Goal: Task Accomplishment & Management: Complete application form

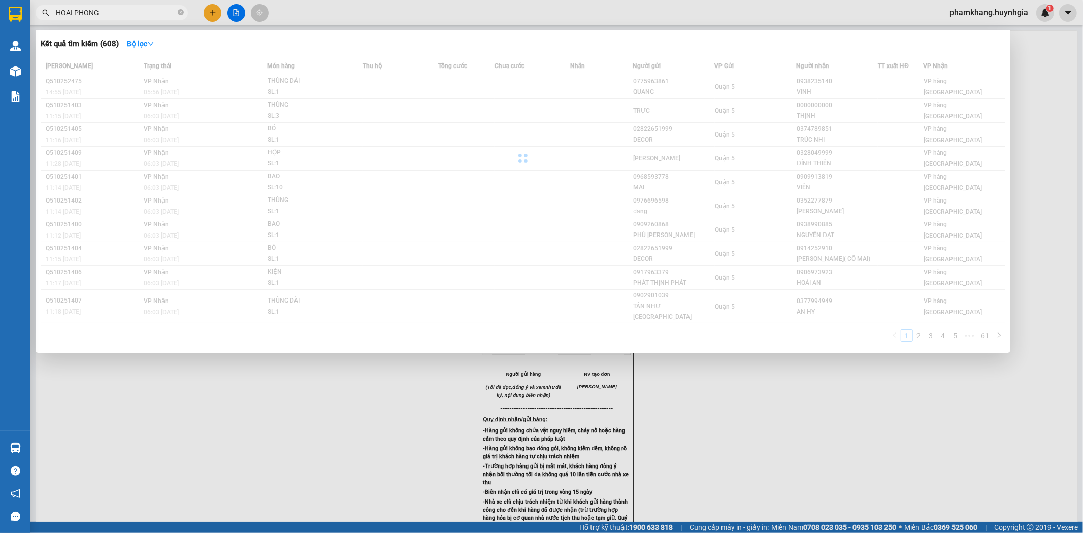
click at [827, 53] on div "Kết quả tìm kiếm ( 608 ) Bộ lọc Mã ĐH Trạng thái Món hàng Thu hộ Tổng cước Chưa…" at bounding box center [523, 191] width 975 height 323
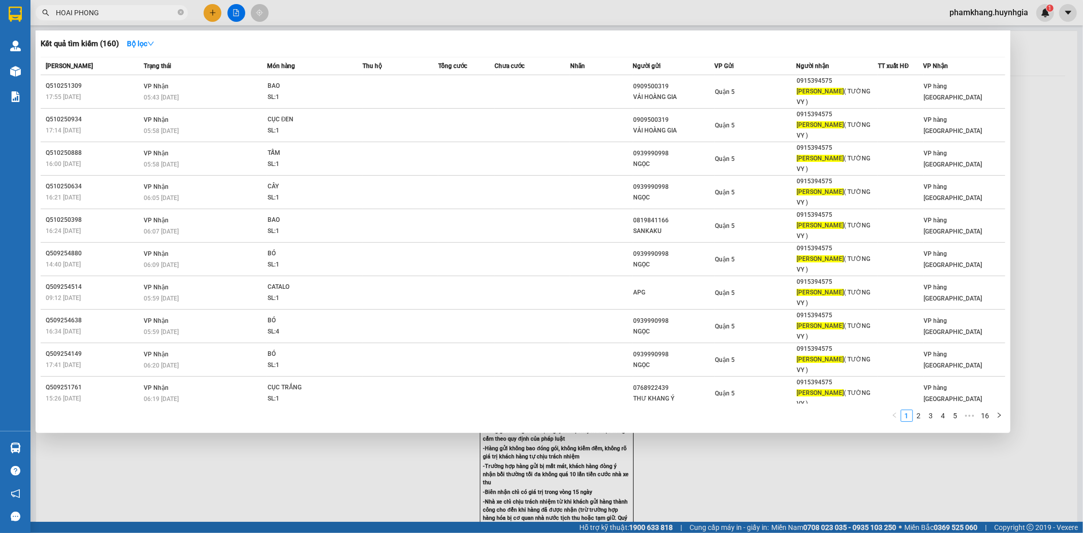
click at [140, 14] on input "HOAI PHONG" at bounding box center [116, 12] width 120 height 11
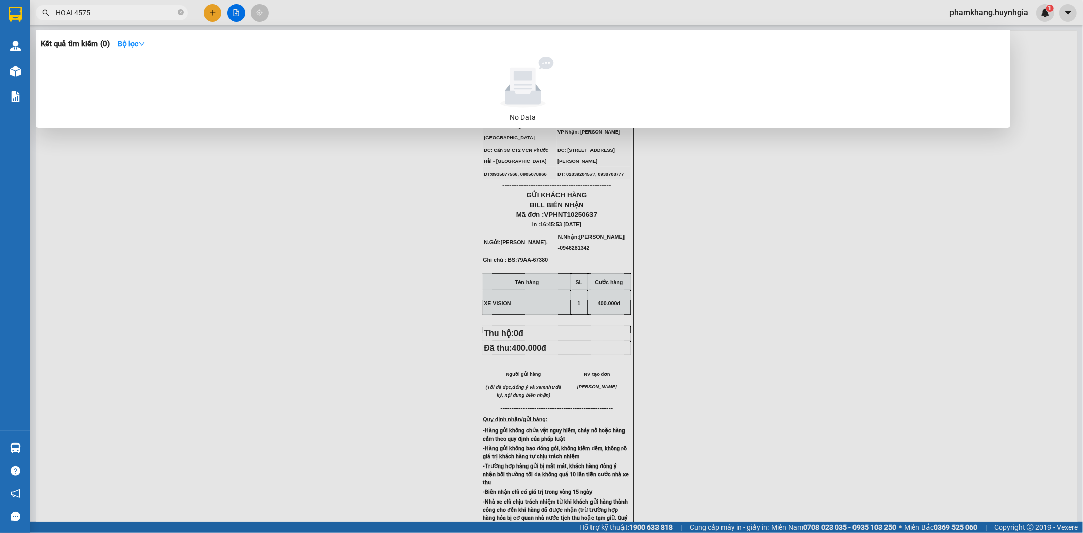
drag, startPoint x: 75, startPoint y: 8, endPoint x: 0, endPoint y: 33, distance: 78.7
click at [0, 33] on section "Kết quả tìm kiếm ( 0 ) Bộ lọc No Data HOAI 4575 phamkhang.huynhgia 1 Quản Lý Kh…" at bounding box center [541, 266] width 1083 height 533
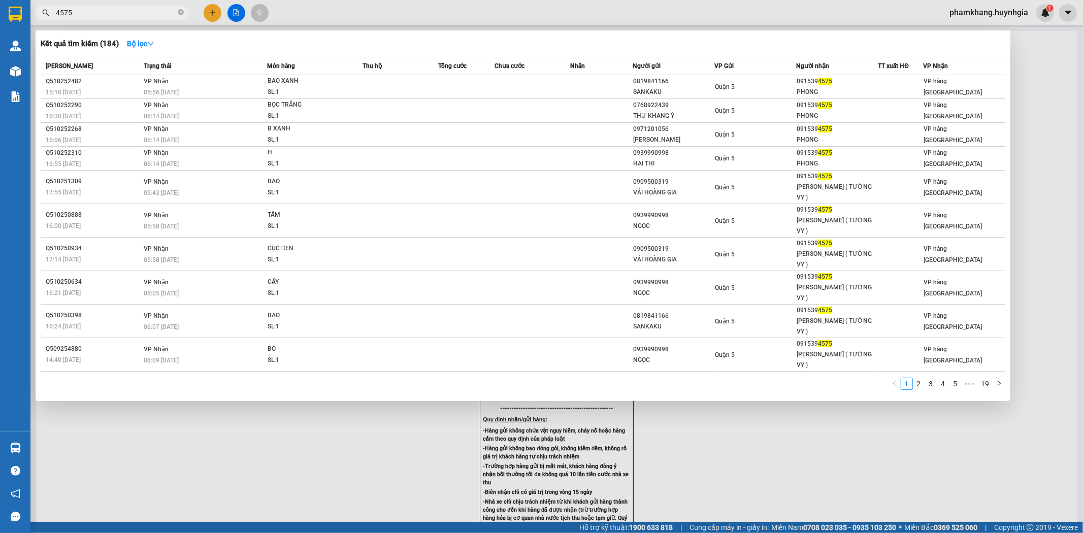
type input "4575"
click at [215, 17] on div at bounding box center [541, 266] width 1083 height 533
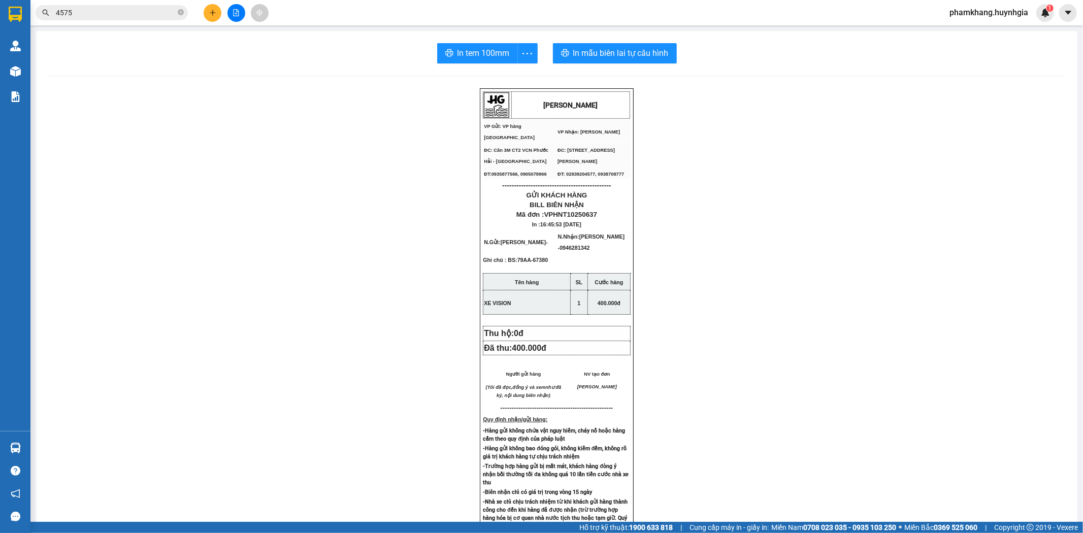
click at [214, 14] on icon "plus" at bounding box center [212, 12] width 7 height 7
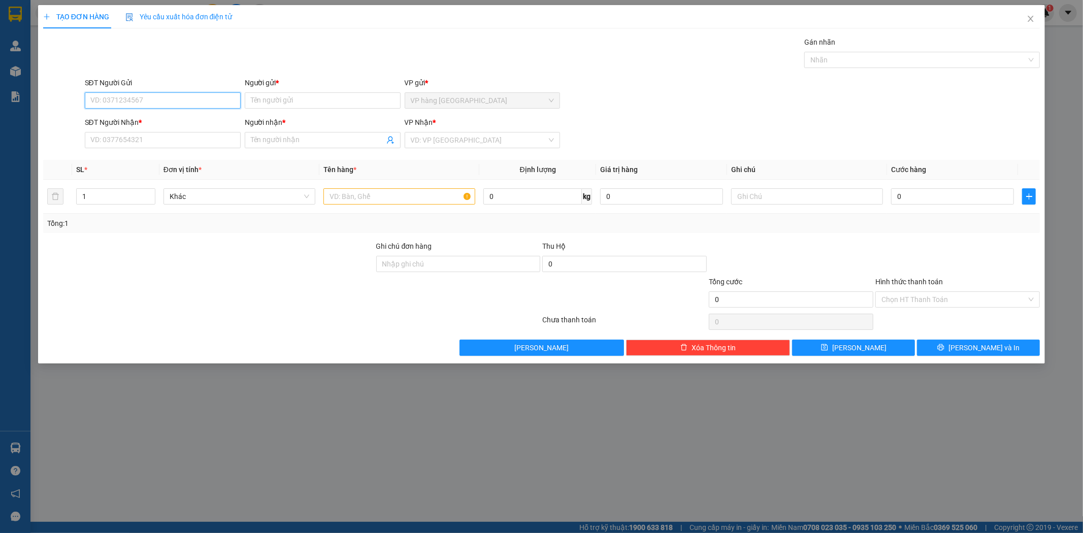
click at [166, 102] on input "SĐT Người Gửi" at bounding box center [163, 100] width 156 height 16
type input "0942347347"
click at [181, 122] on div "0942347347 - TẤN" at bounding box center [163, 120] width 144 height 11
type input "TẤN"
type input "0705897788"
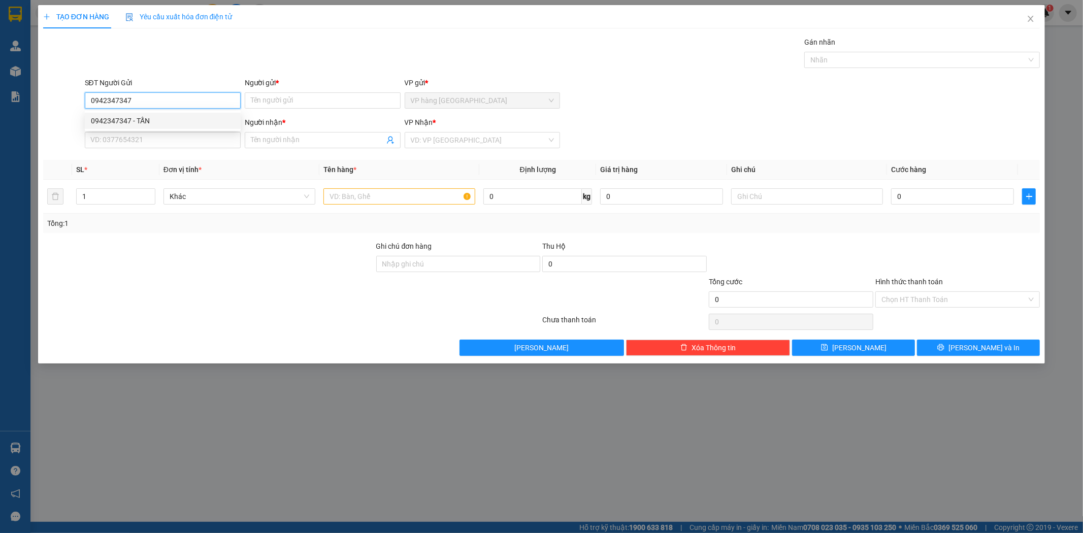
type input "TÍN"
type input "0942347347"
click at [402, 202] on input "text" at bounding box center [400, 196] width 152 height 16
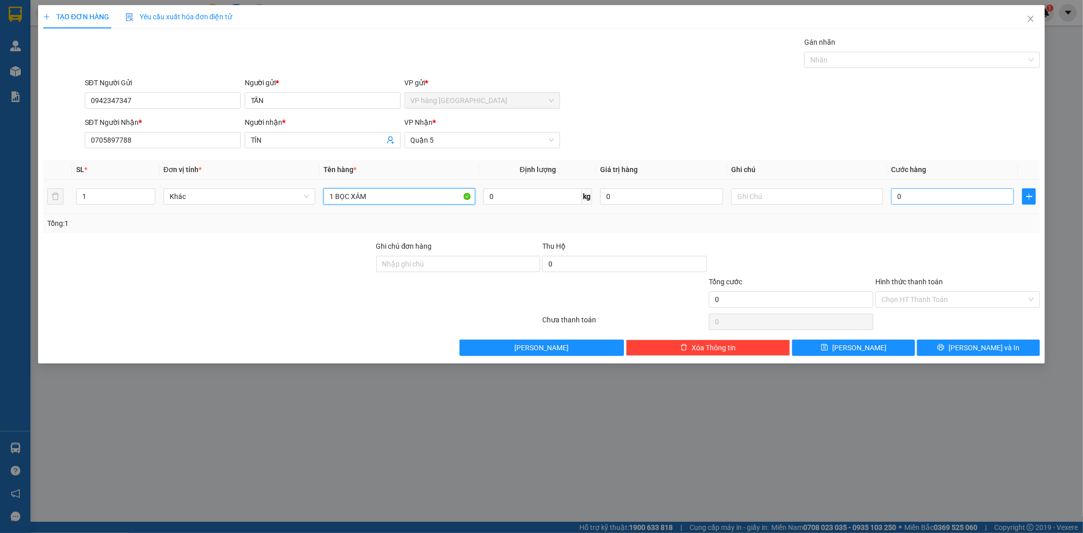
type input "1 BỌC XÁM"
click at [950, 203] on input "0" at bounding box center [952, 196] width 123 height 16
type input "3"
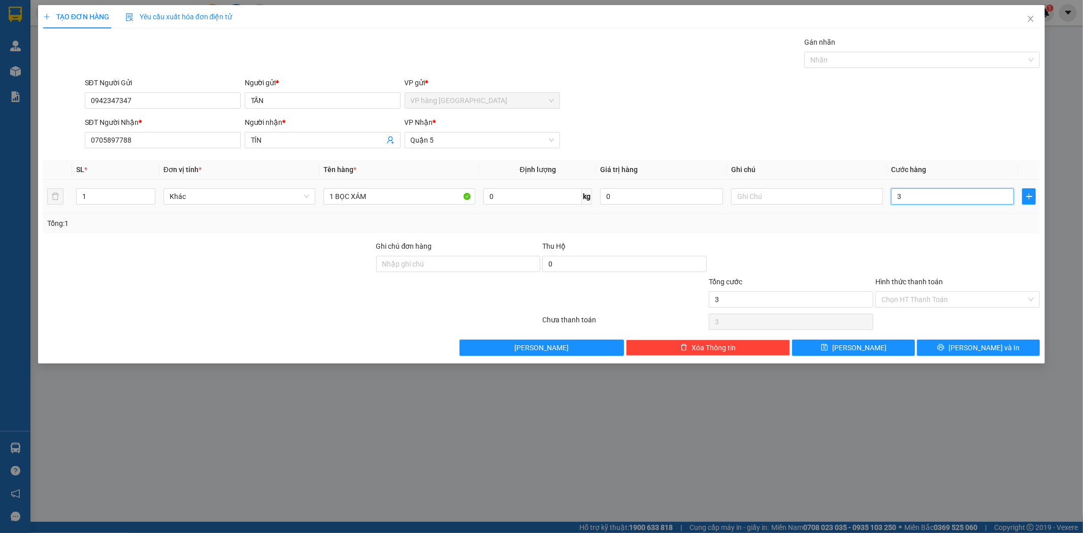
type input "30"
type input "30.000"
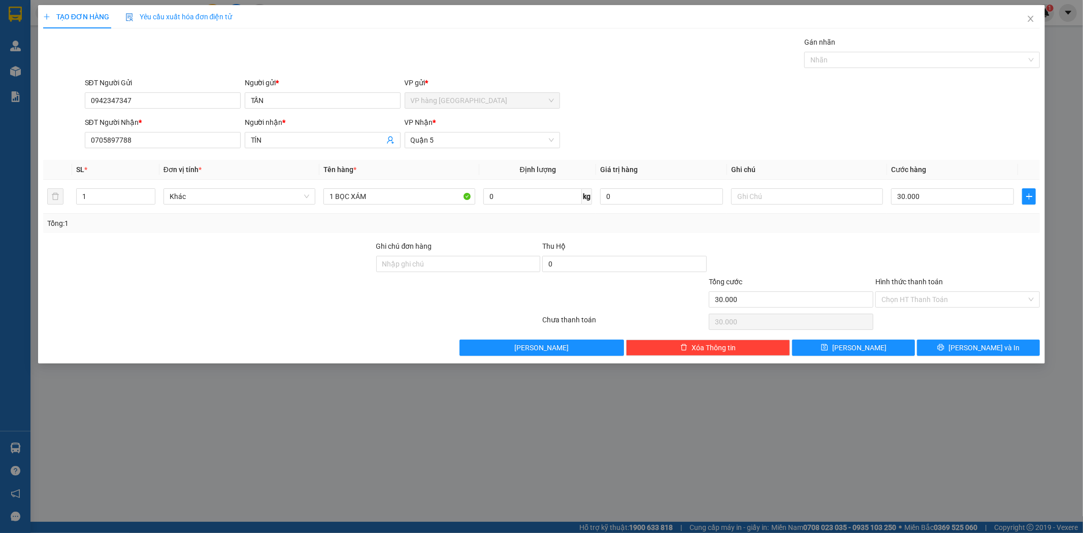
click at [941, 129] on div "SĐT Người Nhận * 0705897788 Người nhận * TÍN VP Nhận * Quận 5" at bounding box center [563, 135] width 960 height 36
click at [983, 300] on input "Hình thức thanh toán" at bounding box center [954, 299] width 145 height 15
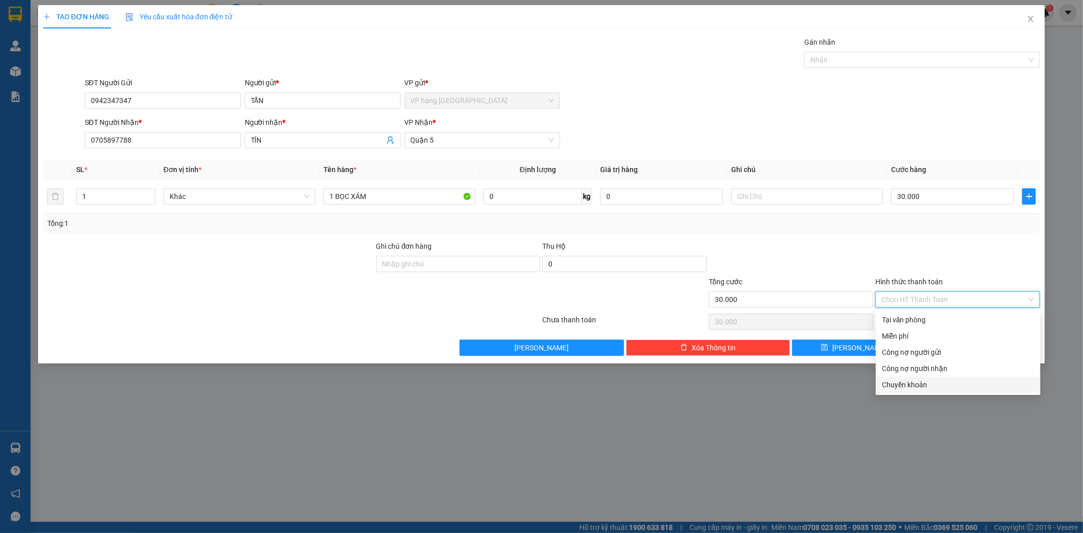
click at [955, 383] on div "Chuyển khoản" at bounding box center [958, 384] width 152 height 11
type input "0"
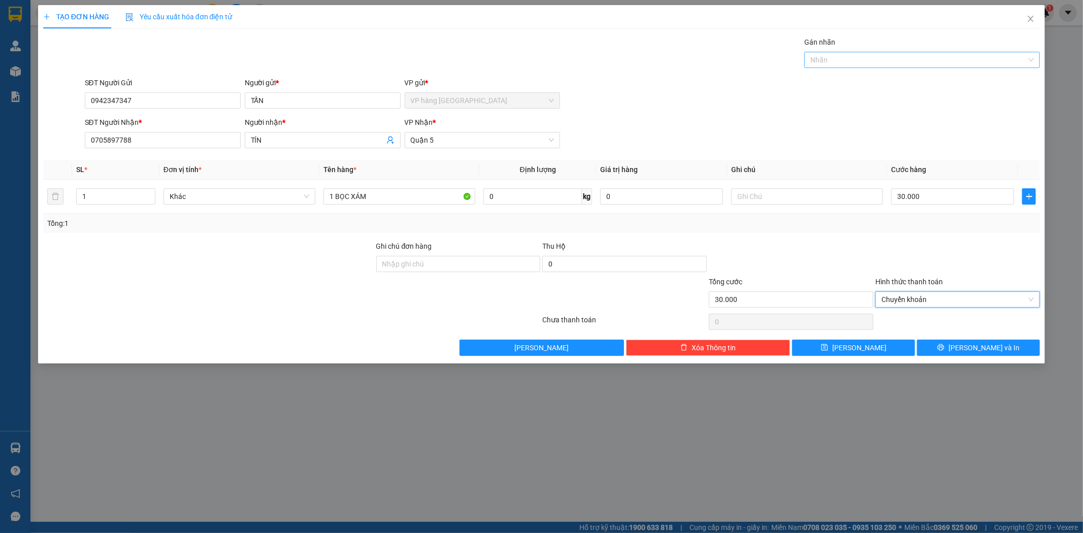
click at [920, 56] on div at bounding box center [917, 60] width 220 height 12
click at [904, 82] on div "CHUYỂN KHOẢN" at bounding box center [922, 80] width 223 height 11
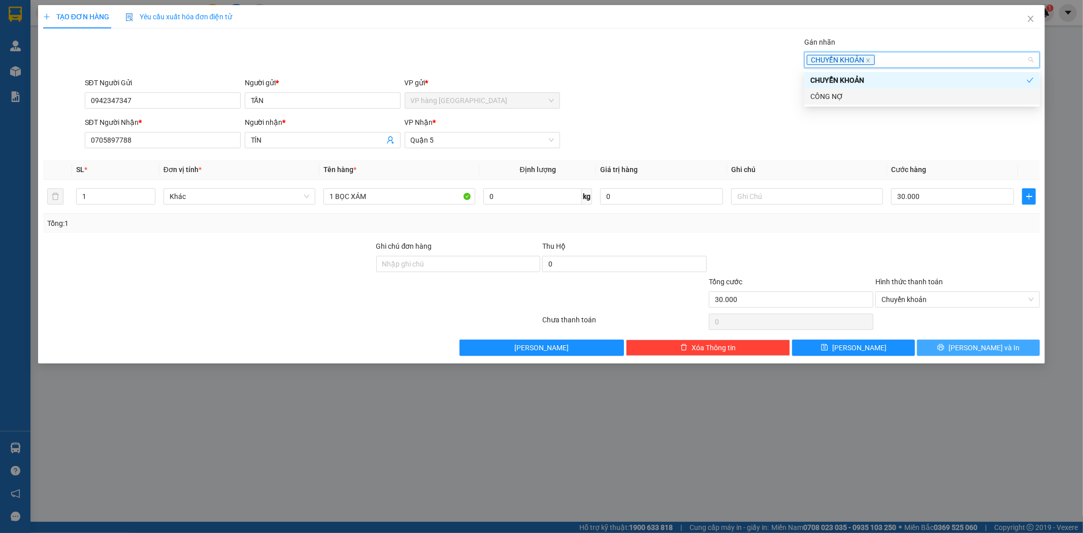
click at [999, 348] on button "Lưu và In" at bounding box center [978, 348] width 123 height 16
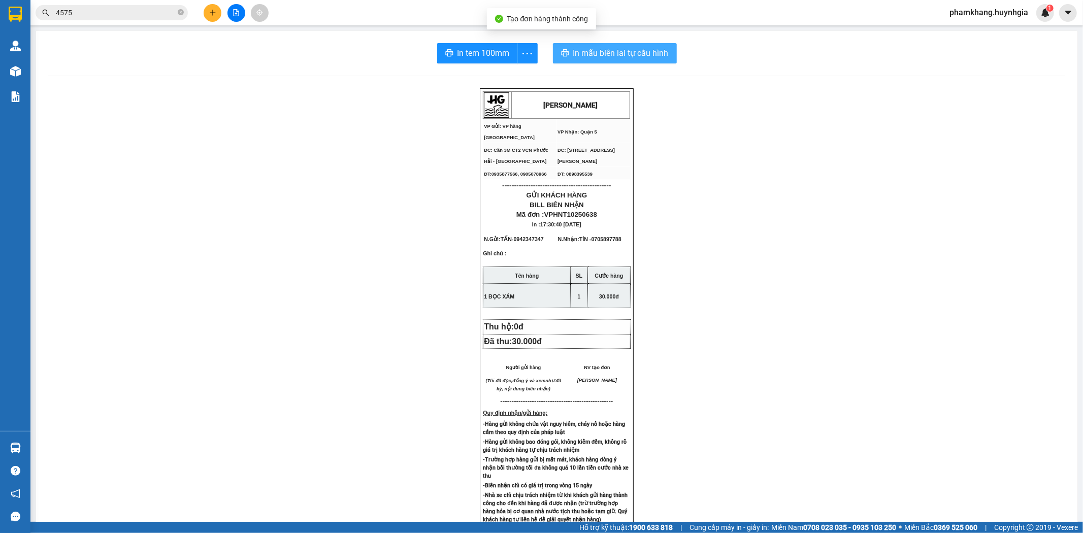
click at [606, 48] on span "In mẫu biên lai tự cấu hình" at bounding box center [620, 53] width 95 height 13
click at [483, 57] on div "In tem 100mm" at bounding box center [487, 53] width 101 height 20
click at [483, 57] on span "In tem 100mm" at bounding box center [484, 53] width 52 height 13
click at [208, 7] on button at bounding box center [213, 13] width 18 height 18
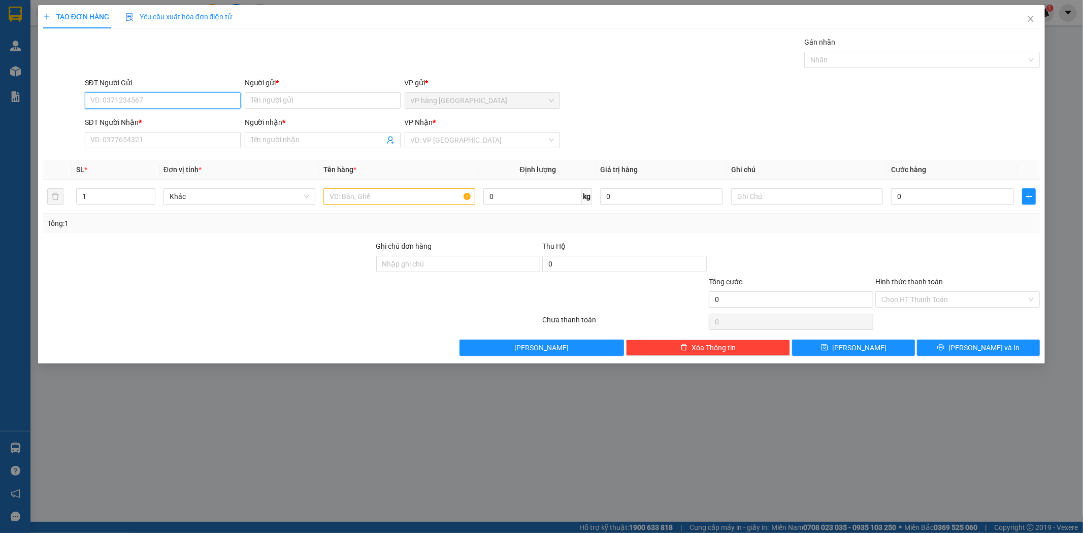
click at [202, 98] on input "SĐT Người Gửi" at bounding box center [163, 100] width 156 height 16
paste input "0987915365"
type input "0987915365"
click at [330, 97] on input "Người gửi *" at bounding box center [323, 100] width 156 height 16
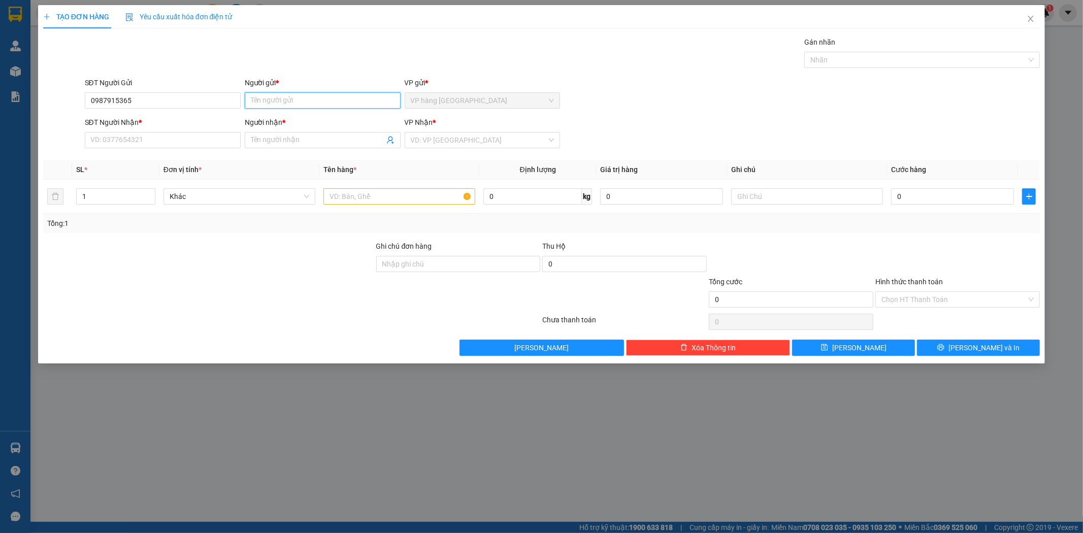
paste input "CẨM NGUYÊN"
type input "CẨM NGUYÊN"
click at [202, 141] on input "SĐT Người Nhận *" at bounding box center [163, 140] width 156 height 16
paste input "0939990998"
type input "0939990998"
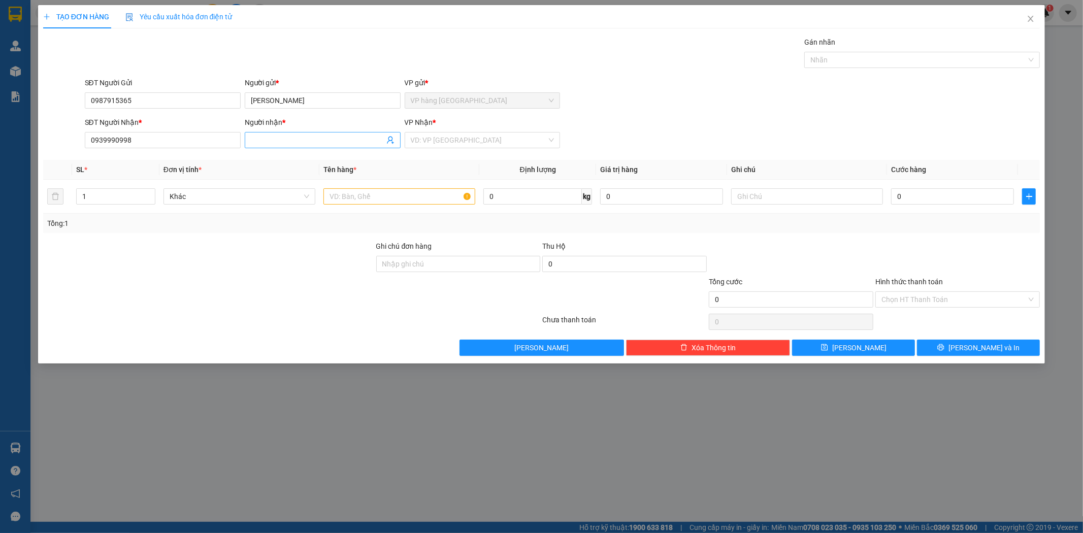
click at [303, 138] on input "Người nhận *" at bounding box center [318, 140] width 134 height 11
paste input "NGỌC"
type input "NGỌC"
click at [398, 202] on input "text" at bounding box center [400, 196] width 152 height 16
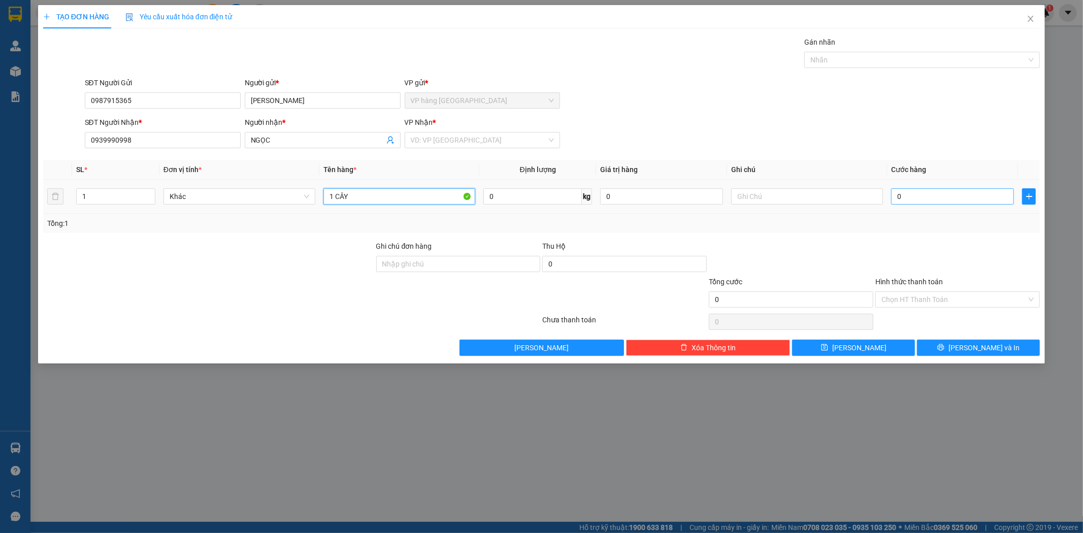
type input "1 CÂY"
click at [926, 202] on input "0" at bounding box center [952, 196] width 123 height 16
type input "5"
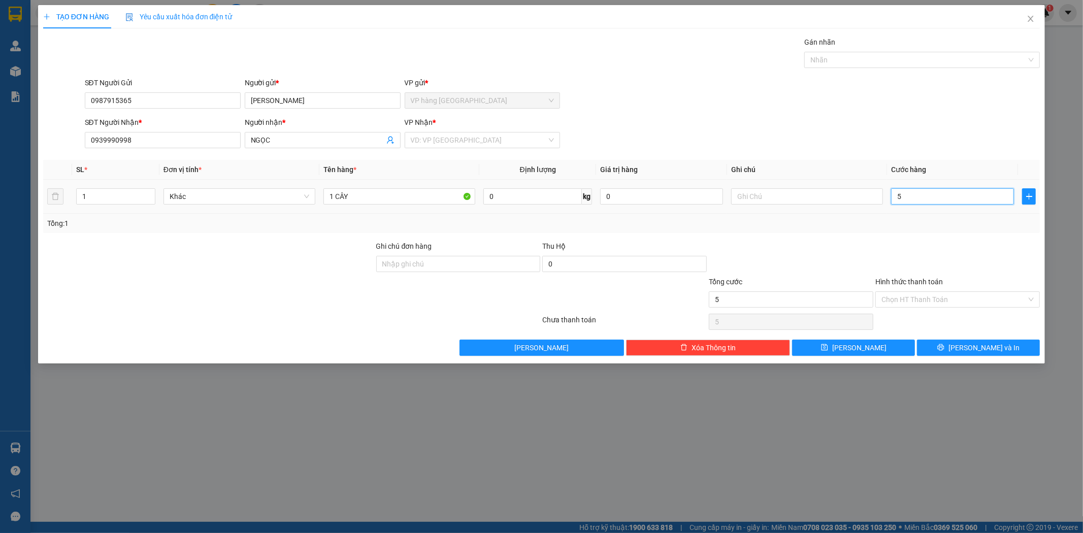
type input "50"
type input "50.000"
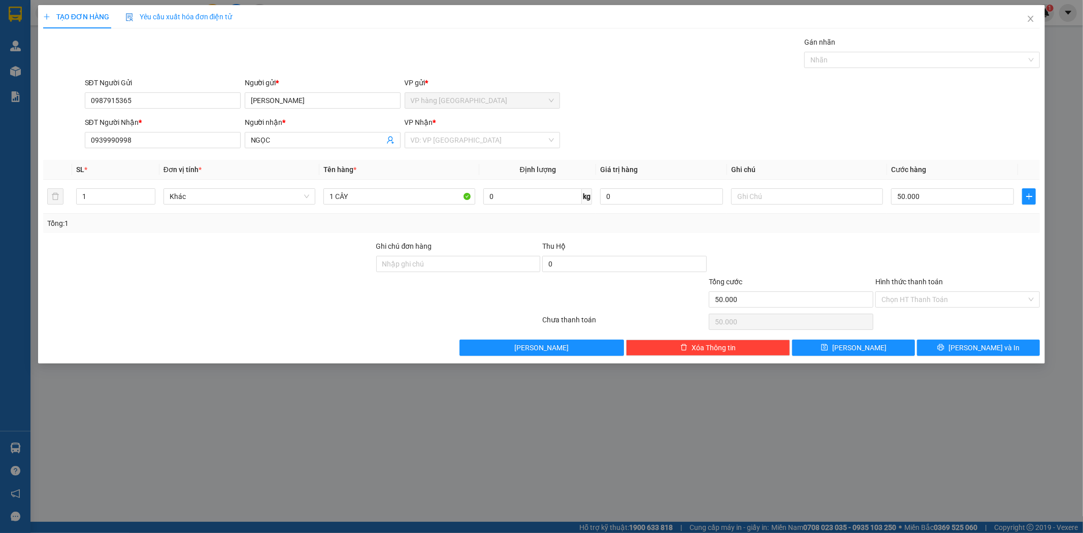
click at [930, 153] on div "Transit Pickup Surcharge Ids Transit Deliver Surcharge Ids Transit Deliver Surc…" at bounding box center [542, 196] width 998 height 319
click at [974, 297] on input "Hình thức thanh toán" at bounding box center [954, 299] width 145 height 15
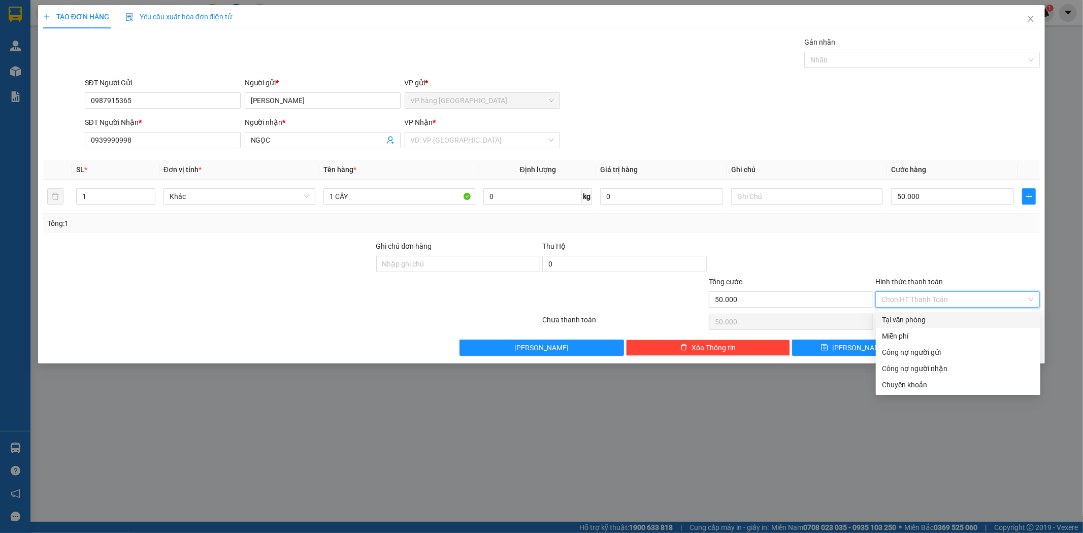
click at [959, 322] on div "Tại văn phòng" at bounding box center [958, 319] width 152 height 11
type input "0"
click at [495, 143] on input "search" at bounding box center [479, 140] width 137 height 15
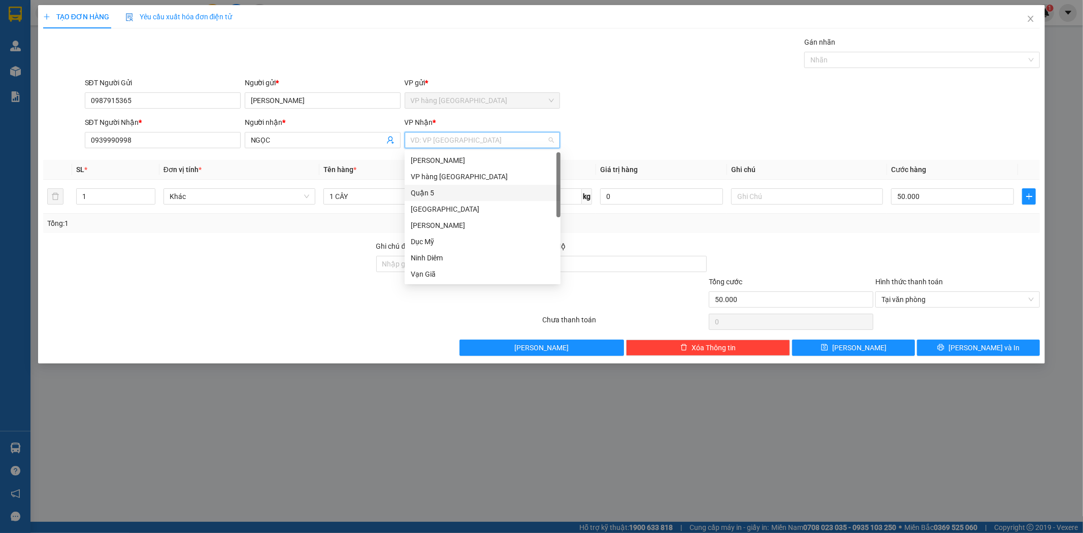
click at [476, 185] on div "Quận 5" at bounding box center [483, 193] width 156 height 16
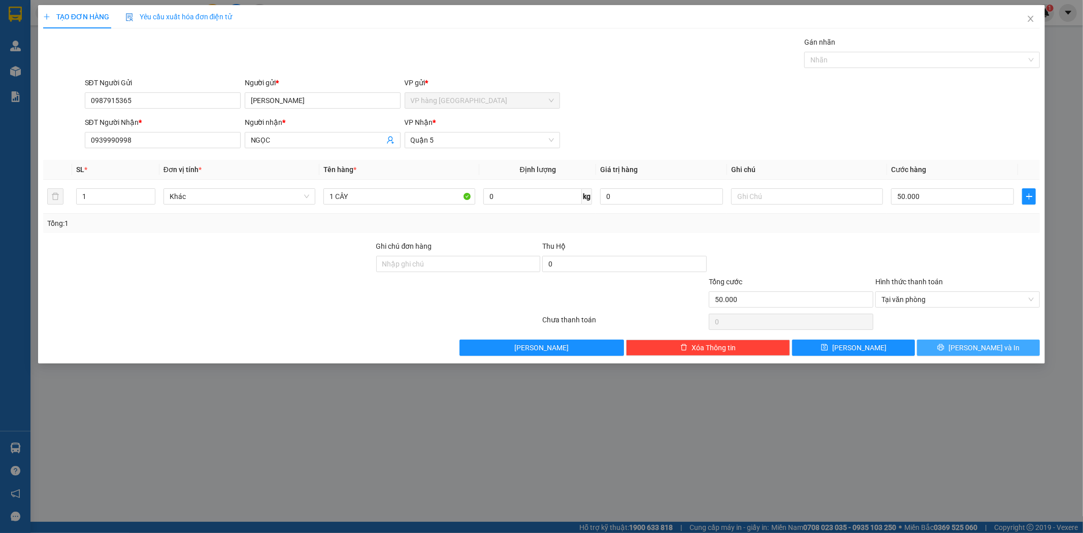
click at [1028, 352] on button "Lưu và In" at bounding box center [978, 348] width 123 height 16
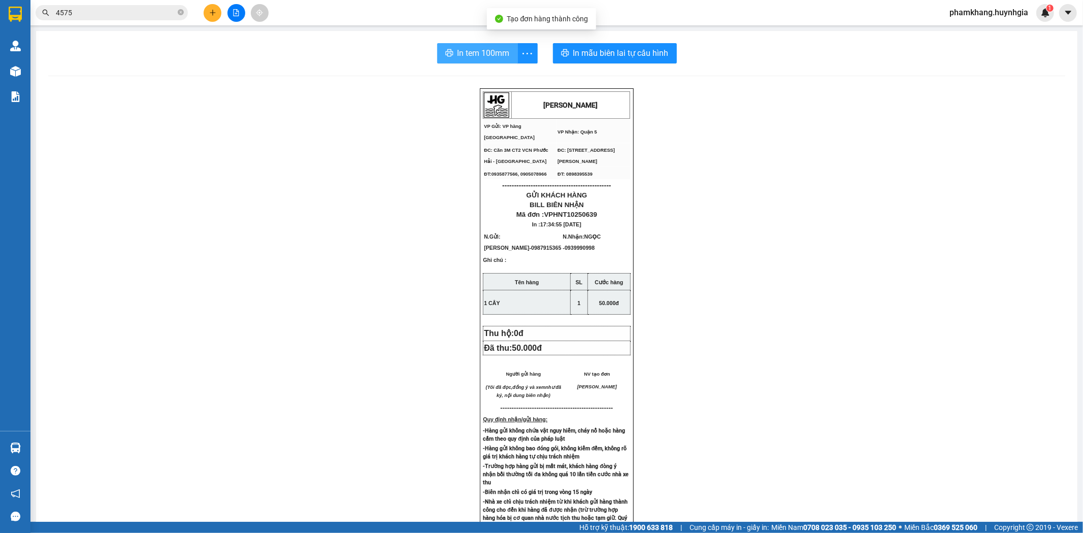
click at [464, 52] on span "In tem 100mm" at bounding box center [484, 53] width 52 height 13
click at [211, 14] on icon "plus" at bounding box center [212, 12] width 7 height 7
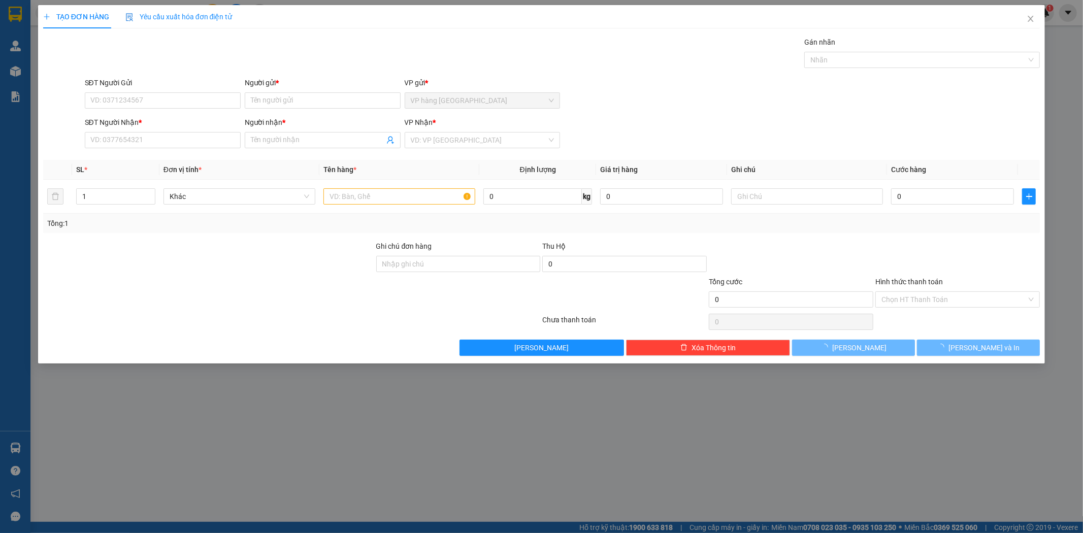
click at [453, 149] on div "VP Nhận * VD: VP Sài Gòn" at bounding box center [483, 135] width 156 height 36
click at [454, 145] on input "search" at bounding box center [479, 140] width 137 height 15
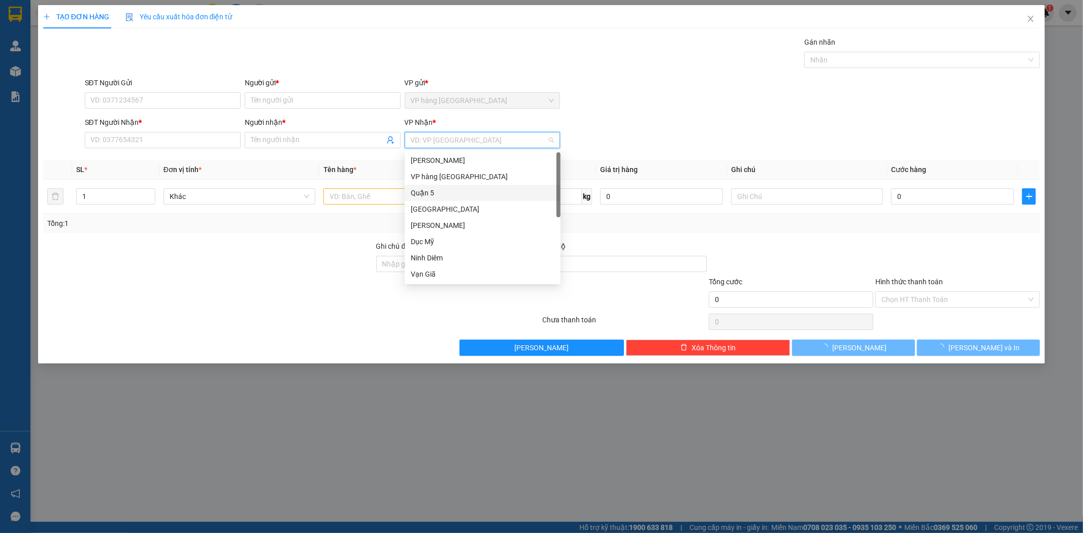
click at [450, 199] on div "Quận 5" at bounding box center [483, 193] width 156 height 16
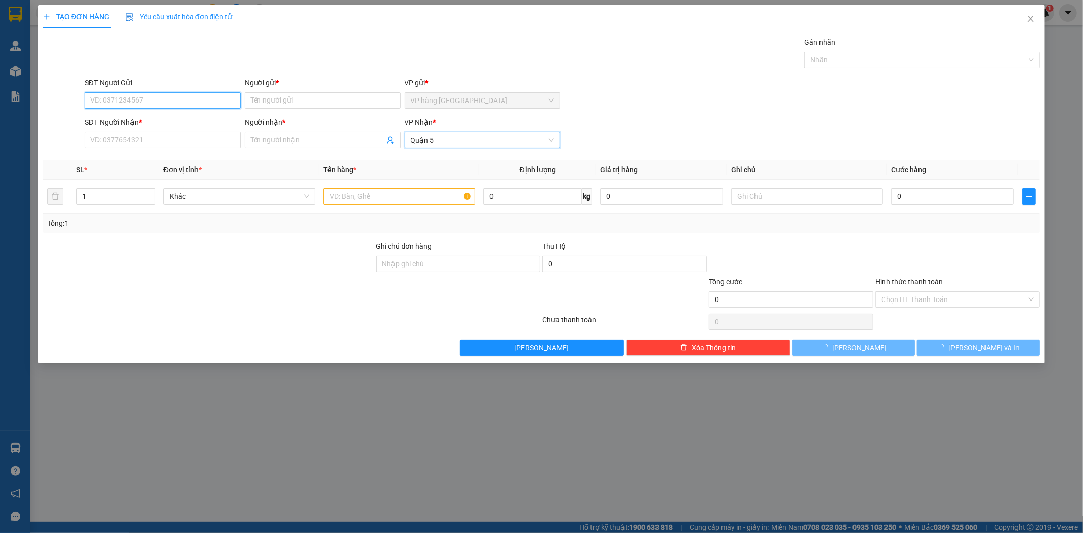
click at [220, 101] on input "SĐT Người Gửi" at bounding box center [163, 100] width 156 height 16
type input "0979694085"
type input "D"
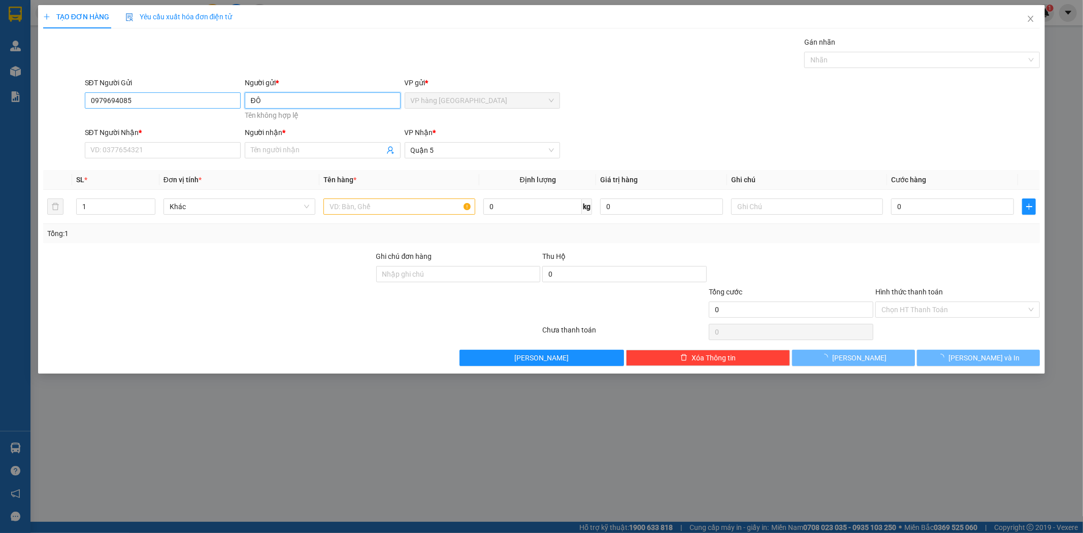
type input "ĐÔ"
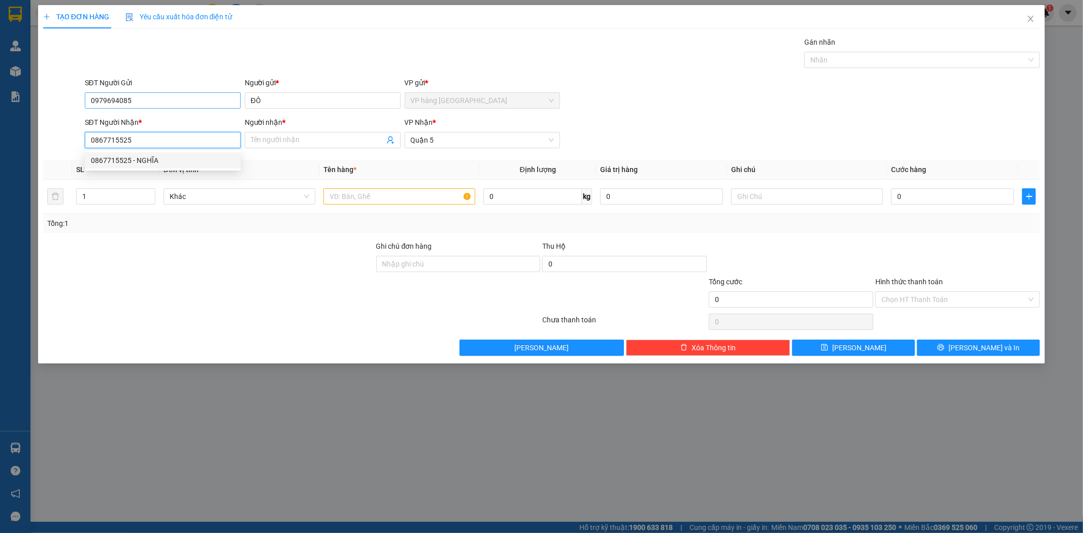
type input "0867715525"
type input "NGHĨA"
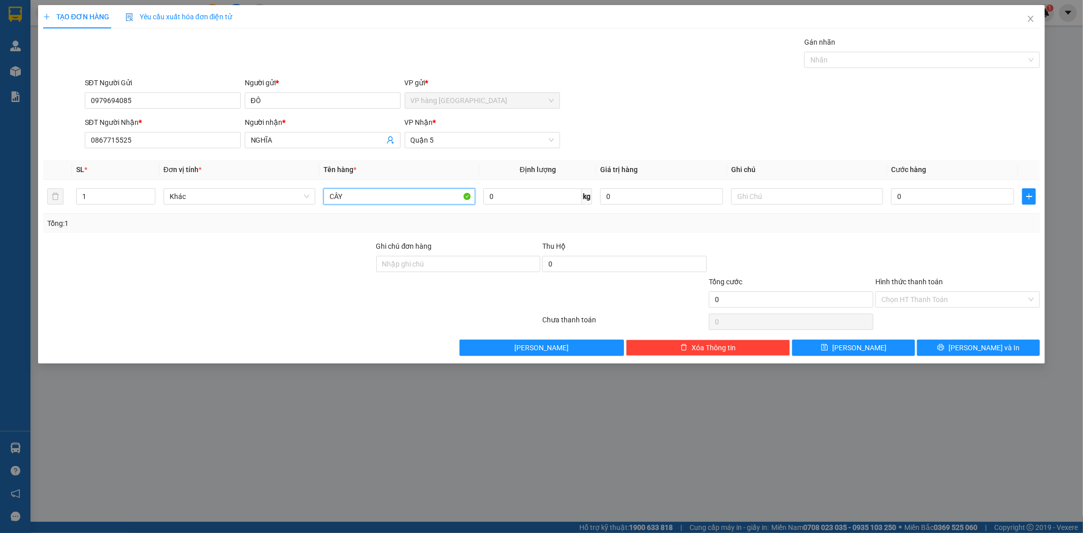
type input "CÂY"
type input "3"
type input "30"
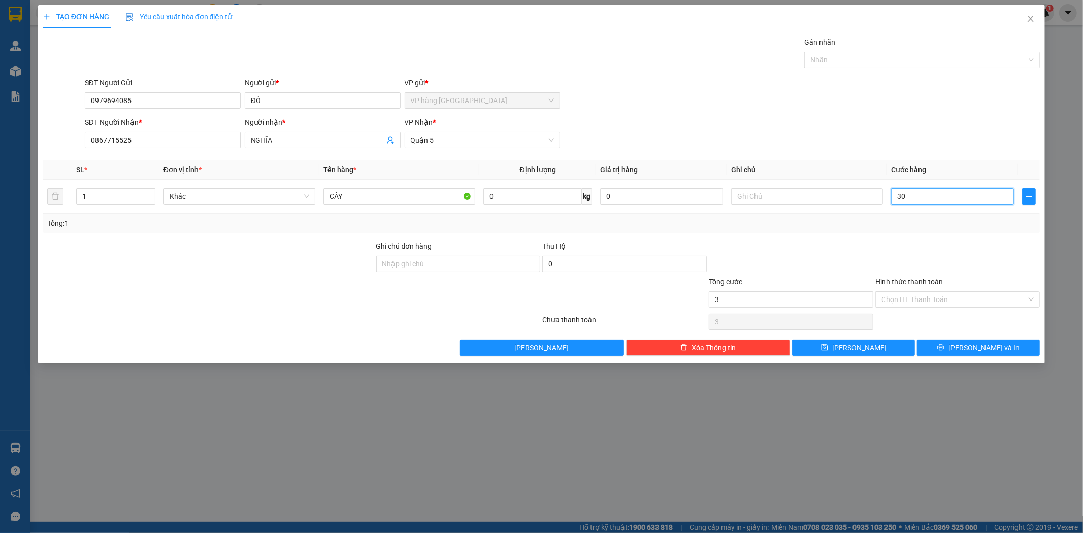
type input "30"
type input "30.000"
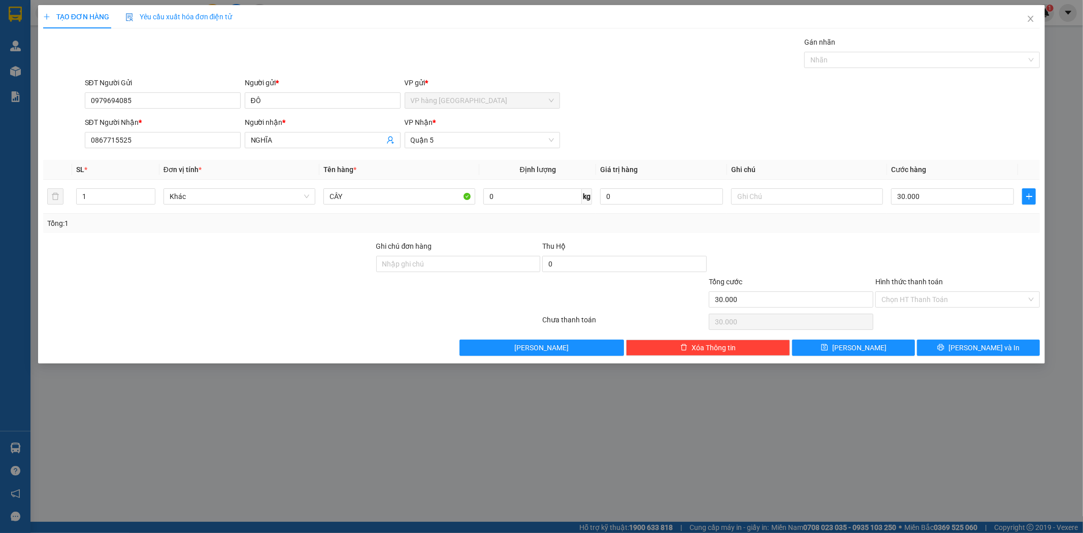
click at [760, 79] on div "SĐT Người Gửi 0979694085 Người gửi * ĐÔ VP gửi * VP hàng Nha Trang" at bounding box center [563, 95] width 960 height 36
click at [988, 354] on button "Lưu và In" at bounding box center [978, 348] width 123 height 16
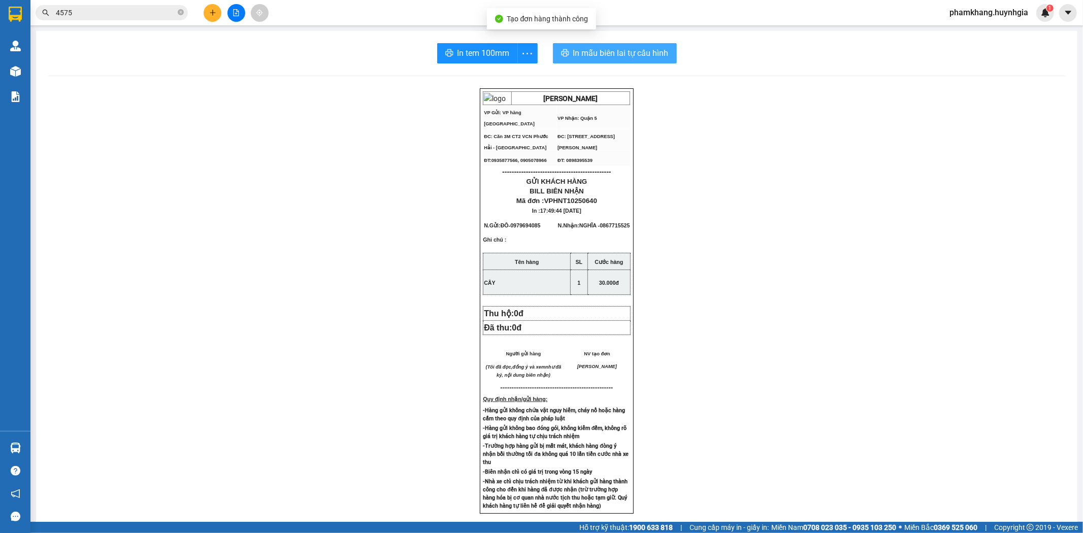
click at [646, 57] on span "In mẫu biên lai tự cấu hình" at bounding box center [620, 53] width 95 height 13
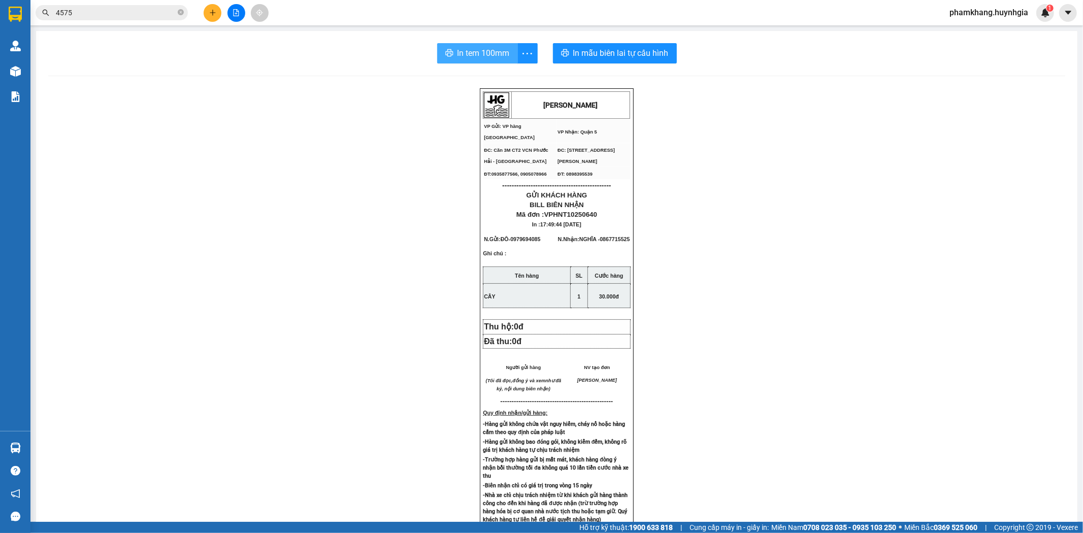
click at [478, 53] on span "In tem 100mm" at bounding box center [484, 53] width 52 height 13
click at [215, 10] on icon "plus" at bounding box center [212, 12] width 7 height 7
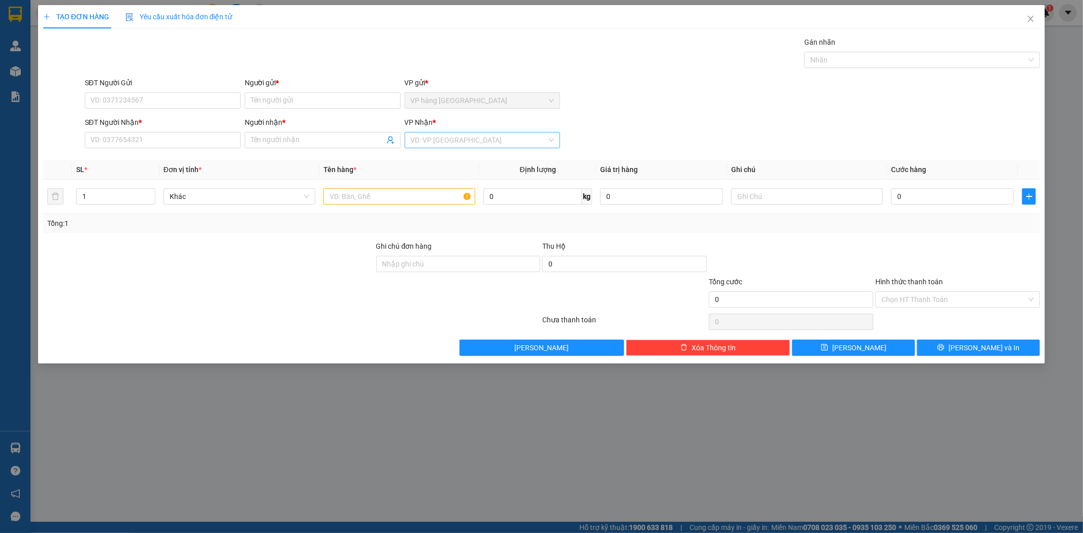
click at [495, 134] on input "search" at bounding box center [479, 140] width 137 height 15
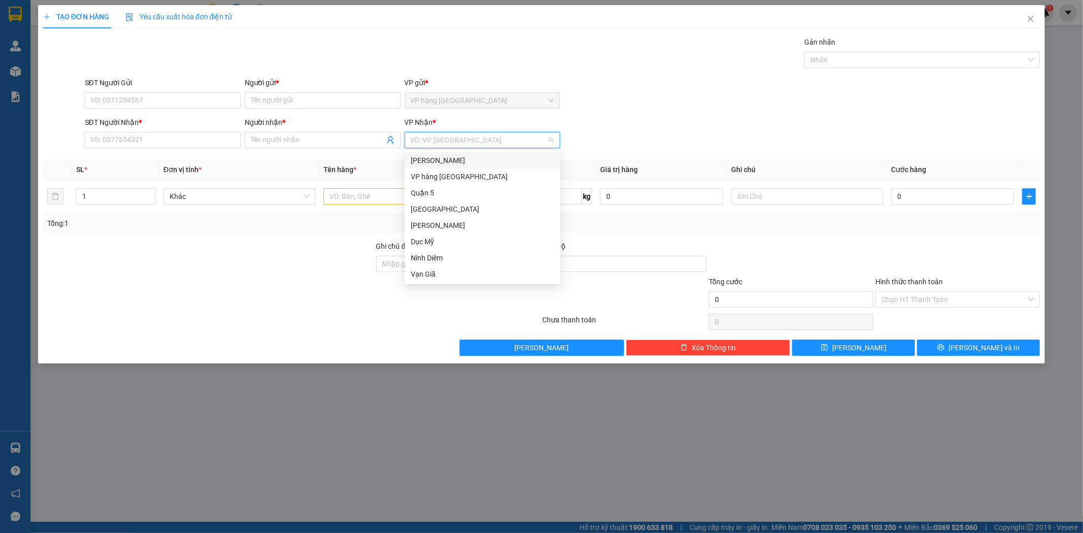
click at [494, 157] on div "[PERSON_NAME]" at bounding box center [483, 160] width 144 height 11
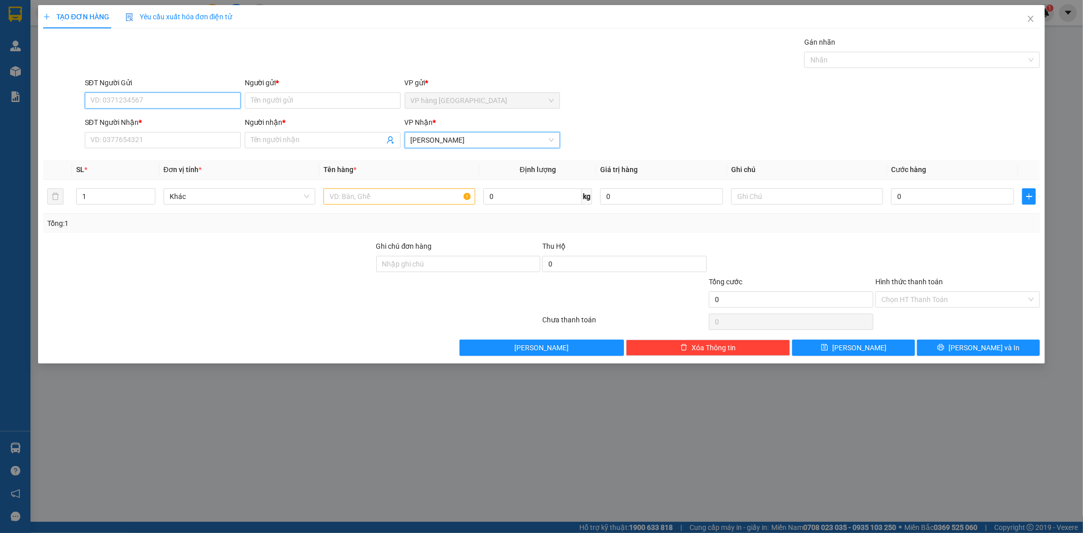
click at [189, 95] on input "SĐT Người Gửi" at bounding box center [163, 100] width 156 height 16
type input "0914224477"
type input "NGỌC"
click at [211, 133] on input "SĐT Người Nhận *" at bounding box center [163, 140] width 156 height 16
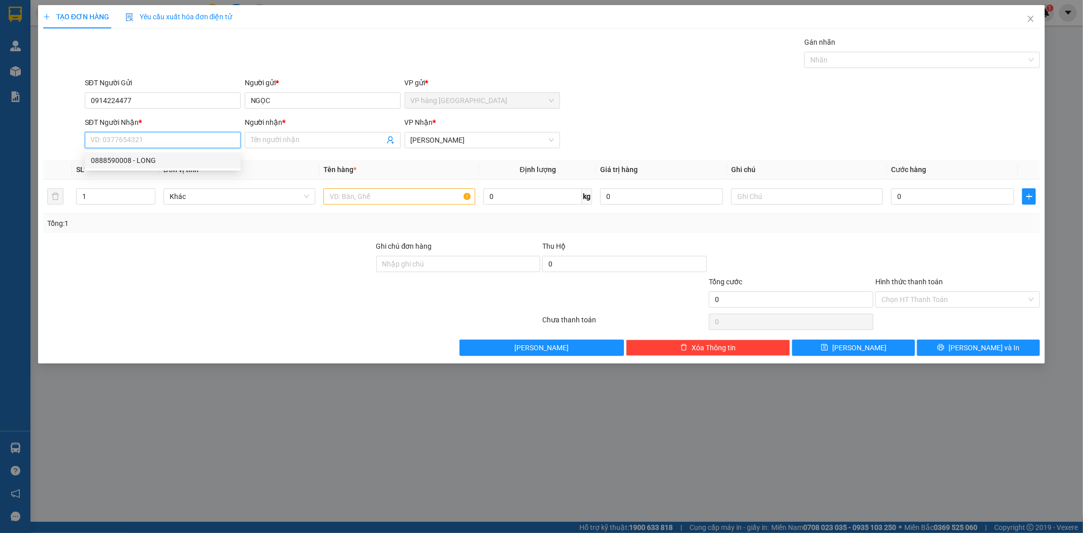
click at [158, 162] on div "0888590008 - LONG" at bounding box center [163, 160] width 144 height 11
type input "0888590008"
type input "LONG"
drag, startPoint x: 373, startPoint y: 191, endPoint x: 367, endPoint y: 207, distance: 16.7
click at [368, 203] on input "text" at bounding box center [400, 196] width 152 height 16
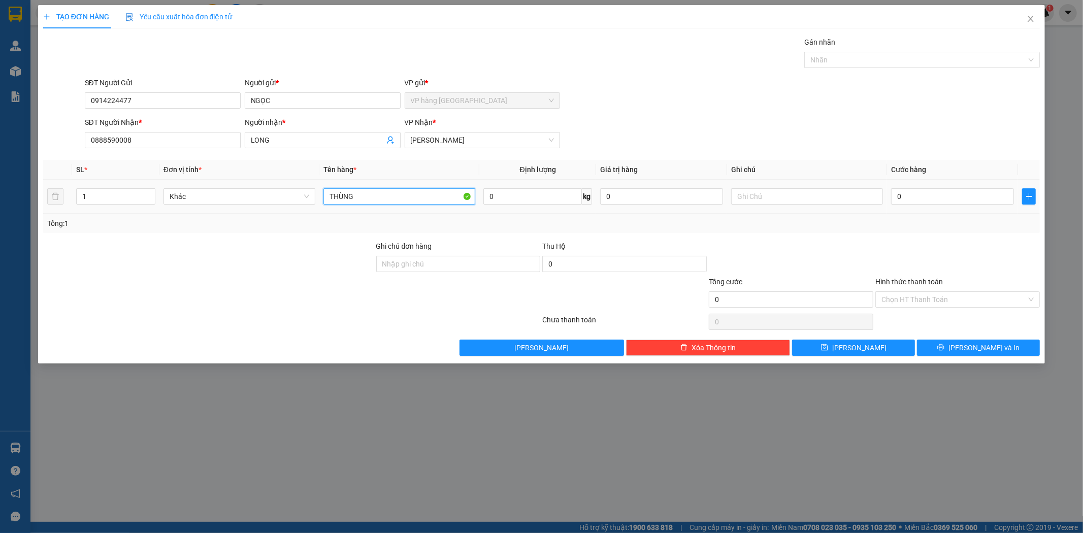
type input "THÙNG"
type input "3"
type input "30"
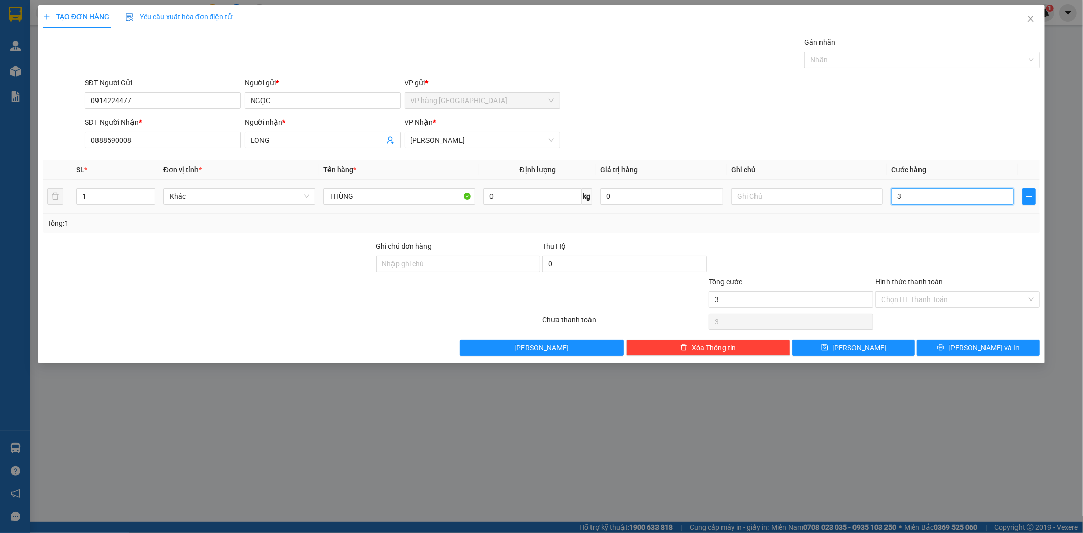
type input "30"
type input "30.000"
click at [1002, 300] on input "Hình thức thanh toán" at bounding box center [954, 299] width 145 height 15
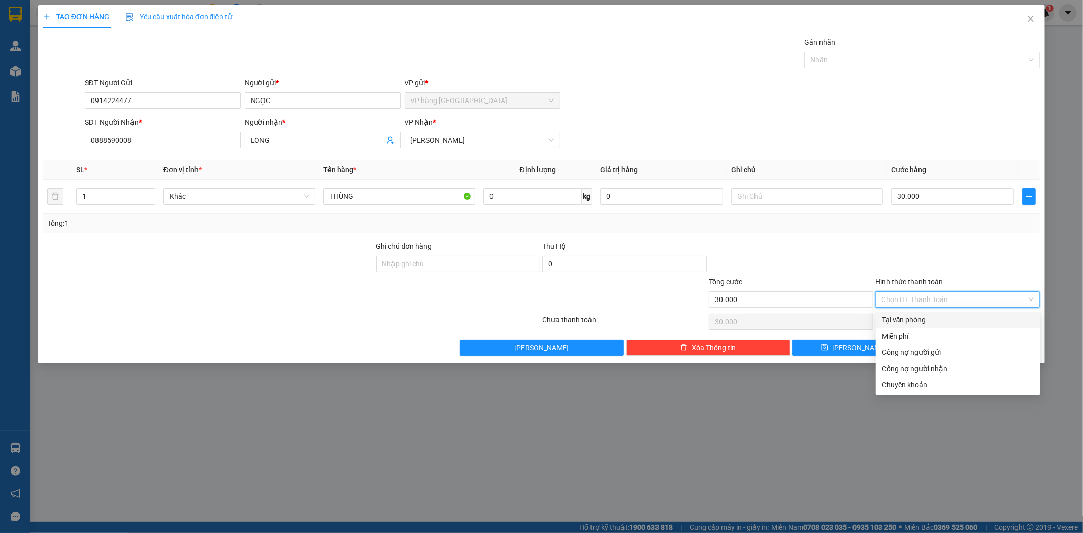
click at [974, 319] on div "Tại văn phòng" at bounding box center [958, 319] width 152 height 11
type input "0"
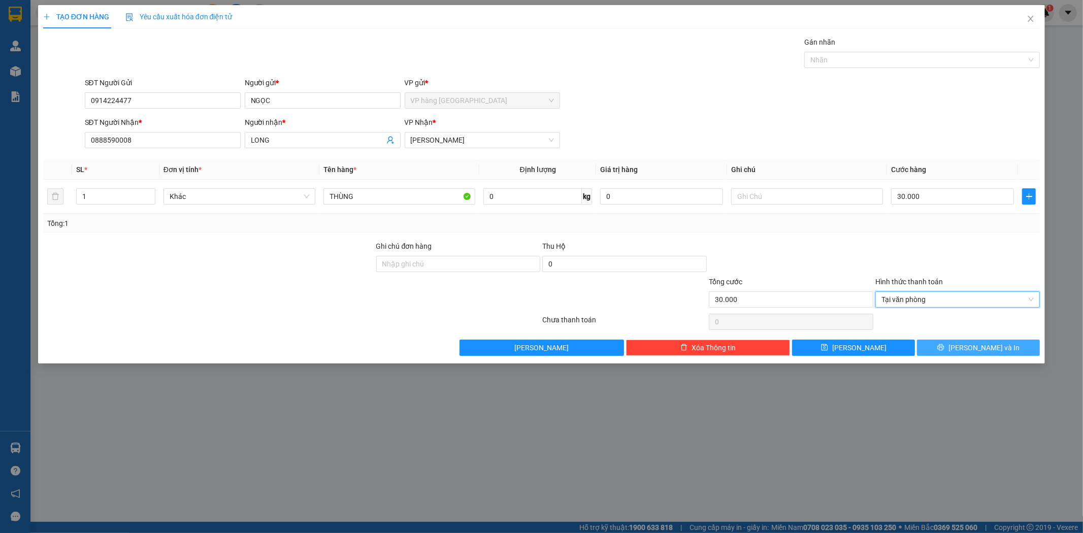
click at [989, 343] on span "Lưu và In" at bounding box center [984, 347] width 71 height 11
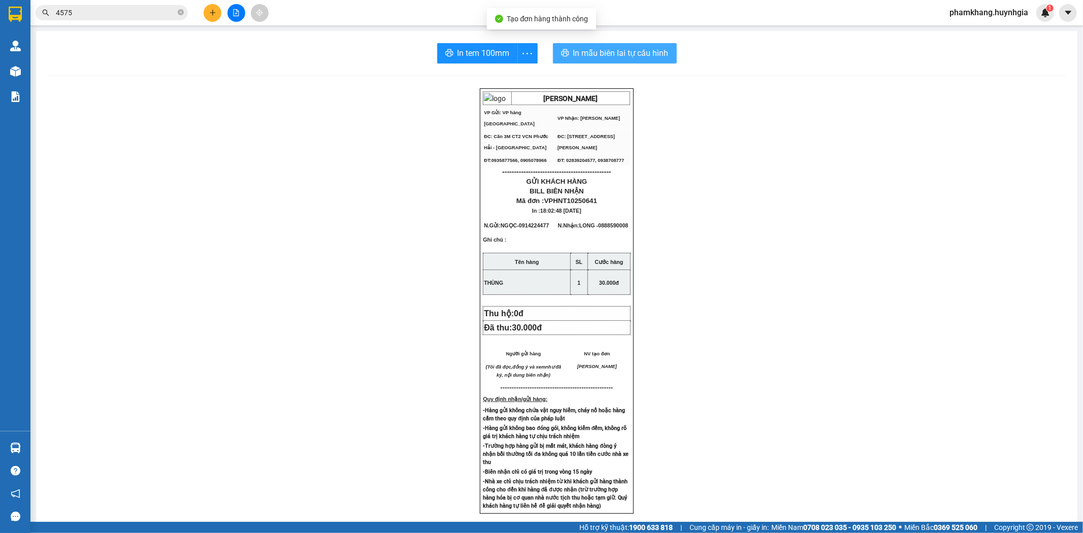
click at [642, 59] on button "In mẫu biên lai tự cấu hình" at bounding box center [615, 53] width 124 height 20
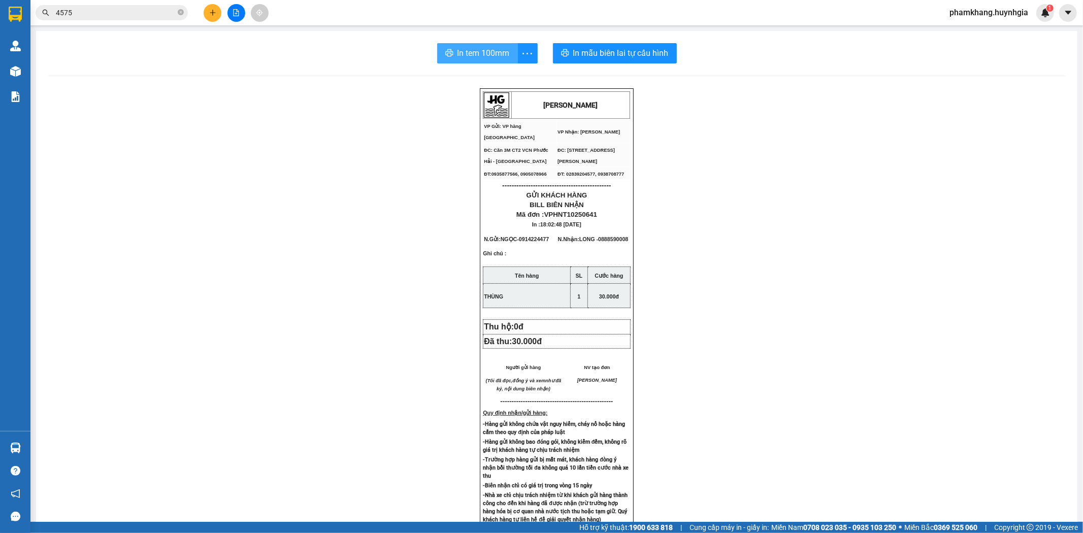
click at [464, 52] on span "In tem 100mm" at bounding box center [484, 53] width 52 height 13
click at [218, 8] on button at bounding box center [213, 13] width 18 height 18
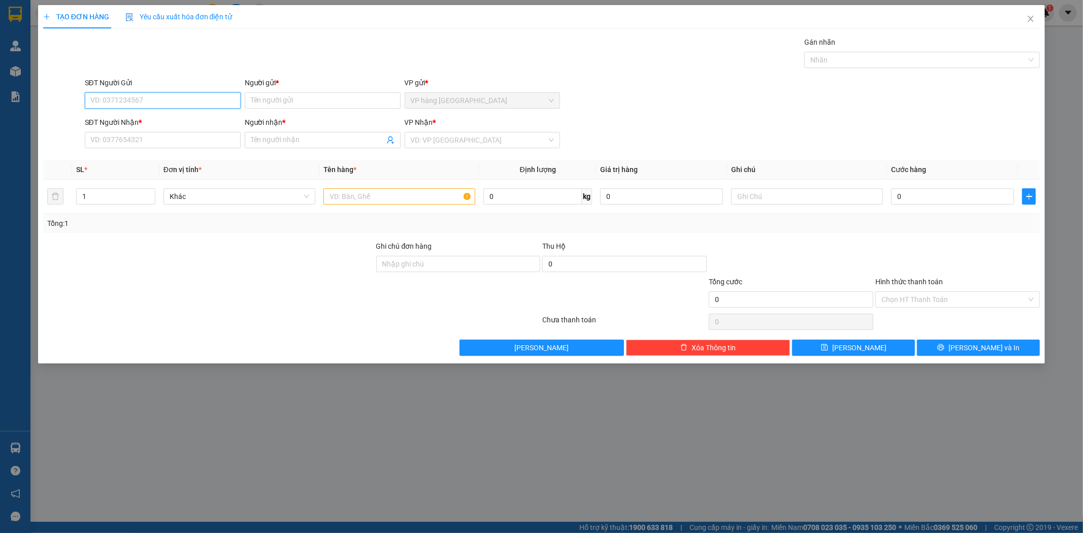
click at [172, 93] on input "SĐT Người Gửi" at bounding box center [163, 100] width 156 height 16
click at [189, 123] on div "0358863179 - DIỆU" at bounding box center [163, 120] width 144 height 11
type input "0358863179"
type input "DIỆU"
type input "0334410540"
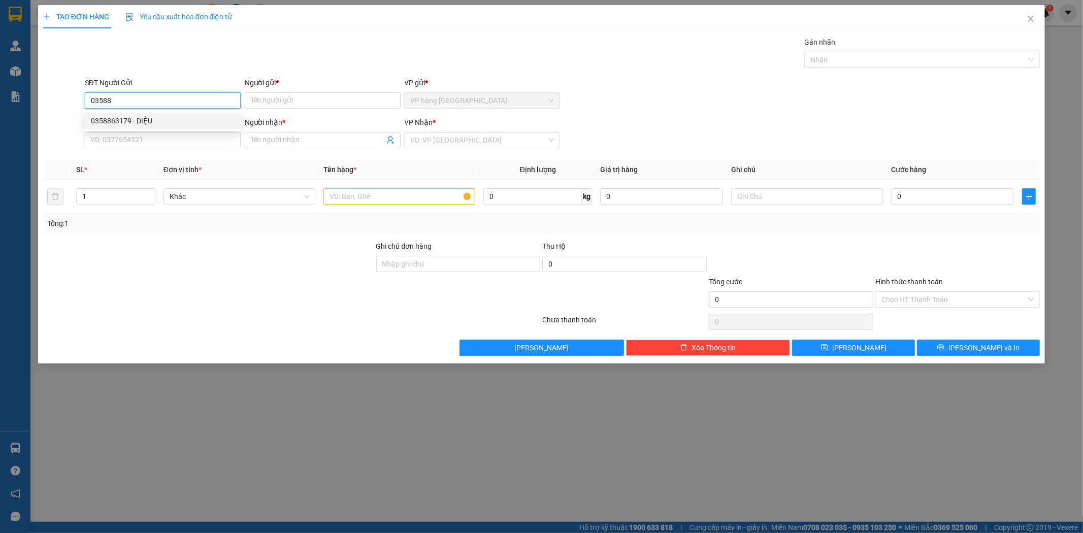
type input "THƯ"
type input "0358863179"
click at [365, 194] on input "text" at bounding box center [400, 196] width 152 height 16
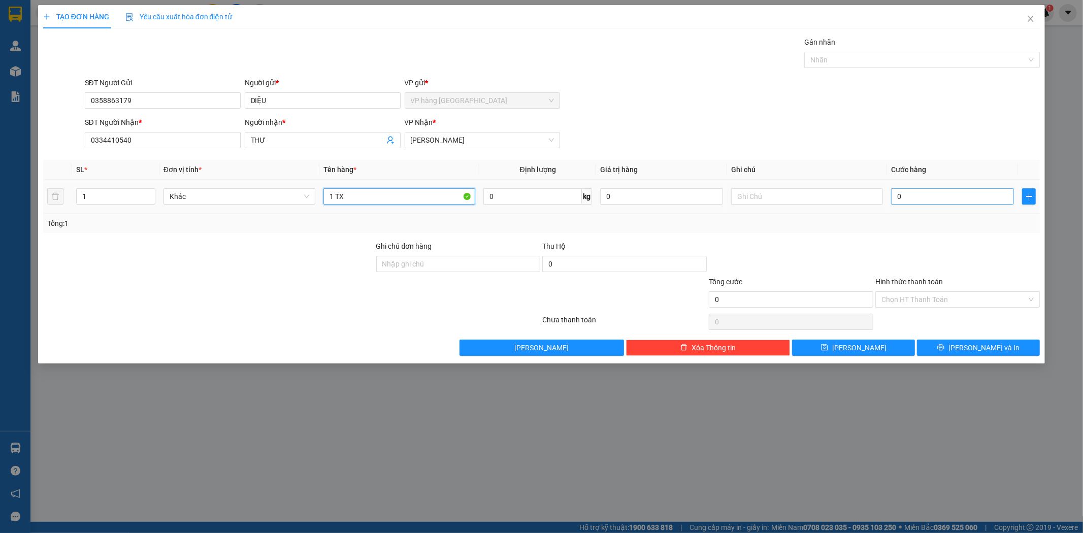
type input "1 TX"
click at [901, 199] on input "0" at bounding box center [952, 196] width 123 height 16
type input "3"
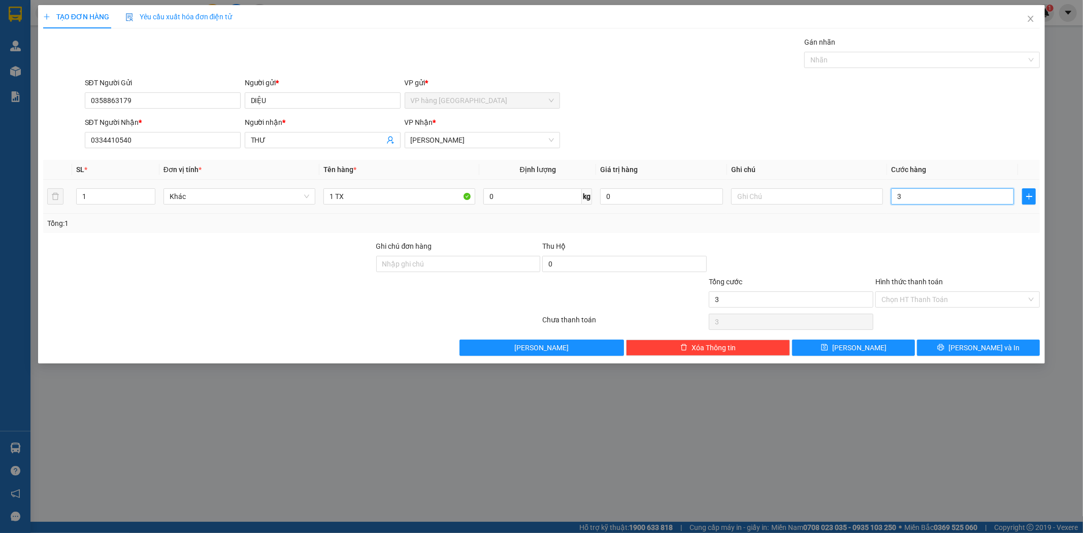
type input "30"
type input "30.000"
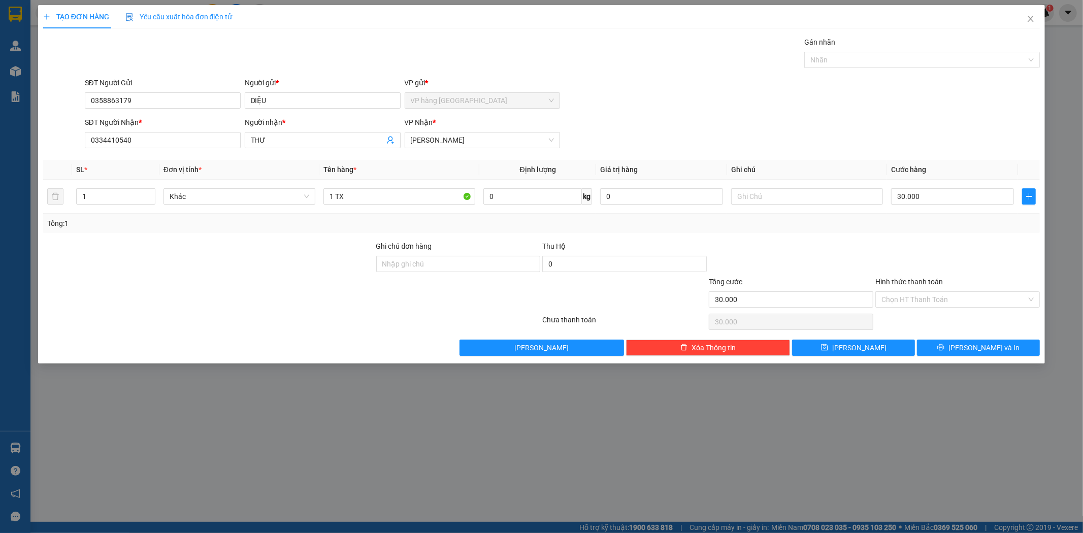
click at [950, 245] on div at bounding box center [958, 259] width 167 height 36
click at [941, 301] on input "Hình thức thanh toán" at bounding box center [954, 299] width 145 height 15
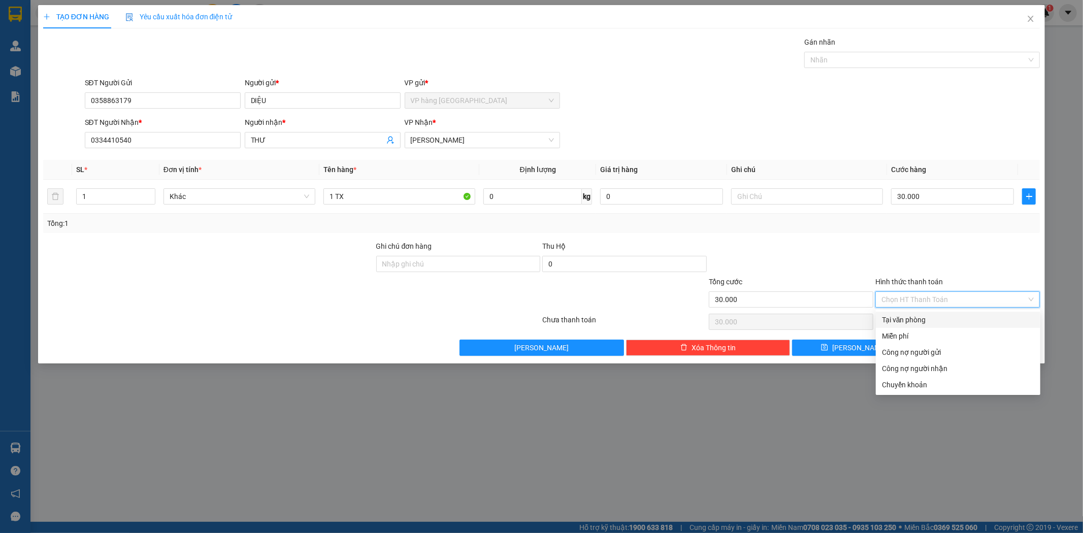
click at [938, 321] on div "Tại văn phòng" at bounding box center [958, 319] width 152 height 11
type input "0"
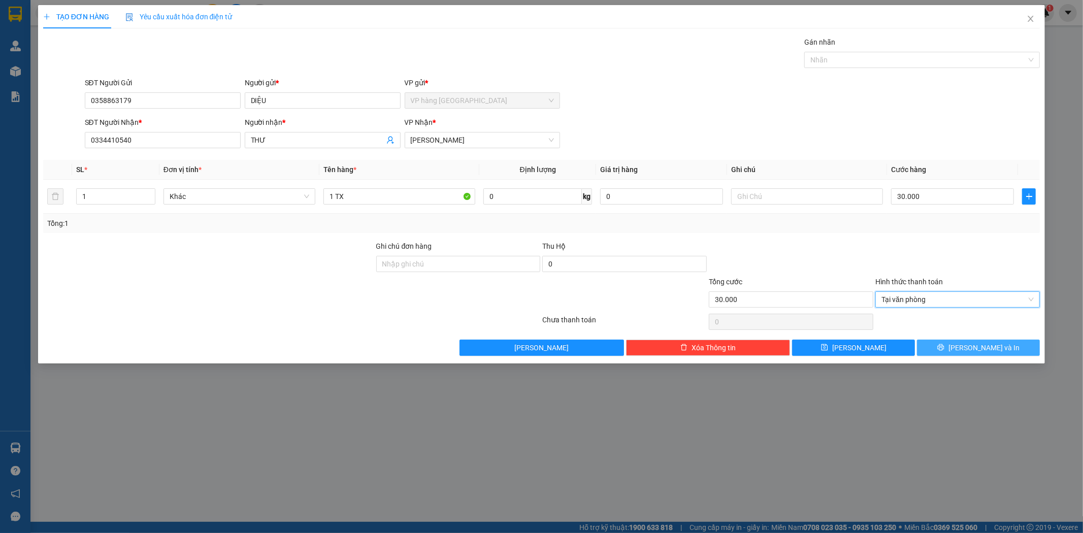
click at [999, 346] on button "Lưu và In" at bounding box center [978, 348] width 123 height 16
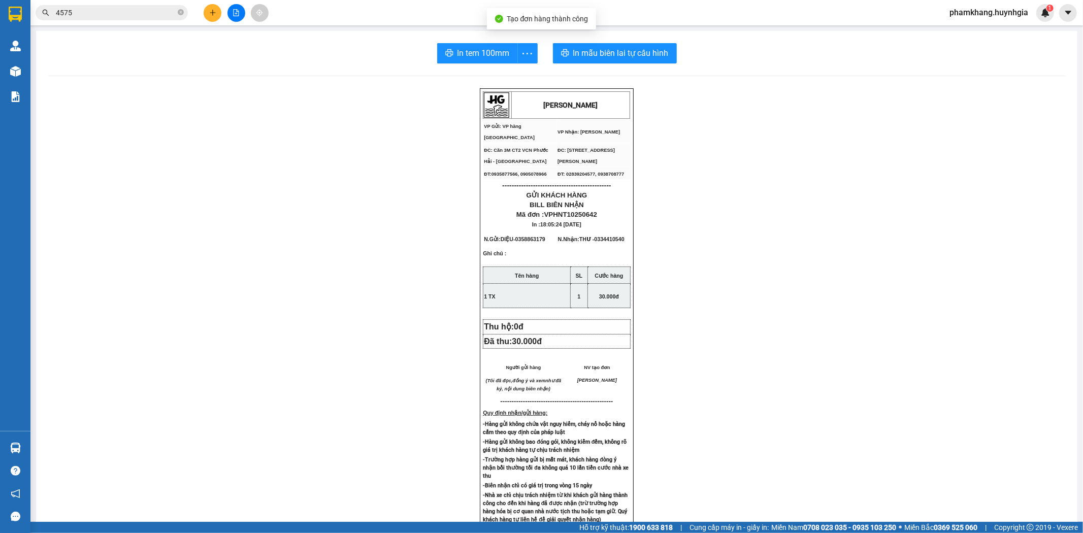
click at [639, 63] on div "In tem 100mm In mẫu biên lai tự cấu hình HUỲNH GIA VP Gửi: VP hàng Nha Trang V…" at bounding box center [557, 410] width 1042 height 759
click at [637, 62] on button "In mẫu biên lai tự cấu hình" at bounding box center [615, 53] width 124 height 20
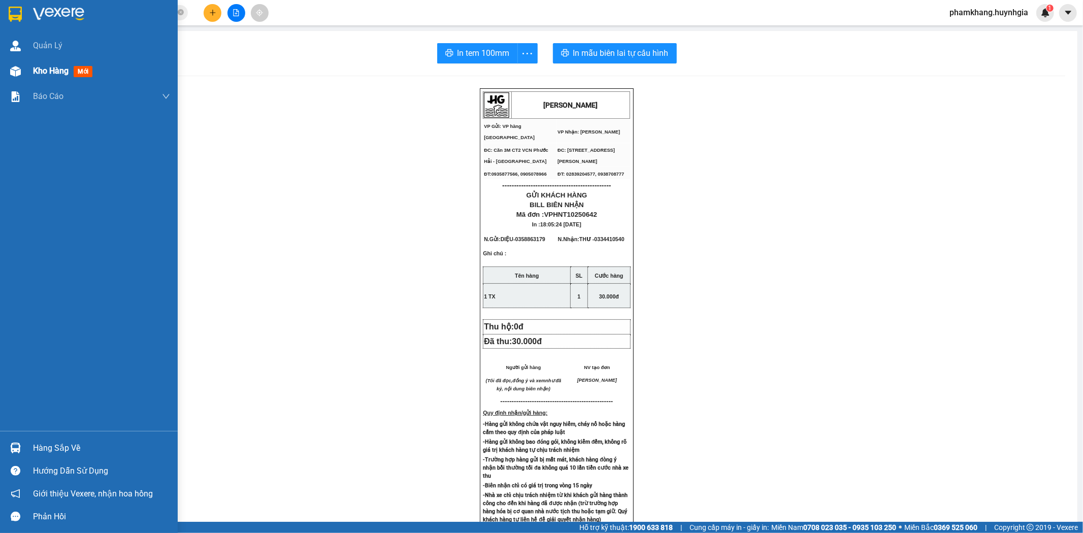
click at [29, 66] on div "Kho hàng mới" at bounding box center [89, 70] width 178 height 25
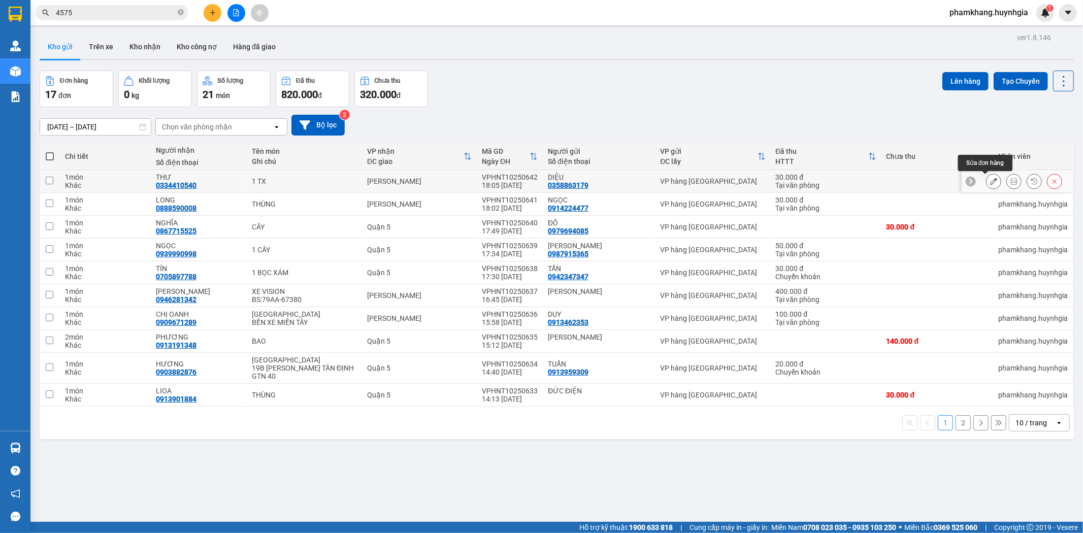
click at [990, 181] on icon at bounding box center [993, 181] width 7 height 7
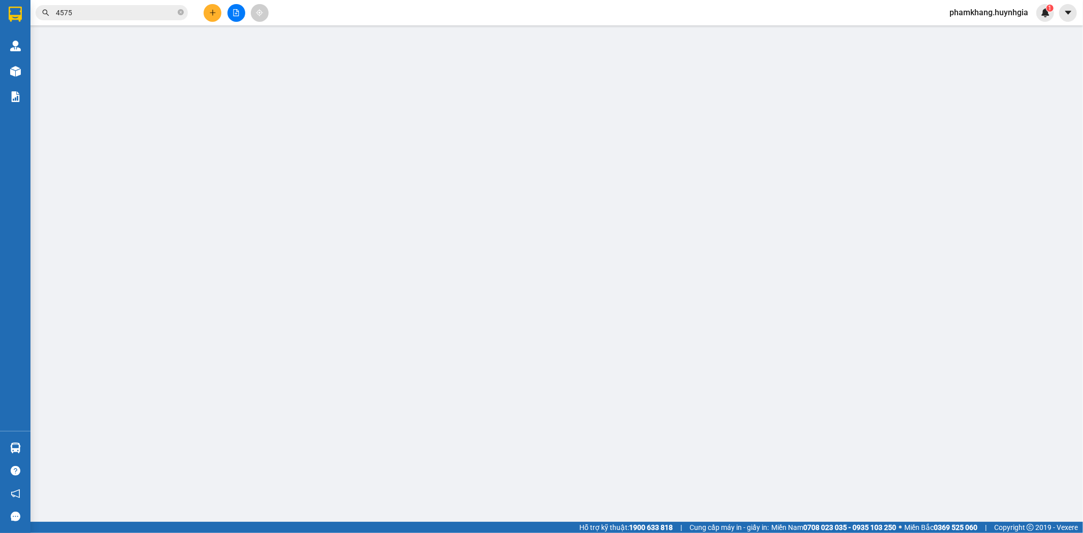
type input "0358863179"
type input "DIỆU"
type input "0334410540"
type input "THƯ"
type input "30.000"
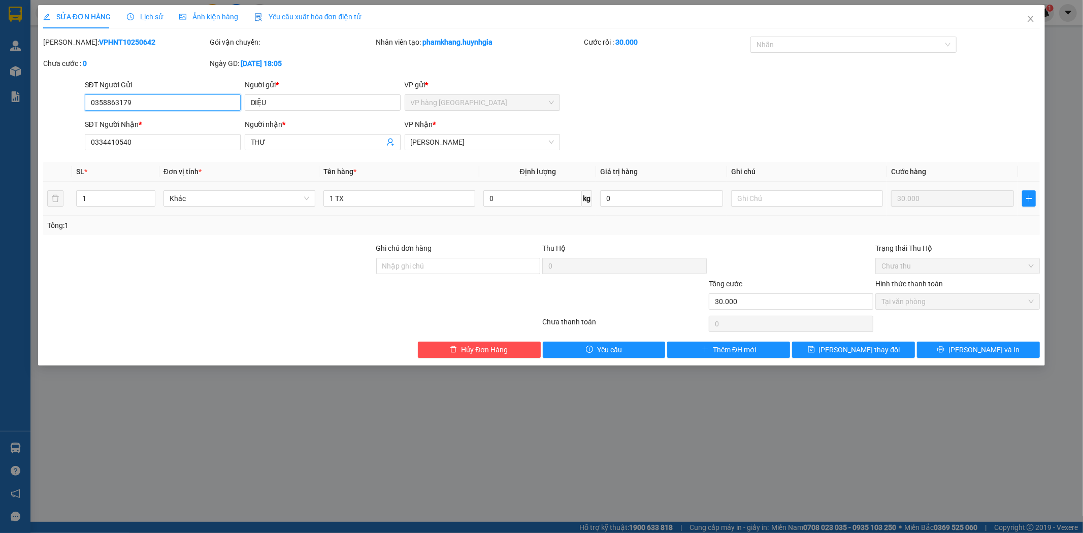
click at [201, 100] on input "0358863179" at bounding box center [163, 102] width 156 height 16
click at [516, 352] on button "Hủy Đơn Hàng" at bounding box center [479, 350] width 123 height 16
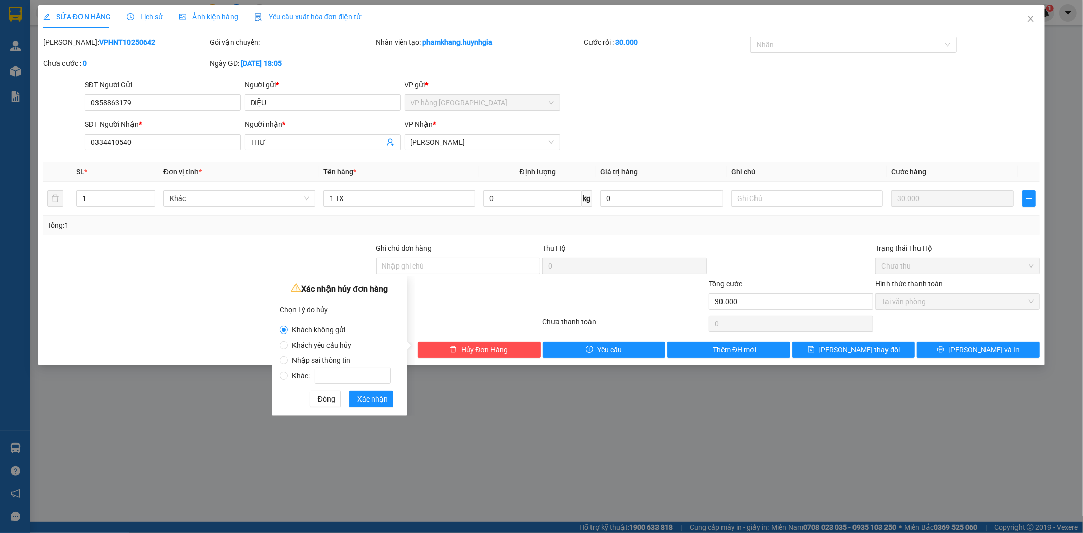
click at [318, 361] on span "Nhập sai thông tin" at bounding box center [321, 361] width 67 height 8
click at [288, 361] on input "Nhập sai thông tin" at bounding box center [284, 361] width 8 height 8
radio input "true"
radio input "false"
click at [375, 404] on span "Xác nhận" at bounding box center [373, 399] width 30 height 11
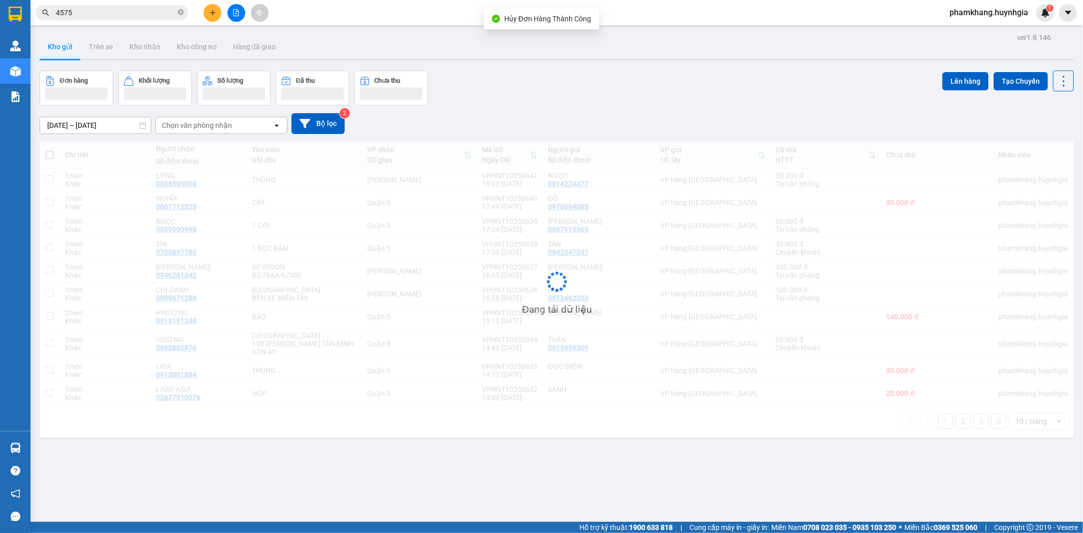
click at [206, 9] on button at bounding box center [213, 13] width 18 height 18
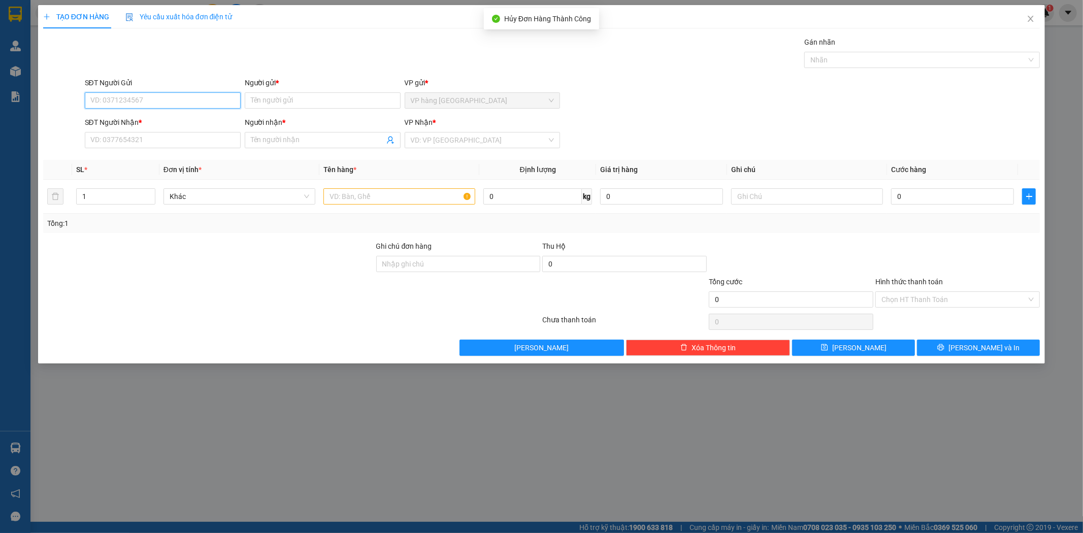
click at [191, 93] on input "SĐT Người Gửi" at bounding box center [163, 100] width 156 height 16
paste input "0358863179"
type input "0358863179"
click at [147, 115] on div "0358863179 - DIỆU" at bounding box center [163, 120] width 144 height 11
type input "DIỆU"
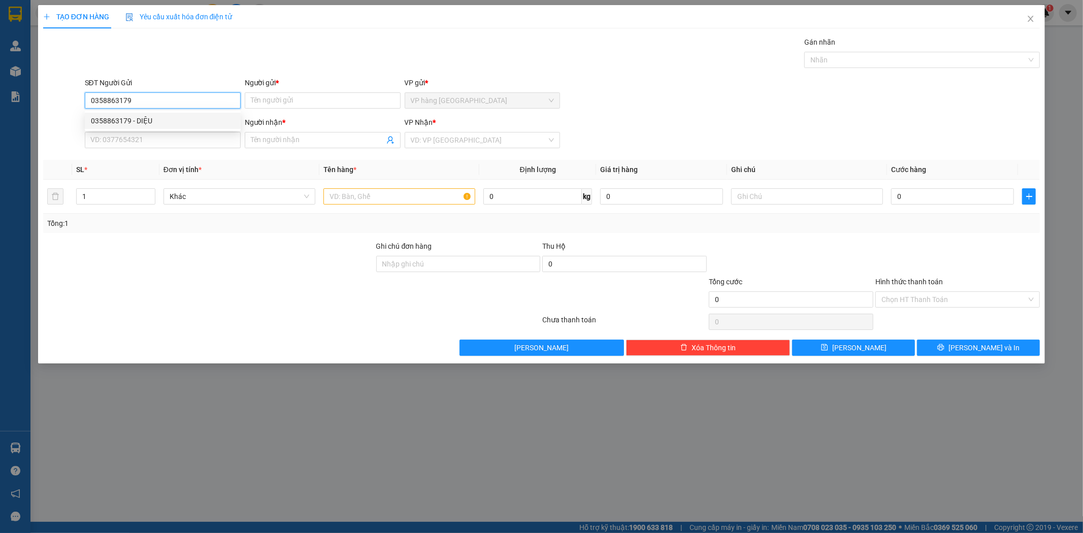
type input "0334410540"
type input "THƯ"
type input "0358863179"
click at [430, 193] on input "text" at bounding box center [400, 196] width 152 height 16
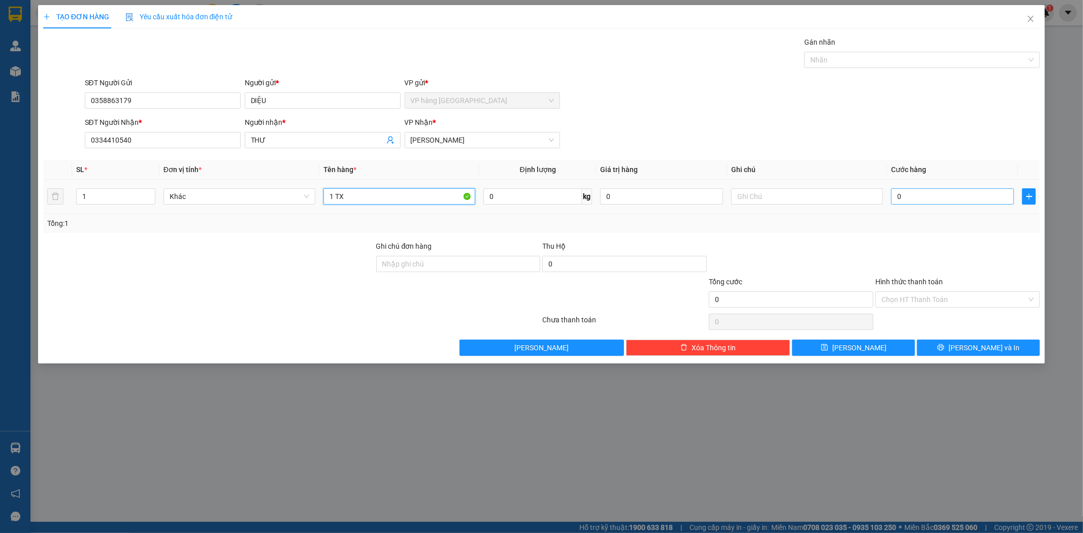
type input "1 TX"
click at [938, 198] on input "0" at bounding box center [952, 196] width 123 height 16
type input "3"
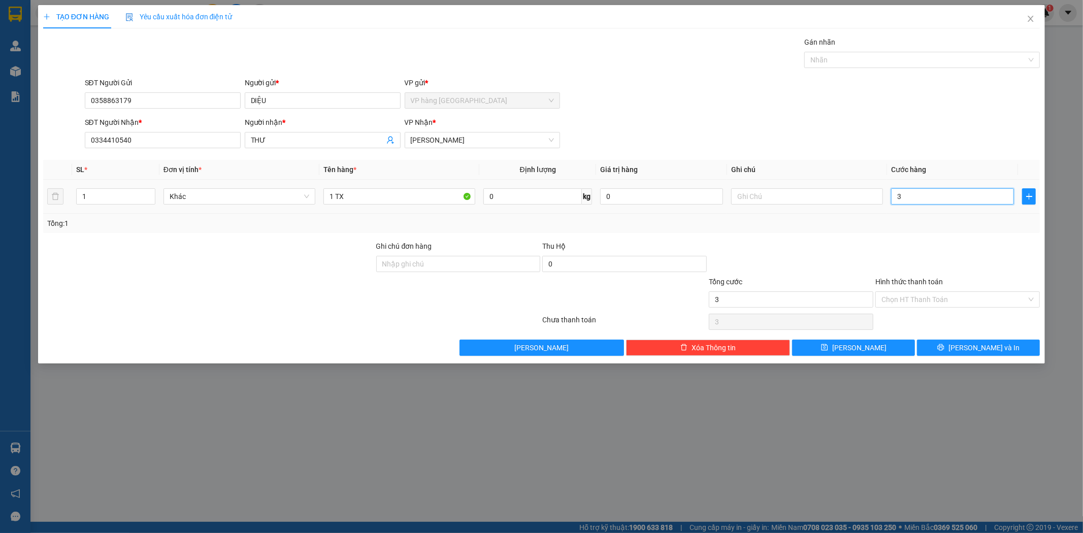
type input "30"
type input "30.000"
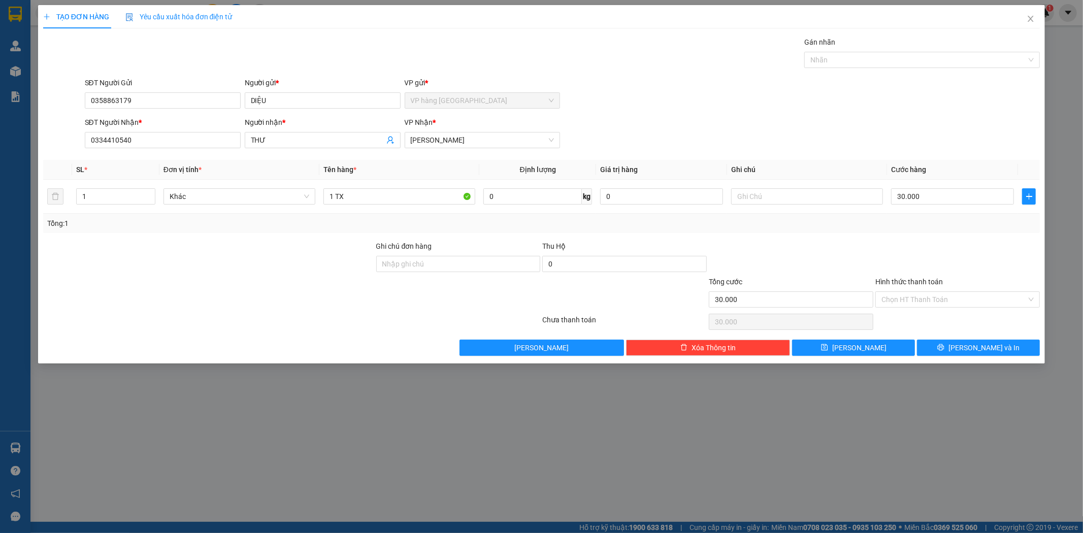
click at [906, 104] on div "SĐT Người Gửi 0358863179 Người gửi * DIỆU VP gửi * VP hàng Nha Trang" at bounding box center [563, 95] width 960 height 36
click at [923, 307] on div "Chọn HT Thanh Toán" at bounding box center [958, 300] width 165 height 16
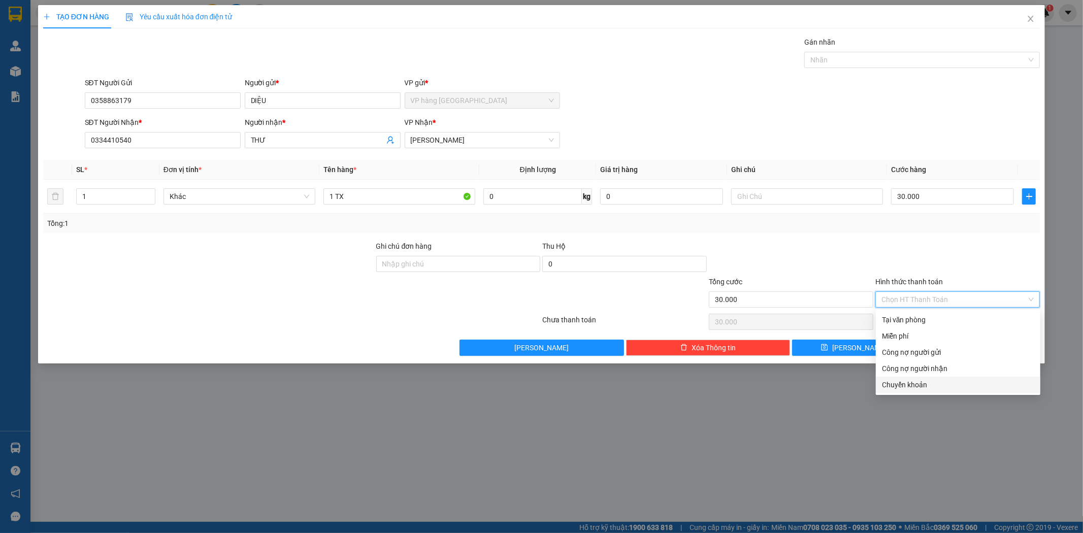
click at [920, 390] on div "Chuyển khoản" at bounding box center [958, 384] width 152 height 11
type input "0"
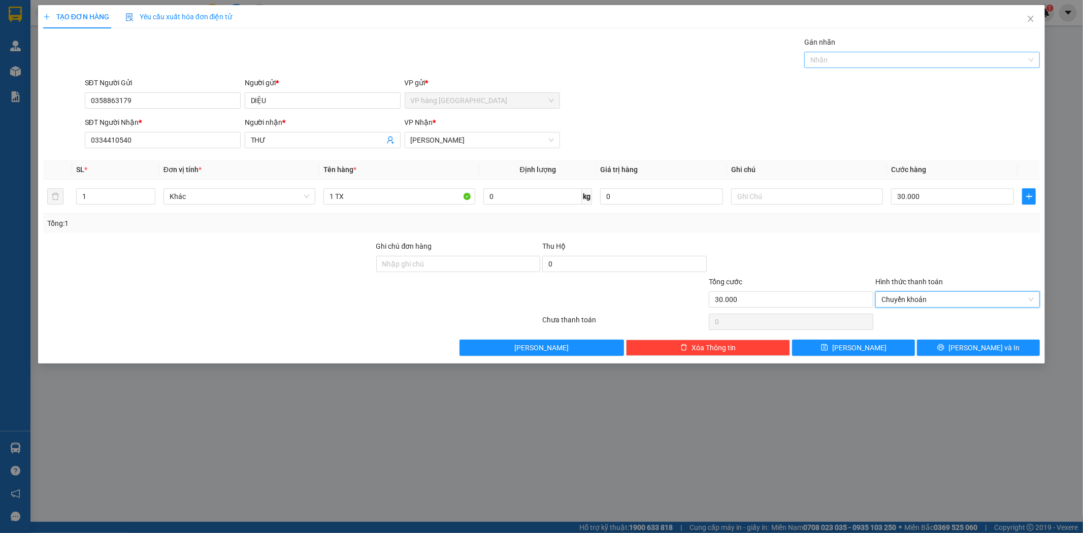
click at [894, 54] on div at bounding box center [917, 60] width 220 height 12
click at [886, 74] on div "CHUYỂN KHOẢN" at bounding box center [923, 80] width 236 height 16
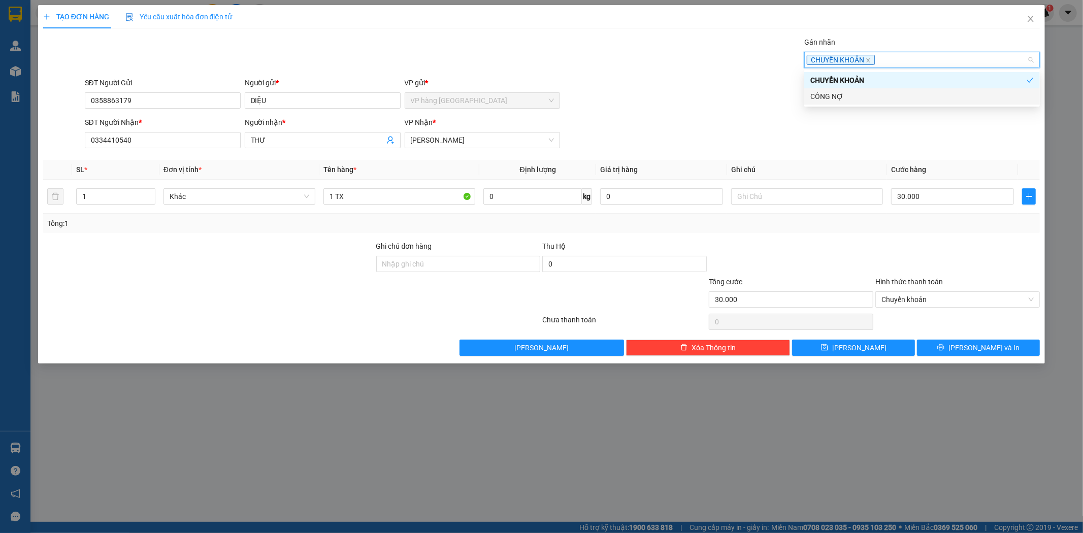
click at [947, 329] on div at bounding box center [958, 322] width 167 height 20
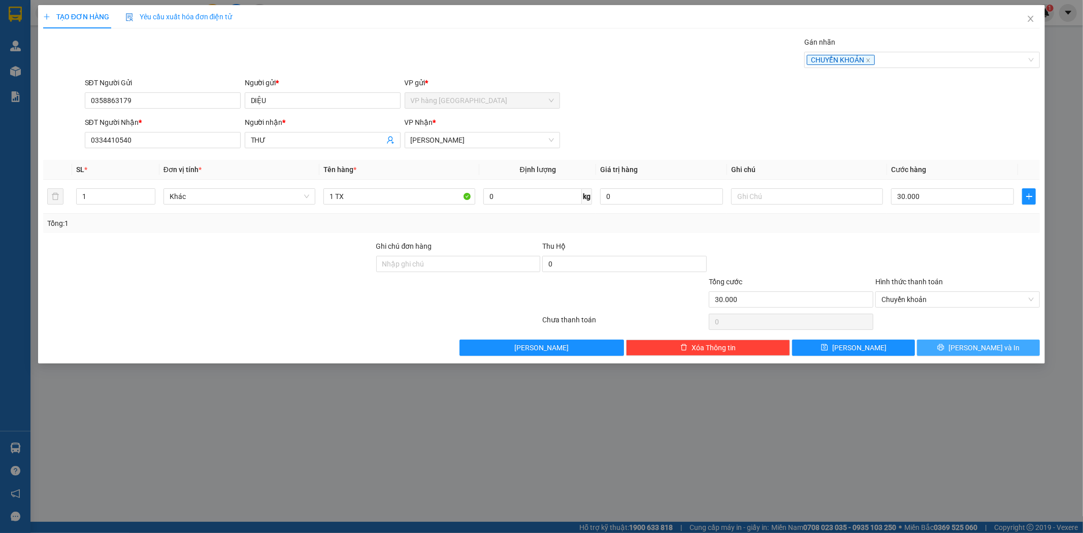
click at [953, 348] on button "Lưu và In" at bounding box center [978, 348] width 123 height 16
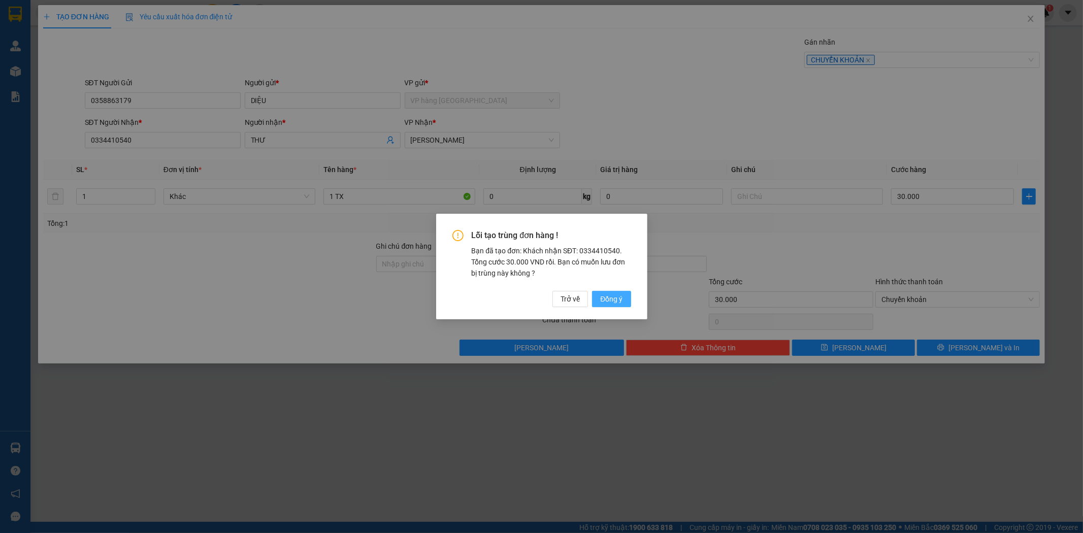
click at [604, 300] on span "Đồng ý" at bounding box center [611, 299] width 22 height 11
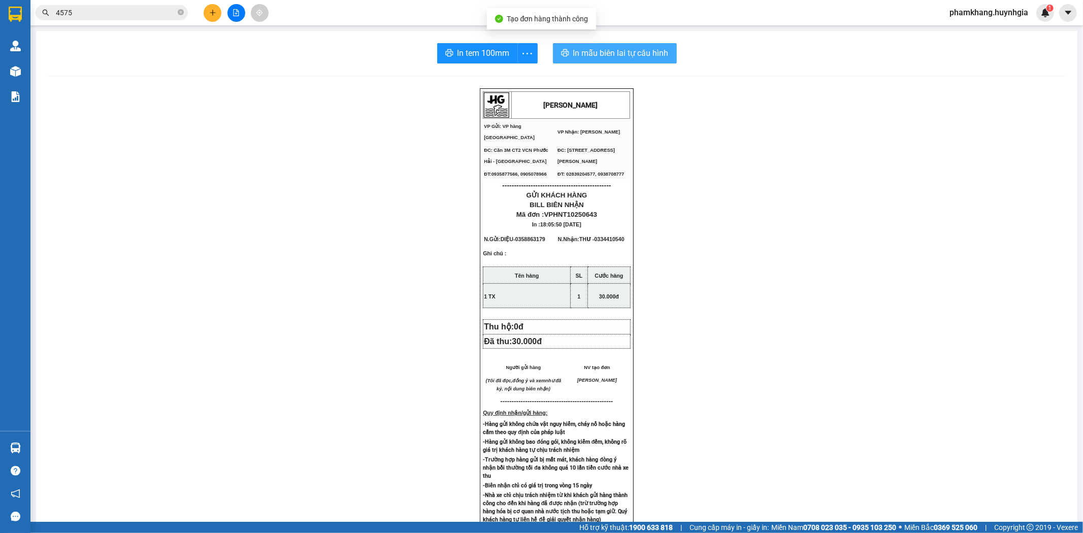
click at [602, 48] on span "In mẫu biên lai tự cấu hình" at bounding box center [620, 53] width 95 height 13
click at [470, 53] on div "In tem 100mm" at bounding box center [487, 53] width 101 height 20
click at [469, 53] on span "In tem 100mm" at bounding box center [484, 53] width 52 height 13
click at [210, 17] on button at bounding box center [213, 13] width 18 height 18
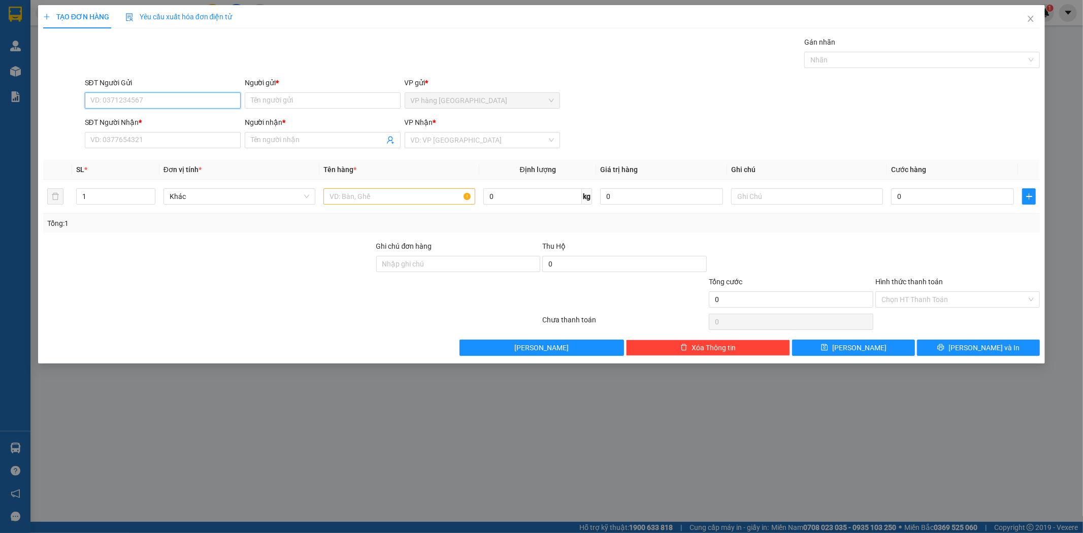
click at [151, 100] on input "SĐT Người Gửi" at bounding box center [163, 100] width 156 height 16
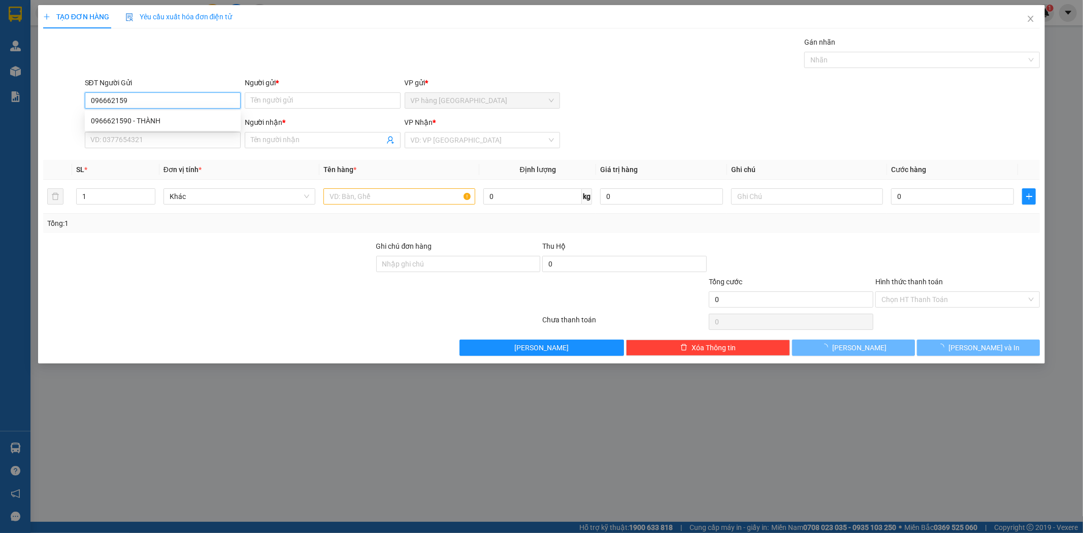
type input "0966621590"
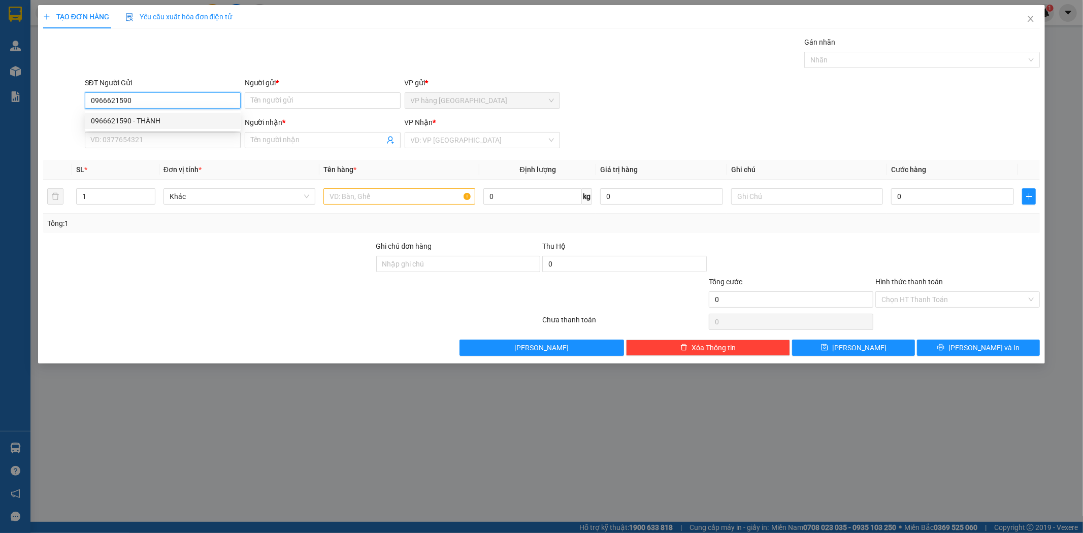
click at [153, 118] on div "0966621590 - THÀNH" at bounding box center [163, 120] width 144 height 11
type input "THÀNH"
type input "0358346193"
type input "VÂN"
type input "0966621590"
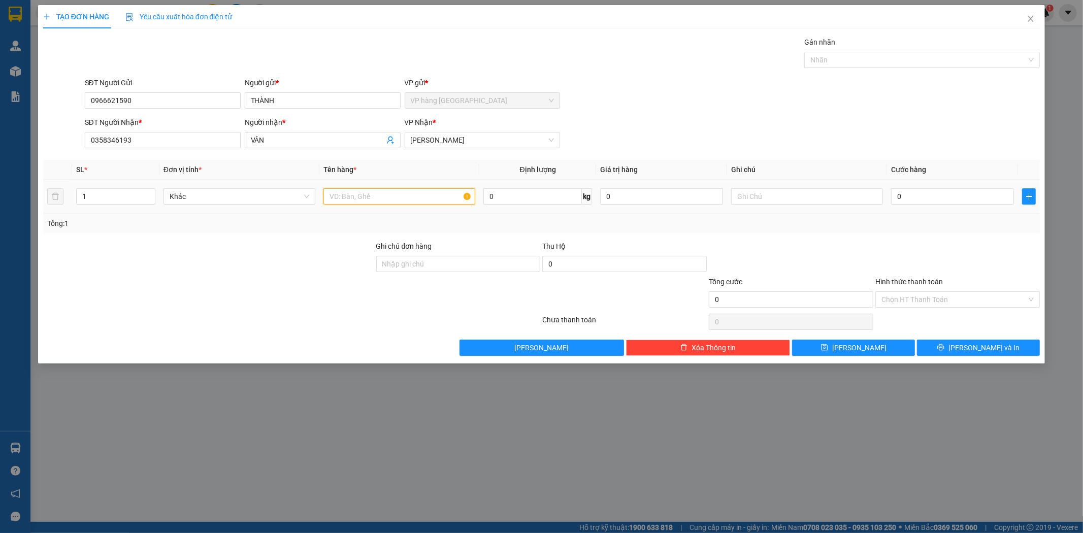
click at [422, 202] on input "text" at bounding box center [400, 196] width 152 height 16
type input "1 THÙNG"
click at [191, 144] on input "0358346193" at bounding box center [163, 140] width 156 height 16
click at [149, 143] on input "0763" at bounding box center [163, 140] width 156 height 16
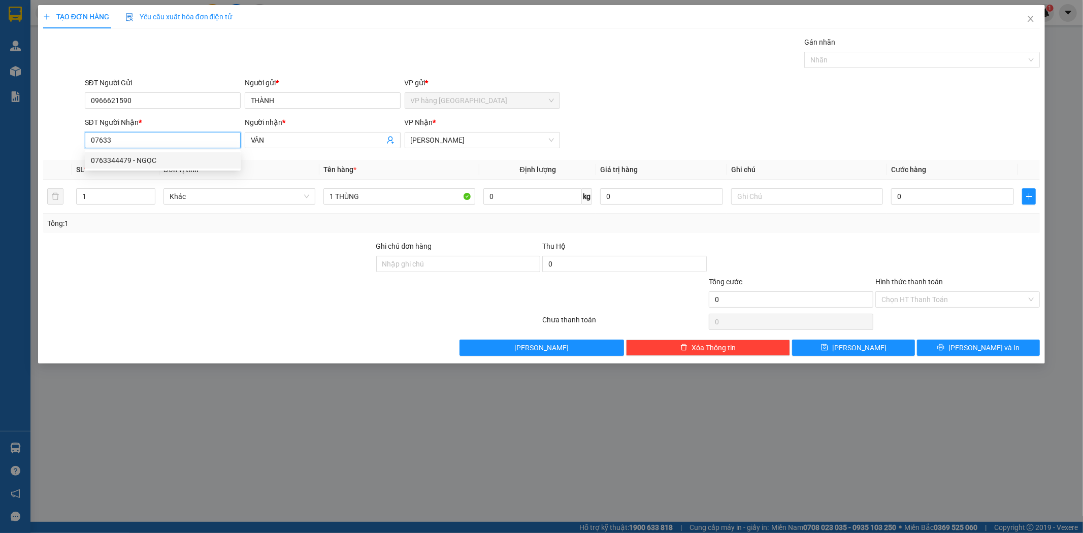
click at [183, 159] on div "0763344479 - NGỌC" at bounding box center [163, 160] width 144 height 11
type input "0763344479"
type input "NGỌC"
type input "0763344479"
type input "5"
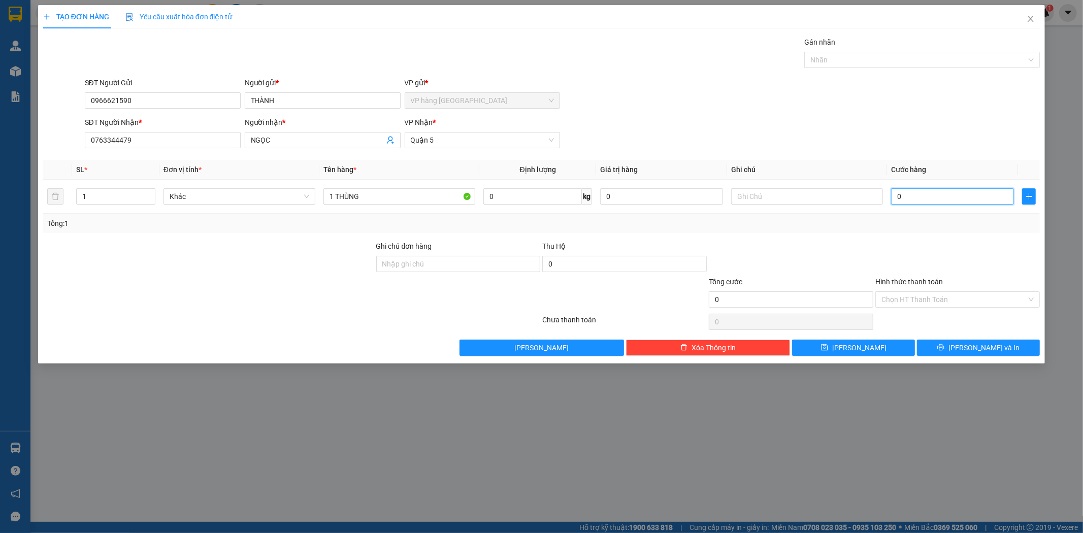
type input "5"
type input "50"
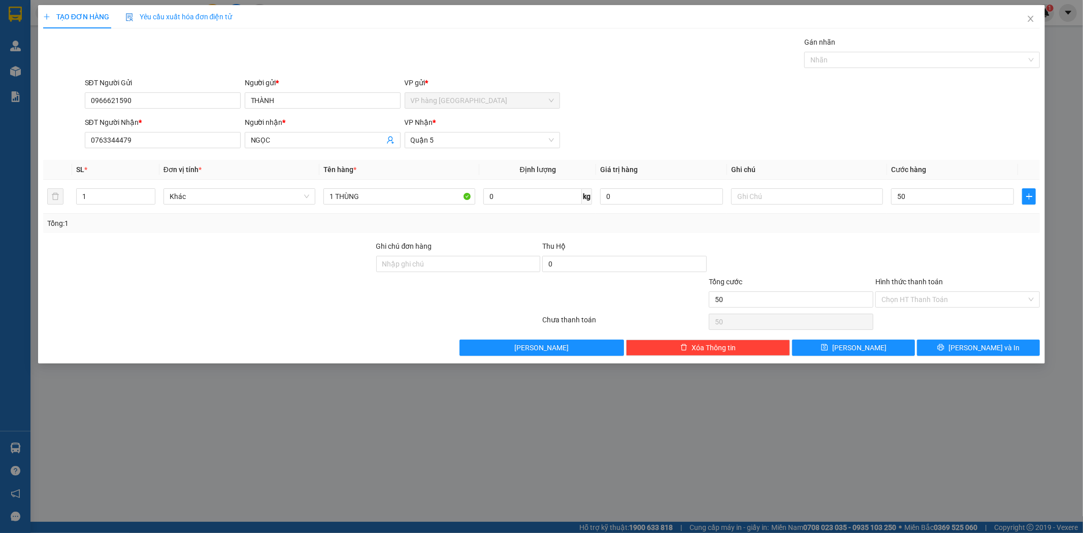
type input "50.000"
click at [920, 126] on div "SĐT Người Nhận * 0763344479 Người nhận * NGỌC VP Nhận * Quận 5" at bounding box center [563, 135] width 960 height 36
click at [957, 297] on input "Hình thức thanh toán" at bounding box center [954, 299] width 145 height 15
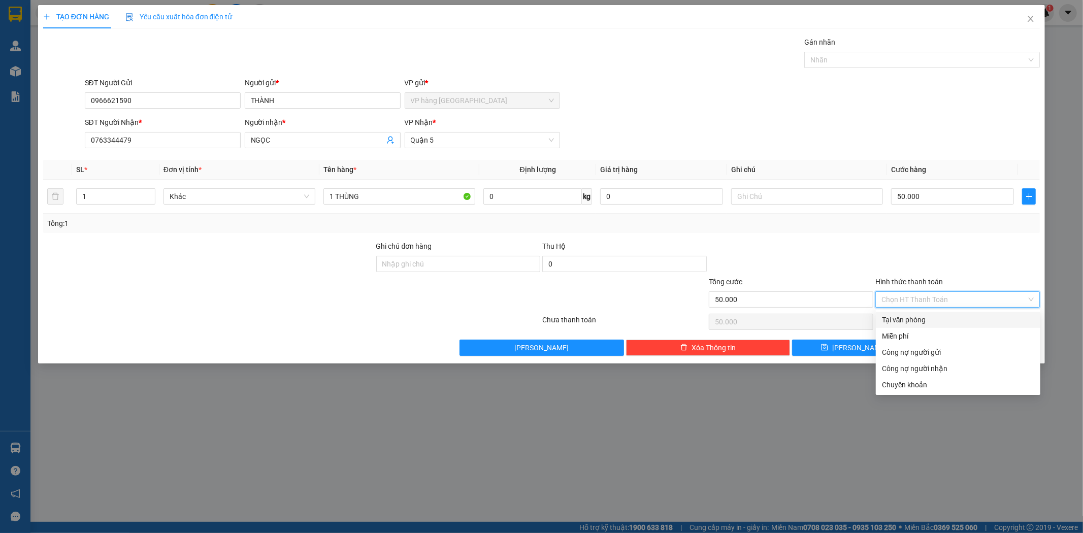
click at [959, 313] on div "Tại văn phòng" at bounding box center [958, 320] width 165 height 16
type input "0"
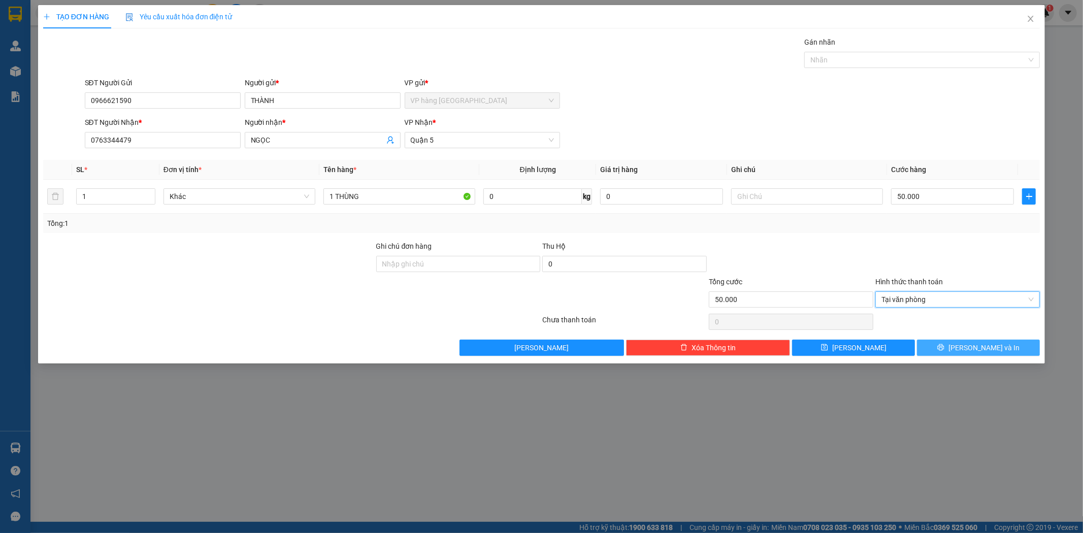
click at [1014, 343] on button "Lưu và In" at bounding box center [978, 348] width 123 height 16
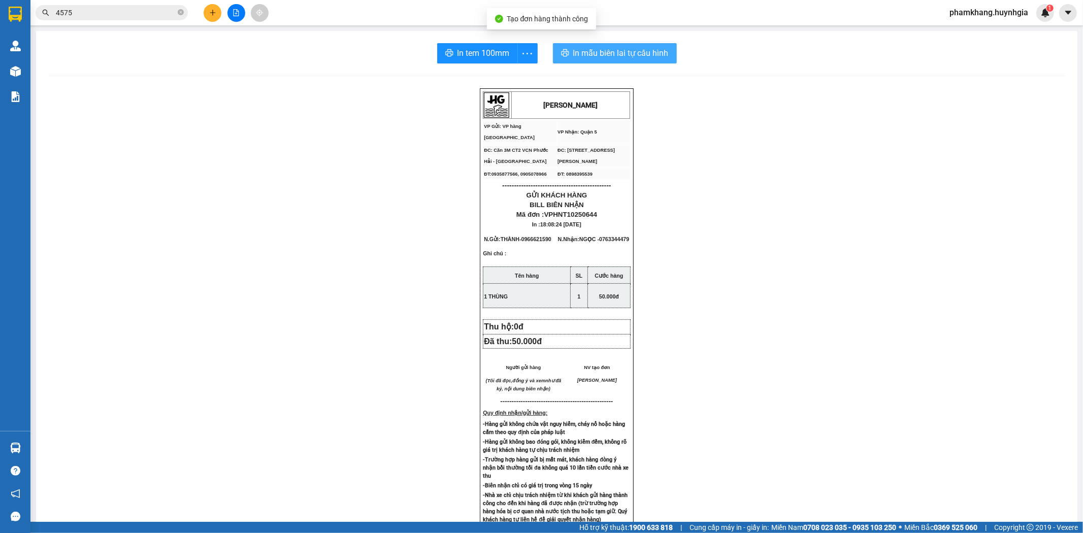
click at [621, 53] on span "In mẫu biên lai tự cấu hình" at bounding box center [620, 53] width 95 height 13
click at [468, 55] on span "In tem 100mm" at bounding box center [484, 53] width 52 height 13
click at [220, 13] on button at bounding box center [213, 13] width 18 height 18
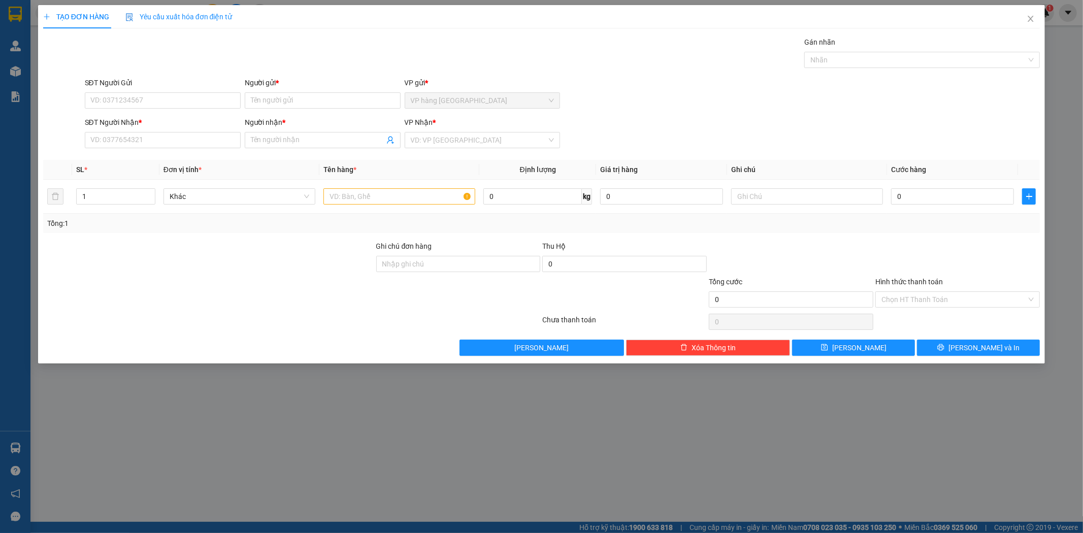
click at [201, 90] on div "SĐT Người Gửi" at bounding box center [163, 84] width 156 height 15
click at [188, 106] on input "SĐT Người Gửi" at bounding box center [163, 100] width 156 height 16
type input "0914016925"
click at [169, 115] on div "0914016925 - HUY" at bounding box center [163, 120] width 144 height 11
type input "HUY"
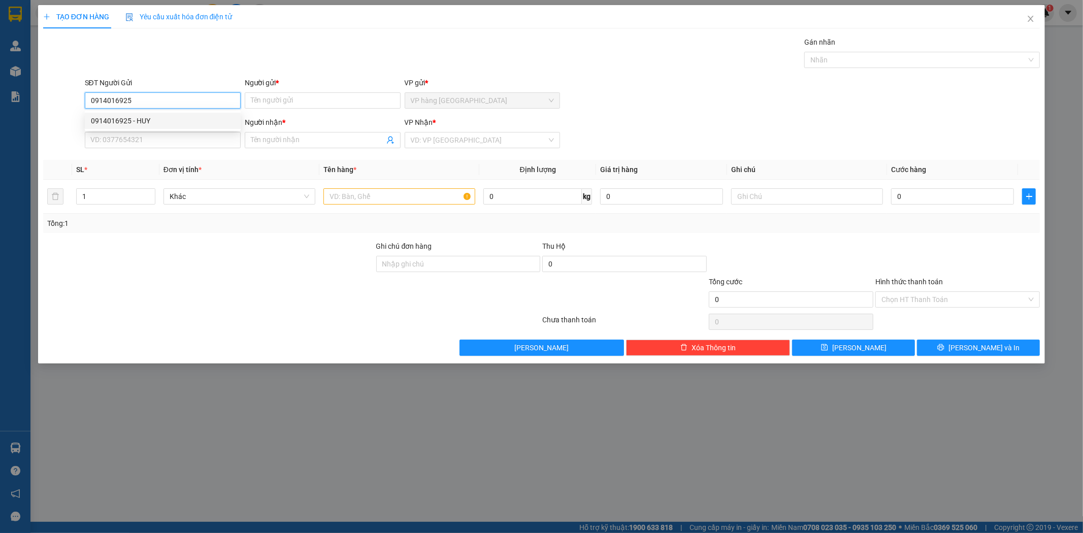
type input "0905230426"
type input "MINH"
type input "0914016925"
click at [366, 202] on input "text" at bounding box center [400, 196] width 152 height 16
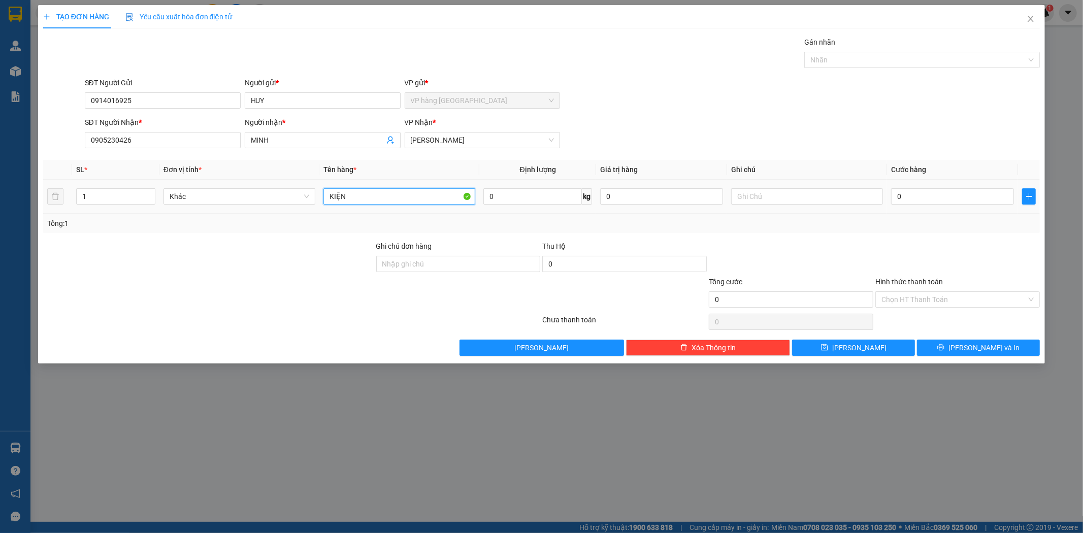
type input "KIỆN"
type input "4"
type input "40"
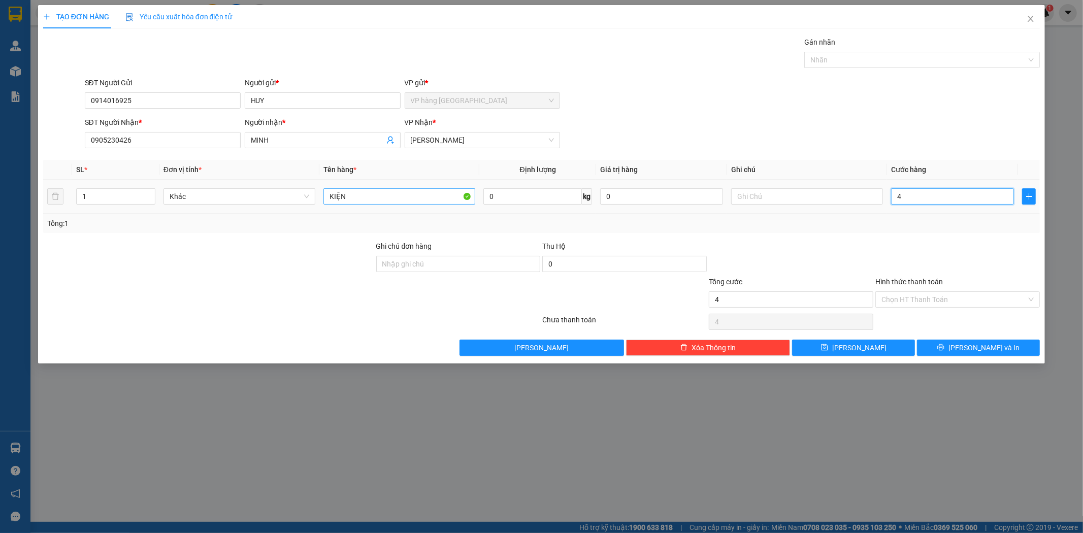
type input "40"
type input "40.000"
click at [993, 295] on input "Hình thức thanh toán" at bounding box center [954, 299] width 145 height 15
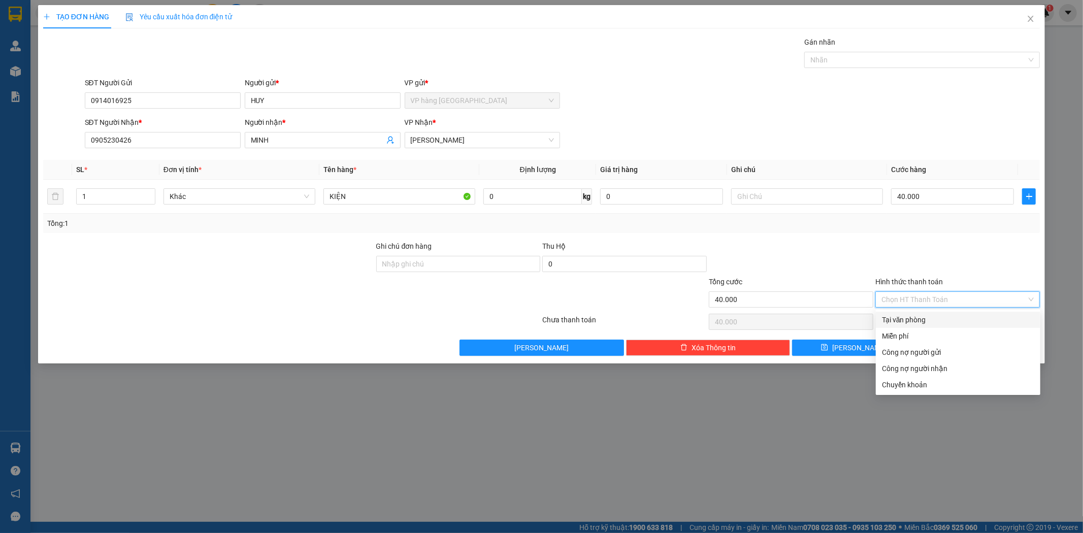
drag, startPoint x: 985, startPoint y: 310, endPoint x: 979, endPoint y: 316, distance: 8.3
click at [979, 316] on div "Tại văn phòng" at bounding box center [958, 319] width 152 height 11
type input "0"
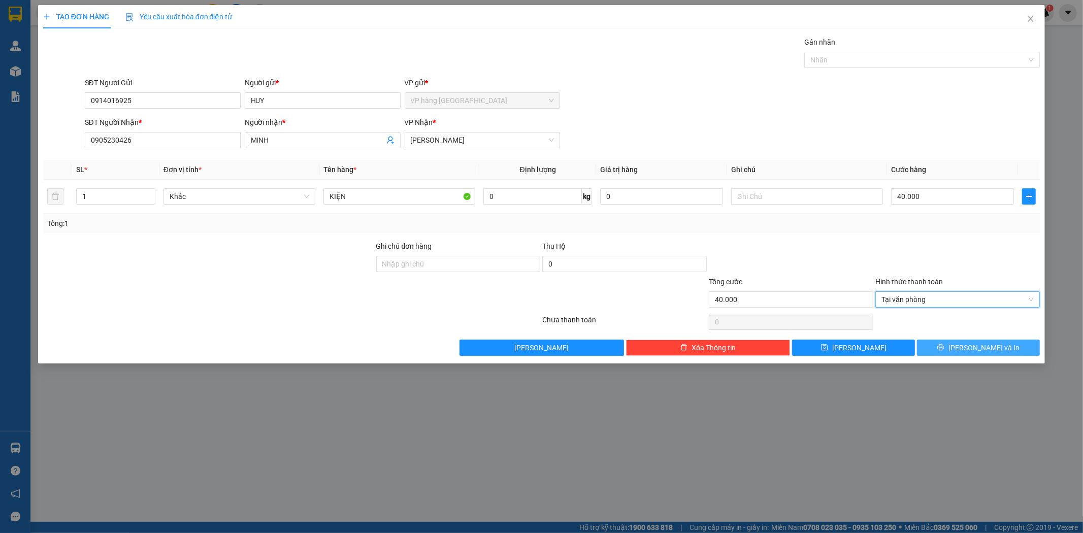
click at [983, 348] on span "Lưu và In" at bounding box center [984, 347] width 71 height 11
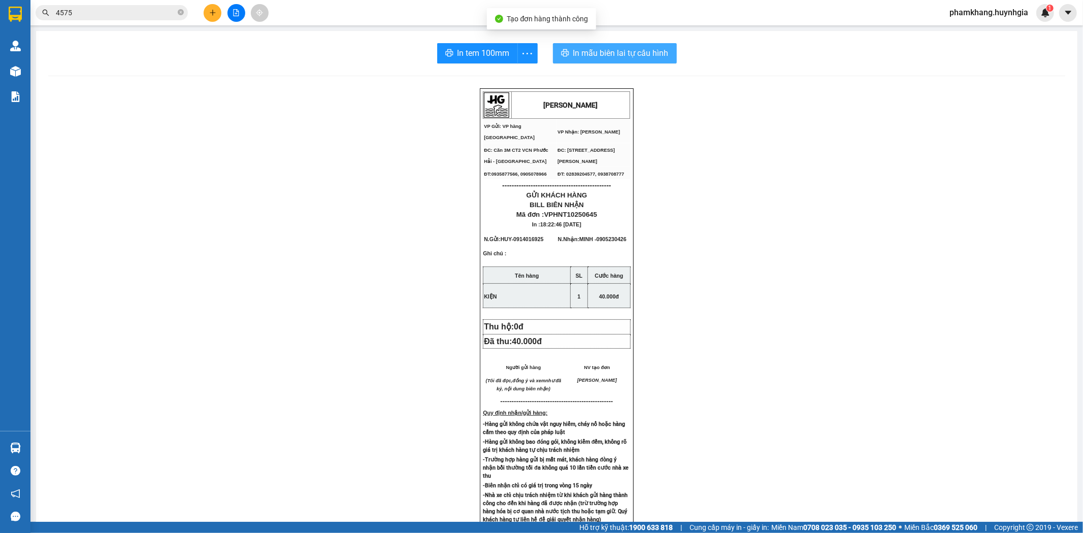
click at [620, 57] on span "In mẫu biên lai tự cấu hình" at bounding box center [620, 53] width 95 height 13
click at [491, 51] on span "In tem 100mm" at bounding box center [484, 53] width 52 height 13
click at [212, 16] on icon "plus" at bounding box center [212, 12] width 7 height 7
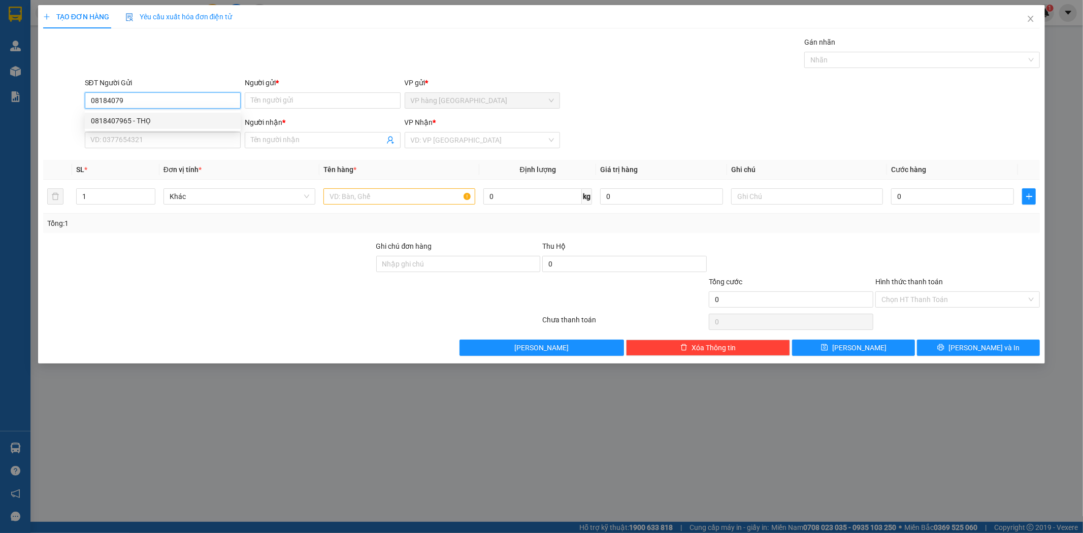
click at [197, 119] on div "0818407965 - THỌ" at bounding box center [163, 120] width 144 height 11
type input "0818407965"
type input "THỌ"
type input "0343929673"
type input "PHỤNG"
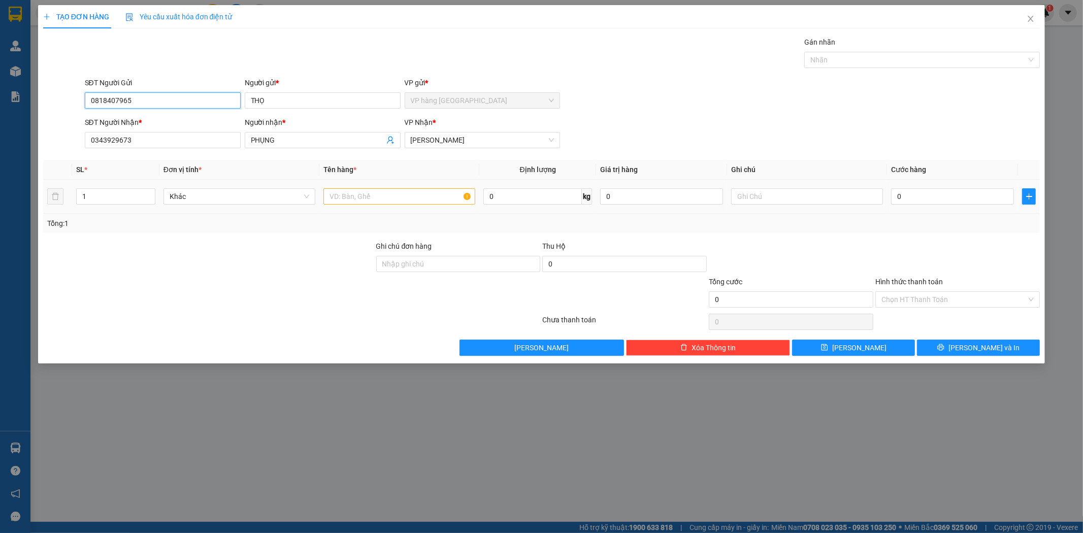
type input "0818407965"
click at [368, 201] on input "text" at bounding box center [400, 196] width 152 height 16
type input "1 THÙNG"
click at [974, 191] on input "0" at bounding box center [952, 196] width 123 height 16
type input "4"
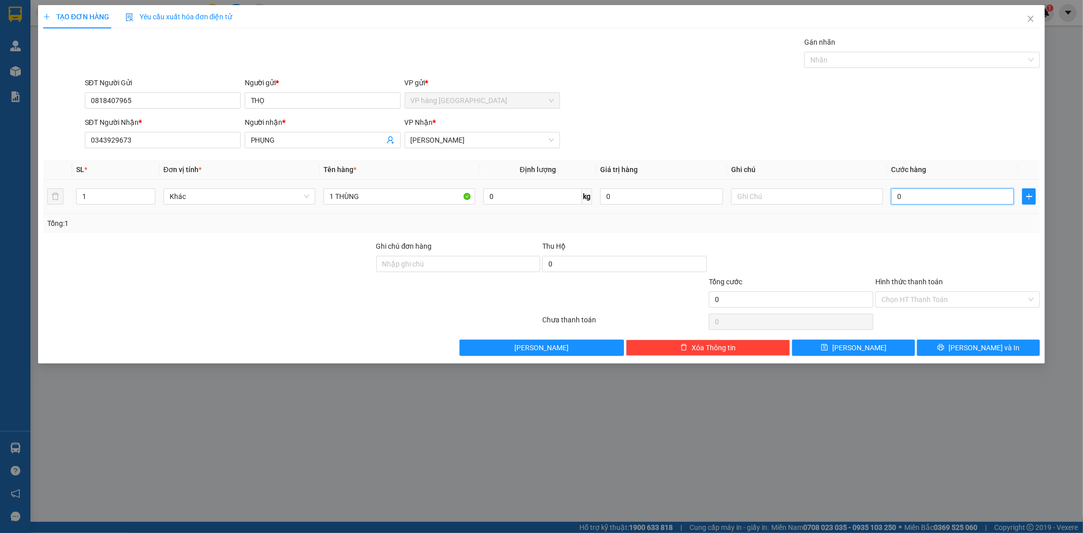
type input "4"
type input "40"
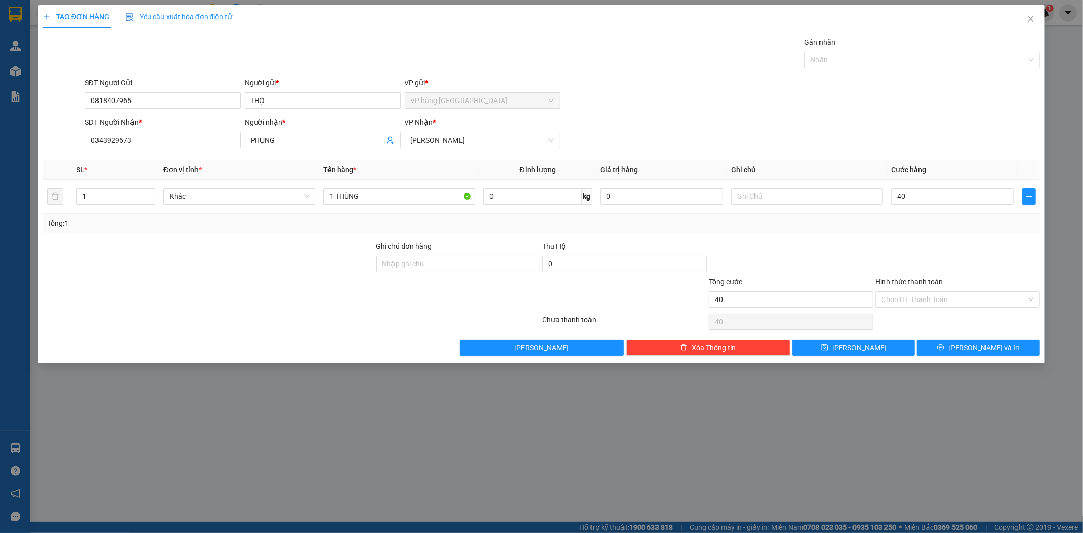
type input "40.000"
click at [950, 150] on div "SĐT Người Nhận * 0343929673 Người nhận * PHỤNG VP Nhận * Phạm Ngũ Lão" at bounding box center [563, 135] width 960 height 36
click at [951, 301] on input "Hình thức thanh toán" at bounding box center [954, 299] width 145 height 15
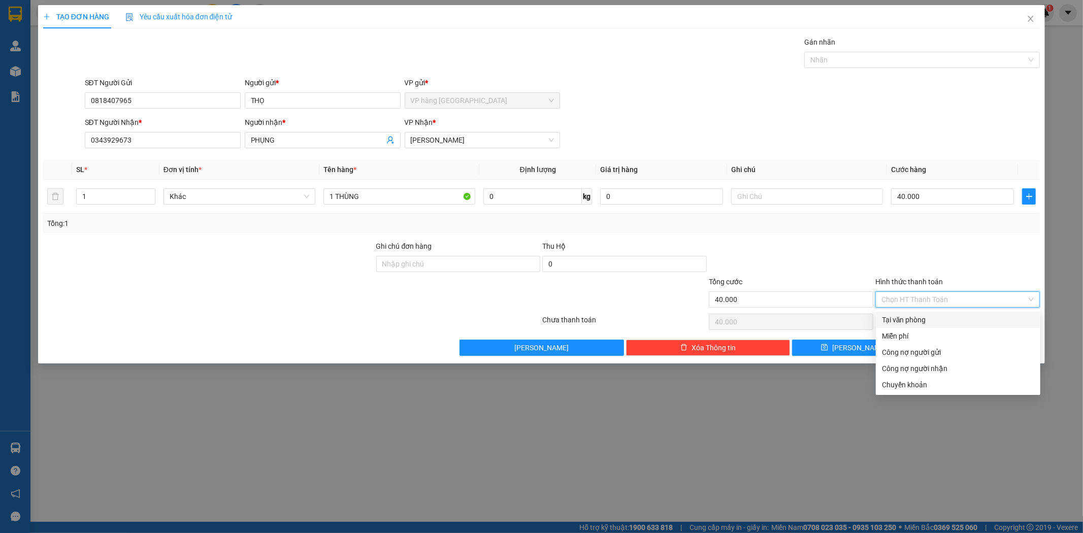
click at [940, 321] on div "Tại văn phòng" at bounding box center [958, 319] width 152 height 11
type input "0"
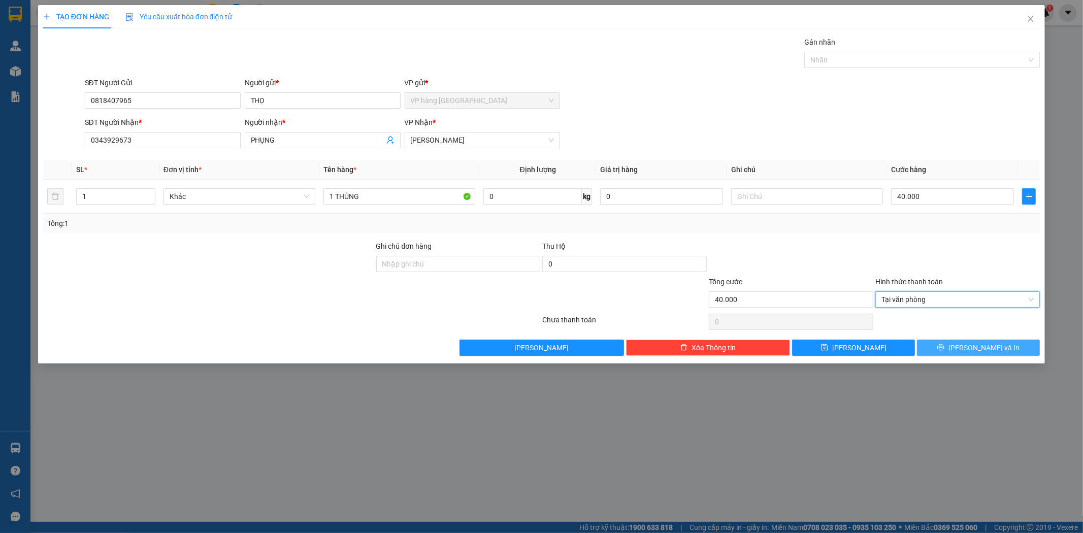
click at [976, 352] on span "Lưu và In" at bounding box center [984, 347] width 71 height 11
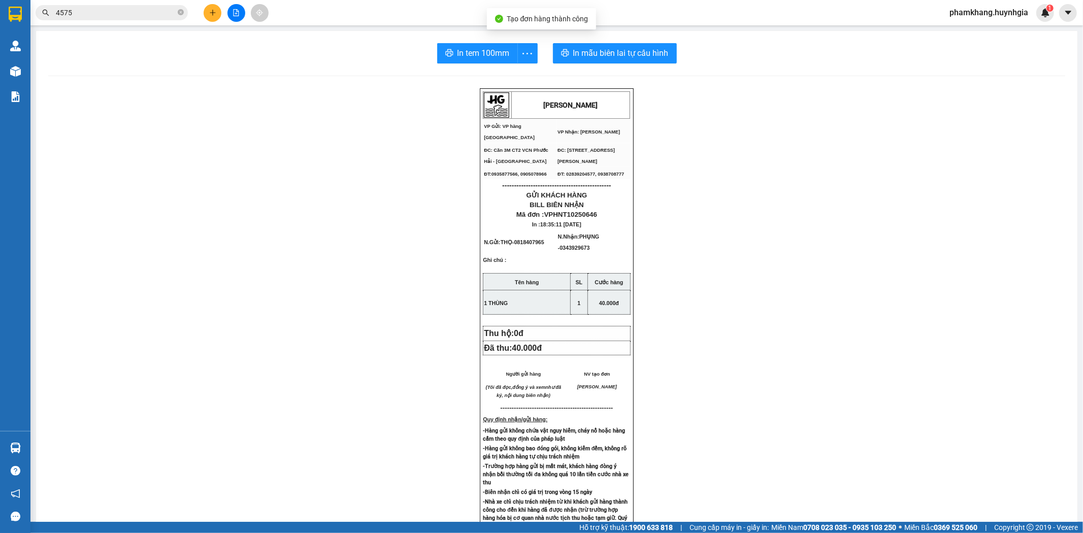
click at [592, 65] on div "In tem 100mm In mẫu biên lai tự cấu hình HUỲNH GIA VP Gửi: VP hàng Nha Trang V…" at bounding box center [557, 414] width 1042 height 766
click at [591, 52] on span "In mẫu biên lai tự cấu hình" at bounding box center [620, 53] width 95 height 13
click at [498, 53] on span "In tem 100mm" at bounding box center [484, 53] width 52 height 13
click at [105, 17] on input "4575" at bounding box center [116, 12] width 120 height 11
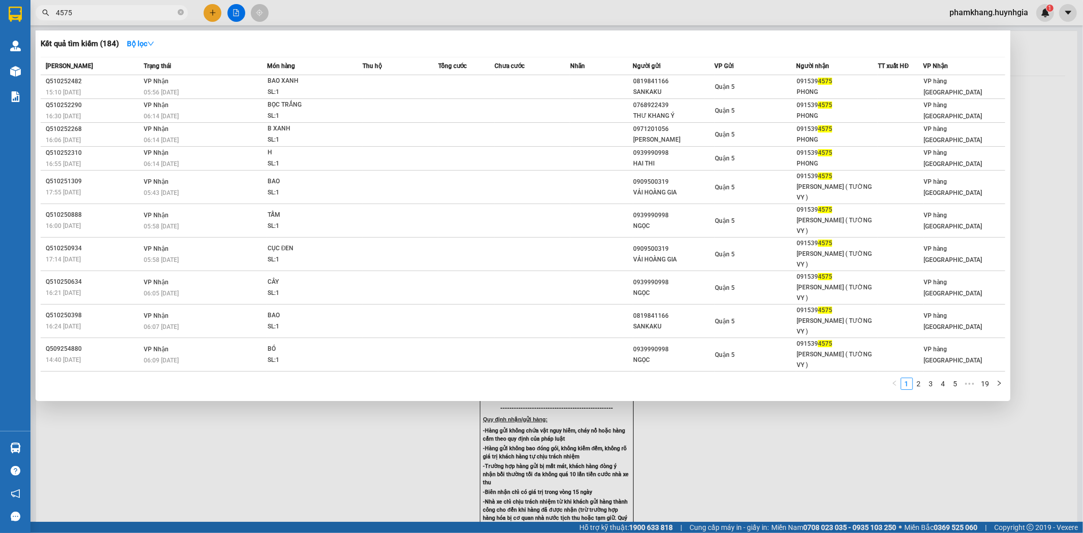
click at [105, 17] on input "4575" at bounding box center [116, 12] width 120 height 11
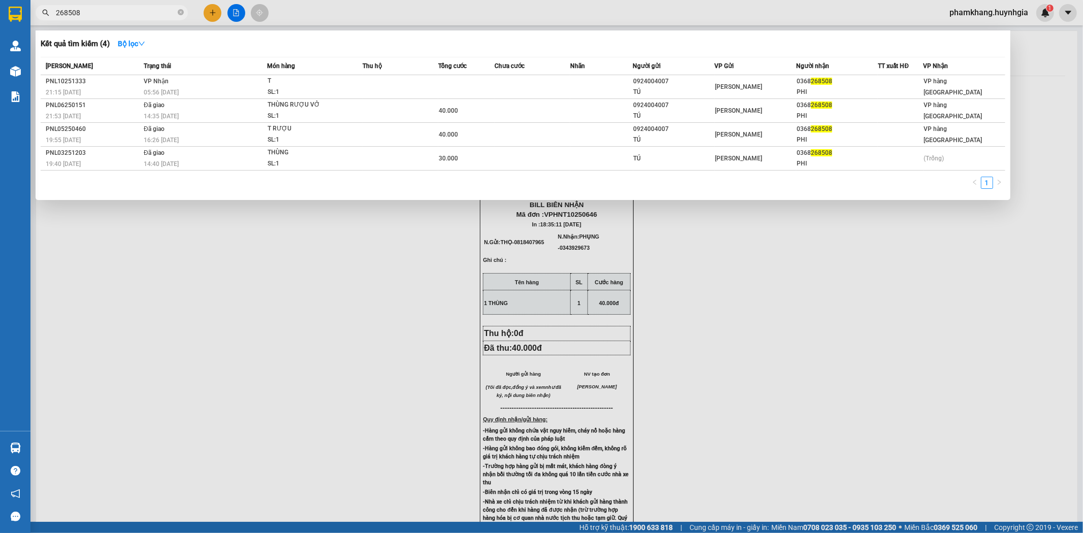
type input "268508"
click at [213, 14] on div at bounding box center [541, 266] width 1083 height 533
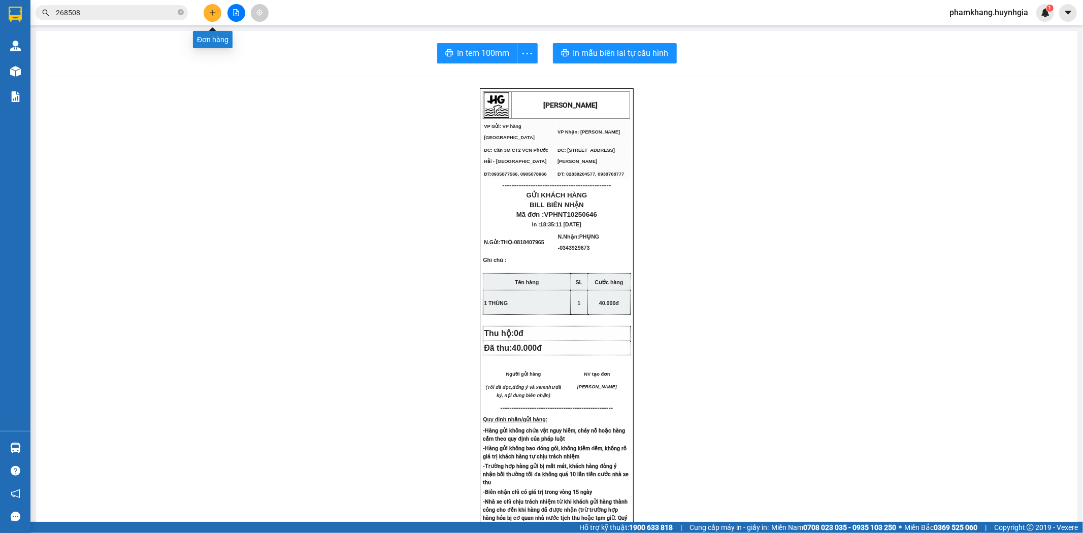
click at [213, 14] on icon "plus" at bounding box center [212, 12] width 7 height 7
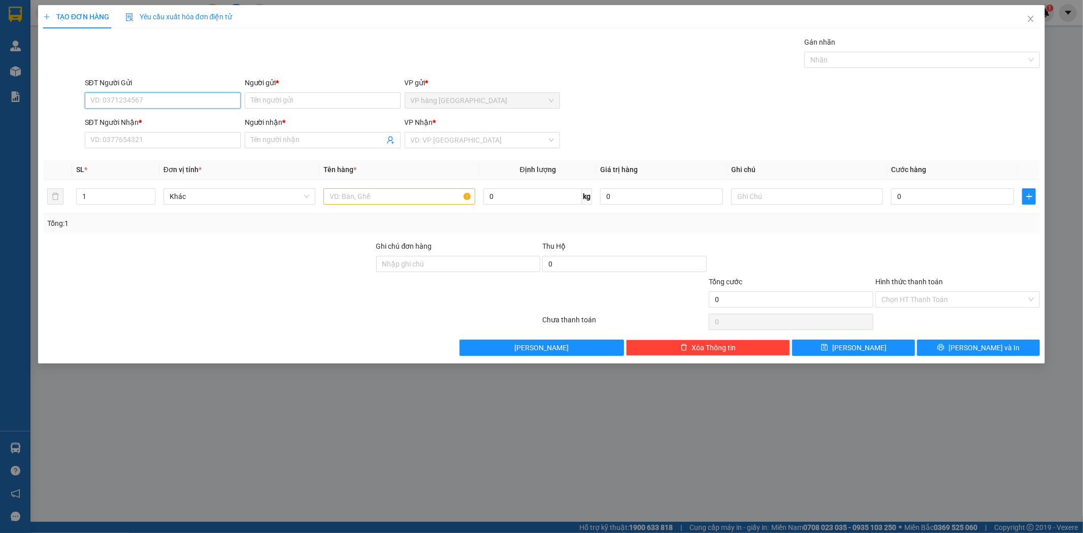
click at [190, 92] on input "SĐT Người Gửi" at bounding box center [163, 100] width 156 height 16
click at [219, 122] on div "0787880008 - HUYỀN" at bounding box center [163, 120] width 144 height 11
type input "0787880008"
type input "HUYỀN"
type input "0979450024"
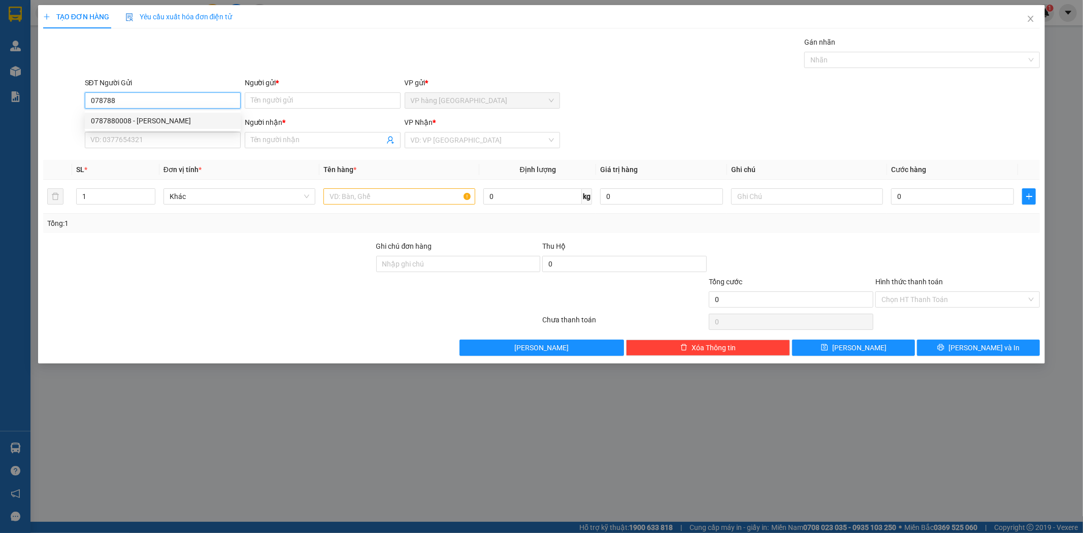
type input "THUỶ"
type input "0787880008"
click at [381, 197] on input "text" at bounding box center [400, 196] width 152 height 16
click at [154, 92] on input "0787880008" at bounding box center [163, 100] width 156 height 16
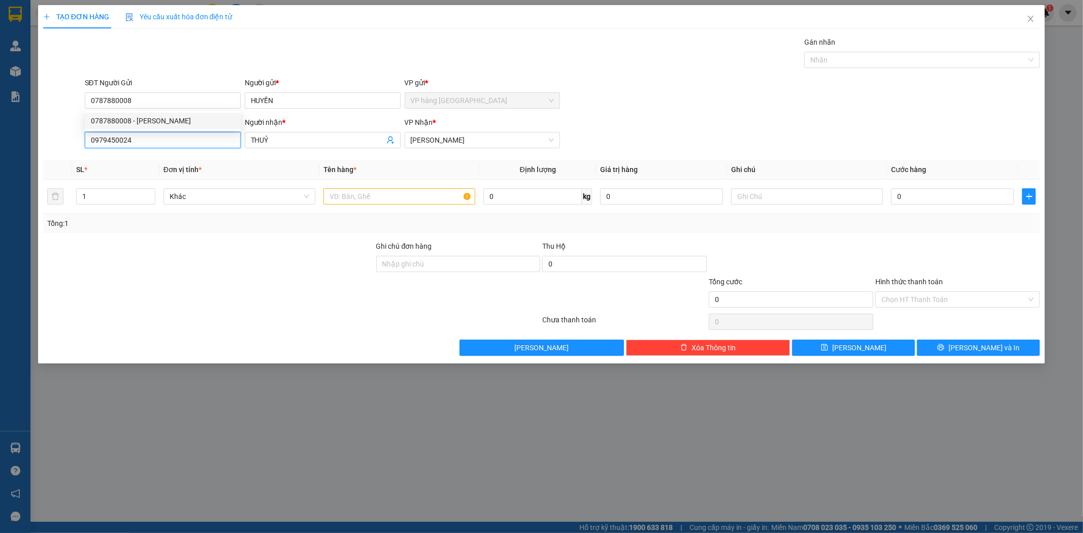
click at [165, 135] on input "0979450024" at bounding box center [163, 140] width 156 height 16
paste input "787880008"
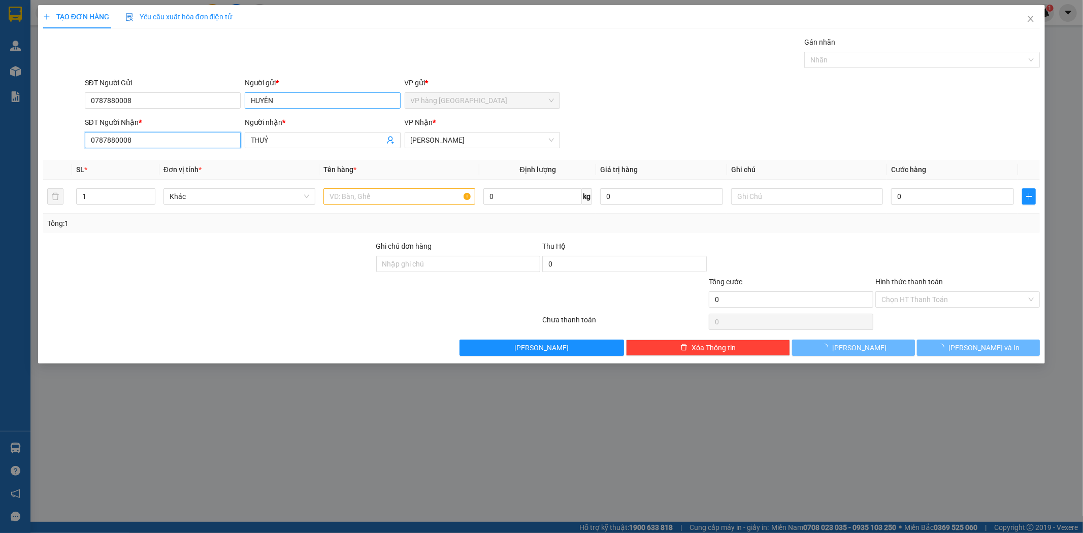
type input "0787880008"
click at [275, 101] on input "HUYỀN" at bounding box center [323, 100] width 156 height 16
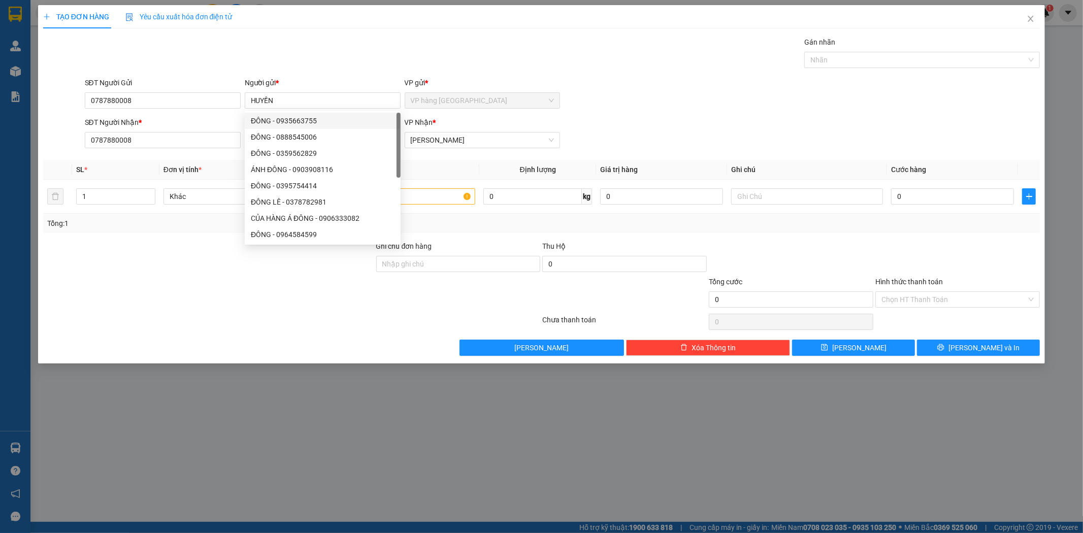
click at [434, 71] on div "Gán nhãn Nhãn" at bounding box center [563, 55] width 960 height 36
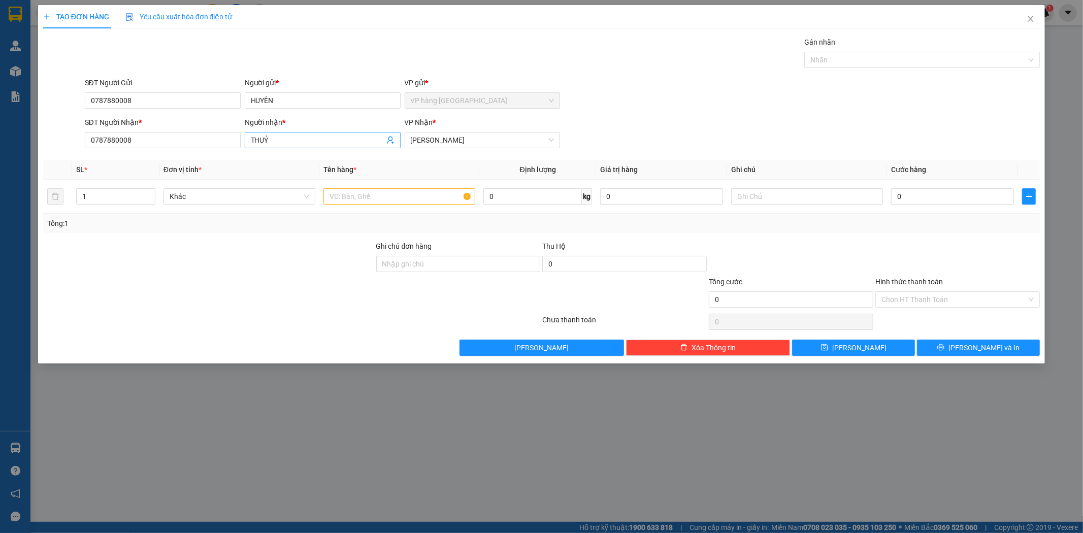
click at [329, 137] on input "THUỶ" at bounding box center [318, 140] width 134 height 11
paste input "HUYỀN"
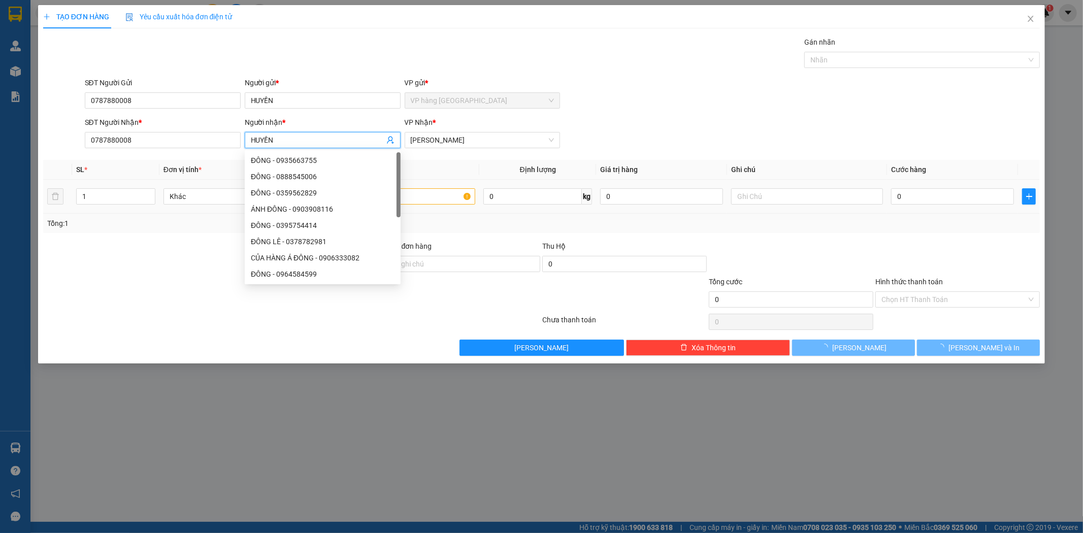
type input "HUYỀN"
click at [432, 202] on input "text" at bounding box center [400, 196] width 152 height 16
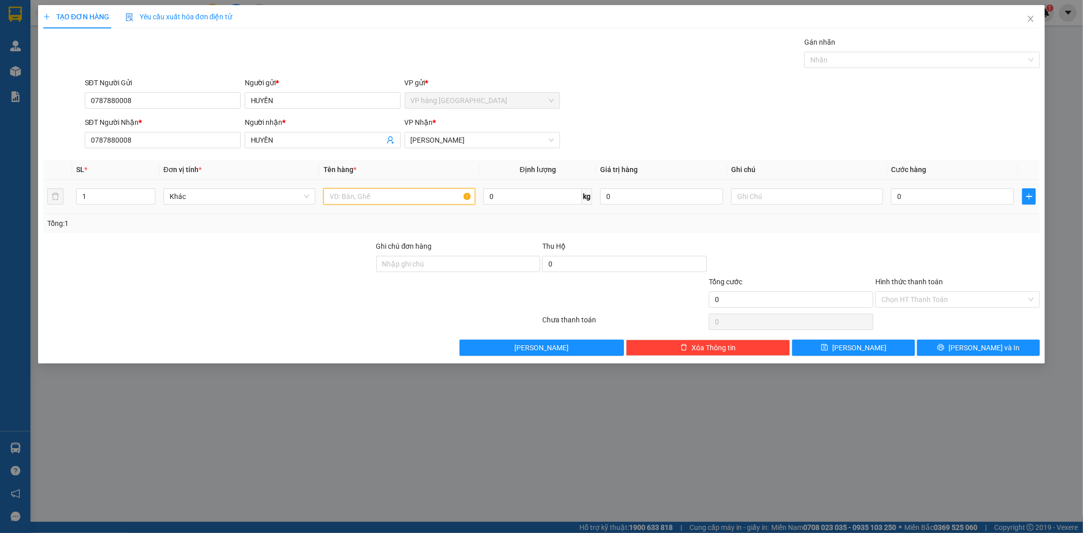
click at [433, 201] on input "text" at bounding box center [400, 196] width 152 height 16
type input "1 VALI"
click at [947, 197] on input "0" at bounding box center [952, 196] width 123 height 16
type input "1"
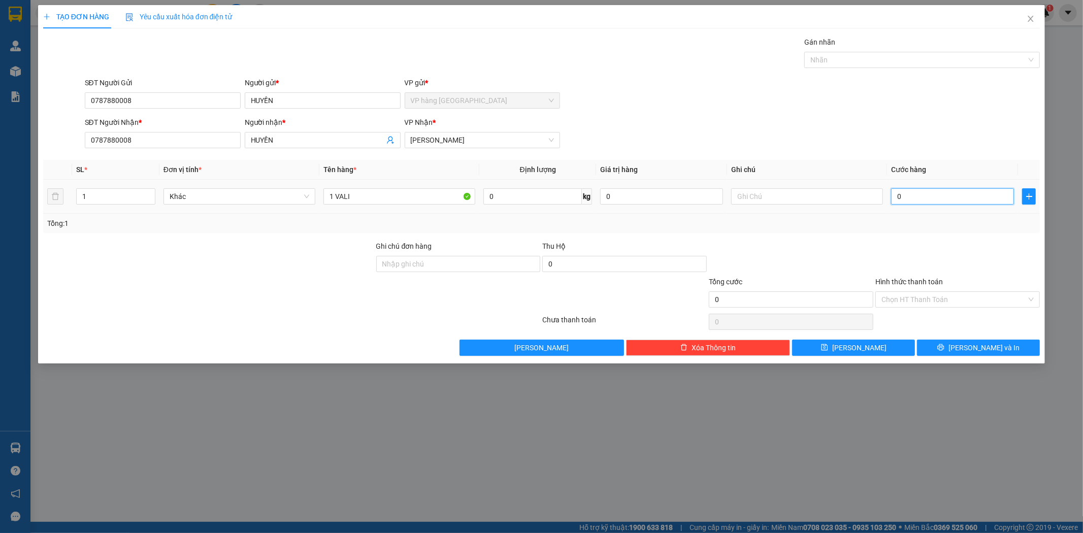
type input "1"
type input "10"
type input "100"
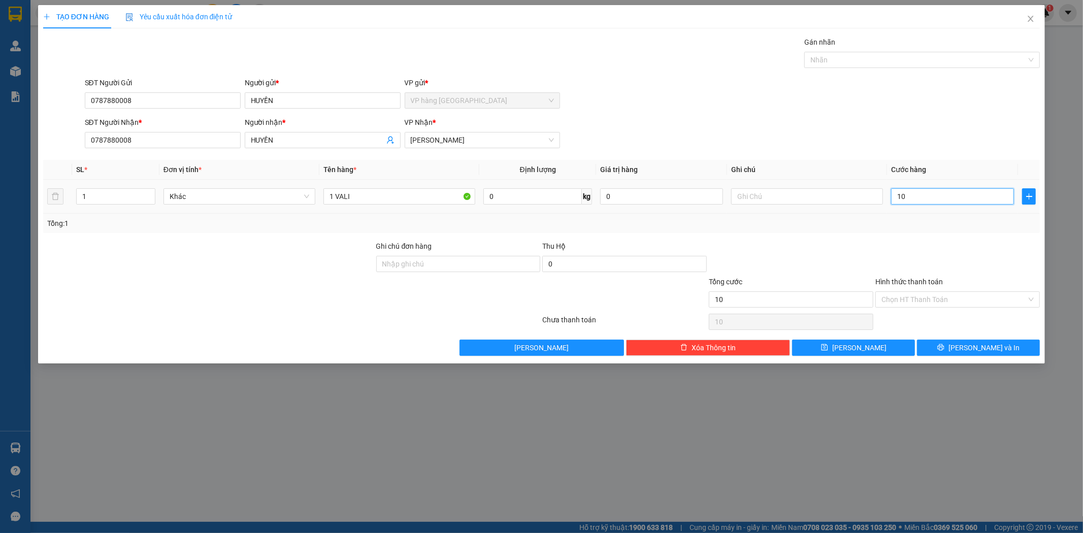
type input "100"
type input "100.000"
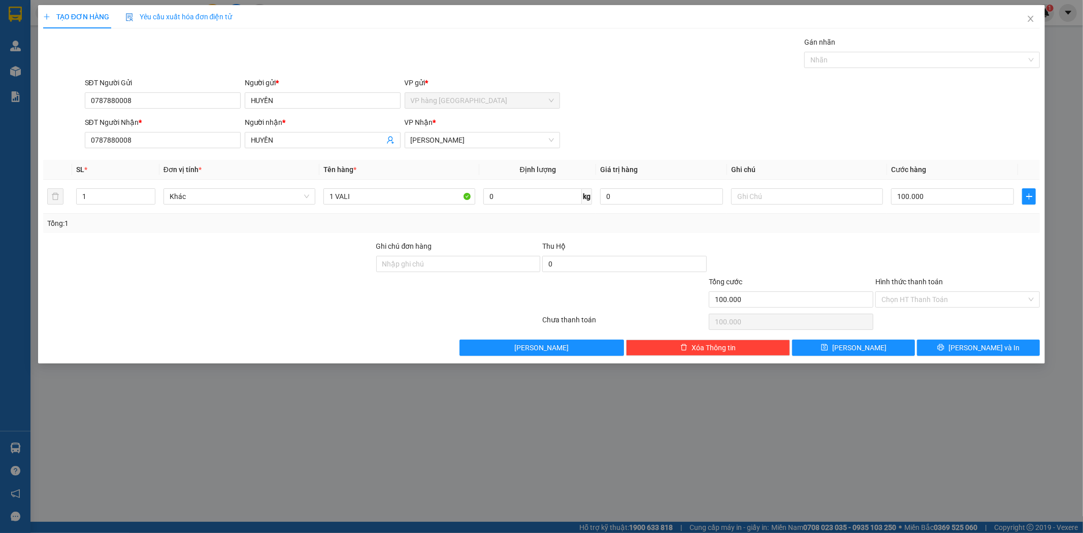
click at [784, 138] on div "SĐT Người Nhận * 0787880008 Người nhận * HUYỀN VP Nhận * Phạm Ngũ Lão" at bounding box center [563, 135] width 960 height 36
click at [950, 309] on div "Hình thức thanh toán Chọn HT Thanh Toán" at bounding box center [958, 294] width 165 height 36
click at [950, 306] on input "Hình thức thanh toán" at bounding box center [954, 299] width 145 height 15
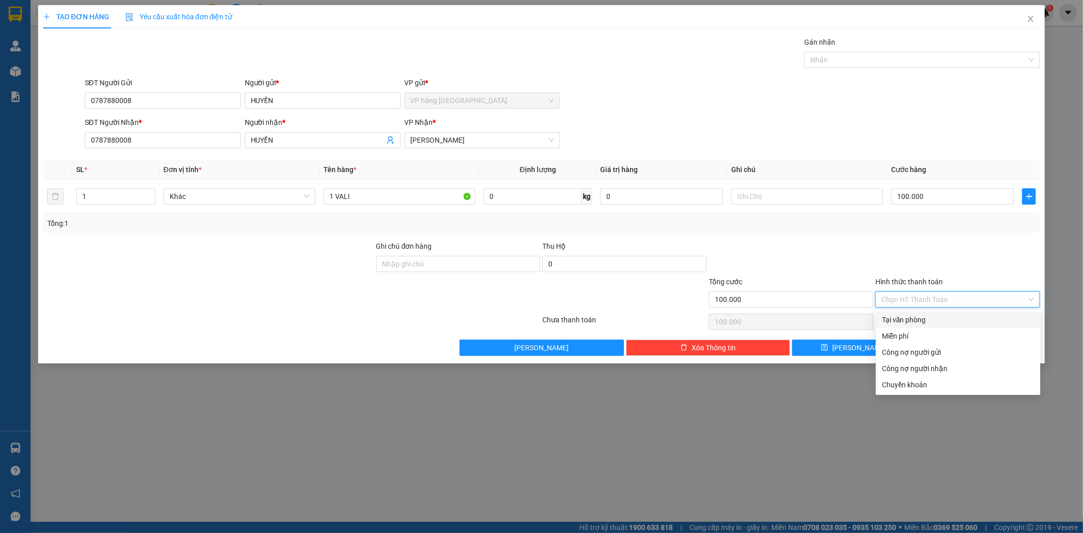
click at [952, 320] on div "Tại văn phòng" at bounding box center [958, 319] width 152 height 11
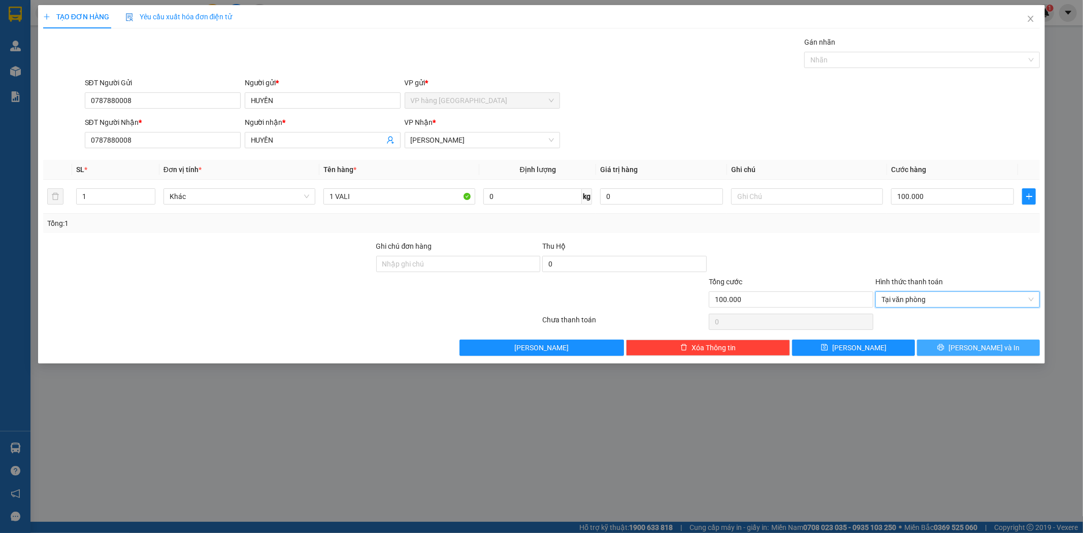
click at [997, 346] on span "Lưu và In" at bounding box center [984, 347] width 71 height 11
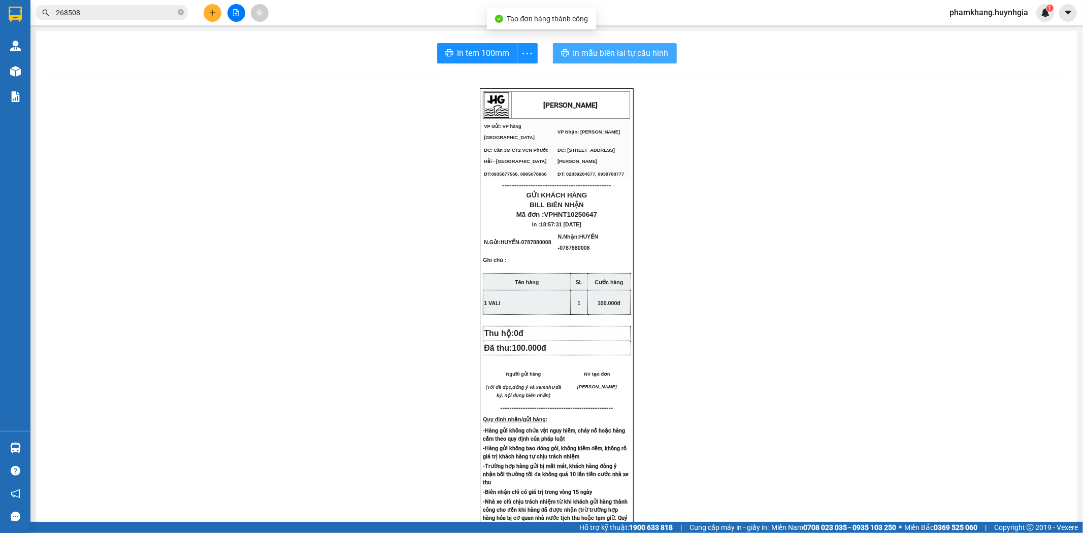
click at [590, 49] on span "In mẫu biên lai tự cấu hình" at bounding box center [620, 53] width 95 height 13
click at [487, 46] on button "In tem 100mm" at bounding box center [477, 53] width 81 height 20
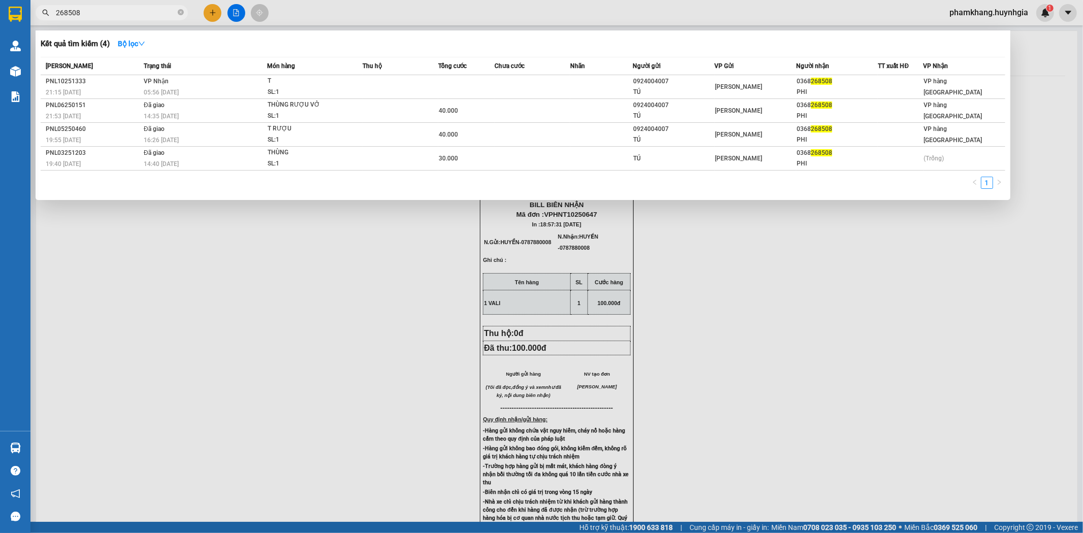
click at [84, 11] on input "268508" at bounding box center [116, 12] width 120 height 11
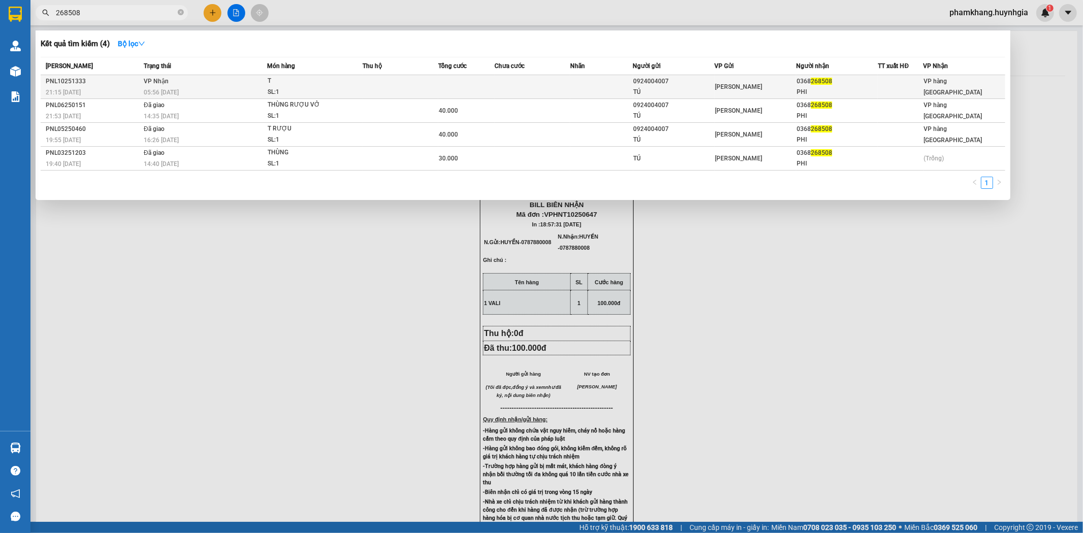
click at [194, 78] on td "VP Nhận 05:56 - 12/10" at bounding box center [204, 87] width 126 height 24
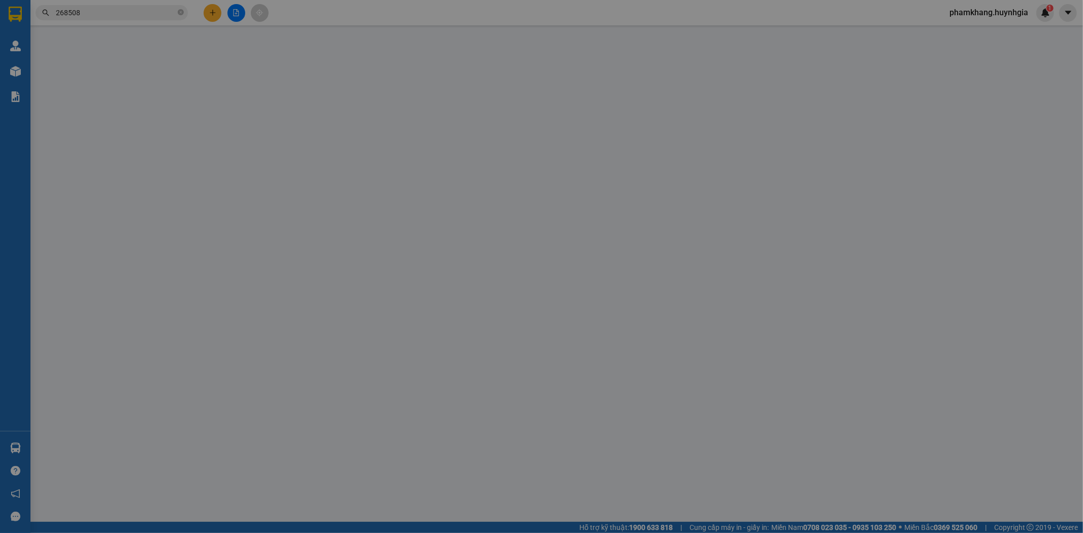
type input "0924004007"
type input "TÚ"
type input "0368268508"
type input "PHI"
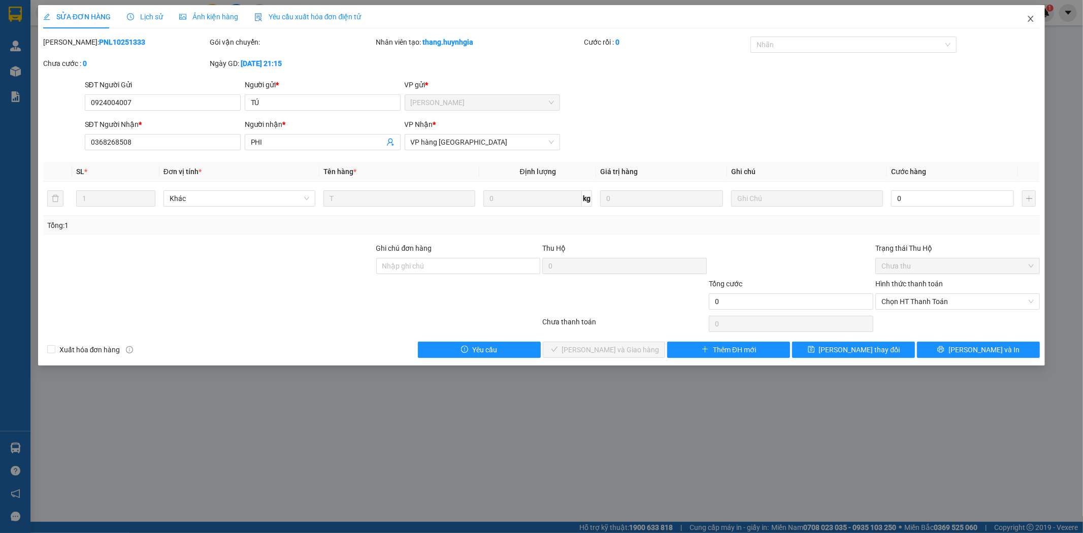
click at [1032, 18] on icon "close" at bounding box center [1032, 19] width 6 height 6
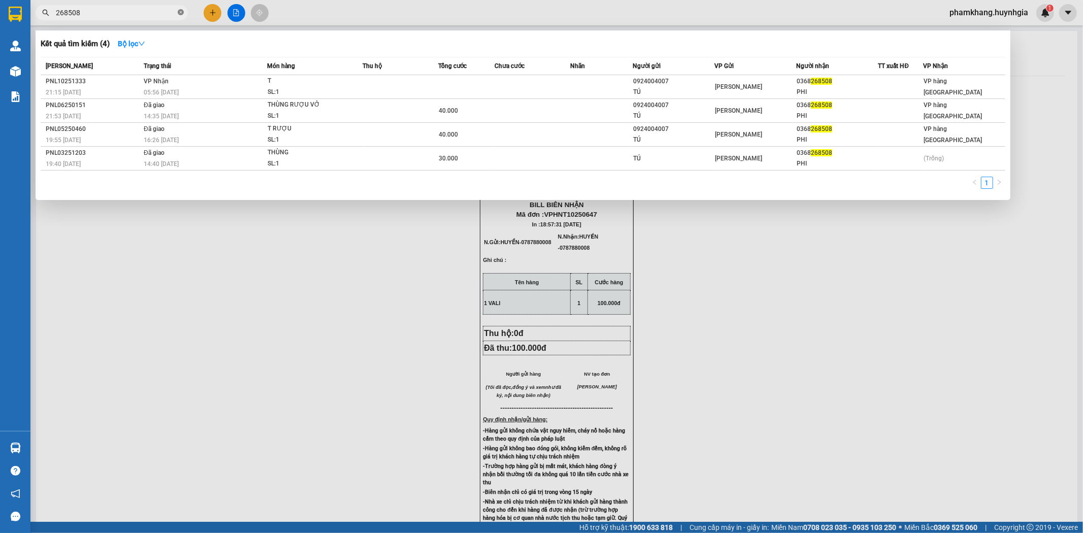
click at [183, 12] on icon "close-circle" at bounding box center [181, 12] width 6 height 6
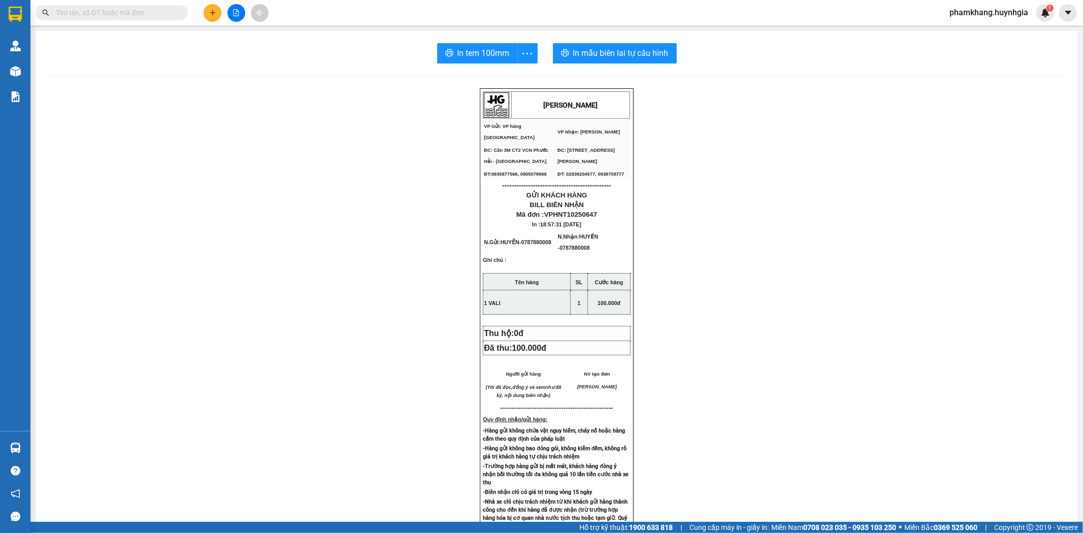
click at [155, 18] on input "text" at bounding box center [116, 12] width 120 height 11
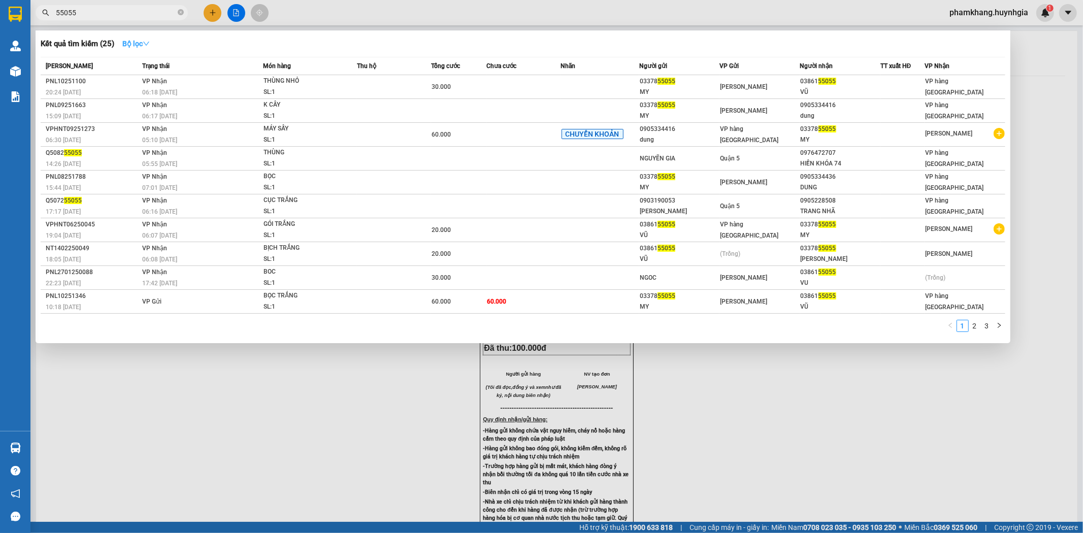
type input "55055"
click at [145, 49] on button "Bộ lọc" at bounding box center [136, 44] width 44 height 16
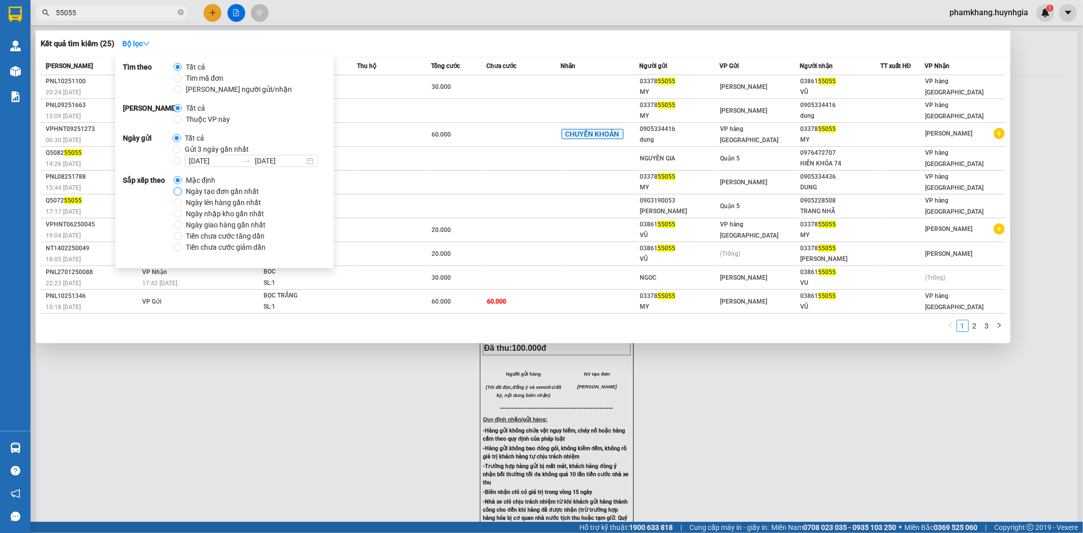
click at [175, 189] on input "Ngày tạo đơn gần nhất" at bounding box center [178, 191] width 8 height 8
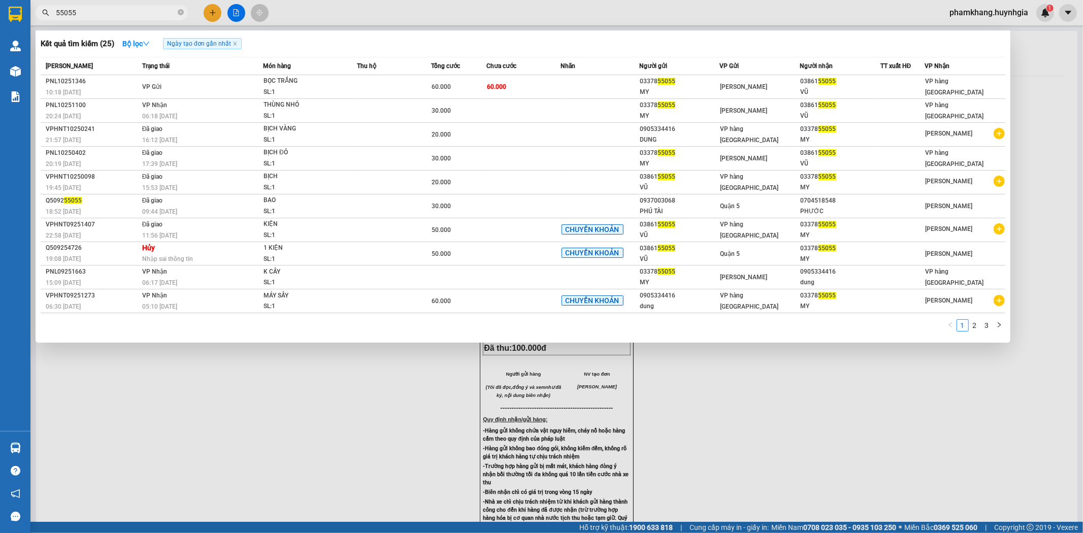
click at [506, 43] on div "Kết quả tìm kiếm ( 25 ) Bộ lọc Ngày tạo đơn gần nhất" at bounding box center [523, 44] width 965 height 16
click at [211, 22] on div at bounding box center [541, 266] width 1083 height 533
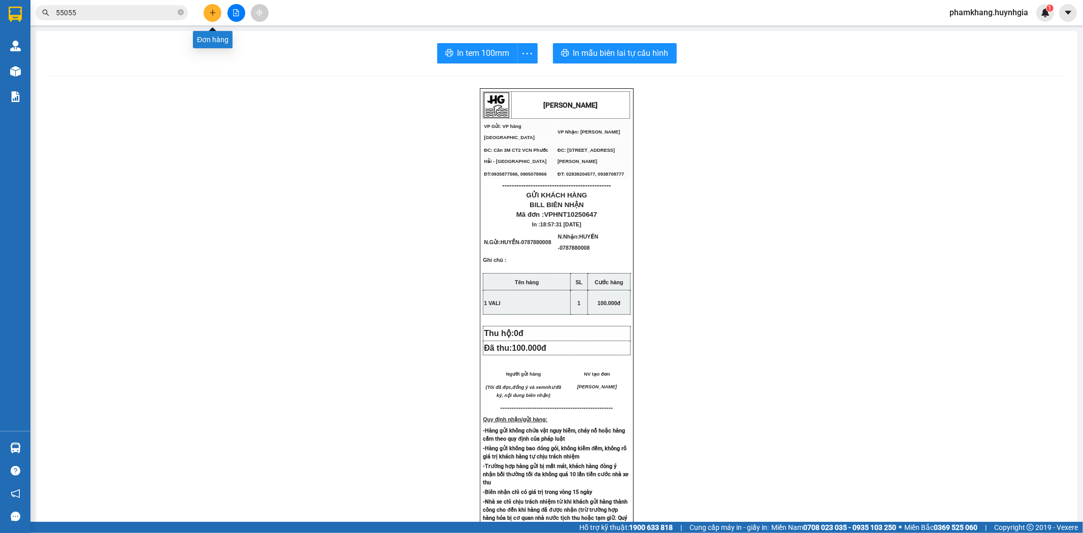
click at [210, 17] on button at bounding box center [213, 13] width 18 height 18
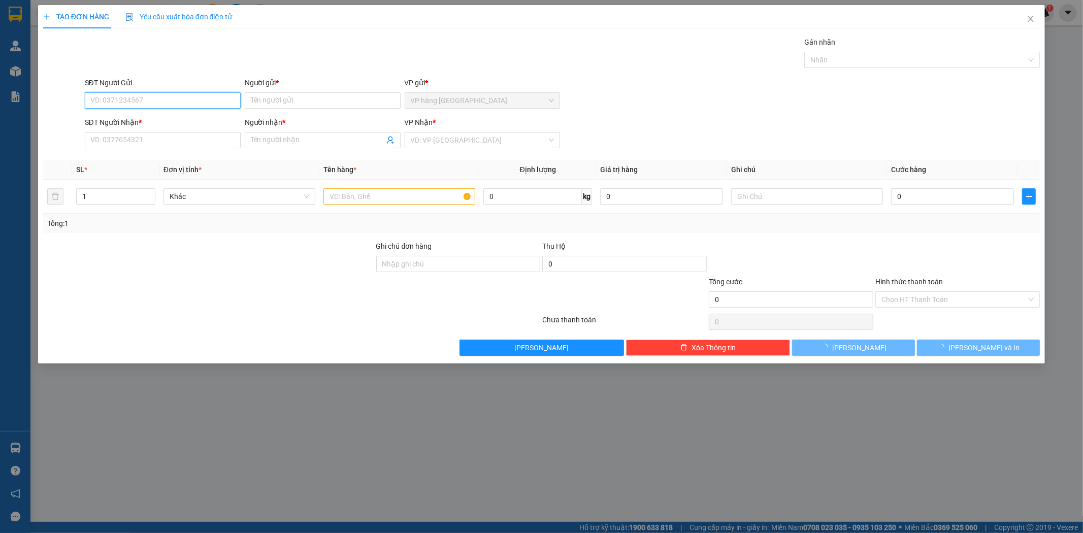
click at [194, 106] on input "SĐT Người Gửi" at bounding box center [163, 100] width 156 height 16
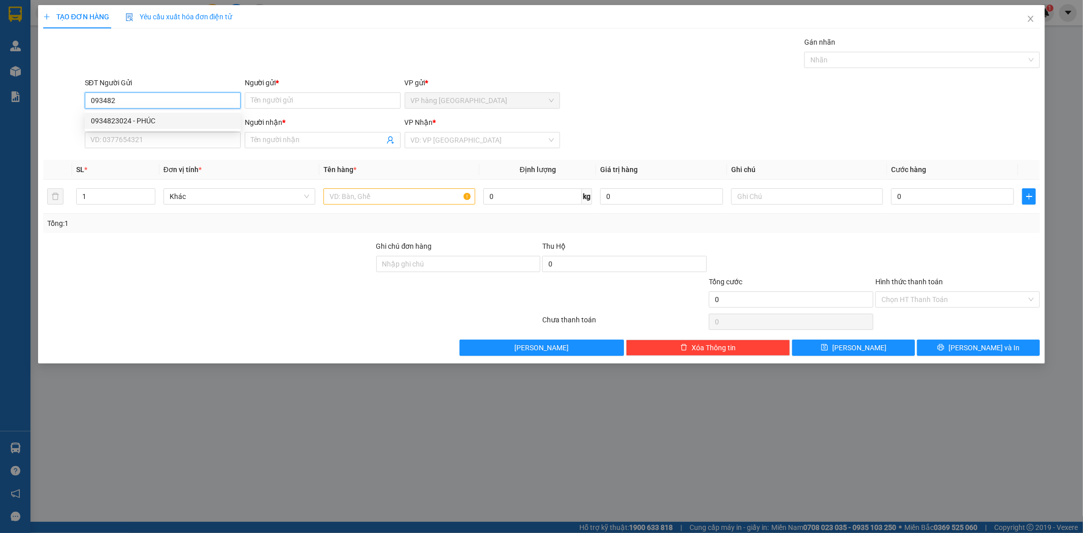
click at [187, 125] on div "0934823024 - PHÚC" at bounding box center [163, 120] width 144 height 11
type input "0934823024"
type input "PHÚC"
type input "0933188533"
type input "ANAPATH"
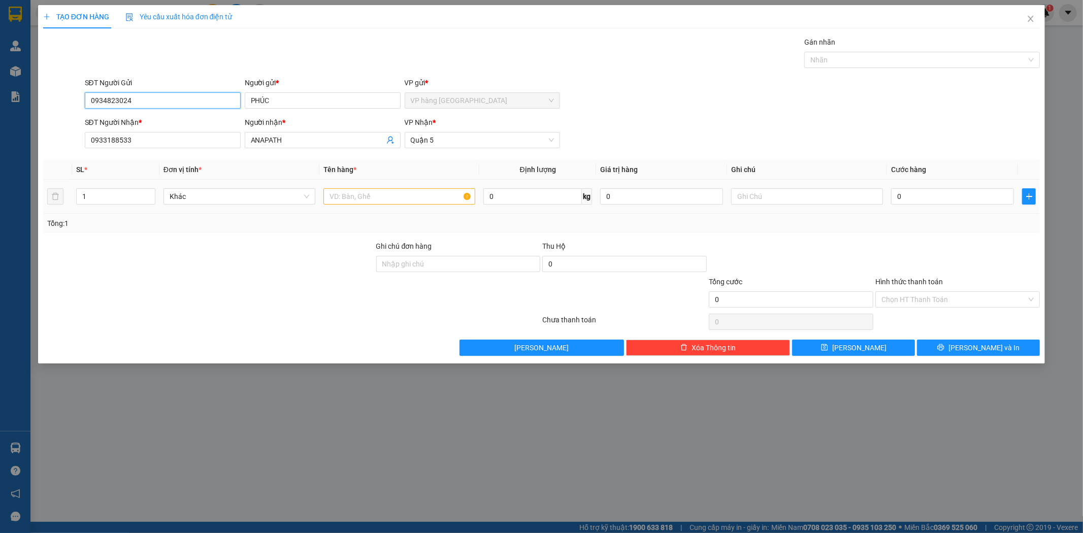
type input "0934823024"
click at [414, 204] on input "text" at bounding box center [400, 196] width 152 height 16
type input "1 HS"
click at [933, 186] on div "0" at bounding box center [952, 196] width 123 height 20
click at [931, 205] on div "0" at bounding box center [952, 196] width 123 height 20
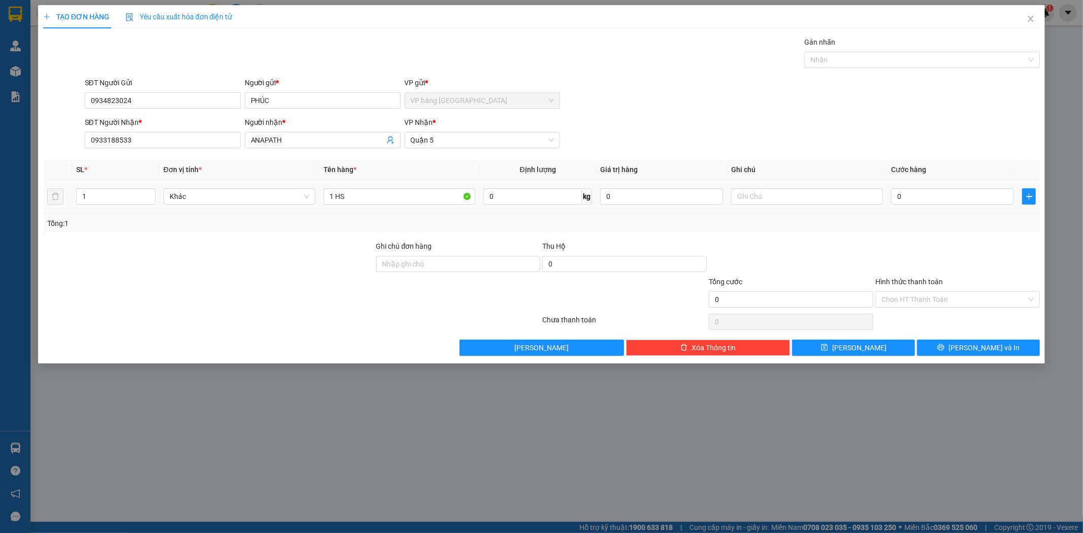
click at [931, 207] on td "0" at bounding box center [952, 197] width 131 height 34
click at [926, 202] on input "0" at bounding box center [952, 196] width 123 height 16
type input "2"
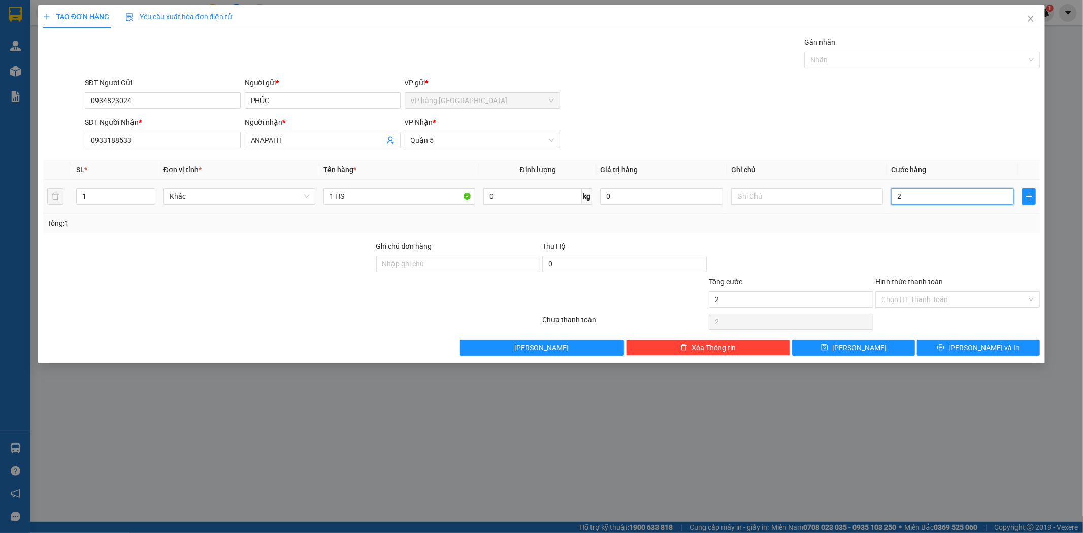
type input "20"
type input "20.000"
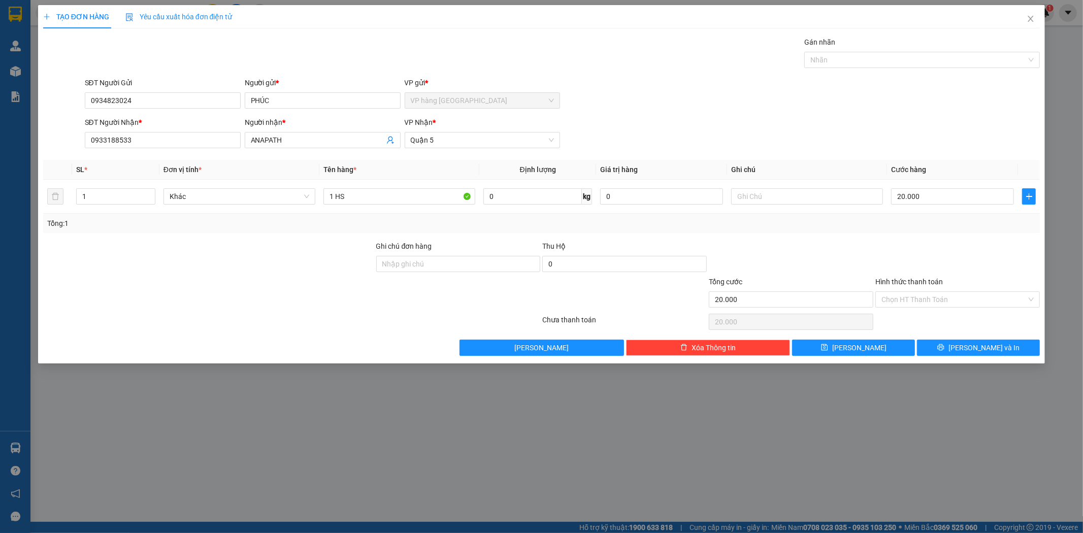
click at [920, 141] on div "SĐT Người Nhận * 0933188533 Người nhận * ANAPATH VP Nhận * Quận 5" at bounding box center [563, 135] width 960 height 36
drag, startPoint x: 930, startPoint y: 293, endPoint x: 923, endPoint y: 305, distance: 13.9
click at [930, 293] on input "Hình thức thanh toán" at bounding box center [954, 299] width 145 height 15
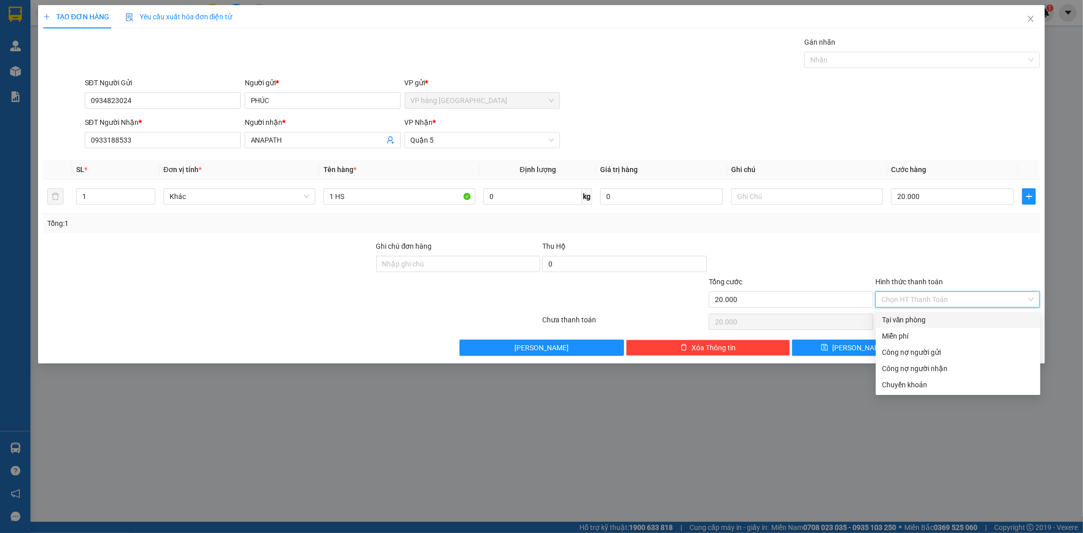
click at [922, 318] on div "Tại văn phòng" at bounding box center [958, 319] width 152 height 11
type input "0"
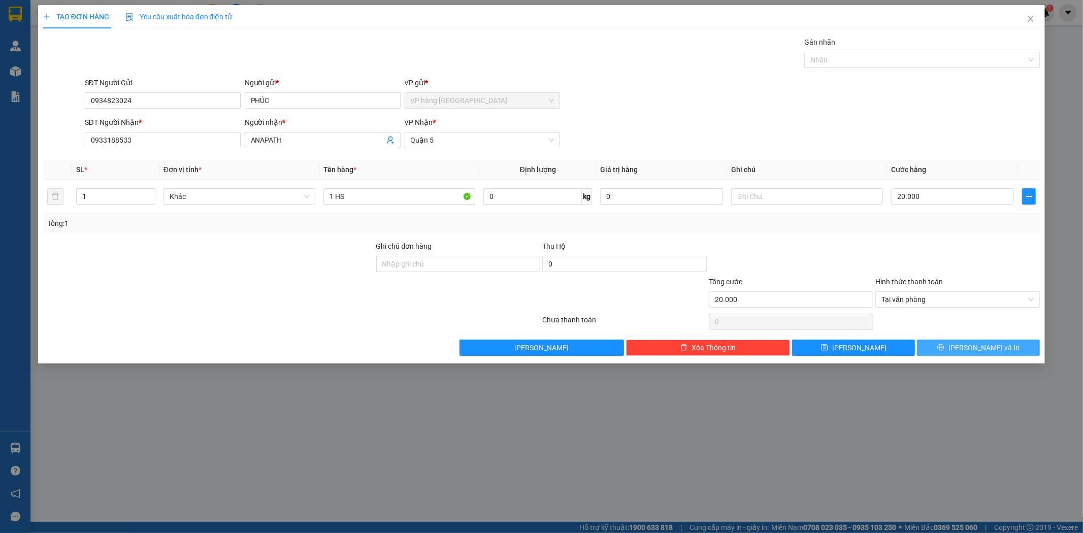
click at [956, 344] on button "Lưu và In" at bounding box center [978, 348] width 123 height 16
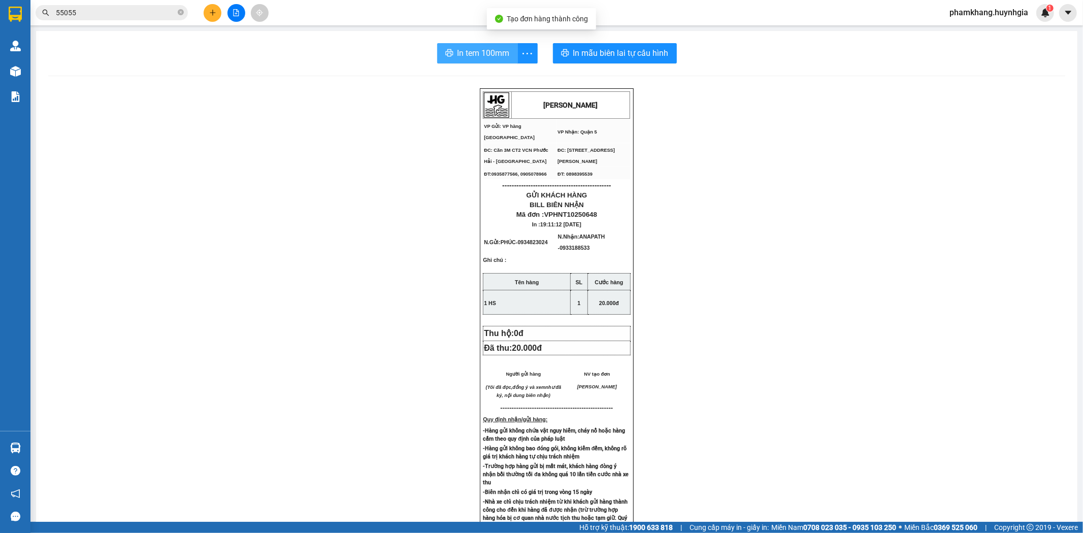
click at [460, 48] on span "In tem 100mm" at bounding box center [484, 53] width 52 height 13
click at [146, 101] on div "HUỲNH GIA VP Gửi: VP hàng Nha Trang VP Nhận: Quận 5 ĐC: Căn 3M CT2 VCN Phước …" at bounding box center [556, 436] width 1017 height 696
click at [208, 15] on button at bounding box center [213, 13] width 18 height 18
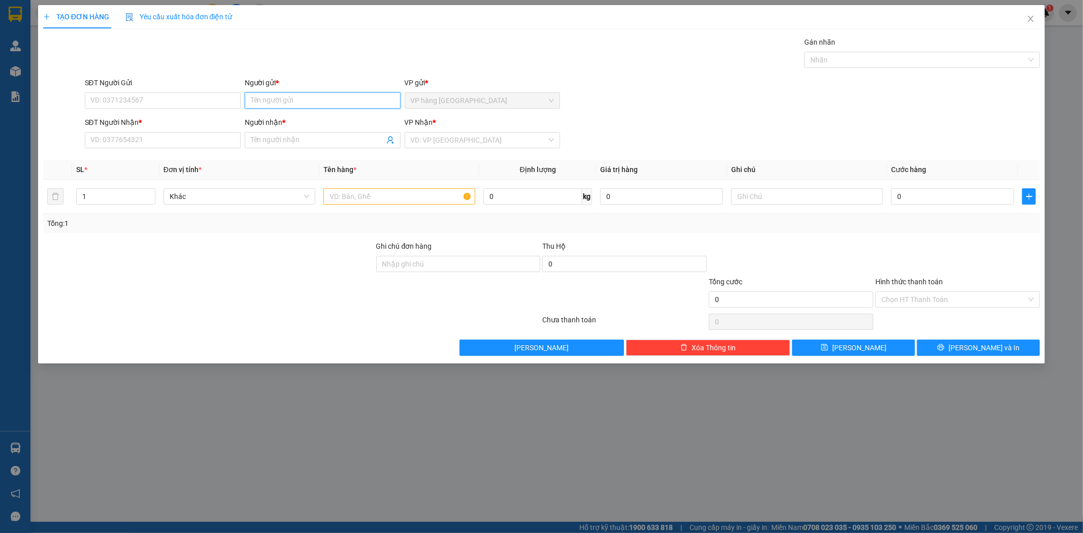
click at [323, 99] on input "Người gửi *" at bounding box center [323, 100] width 156 height 16
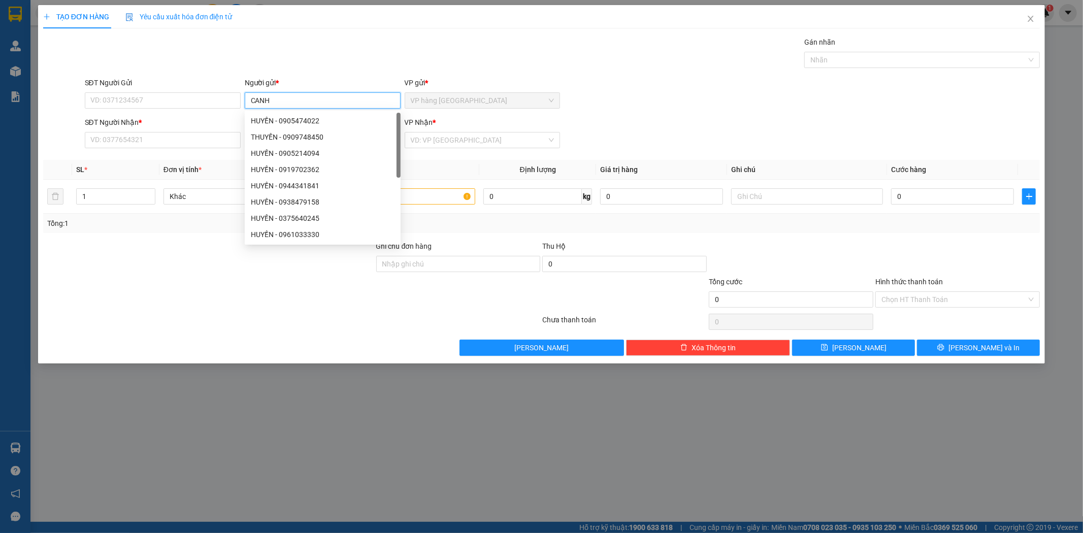
type input "CANH"
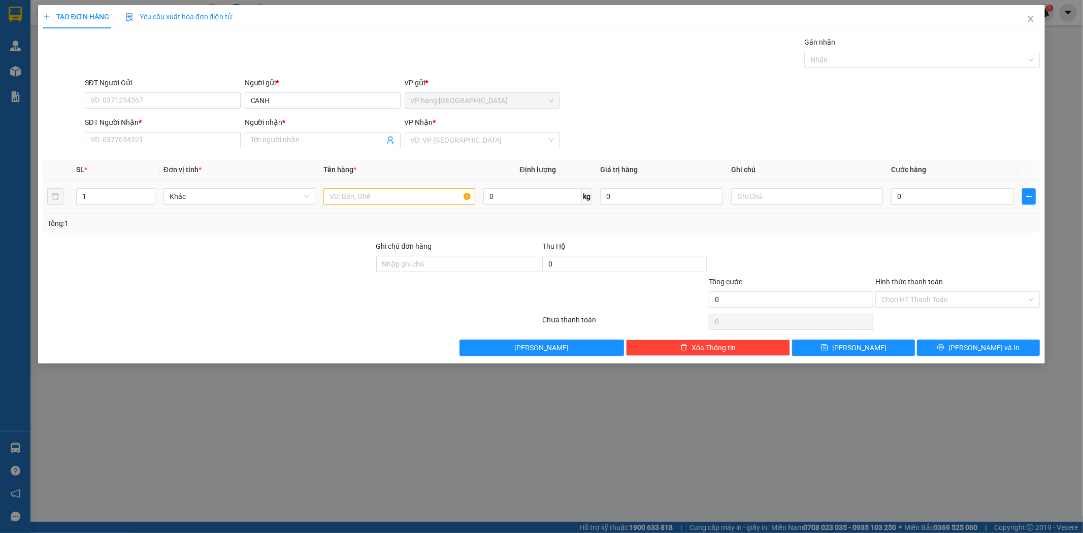
drag, startPoint x: 364, startPoint y: 160, endPoint x: 379, endPoint y: 179, distance: 24.3
click at [379, 179] on table "SL * Đơn vị tính * Tên hàng * Định lượng Giá trị hàng Ghi chú Cước hàng 1 Khác …" at bounding box center [542, 187] width 998 height 54
click at [210, 145] on input "SĐT Người Nhận *" at bounding box center [163, 140] width 156 height 16
type input "00000000000"
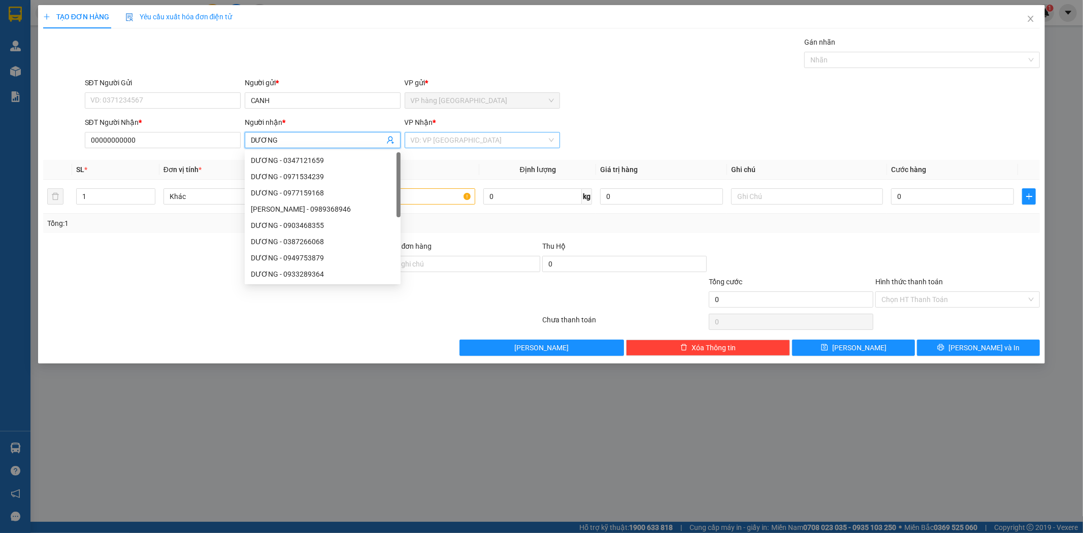
type input "DƯƠNG"
click at [456, 146] on input "search" at bounding box center [479, 140] width 137 height 15
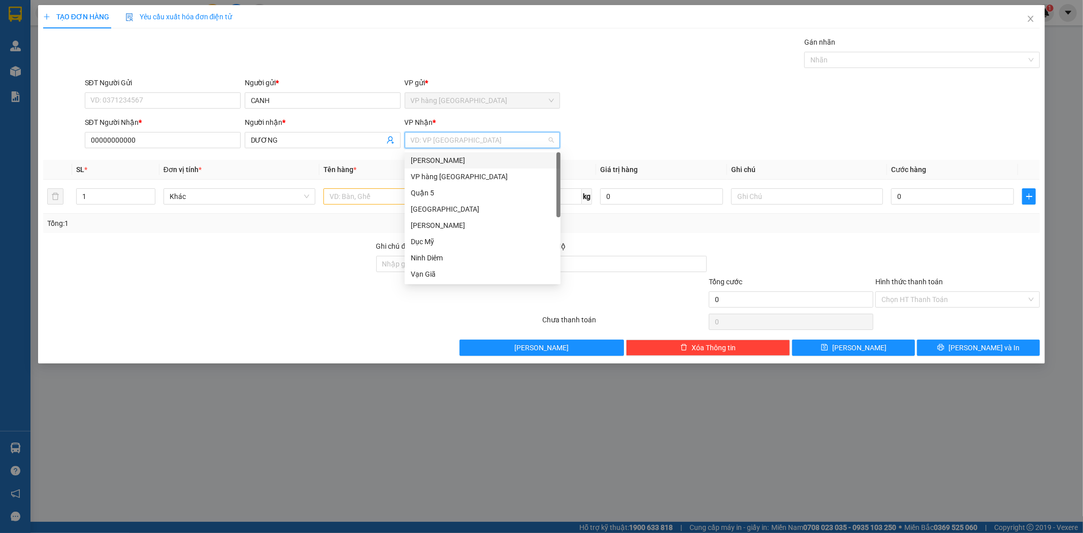
click at [452, 160] on div "[PERSON_NAME]" at bounding box center [483, 160] width 144 height 11
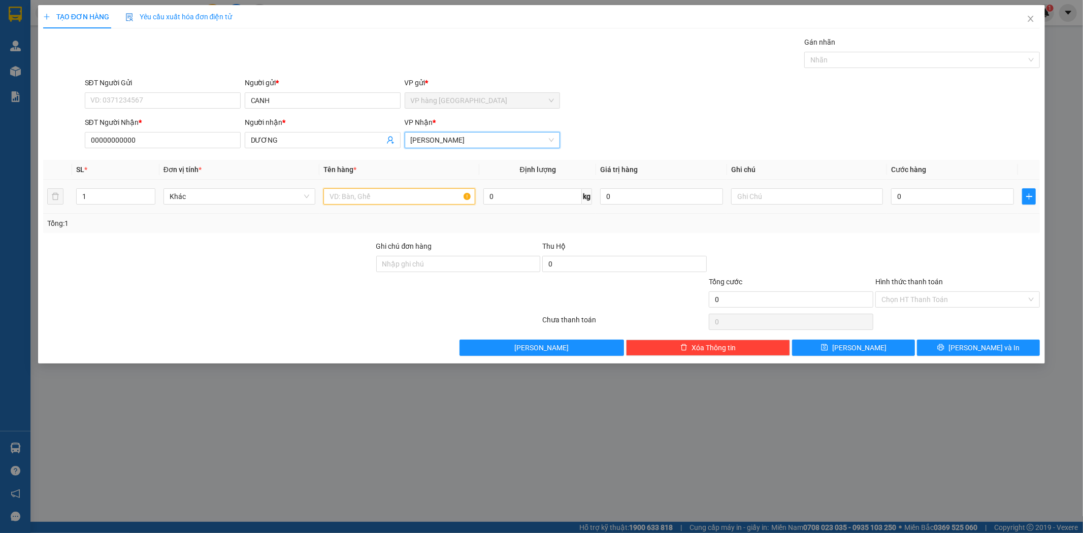
click at [408, 194] on input "text" at bounding box center [400, 196] width 152 height 16
type input "2"
drag, startPoint x: 148, startPoint y: 190, endPoint x: 155, endPoint y: 190, distance: 7.1
click at [149, 190] on span "Increase Value" at bounding box center [149, 193] width 11 height 8
click at [379, 190] on input "text" at bounding box center [400, 196] width 152 height 16
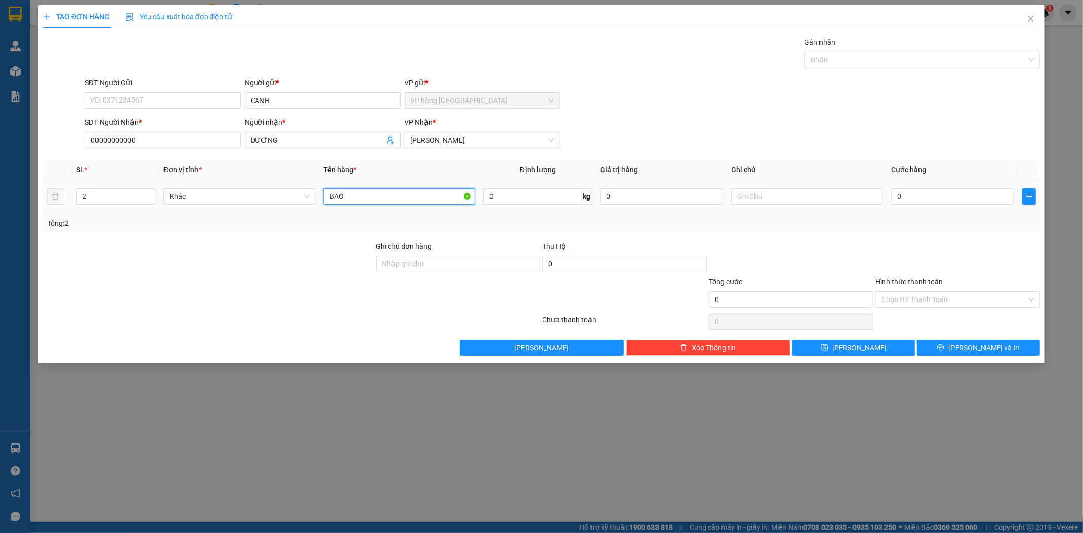
type input "BAO"
type input "1"
type input "10"
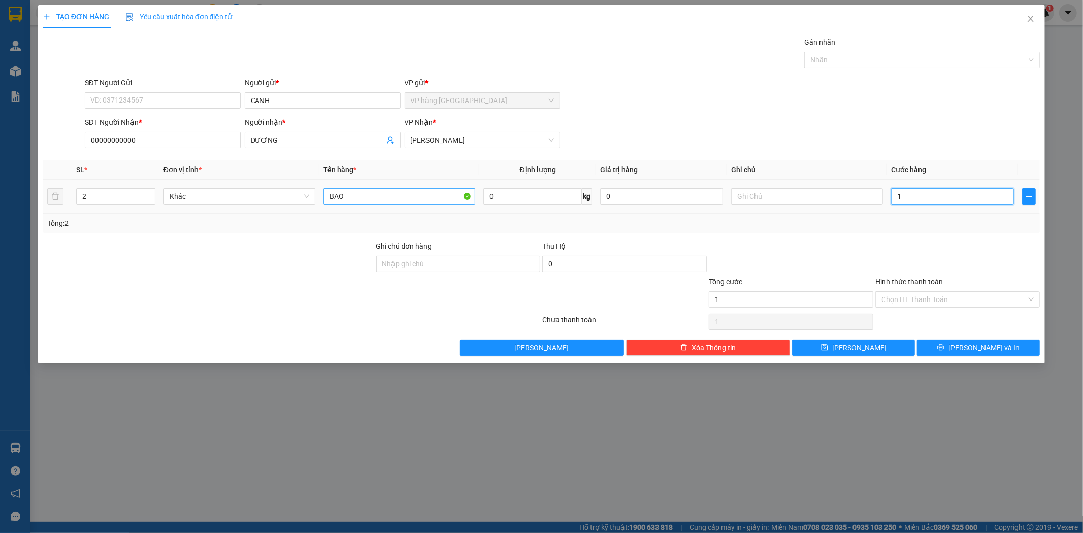
type input "10"
type input "100"
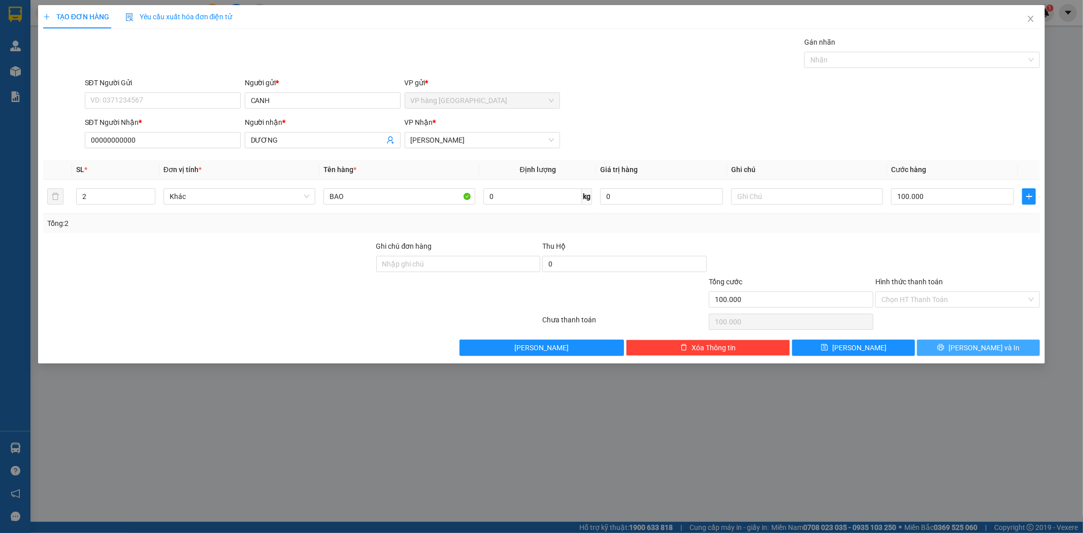
click at [983, 342] on button "Lưu và In" at bounding box center [978, 348] width 123 height 16
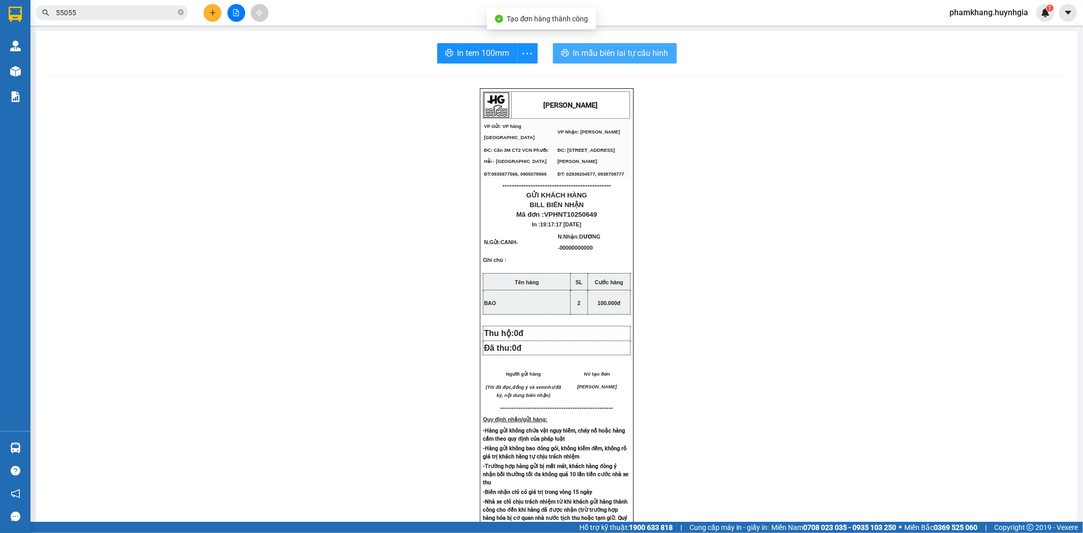
click at [574, 52] on span "In mẫu biên lai tự cấu hình" at bounding box center [620, 53] width 95 height 13
click at [464, 47] on span "In tem 100mm" at bounding box center [484, 53] width 52 height 13
click at [487, 44] on button "In tem 100mm" at bounding box center [477, 53] width 81 height 20
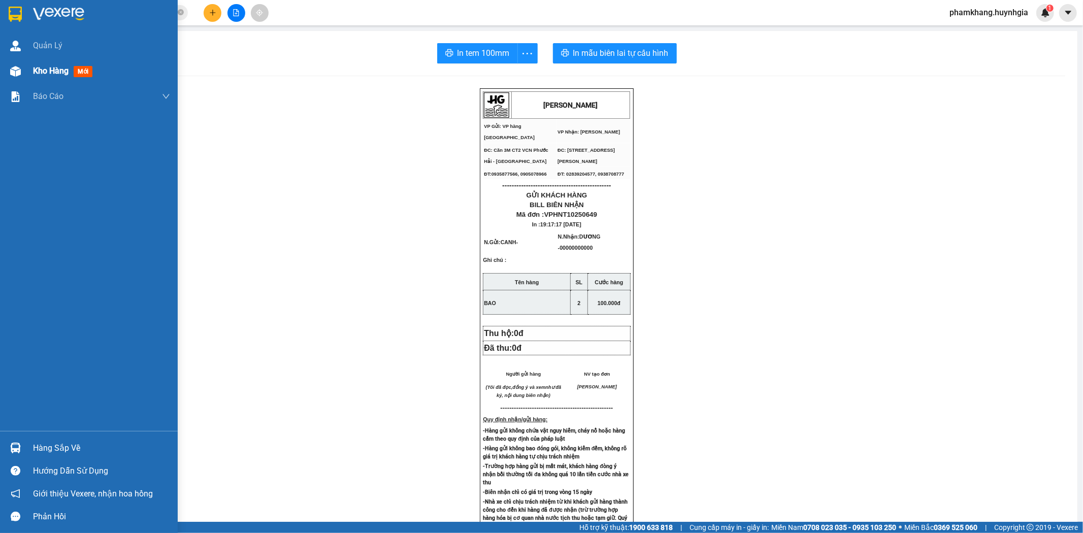
click at [14, 68] on img at bounding box center [15, 71] width 11 height 11
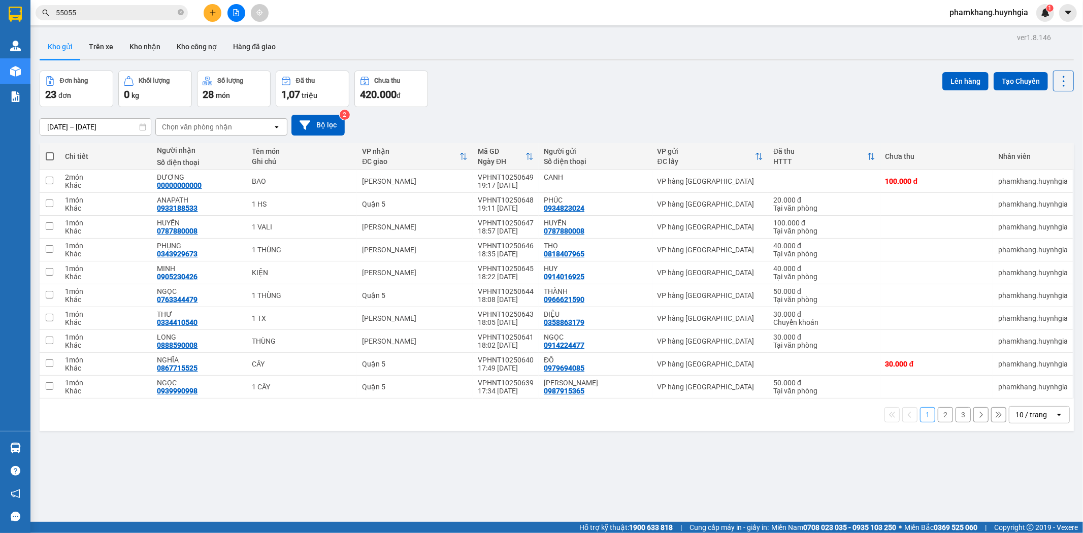
click at [1041, 418] on div "10 / trang" at bounding box center [1033, 415] width 46 height 16
click at [1019, 392] on span "100 / trang" at bounding box center [1027, 394] width 37 height 10
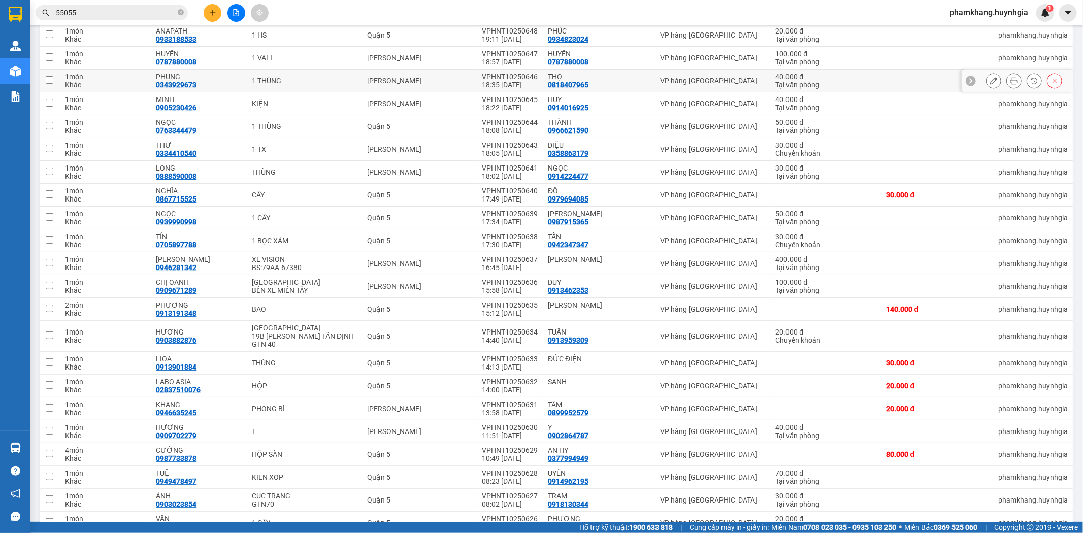
scroll to position [225, 0]
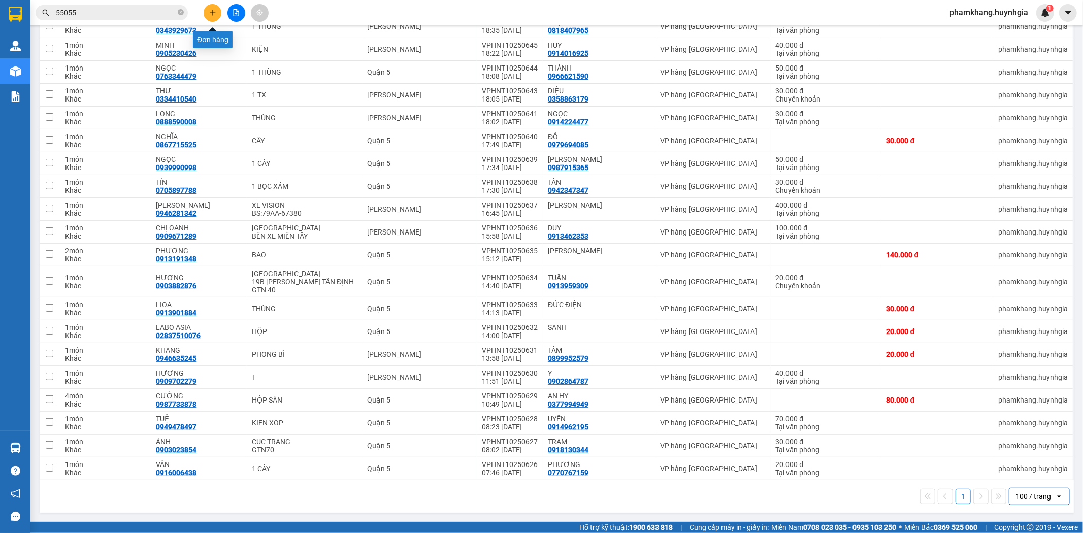
click at [207, 13] on button at bounding box center [213, 13] width 18 height 18
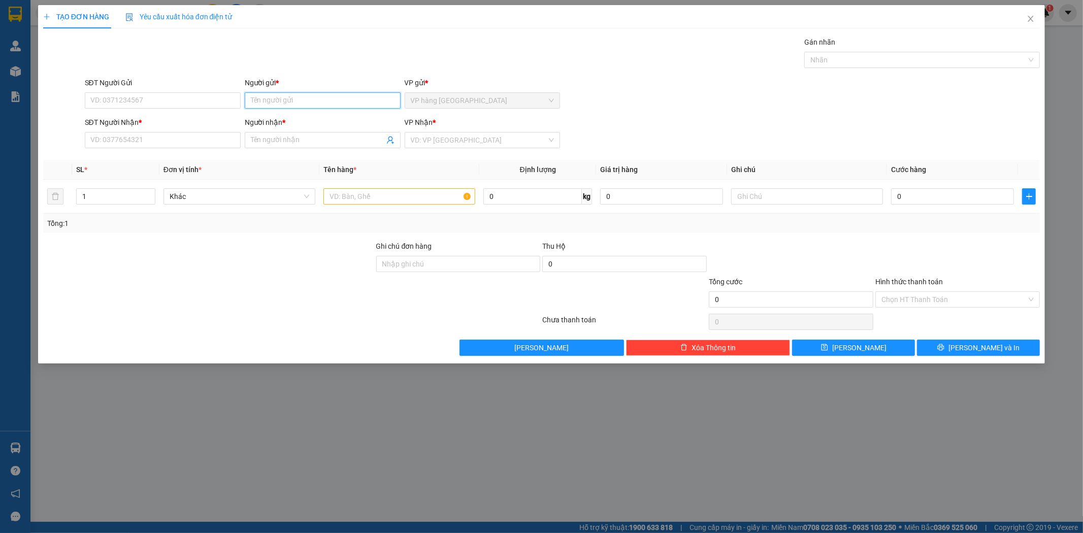
click at [302, 93] on input "Người gửi *" at bounding box center [323, 100] width 156 height 16
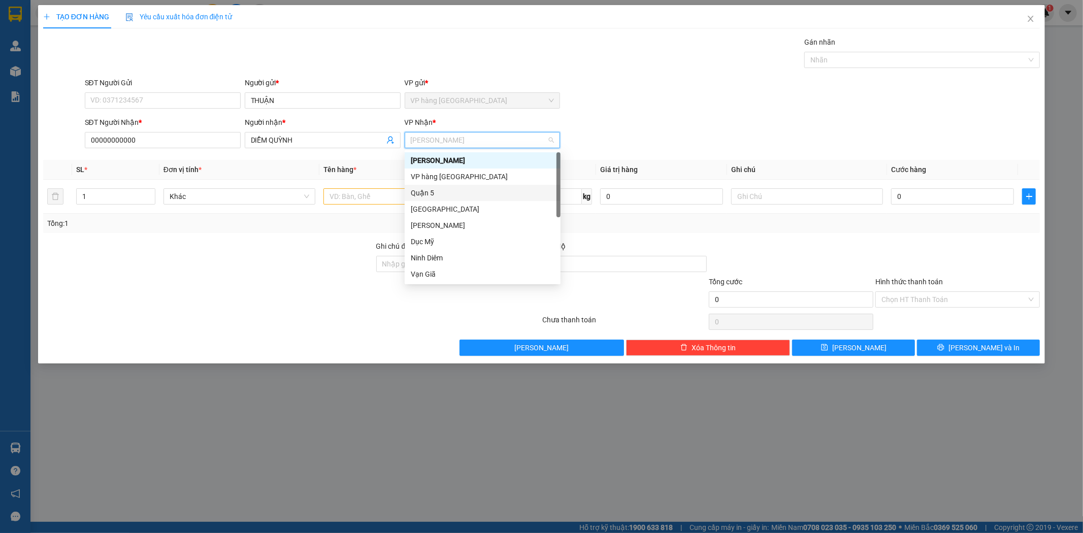
click at [464, 197] on div "Quận 5" at bounding box center [483, 192] width 144 height 11
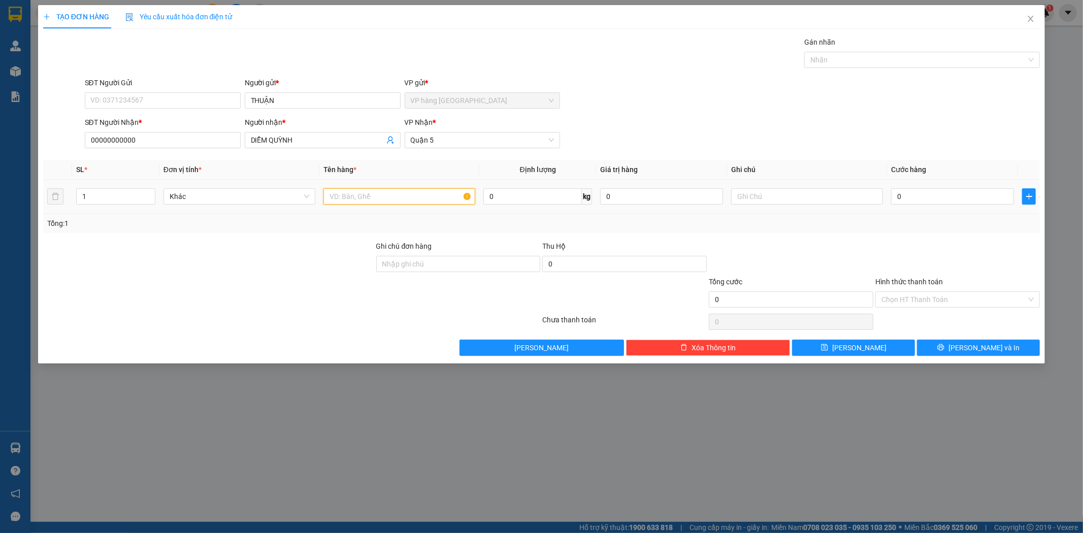
click at [348, 199] on input "text" at bounding box center [400, 196] width 152 height 16
click at [1018, 345] on button "Lưu và In" at bounding box center [978, 348] width 123 height 16
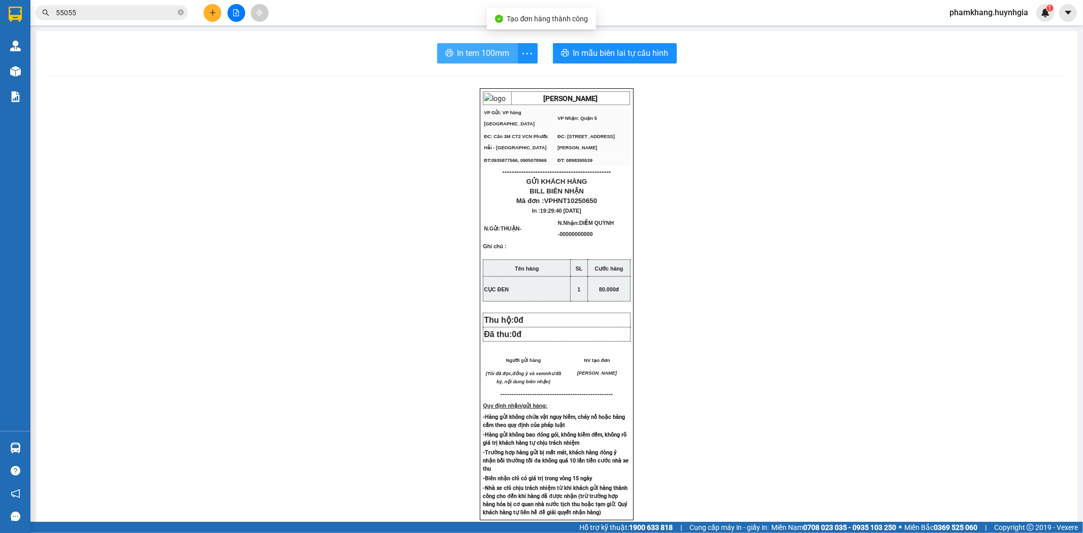
click at [486, 54] on span "In tem 100mm" at bounding box center [484, 53] width 52 height 13
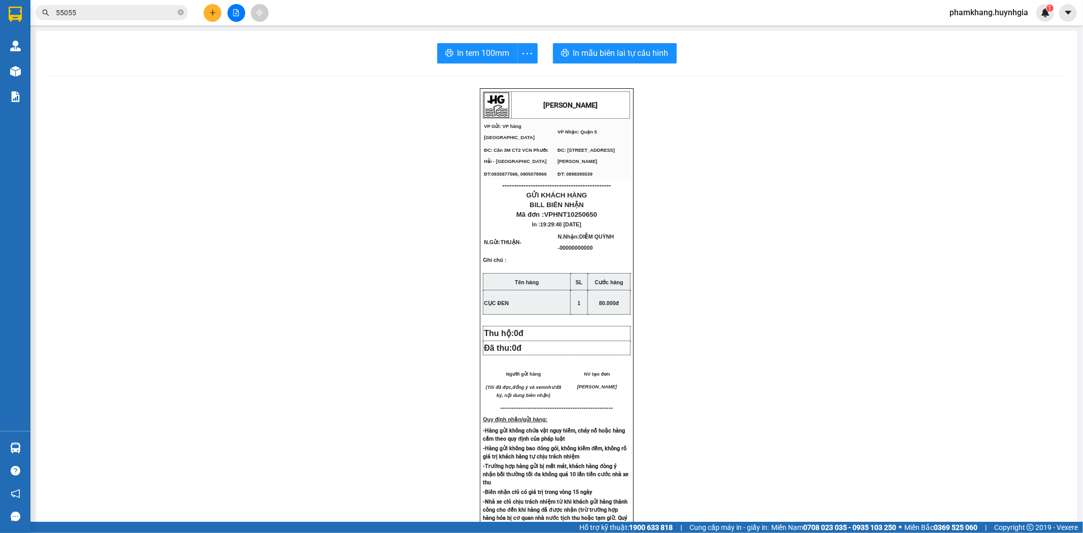
click at [207, 16] on button at bounding box center [213, 13] width 18 height 18
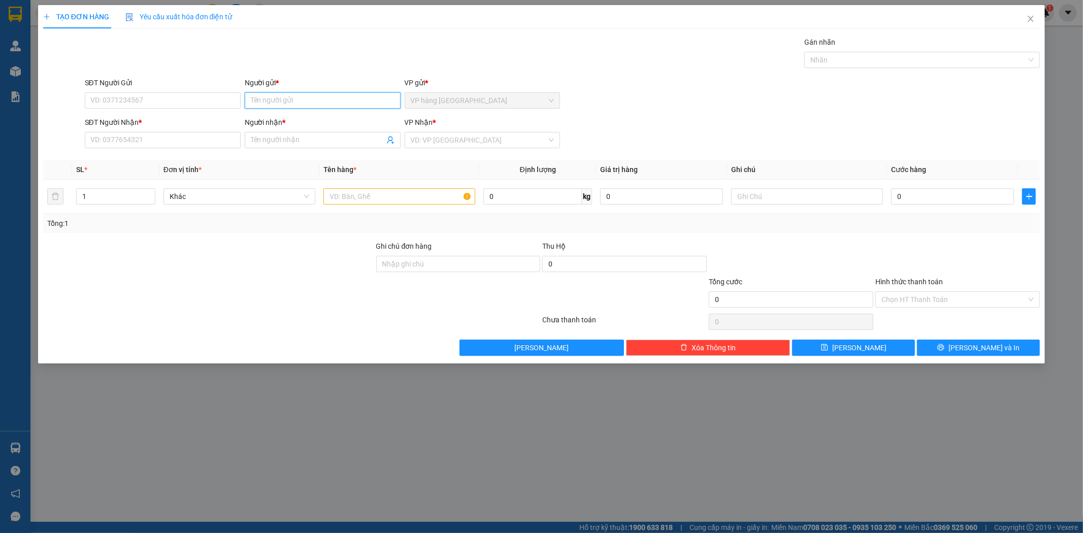
click at [270, 92] on input "Người gửi *" at bounding box center [323, 100] width 156 height 16
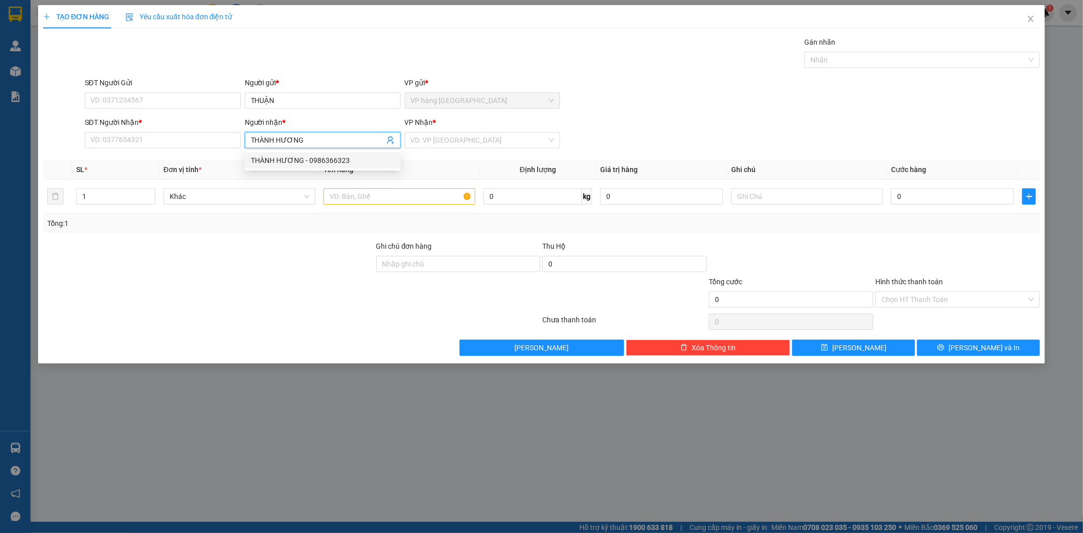
click at [360, 163] on div "THÀNH HƯƠNG - 0986366323" at bounding box center [323, 160] width 144 height 11
click at [506, 135] on input "search" at bounding box center [479, 140] width 137 height 15
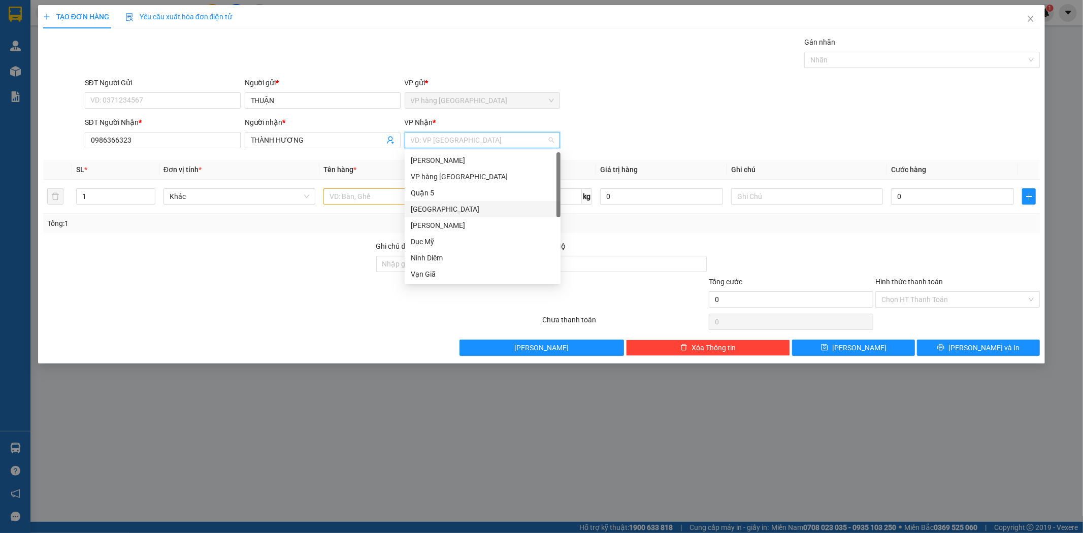
drag, startPoint x: 443, startPoint y: 194, endPoint x: 326, endPoint y: 194, distance: 117.3
click at [442, 194] on div "Quận 5" at bounding box center [483, 192] width 144 height 11
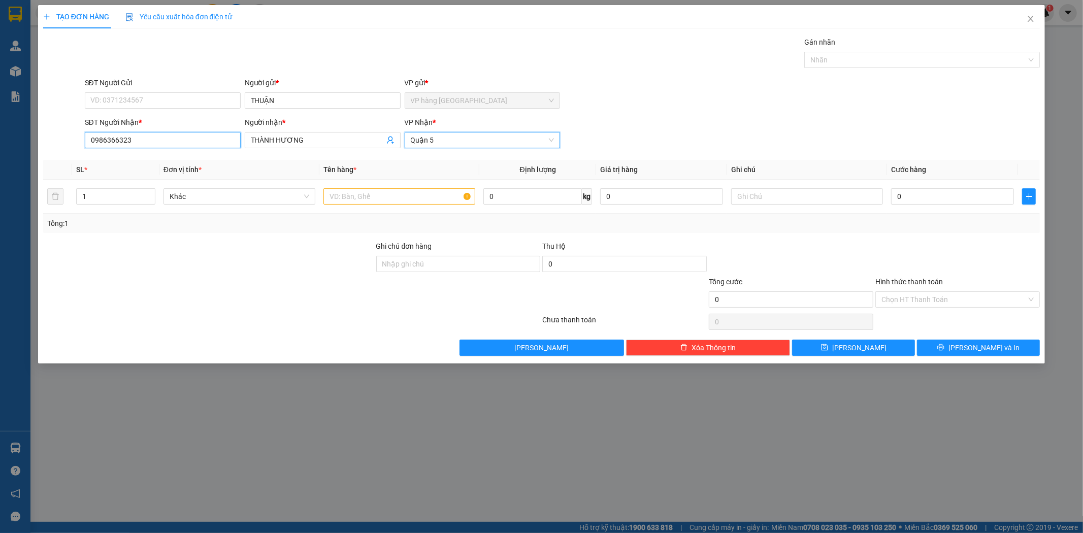
click at [166, 134] on input "0986366323" at bounding box center [163, 140] width 156 height 16
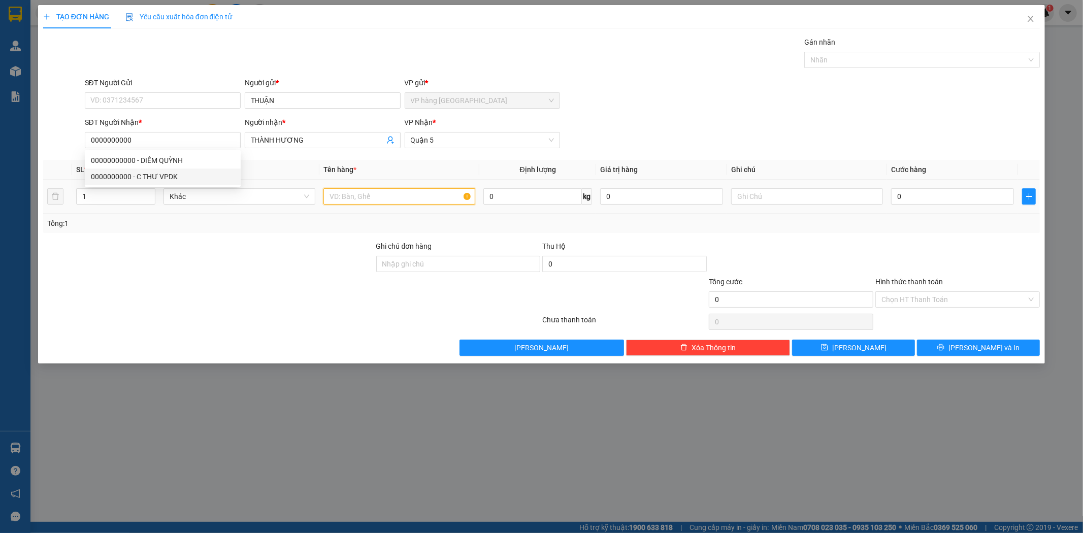
click at [396, 195] on input "text" at bounding box center [400, 196] width 152 height 16
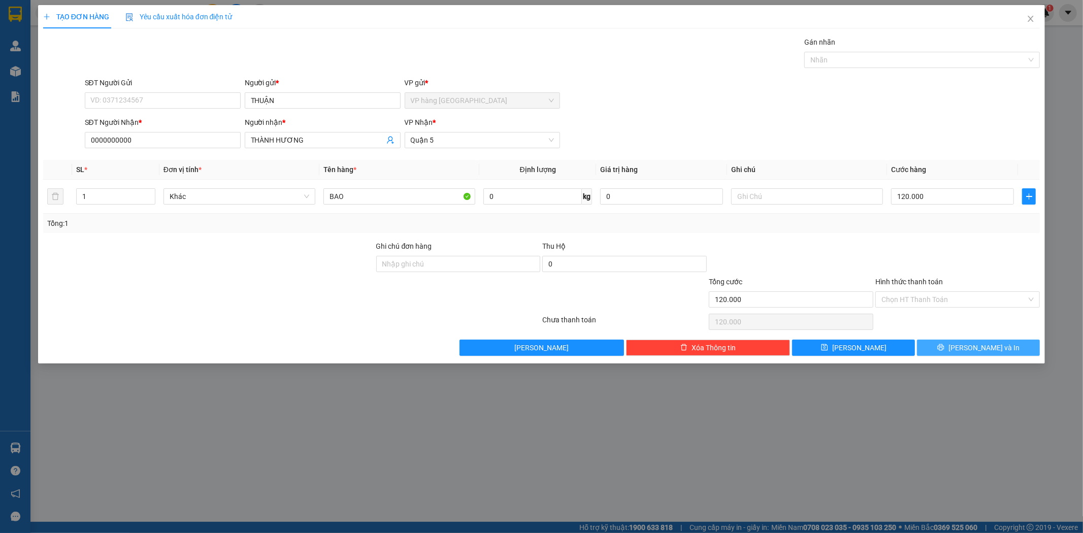
click at [974, 348] on span "Lưu và In" at bounding box center [984, 347] width 71 height 11
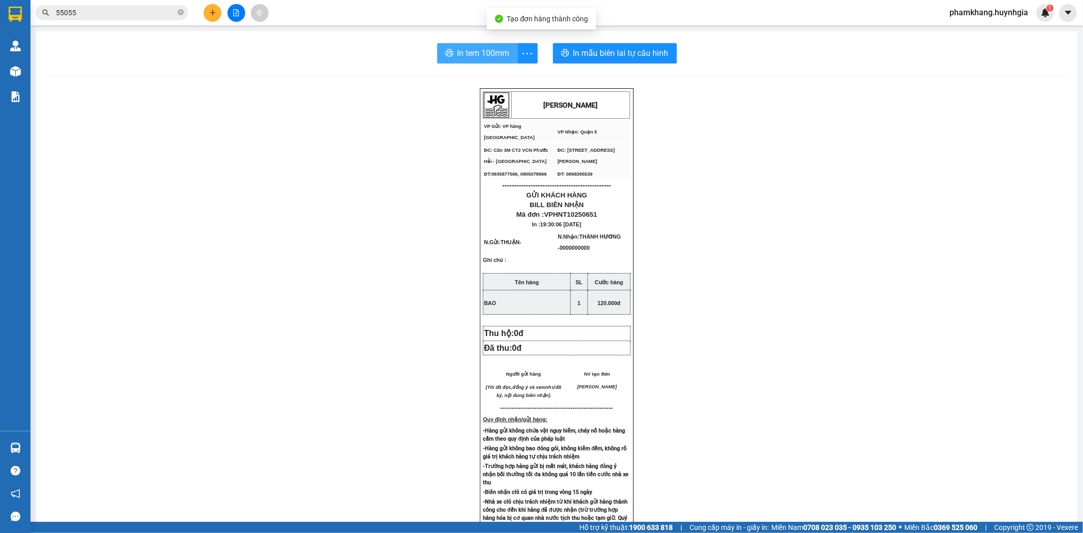
click at [483, 59] on button "In tem 100mm" at bounding box center [477, 53] width 81 height 20
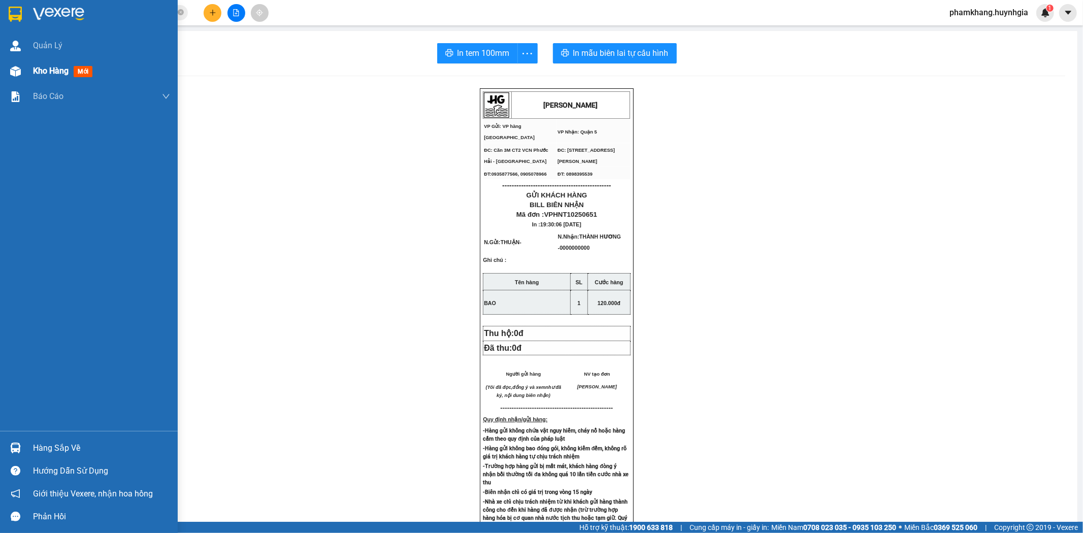
click at [20, 63] on div at bounding box center [16, 71] width 18 height 18
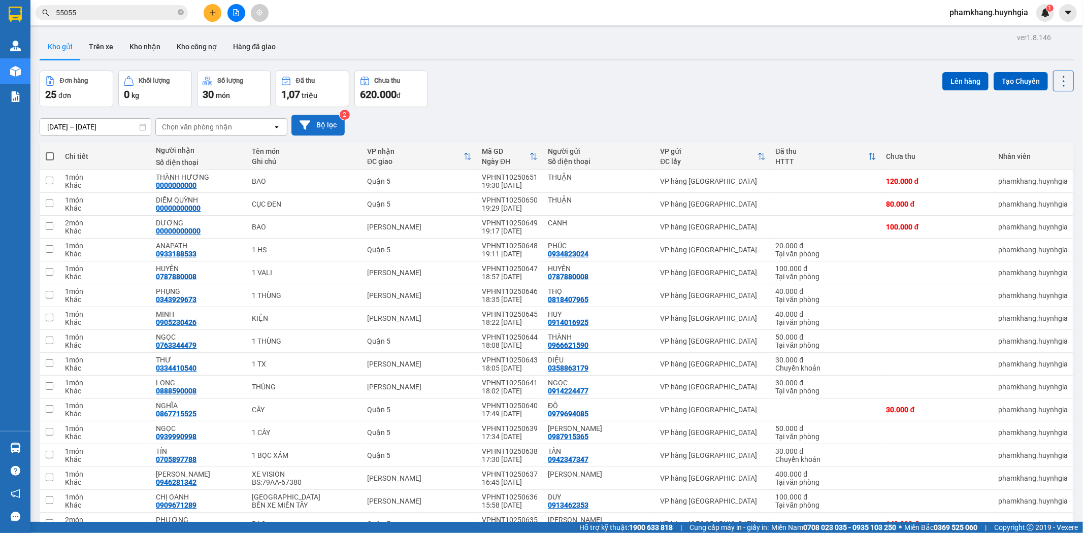
click at [320, 131] on button "Bộ lọc" at bounding box center [318, 125] width 53 height 21
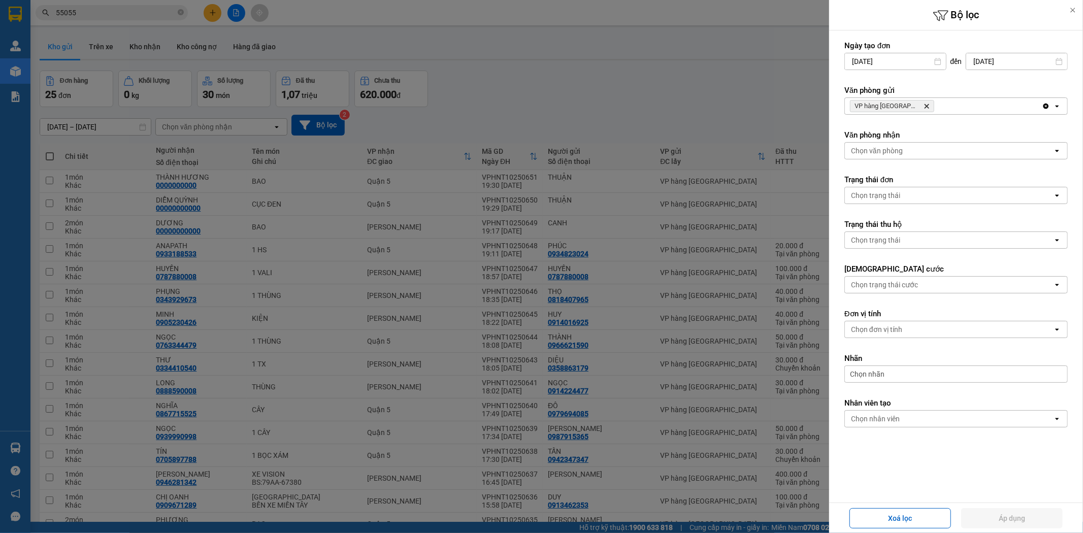
click at [896, 373] on div "Chọn nhãn" at bounding box center [956, 374] width 223 height 17
drag, startPoint x: 898, startPoint y: 428, endPoint x: 930, endPoint y: 450, distance: 38.7
click at [898, 428] on div "CHUYỂN KHOẢN" at bounding box center [889, 425] width 59 height 13
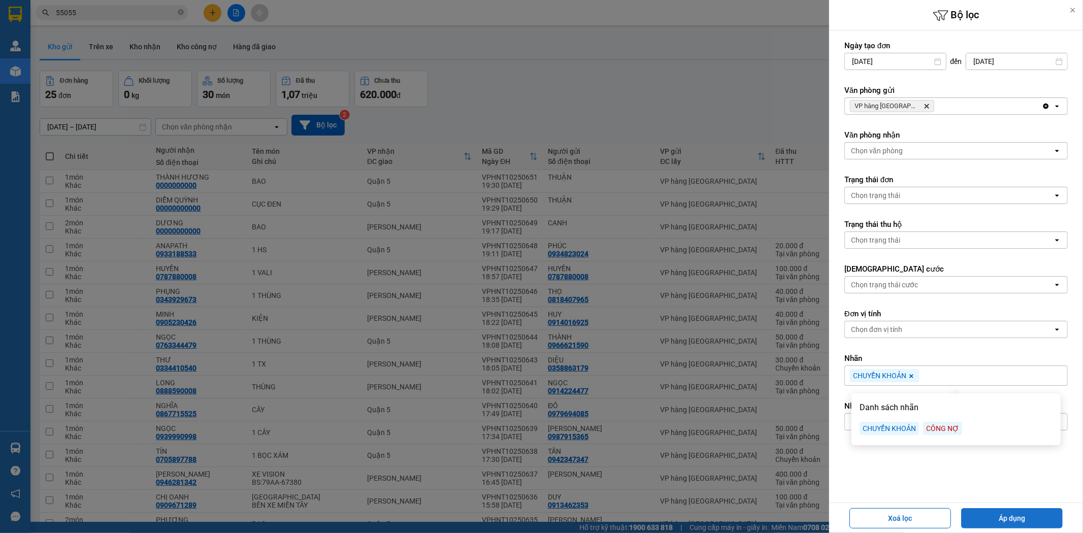
click at [1002, 515] on button "Áp dụng" at bounding box center [1012, 518] width 102 height 20
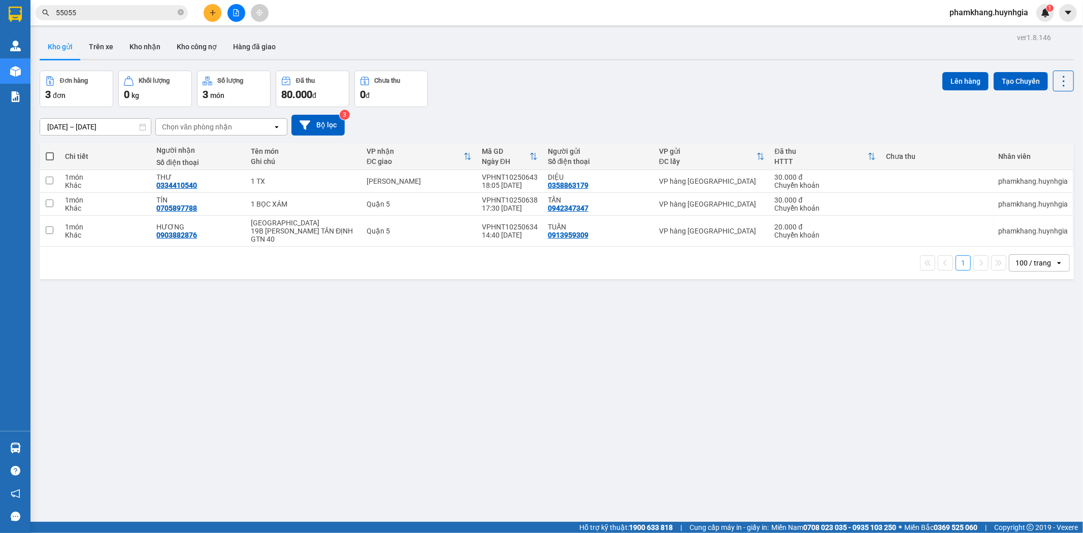
click at [708, 126] on div "10/10/2025 – 12/10/2025 Press the down arrow key to interact with the calendar …" at bounding box center [557, 125] width 1035 height 21
click at [317, 124] on button "Bộ lọc" at bounding box center [318, 125] width 53 height 21
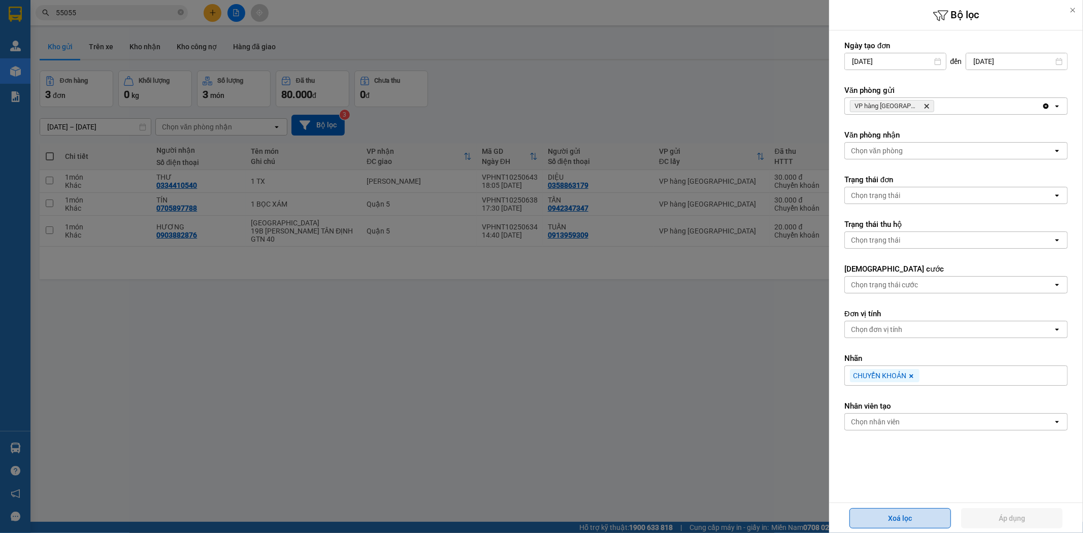
click at [906, 522] on button "Xoá lọc" at bounding box center [901, 518] width 102 height 20
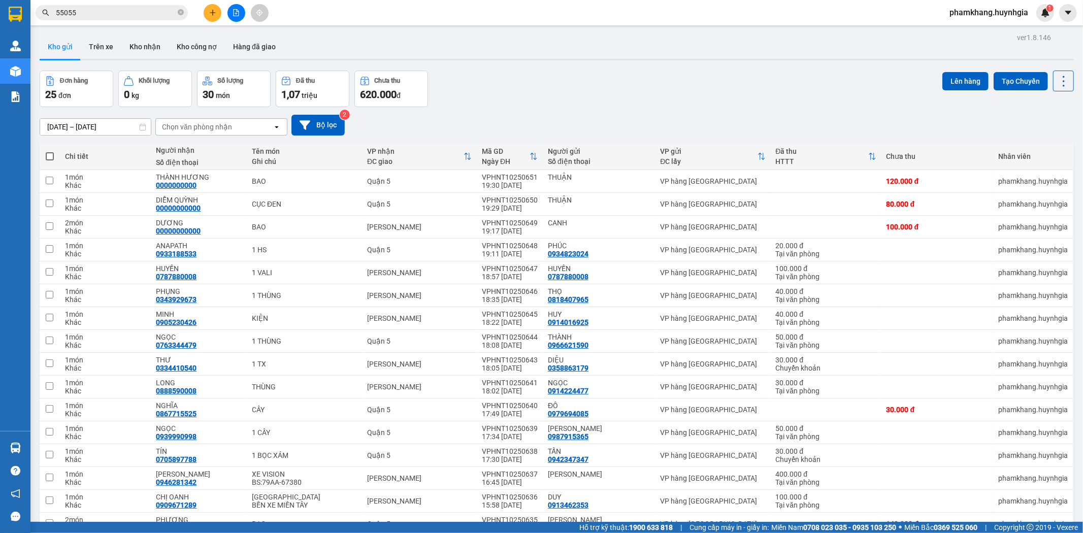
click at [214, 16] on button at bounding box center [213, 13] width 18 height 18
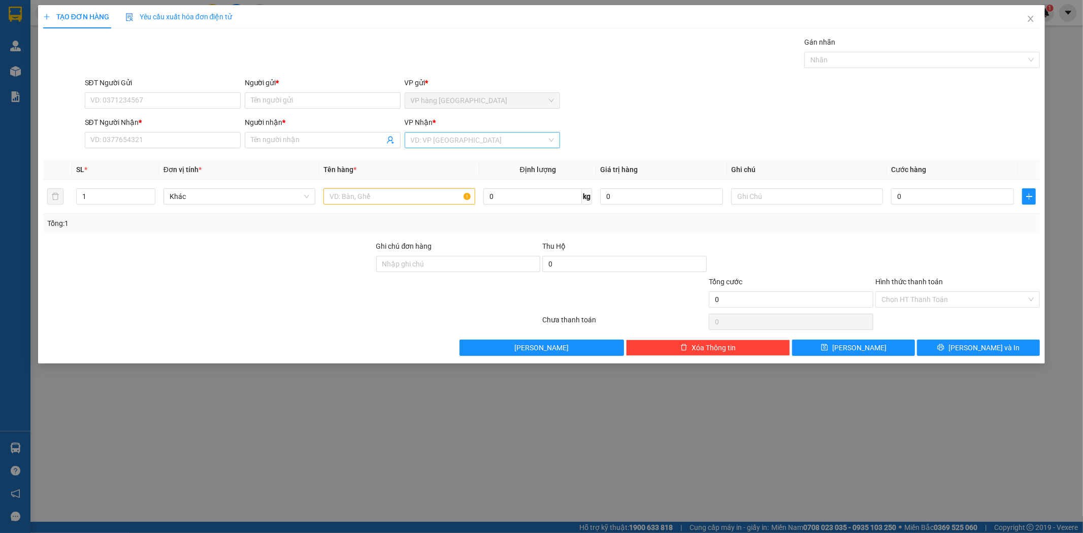
click at [454, 140] on input "search" at bounding box center [479, 140] width 137 height 15
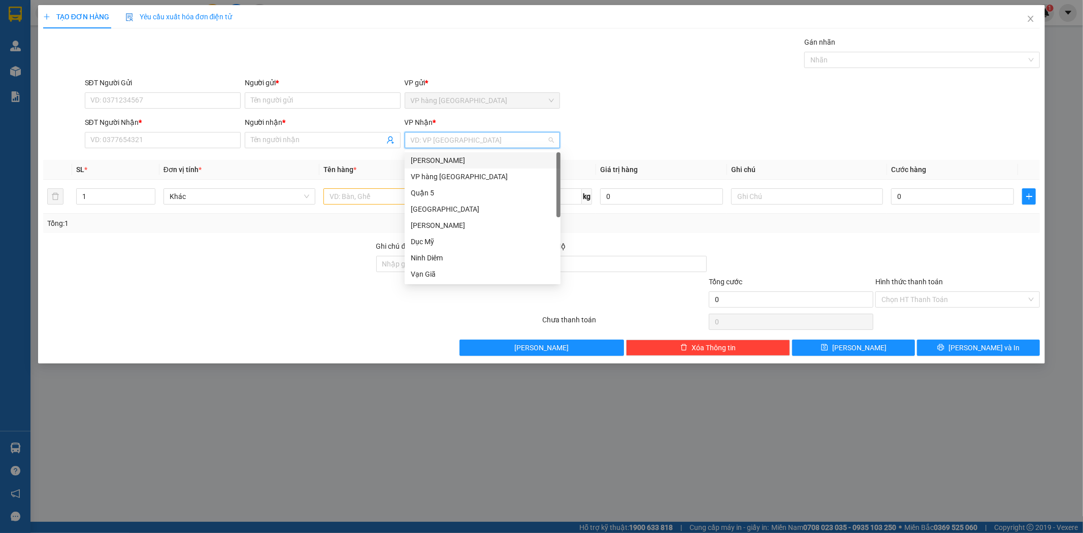
click at [457, 161] on div "[PERSON_NAME]" at bounding box center [483, 160] width 144 height 11
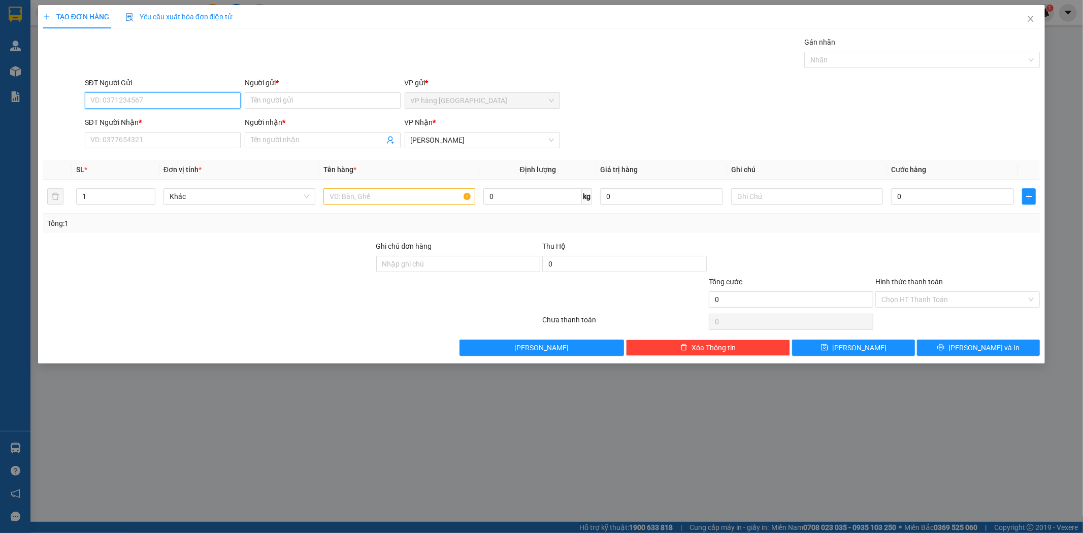
click at [128, 95] on input "SĐT Người Gửi" at bounding box center [163, 100] width 156 height 16
click at [156, 143] on input "SĐT Người Nhận *" at bounding box center [163, 140] width 156 height 16
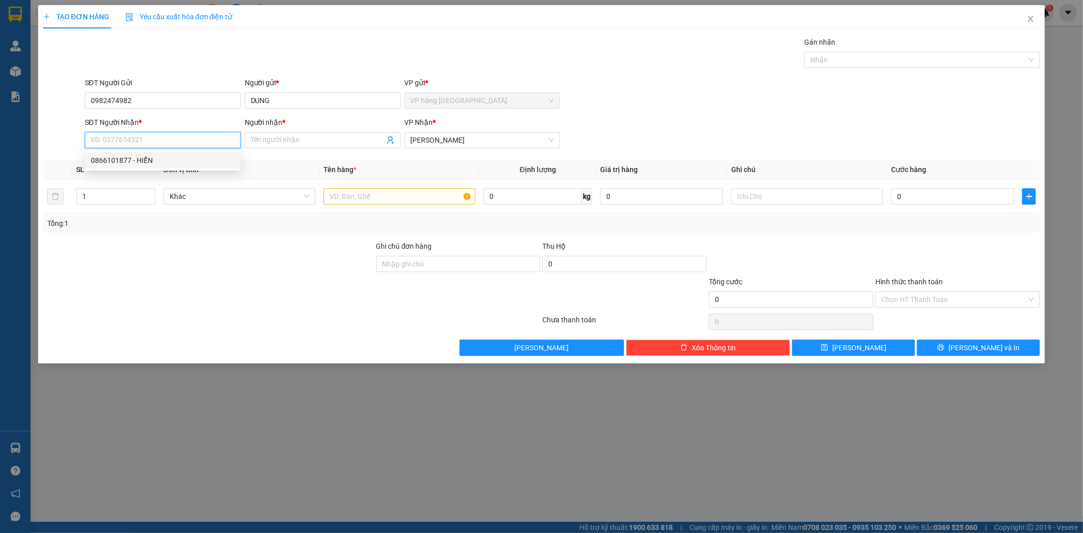
click at [189, 164] on div "0866101877 - HIỂN" at bounding box center [163, 160] width 144 height 11
click at [360, 195] on input "text" at bounding box center [400, 196] width 152 height 16
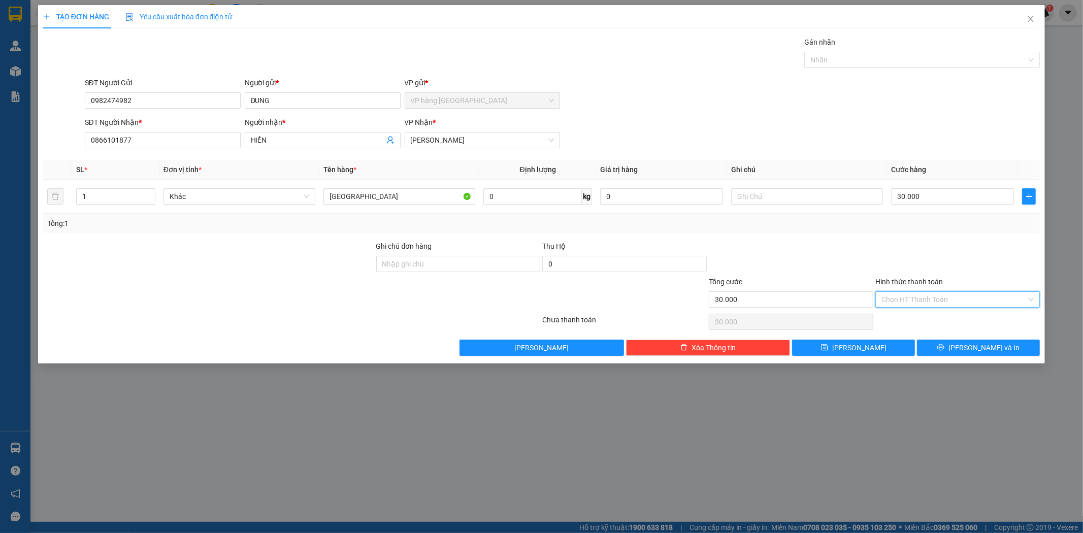
click at [920, 299] on input "Hình thức thanh toán" at bounding box center [954, 299] width 145 height 15
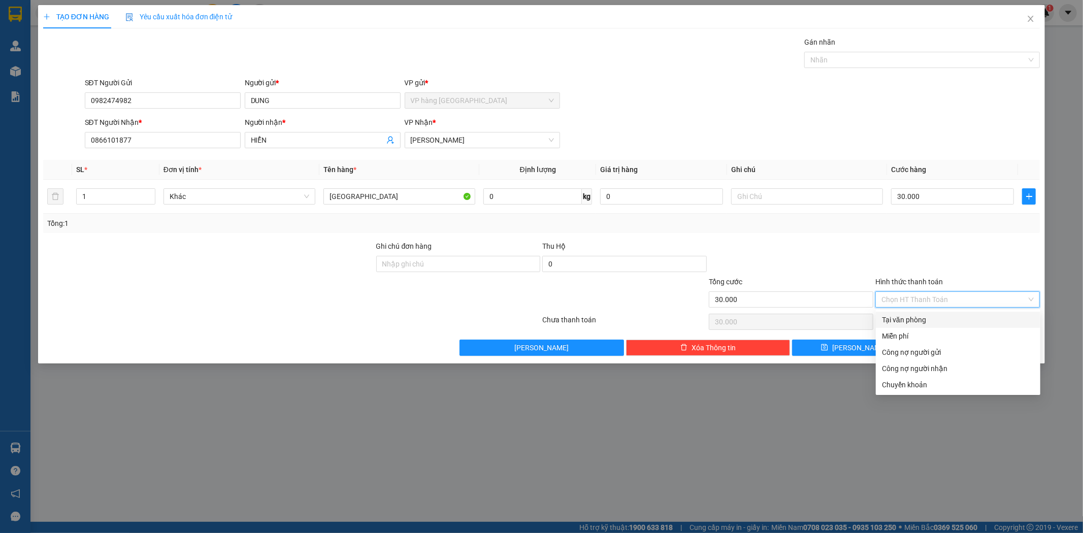
click at [926, 320] on div "Tại văn phòng" at bounding box center [958, 319] width 152 height 11
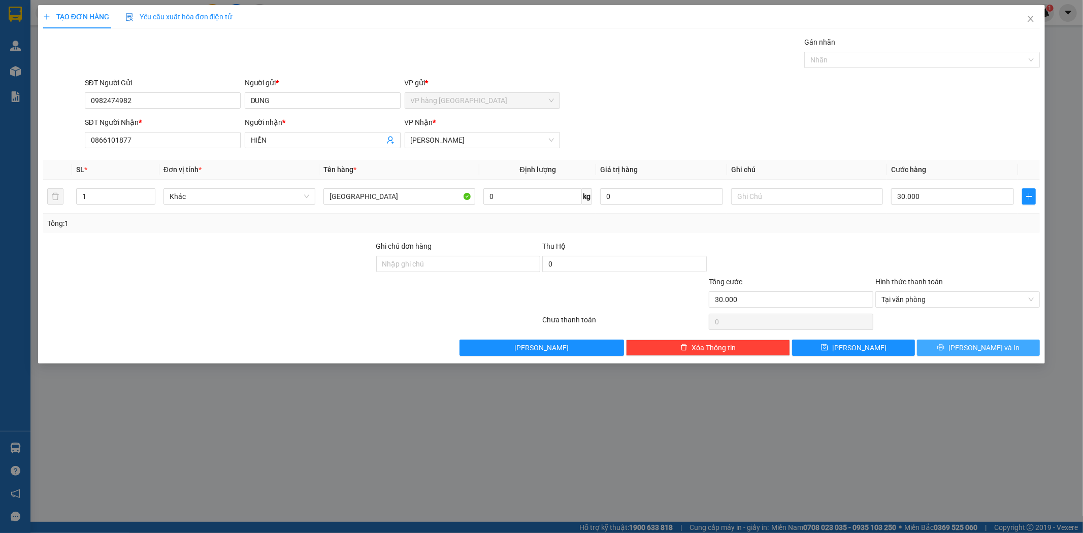
click at [987, 343] on span "Lưu và In" at bounding box center [984, 347] width 71 height 11
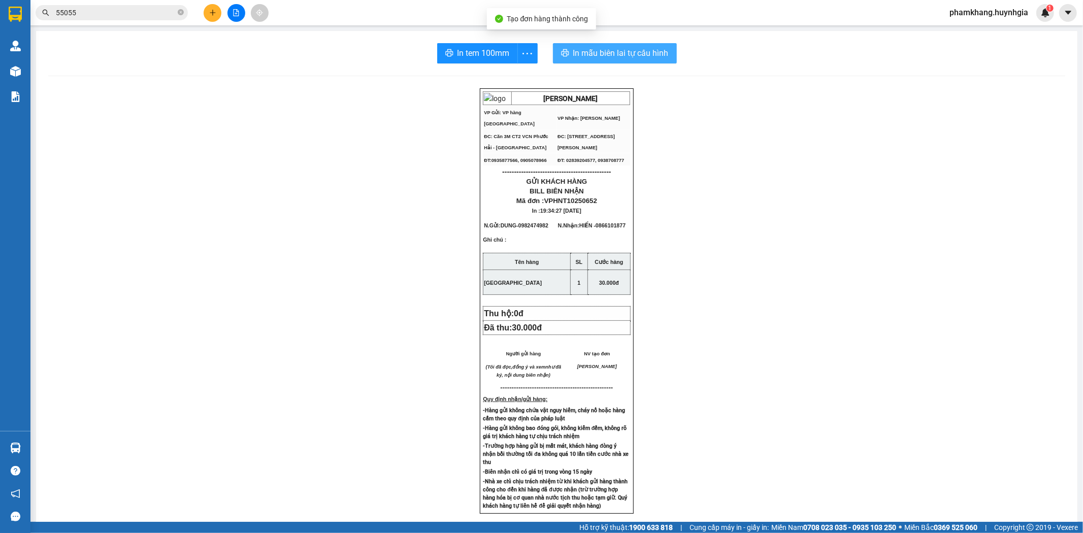
click at [579, 54] on span "In mẫu biên lai tự cấu hình" at bounding box center [620, 53] width 95 height 13
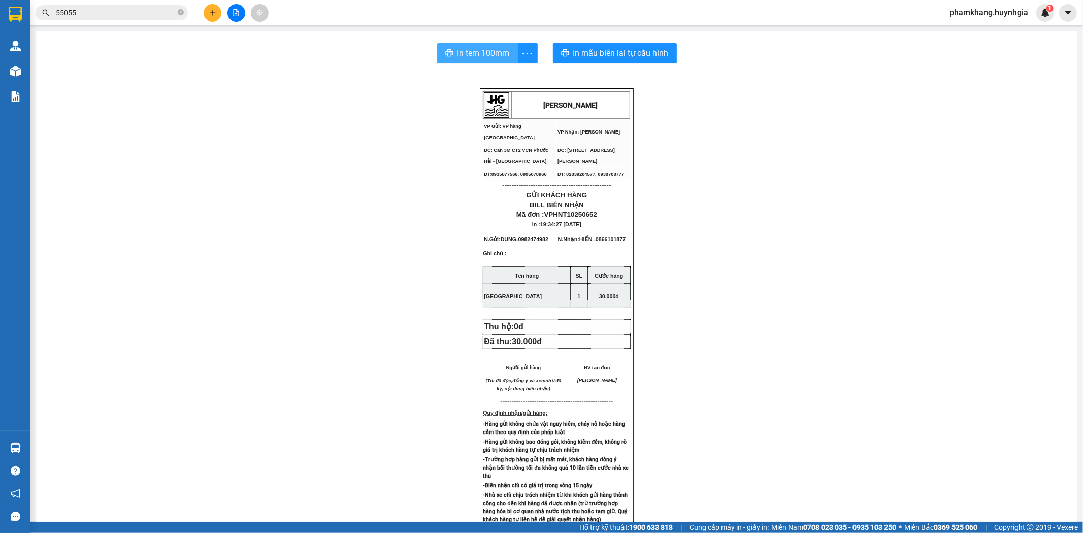
click at [465, 54] on span "In tem 100mm" at bounding box center [484, 53] width 52 height 13
click at [216, 8] on button at bounding box center [213, 13] width 18 height 18
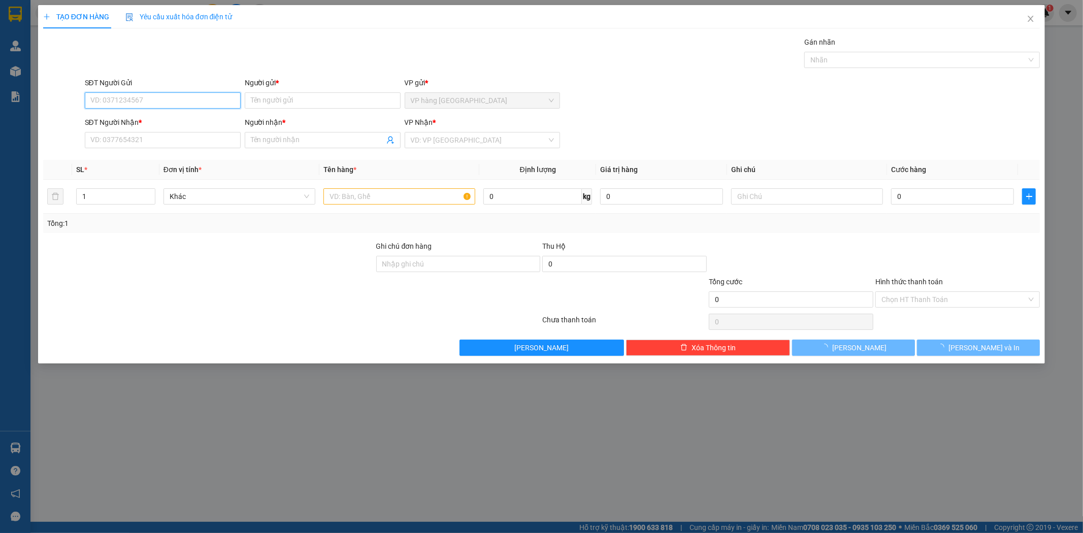
click at [186, 101] on input "SĐT Người Gửi" at bounding box center [163, 100] width 156 height 16
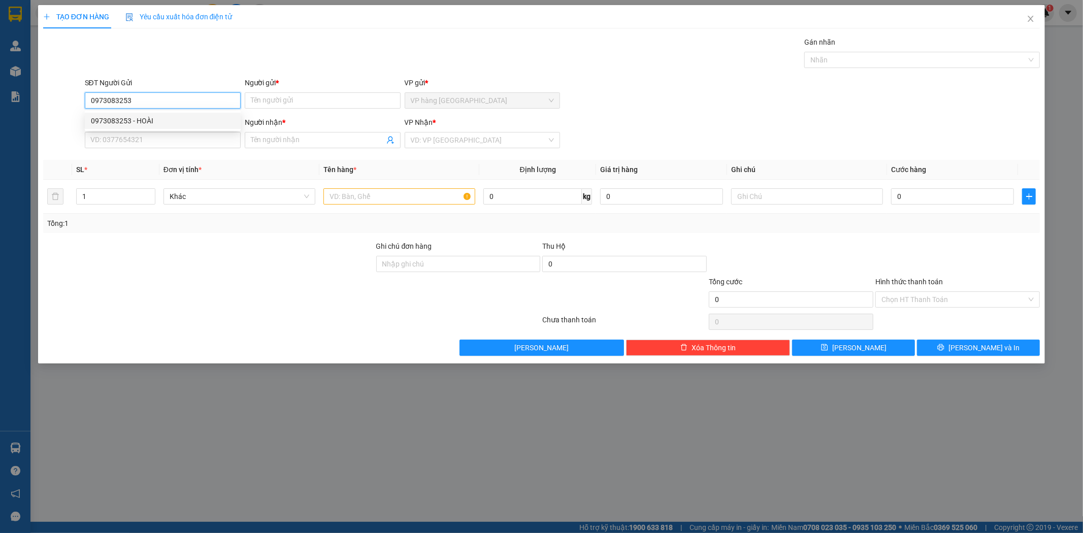
click at [171, 123] on div "0973083253 - HOÀI" at bounding box center [163, 120] width 144 height 11
click at [195, 145] on input "0327052387" at bounding box center [163, 140] width 156 height 16
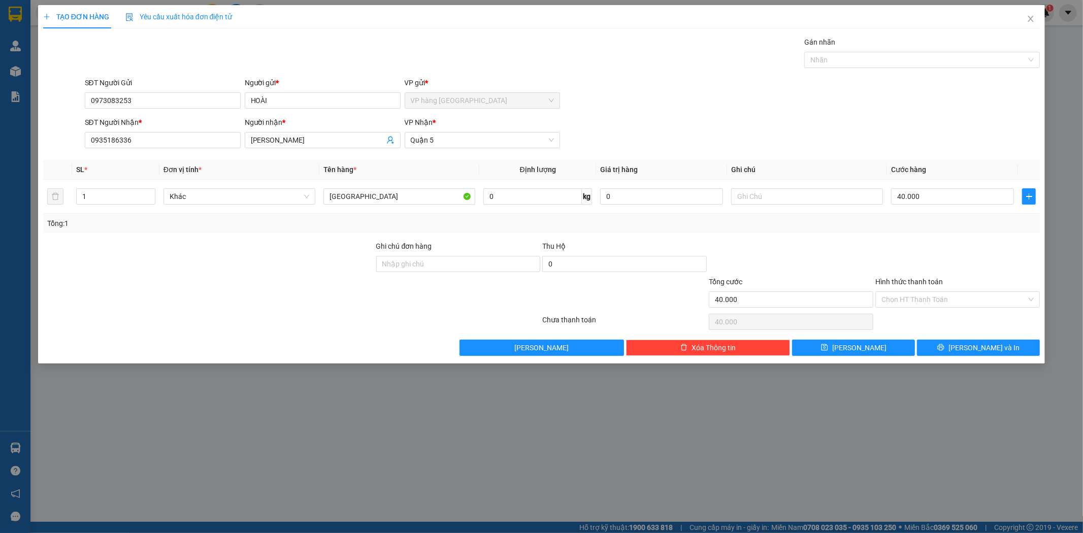
click at [850, 113] on div "SĐT Người Gửi 0973083253 Người gửi * HOÀI VP gửi * VP hàng Nha Trang" at bounding box center [563, 95] width 960 height 36
click at [940, 292] on input "Hình thức thanh toán" at bounding box center [954, 299] width 145 height 15
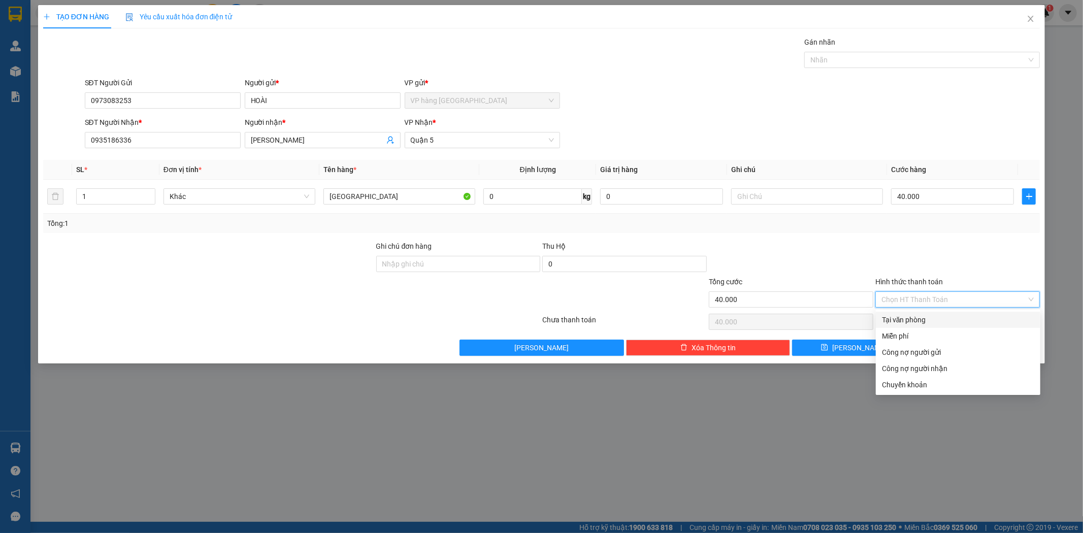
click at [932, 318] on div "Tại văn phòng" at bounding box center [958, 319] width 152 height 11
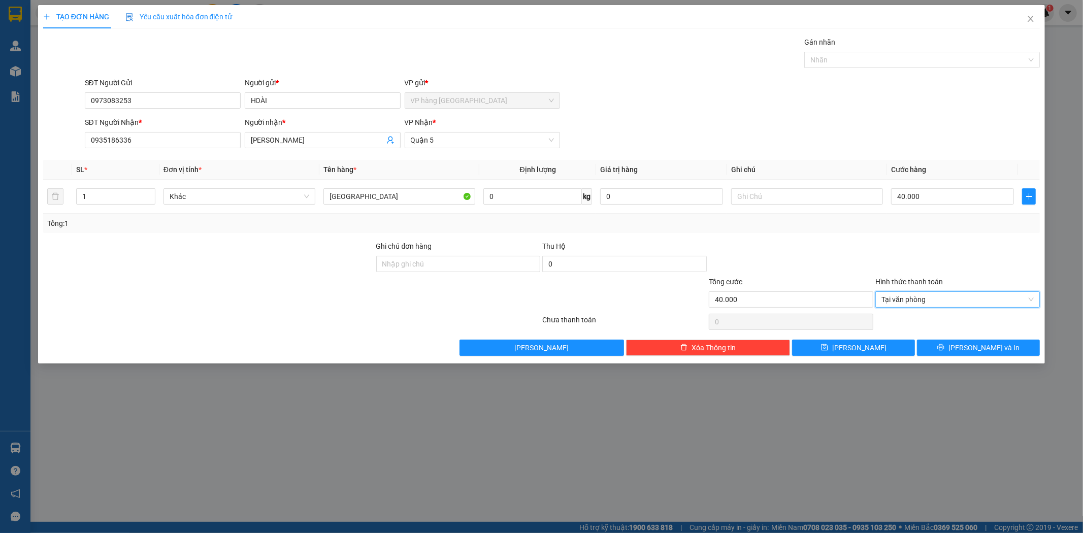
click at [951, 245] on div at bounding box center [958, 259] width 167 height 36
click at [945, 351] on icon "printer" at bounding box center [941, 347] width 7 height 7
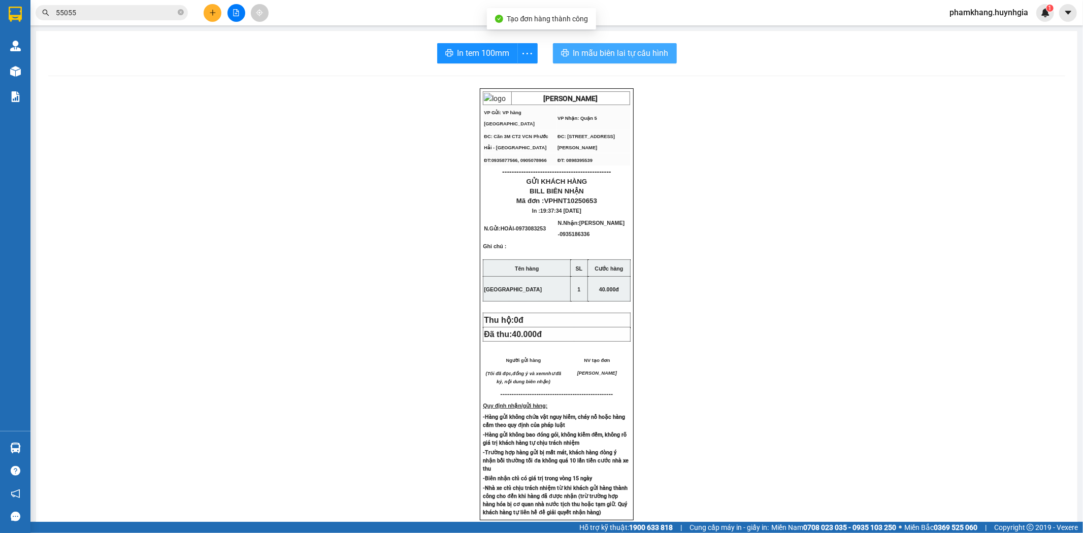
click at [636, 48] on span "In mẫu biên lai tự cấu hình" at bounding box center [620, 53] width 95 height 13
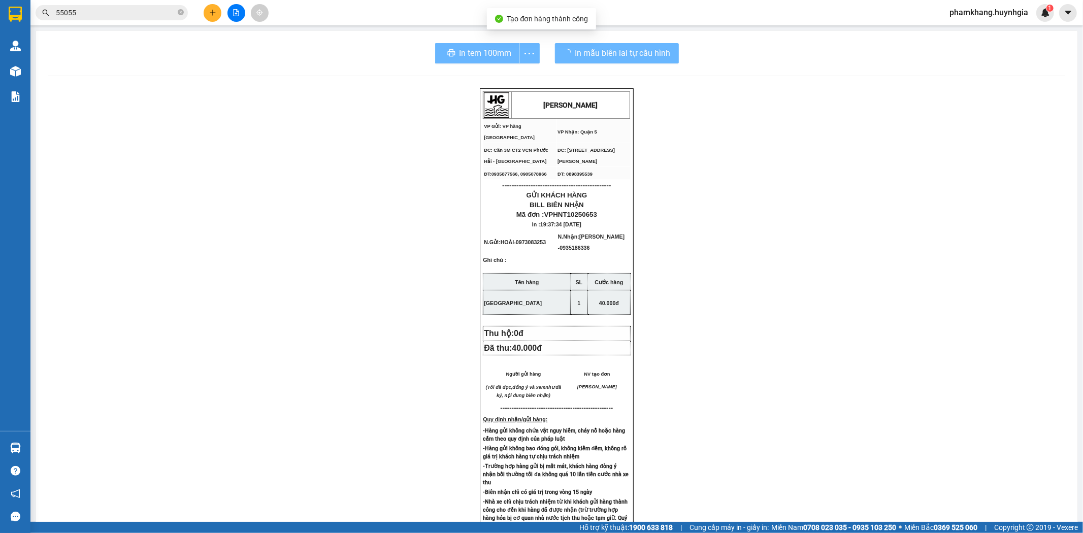
click at [489, 51] on span "In tem 100mm" at bounding box center [486, 53] width 52 height 13
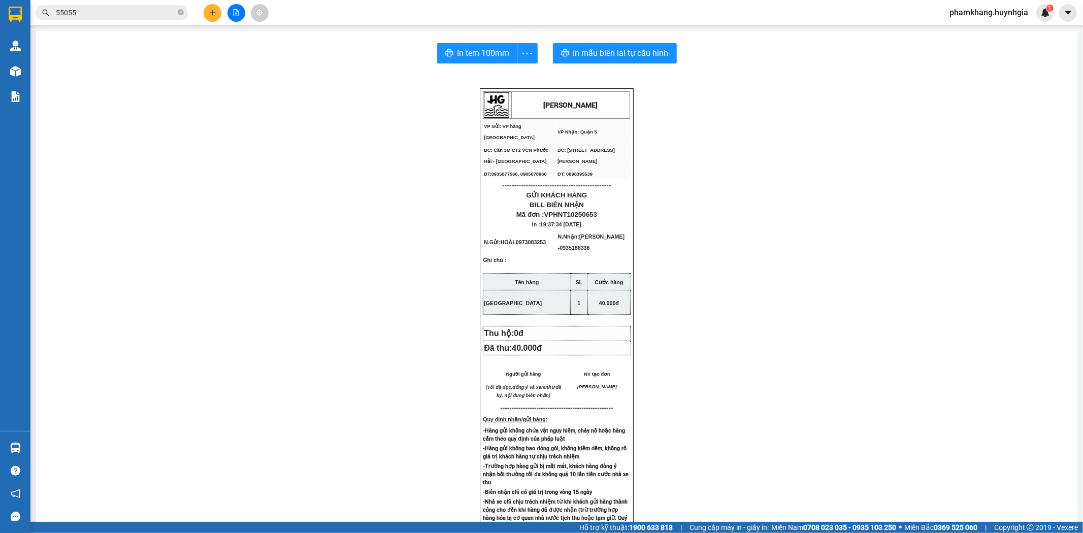
click at [215, 9] on icon "plus" at bounding box center [212, 12] width 7 height 7
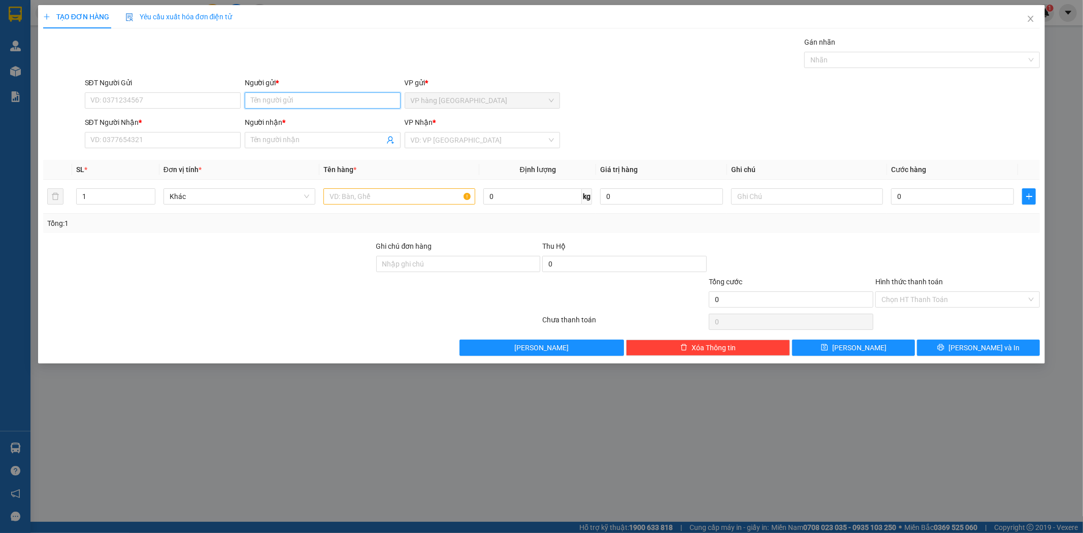
click at [357, 104] on input "Người gửi *" at bounding box center [323, 100] width 156 height 16
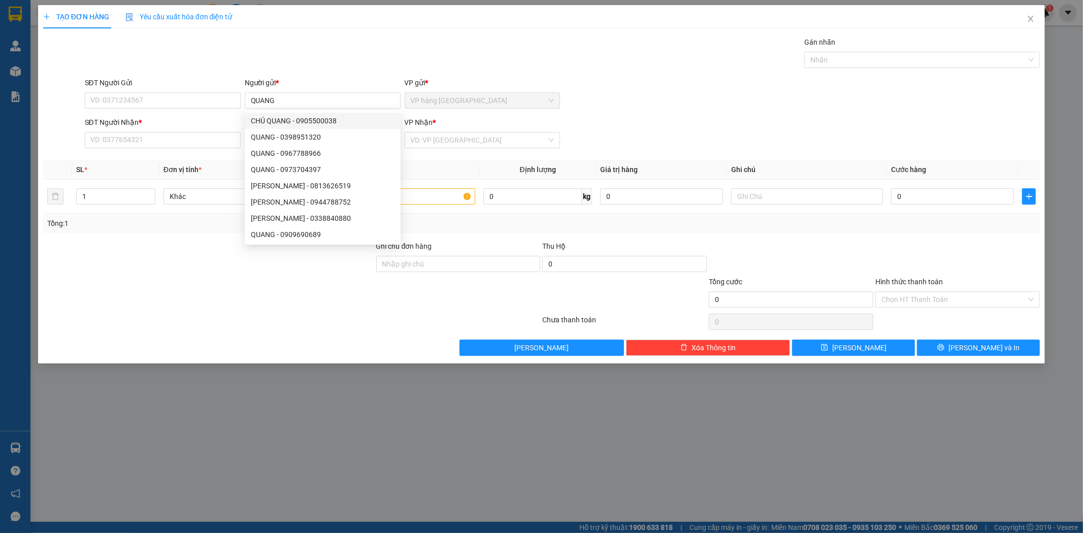
click at [222, 124] on div "SĐT Người Nhận *" at bounding box center [163, 122] width 156 height 11
click at [222, 132] on input "SĐT Người Nhận *" at bounding box center [163, 140] width 156 height 16
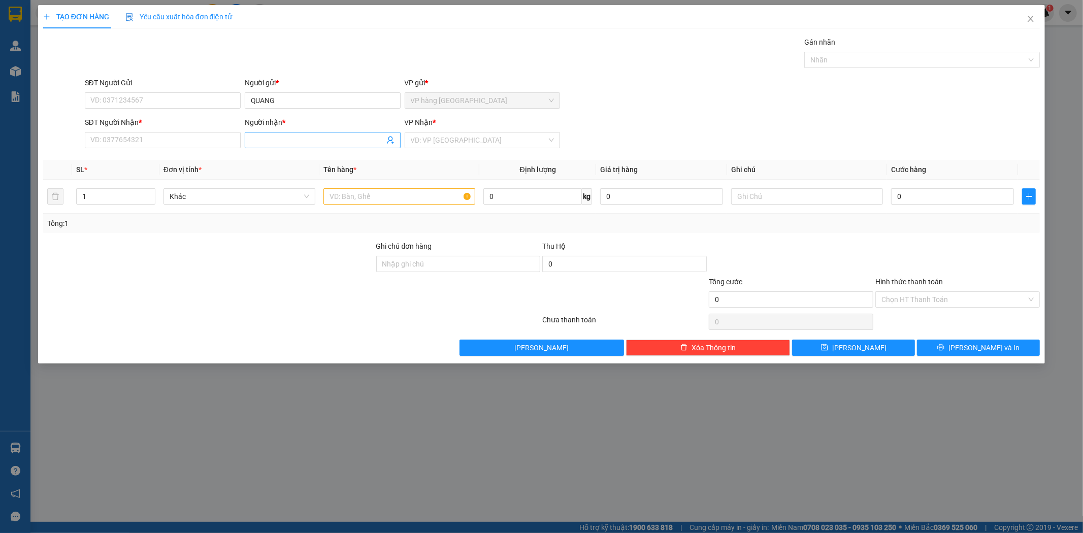
click at [287, 135] on input "Người nhận *" at bounding box center [318, 140] width 134 height 11
click at [297, 174] on div "CHÚ TRÍ GTN - 0903746743" at bounding box center [323, 176] width 144 height 11
click at [343, 196] on input "text" at bounding box center [400, 196] width 152 height 16
click at [923, 196] on input "0" at bounding box center [952, 196] width 123 height 16
click at [937, 303] on input "Hình thức thanh toán" at bounding box center [954, 299] width 145 height 15
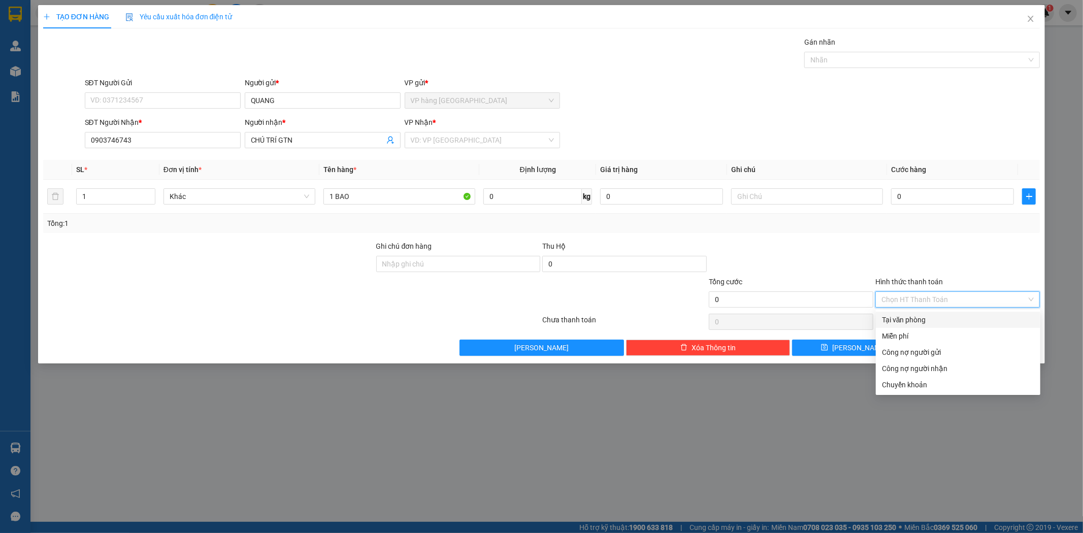
click at [923, 324] on div "Tại văn phòng" at bounding box center [958, 319] width 152 height 11
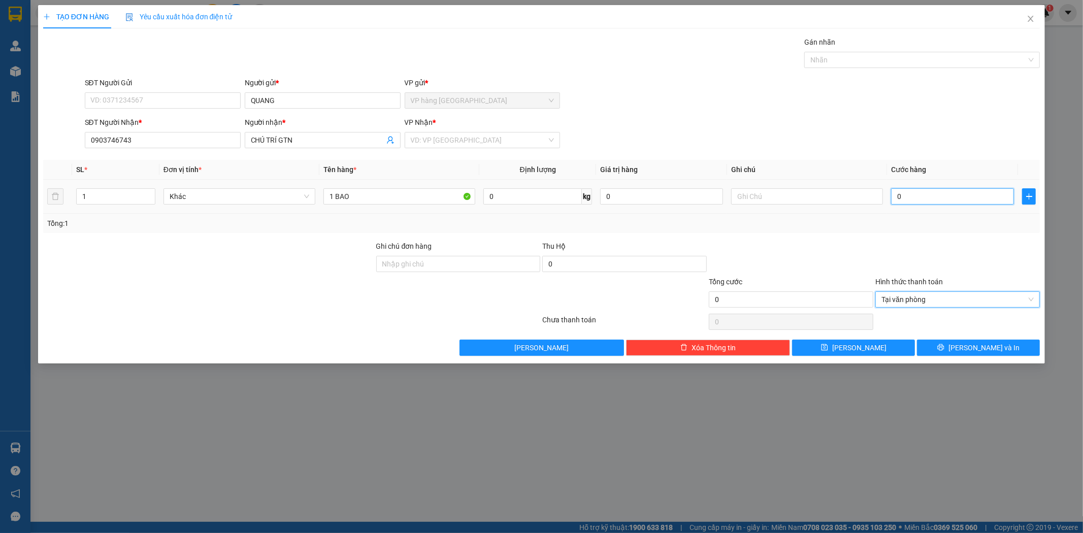
click at [906, 200] on input "0" at bounding box center [952, 196] width 123 height 16
click at [498, 135] on input "search" at bounding box center [479, 140] width 137 height 15
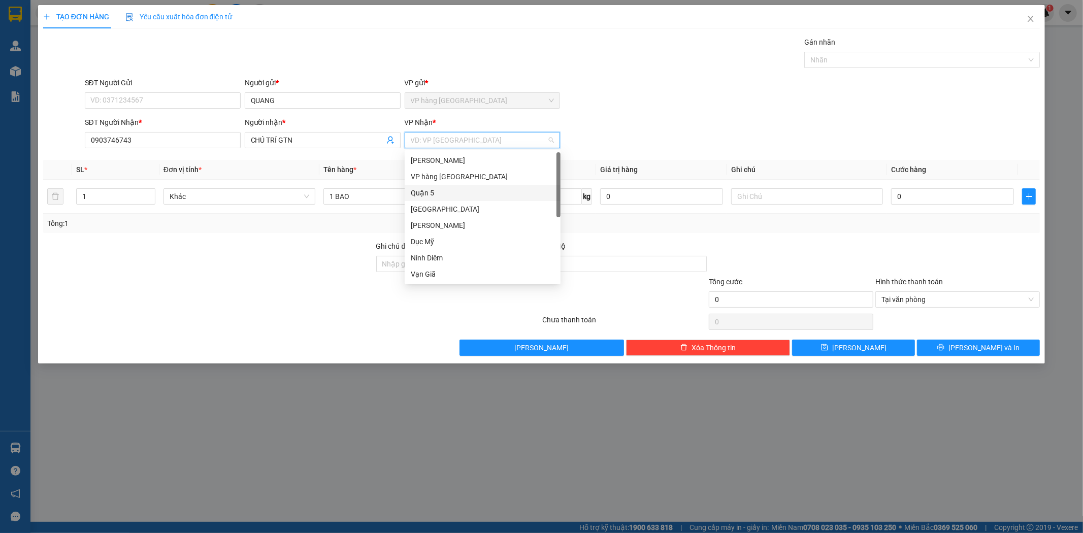
click at [476, 197] on div "Quận 5" at bounding box center [483, 192] width 144 height 11
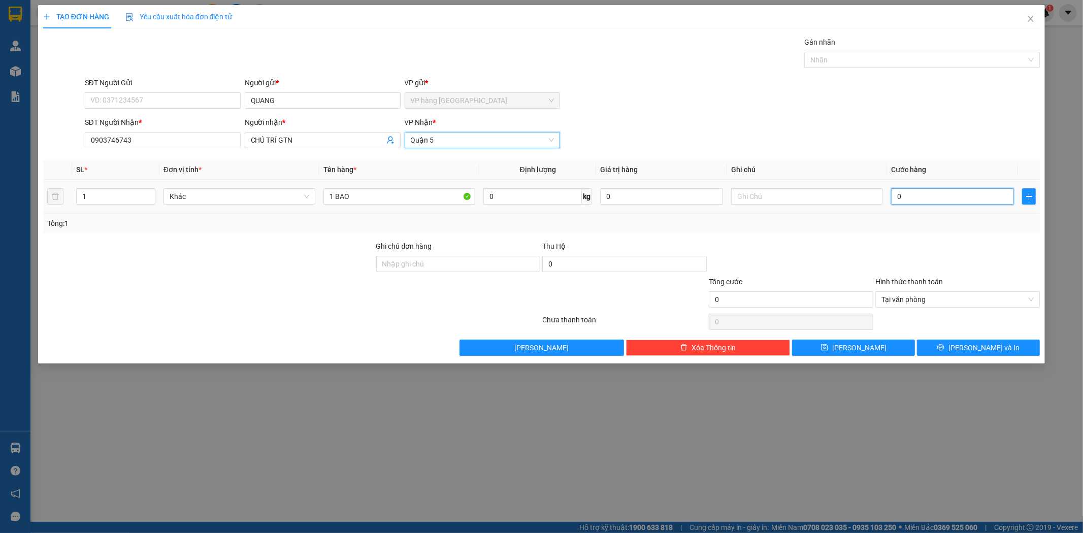
click at [974, 202] on input "0" at bounding box center [952, 196] width 123 height 16
click at [768, 199] on input "text" at bounding box center [807, 196] width 152 height 16
click at [936, 191] on input "0" at bounding box center [952, 196] width 123 height 16
click at [813, 204] on input "GTN" at bounding box center [807, 196] width 152 height 16
click at [951, 239] on div "Transit Pickup Surcharge Ids Transit Deliver Surcharge Ids Transit Deliver Surc…" at bounding box center [542, 196] width 998 height 319
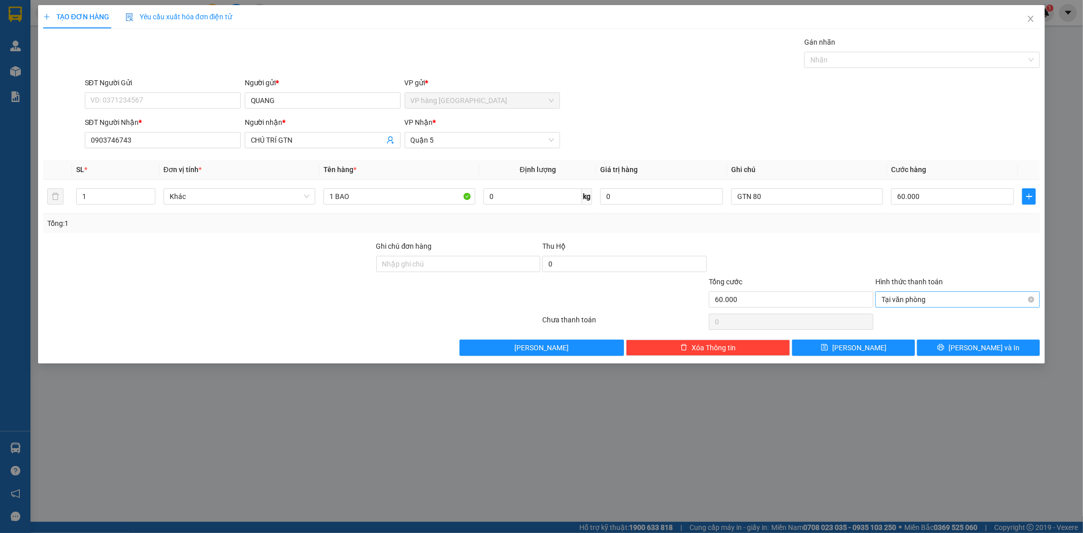
click at [945, 295] on span "Tại văn phòng" at bounding box center [958, 299] width 152 height 15
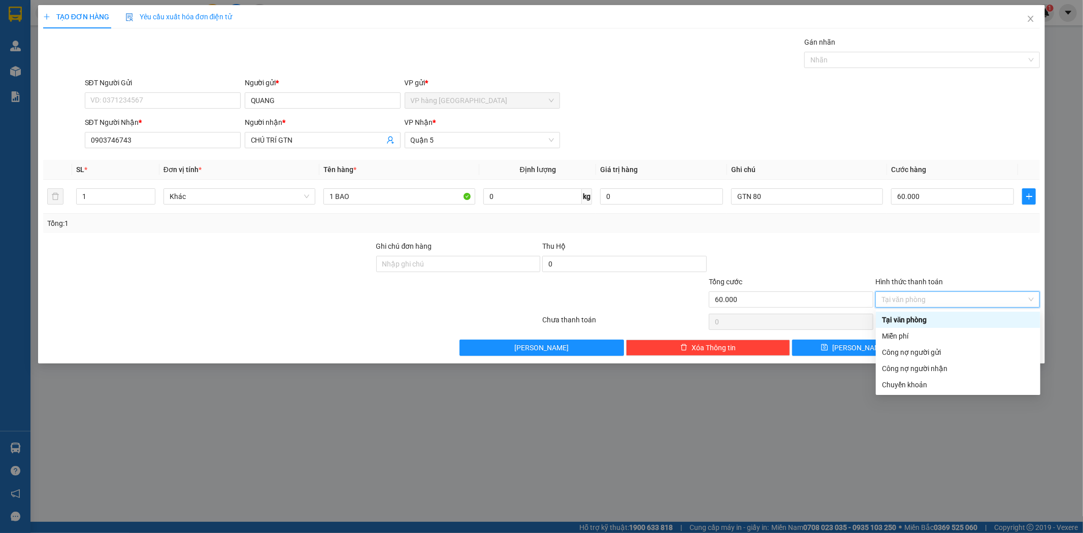
click at [918, 318] on div "Tại văn phòng" at bounding box center [958, 319] width 152 height 11
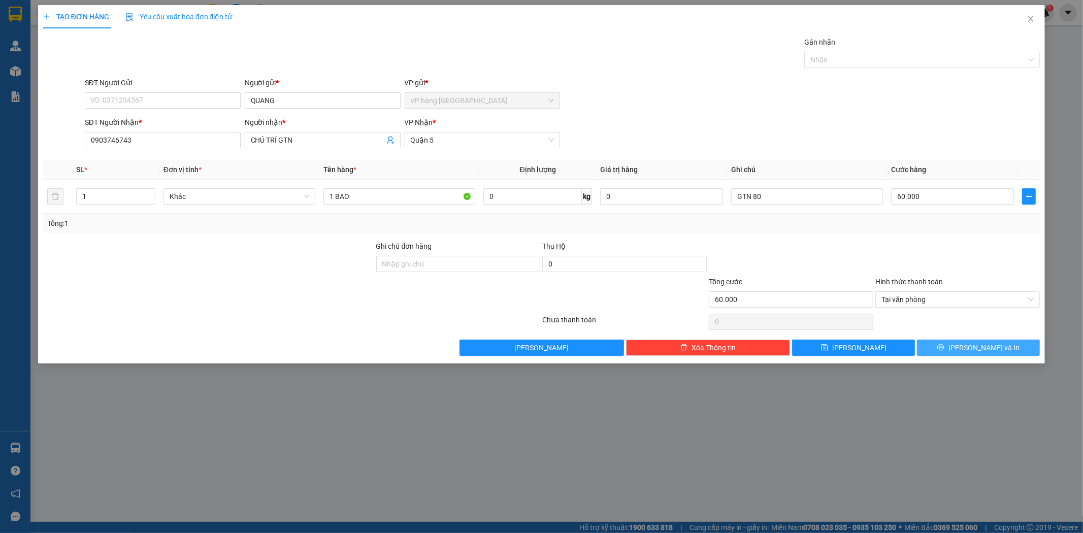
click at [969, 346] on button "Lưu và In" at bounding box center [978, 348] width 123 height 16
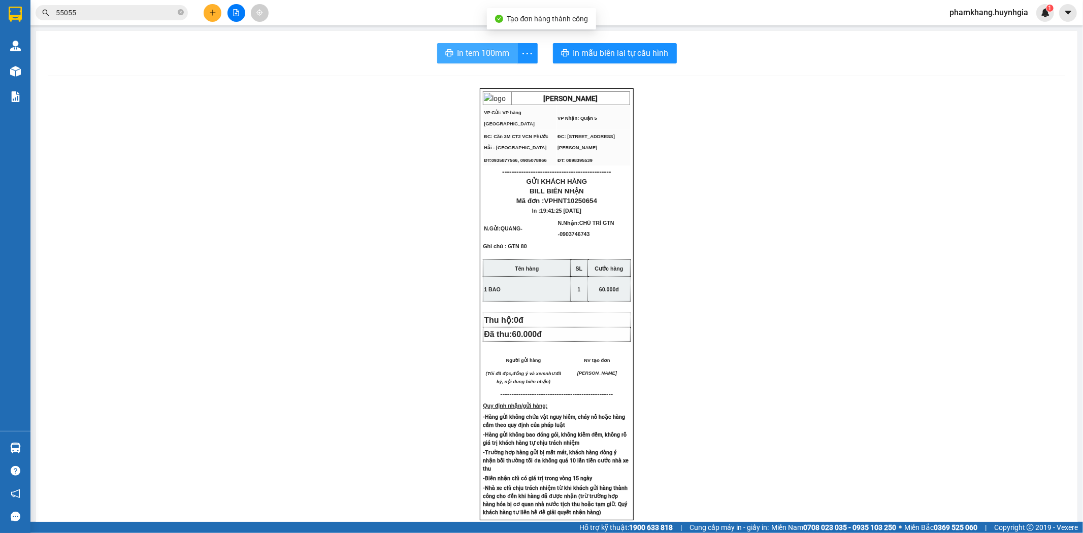
click at [495, 58] on span "In tem 100mm" at bounding box center [484, 53] width 52 height 13
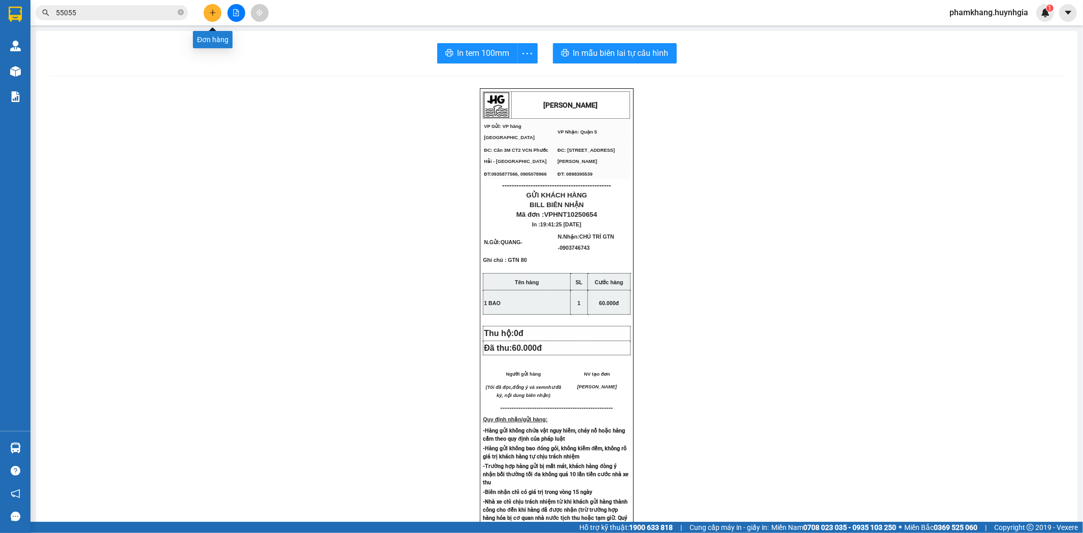
click at [215, 18] on button at bounding box center [213, 13] width 18 height 18
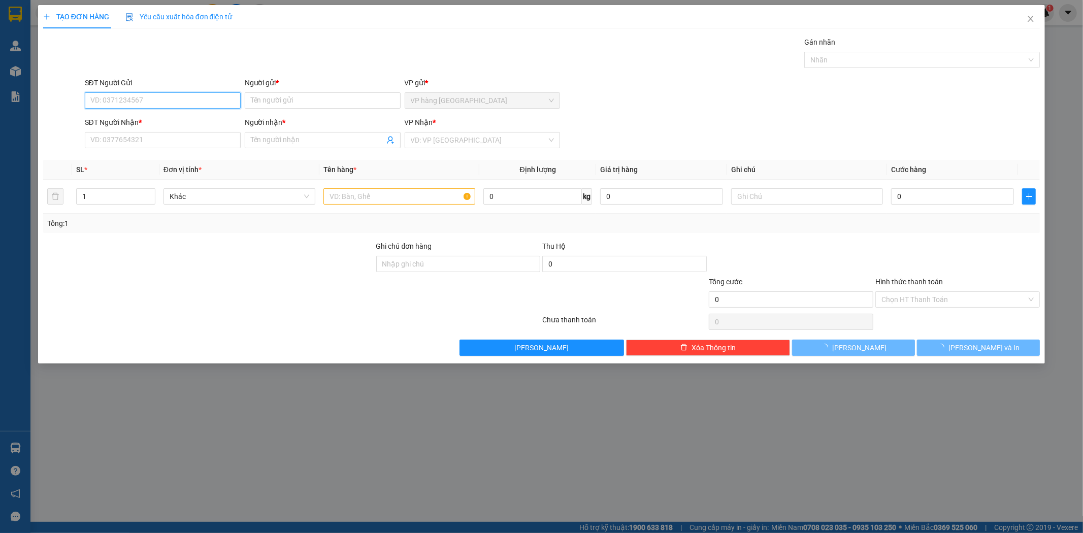
click at [220, 105] on input "SĐT Người Gửi" at bounding box center [163, 100] width 156 height 16
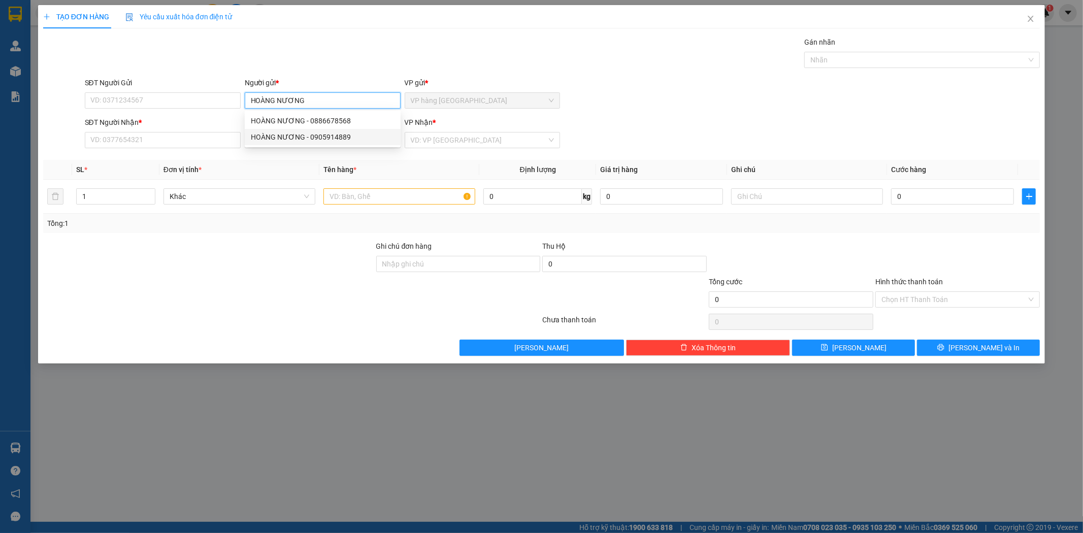
click at [349, 138] on div "HOÀNG NƯƠNG - 0905914889" at bounding box center [323, 137] width 144 height 11
click at [276, 139] on input "Người nhận *" at bounding box center [318, 140] width 134 height 11
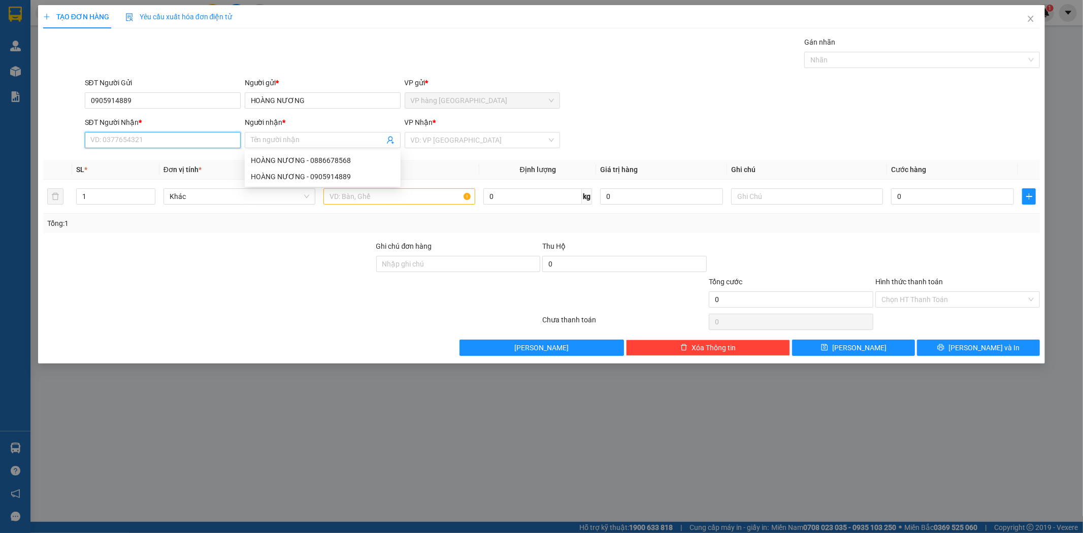
click at [206, 141] on input "SĐT Người Nhận *" at bounding box center [163, 140] width 156 height 16
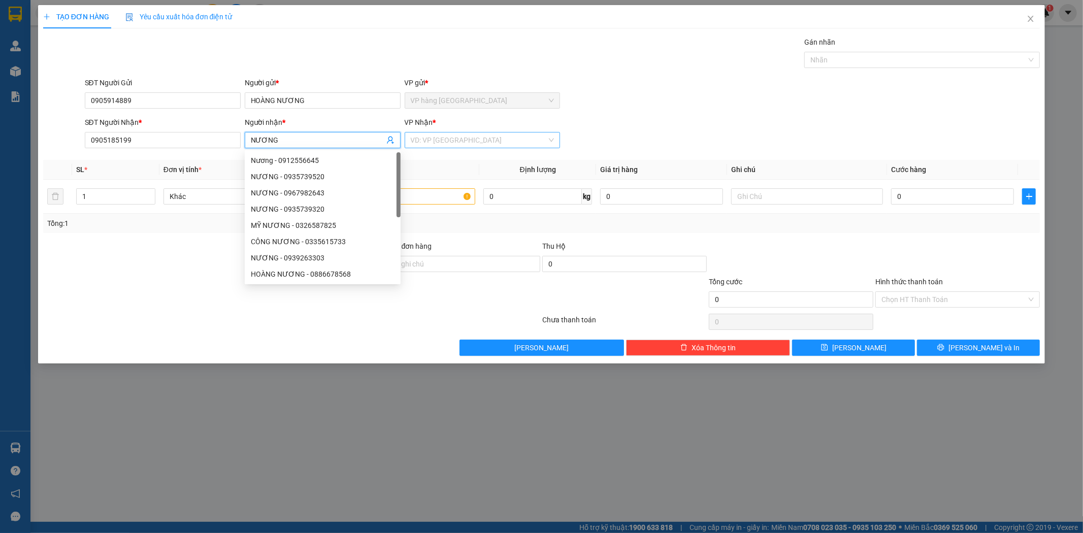
click at [506, 138] on input "search" at bounding box center [479, 140] width 137 height 15
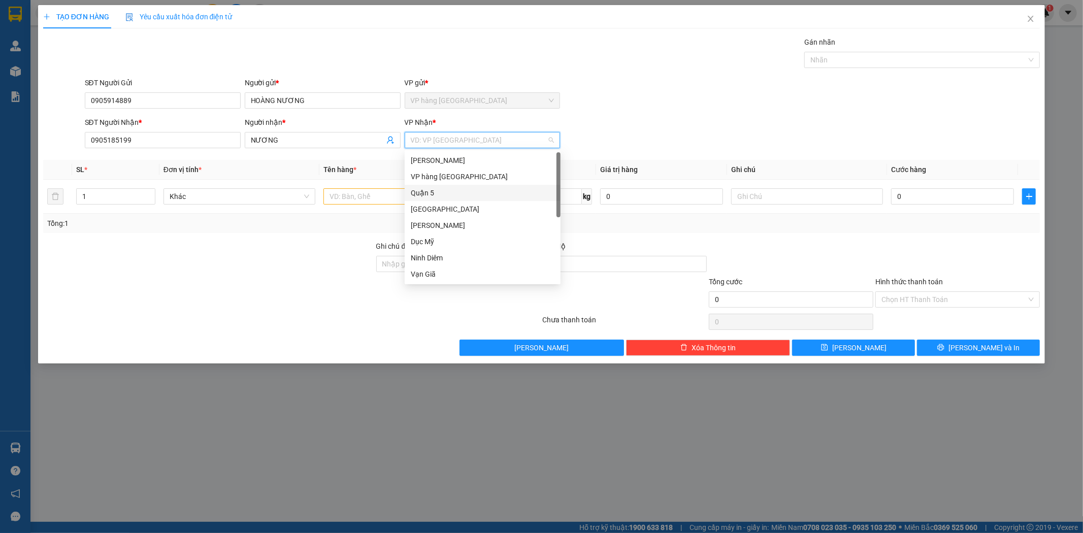
click at [499, 189] on div "Quận 5" at bounding box center [483, 192] width 144 height 11
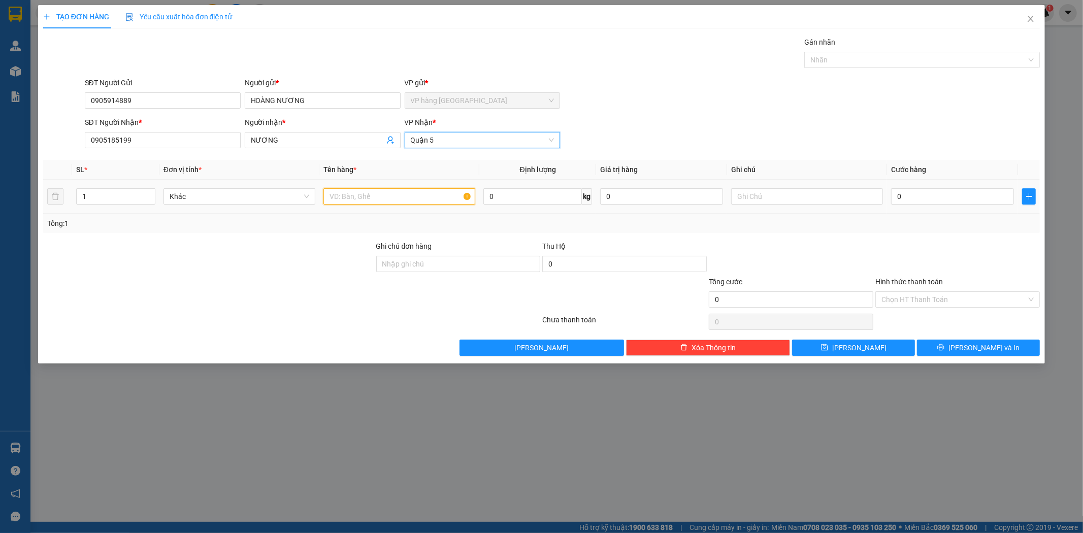
click at [422, 200] on input "text" at bounding box center [400, 196] width 152 height 16
click at [940, 198] on input "0" at bounding box center [952, 196] width 123 height 16
drag, startPoint x: 730, startPoint y: 218, endPoint x: 802, endPoint y: 268, distance: 86.5
click at [730, 219] on div "Tổng: 1" at bounding box center [541, 223] width 989 height 11
click at [955, 298] on input "Hình thức thanh toán" at bounding box center [954, 299] width 145 height 15
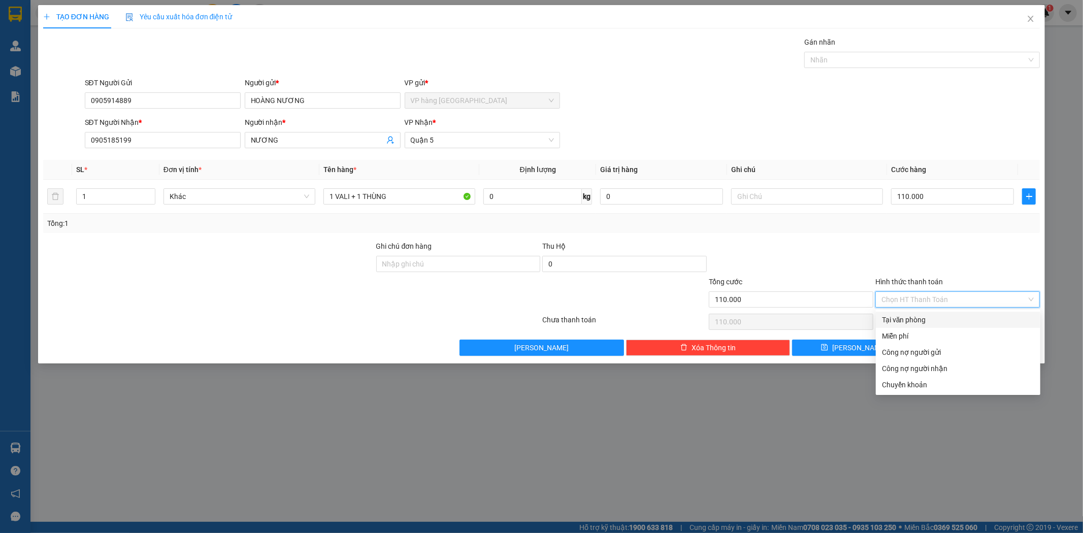
click at [905, 316] on div "Tại văn phòng" at bounding box center [958, 319] width 152 height 11
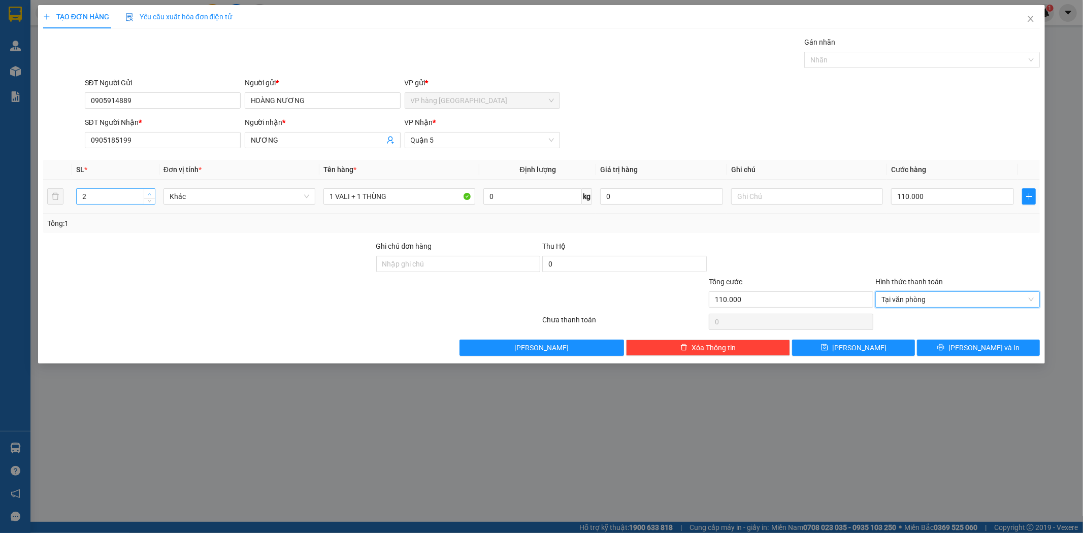
click at [149, 195] on icon "up" at bounding box center [150, 195] width 4 height 4
click at [1013, 353] on button "Lưu và In" at bounding box center [978, 348] width 123 height 16
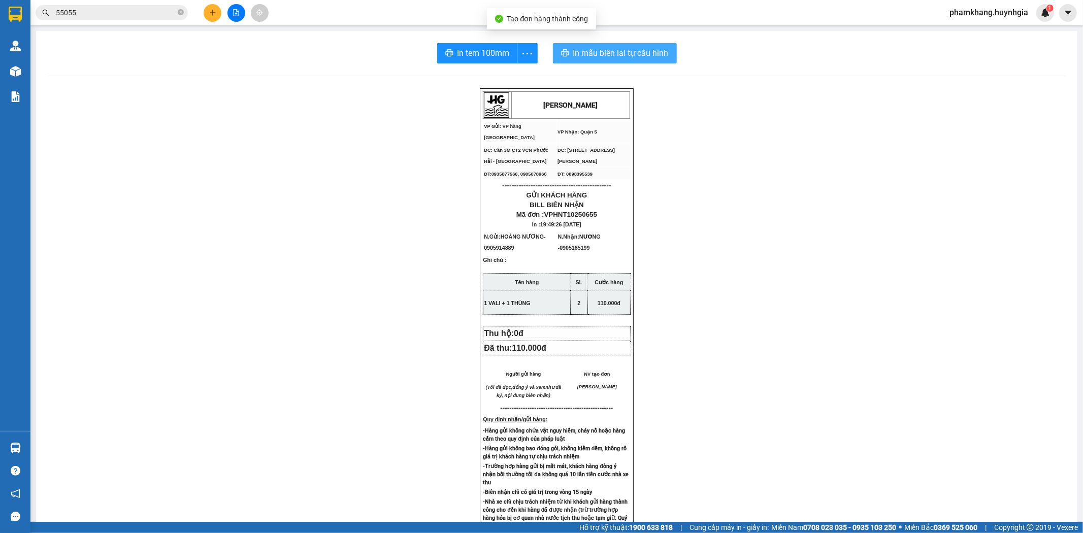
click at [649, 49] on span "In mẫu biên lai tự cấu hình" at bounding box center [620, 53] width 95 height 13
click at [476, 48] on div "In tem 100mm" at bounding box center [487, 53] width 101 height 20
click at [479, 56] on span "In tem 100mm" at bounding box center [484, 53] width 52 height 13
click at [448, 59] on button "In tem 100mm" at bounding box center [477, 53] width 81 height 20
click at [209, 19] on button at bounding box center [213, 13] width 18 height 18
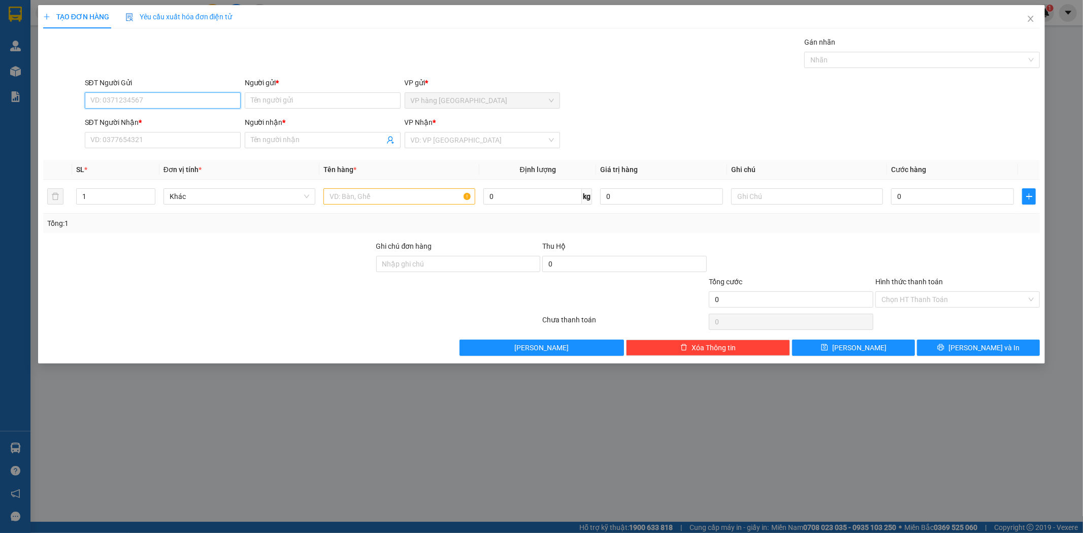
click at [192, 94] on input "SĐT Người Gửi" at bounding box center [163, 100] width 156 height 16
click at [273, 100] on input "Người gửi *" at bounding box center [323, 100] width 156 height 16
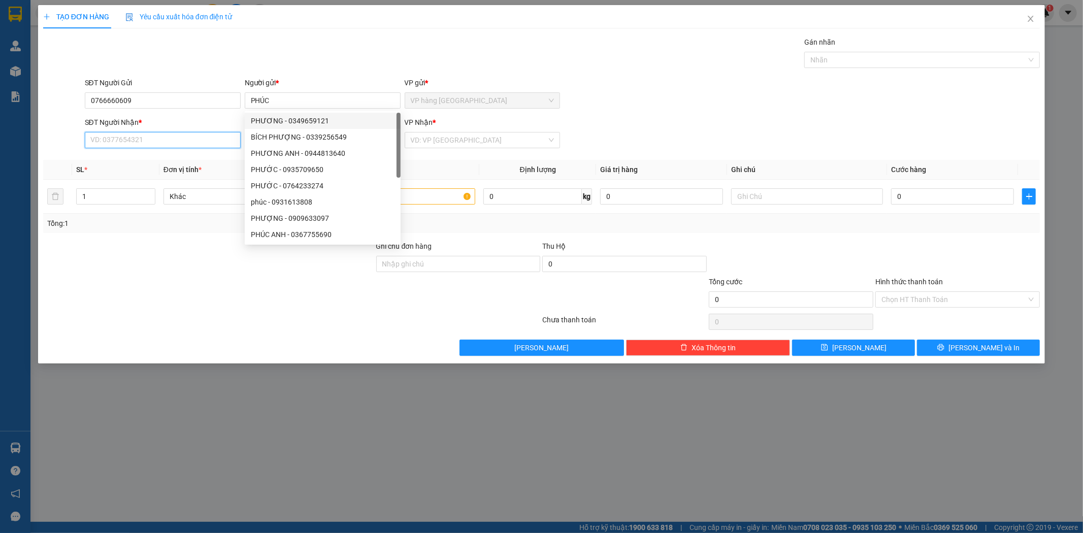
click at [198, 140] on input "SĐT Người Nhận *" at bounding box center [163, 140] width 156 height 16
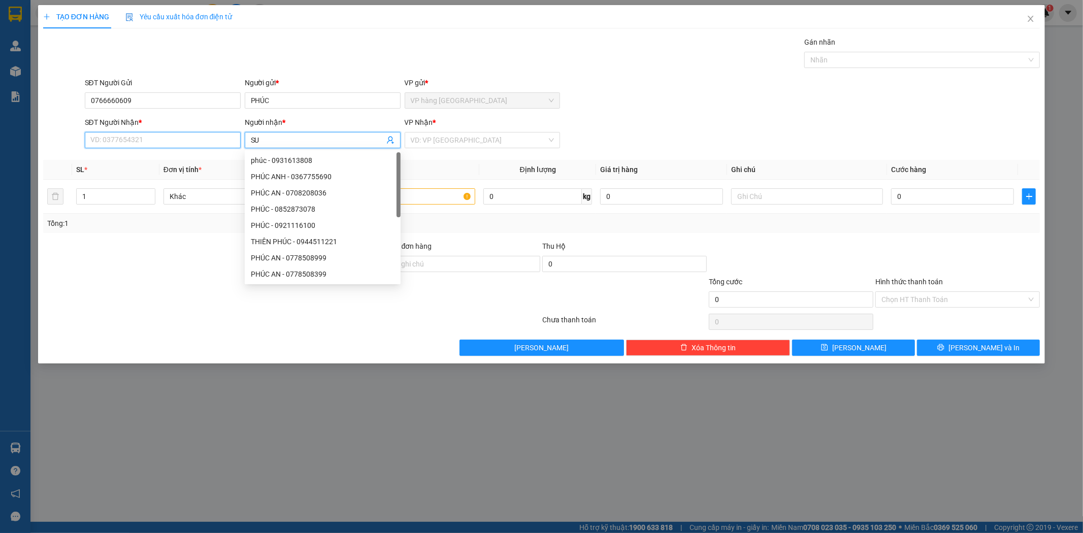
click at [197, 139] on input "SĐT Người Nhận *" at bounding box center [163, 140] width 156 height 16
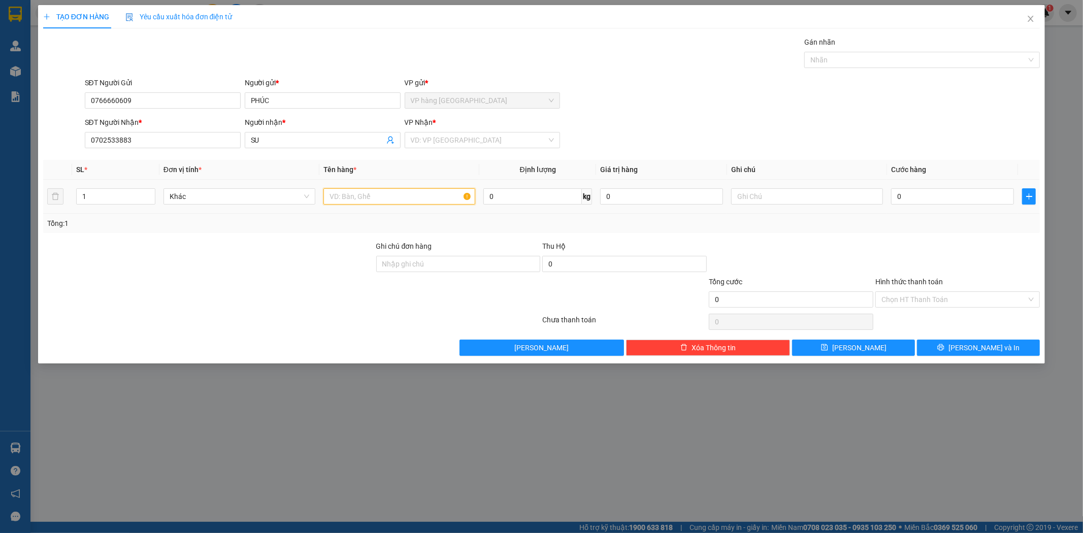
click at [372, 198] on input "text" at bounding box center [400, 196] width 152 height 16
click at [911, 195] on input "0" at bounding box center [952, 196] width 123 height 16
click at [902, 140] on div "SĐT Người Nhận * 0702533883 Người nhận * SU VP Nhận * VD: VP Sài Gòn" at bounding box center [563, 135] width 960 height 36
click at [951, 291] on div "Hình thức thanh toán" at bounding box center [958, 283] width 165 height 15
click at [952, 300] on input "Hình thức thanh toán" at bounding box center [954, 299] width 145 height 15
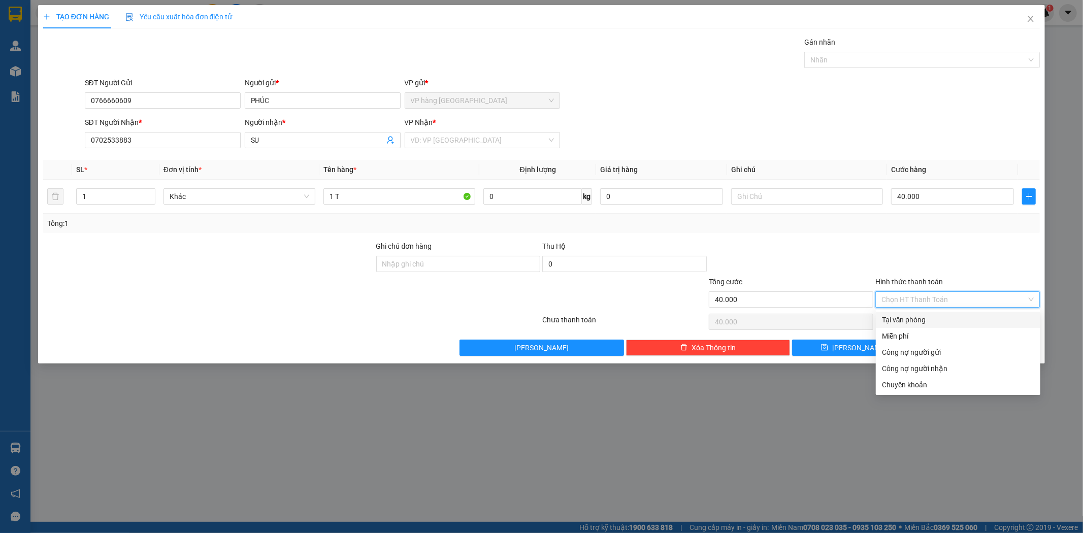
click at [953, 317] on div "Tại văn phòng" at bounding box center [958, 319] width 152 height 11
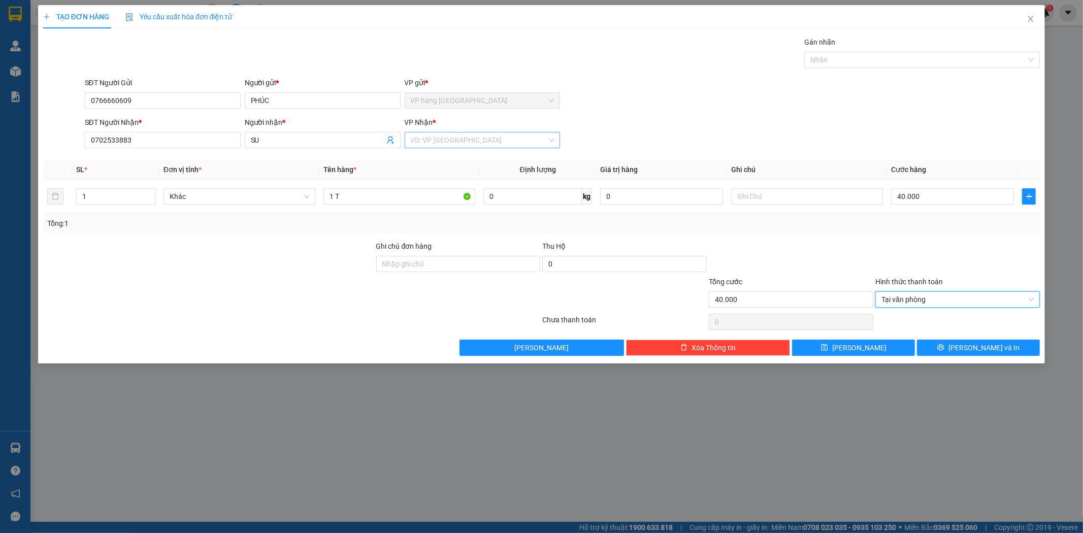
click at [537, 145] on input "search" at bounding box center [479, 140] width 137 height 15
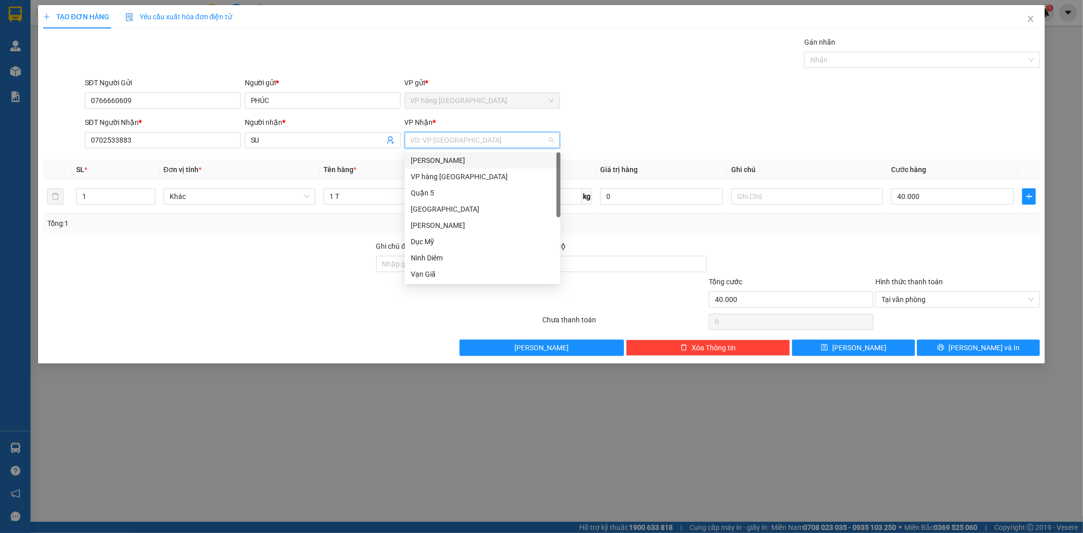
drag, startPoint x: 465, startPoint y: 161, endPoint x: 945, endPoint y: 319, distance: 505.3
click at [465, 161] on div "[PERSON_NAME]" at bounding box center [483, 160] width 144 height 11
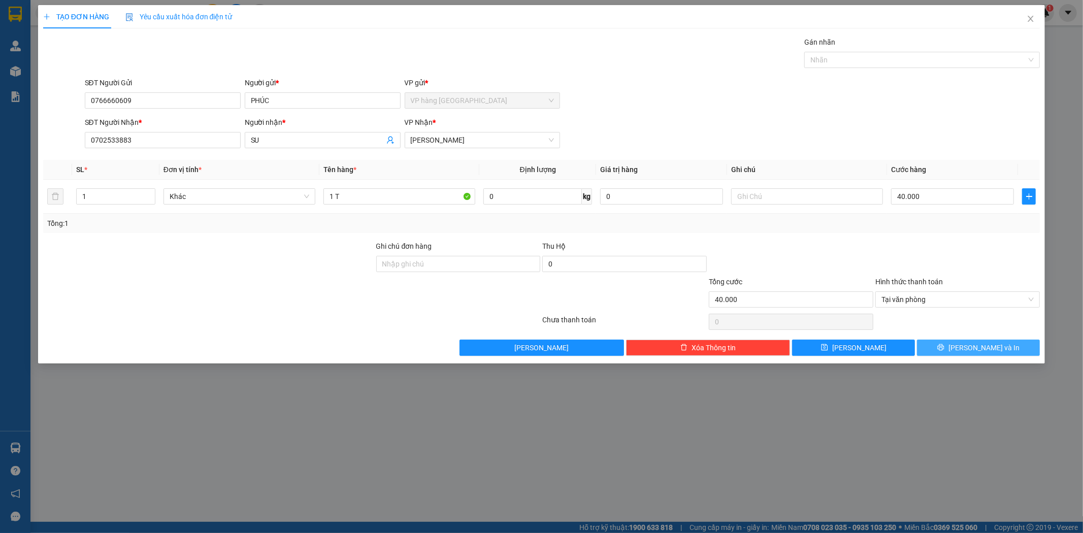
click at [1028, 348] on button "Lưu và In" at bounding box center [978, 348] width 123 height 16
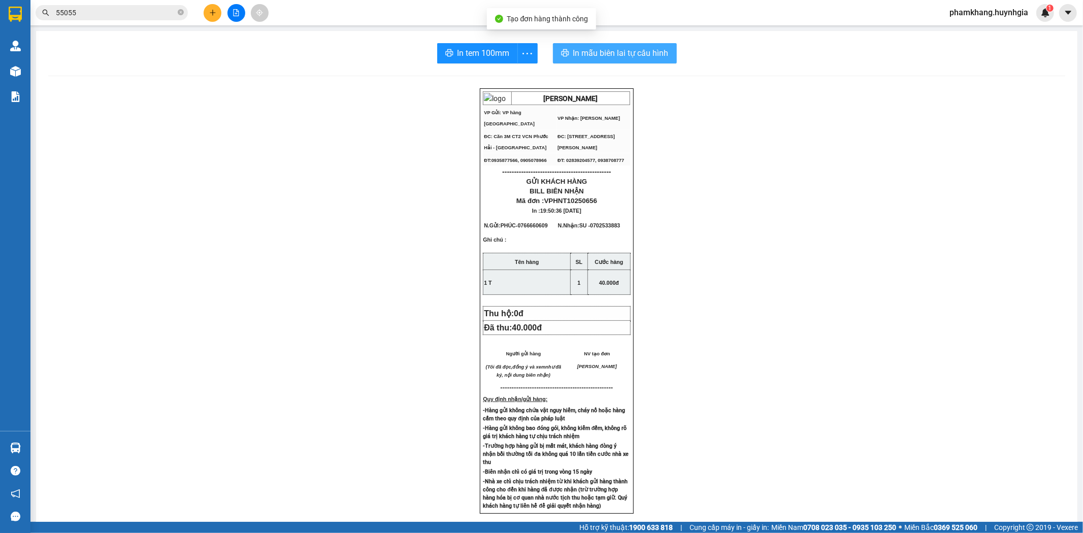
click at [584, 49] on span "In mẫu biên lai tự cấu hình" at bounding box center [620, 53] width 95 height 13
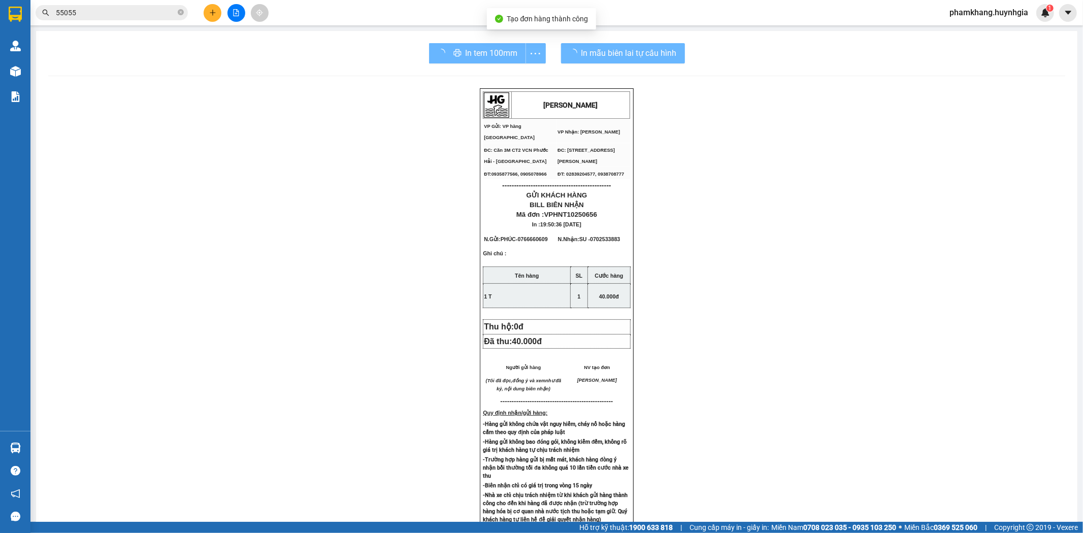
click at [462, 52] on div "In tem 100mm" at bounding box center [487, 53] width 117 height 20
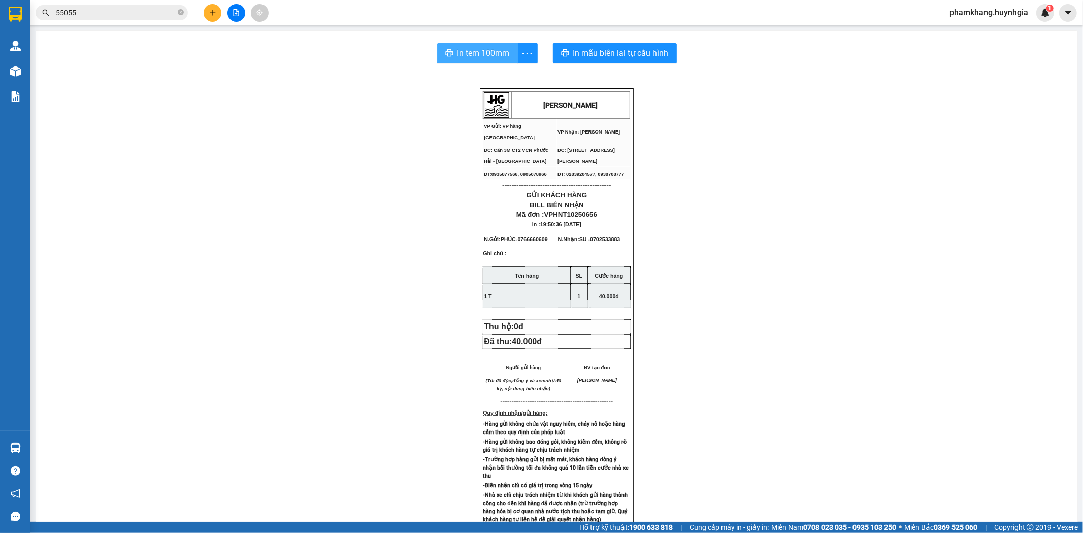
click at [487, 53] on span "In tem 100mm" at bounding box center [484, 53] width 52 height 13
click at [214, 14] on icon "plus" at bounding box center [212, 12] width 7 height 7
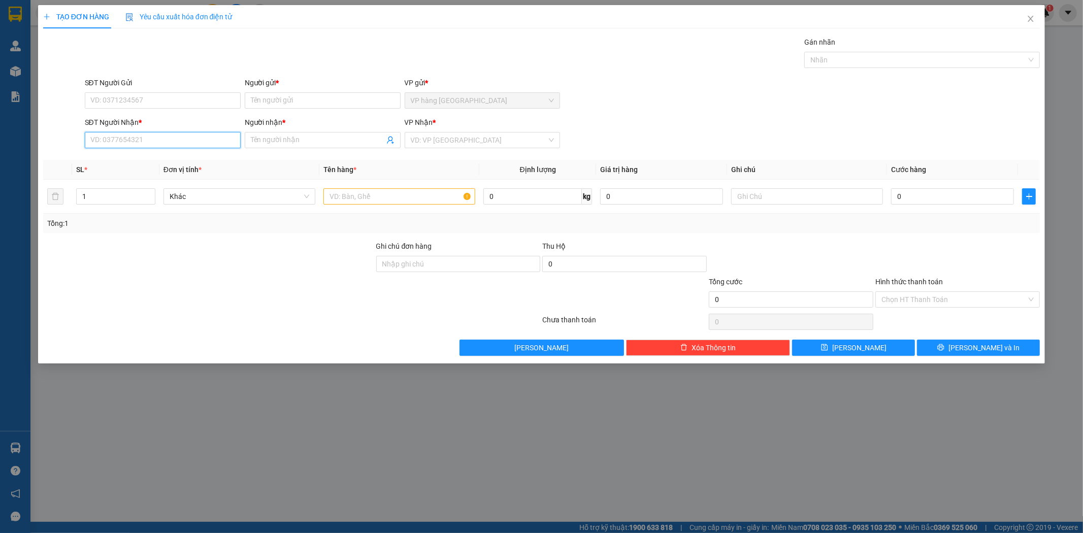
click at [180, 140] on input "SĐT Người Nhận *" at bounding box center [163, 140] width 156 height 16
click at [177, 161] on div "0798900454 - THÁM" at bounding box center [163, 160] width 144 height 11
click at [271, 99] on input "Người gửi *" at bounding box center [323, 100] width 156 height 16
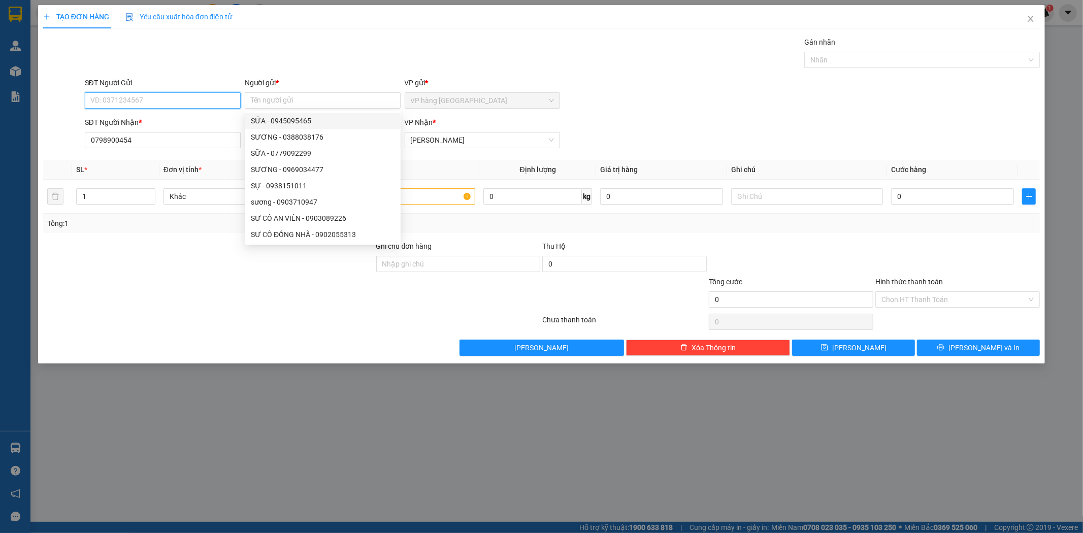
click at [195, 93] on input "SĐT Người Gửi" at bounding box center [163, 100] width 156 height 16
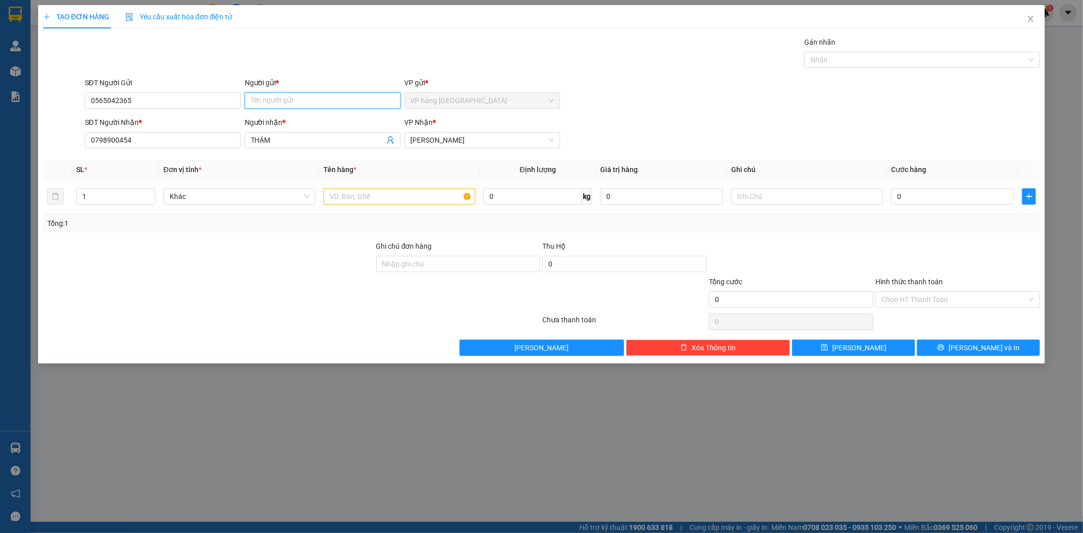
click at [282, 95] on input "Người gửi *" at bounding box center [323, 100] width 156 height 16
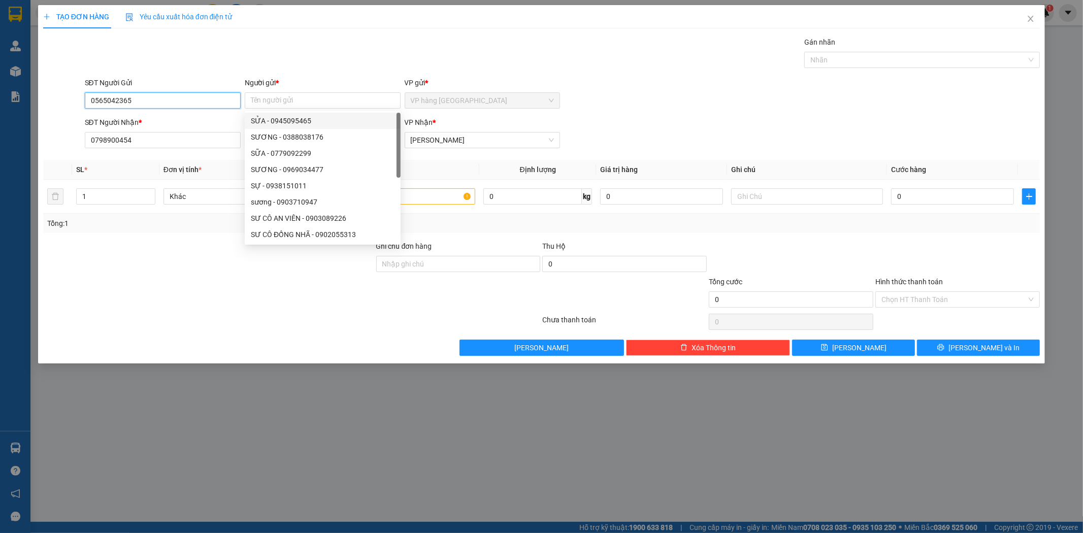
click at [184, 95] on input "0565042365" at bounding box center [163, 100] width 156 height 16
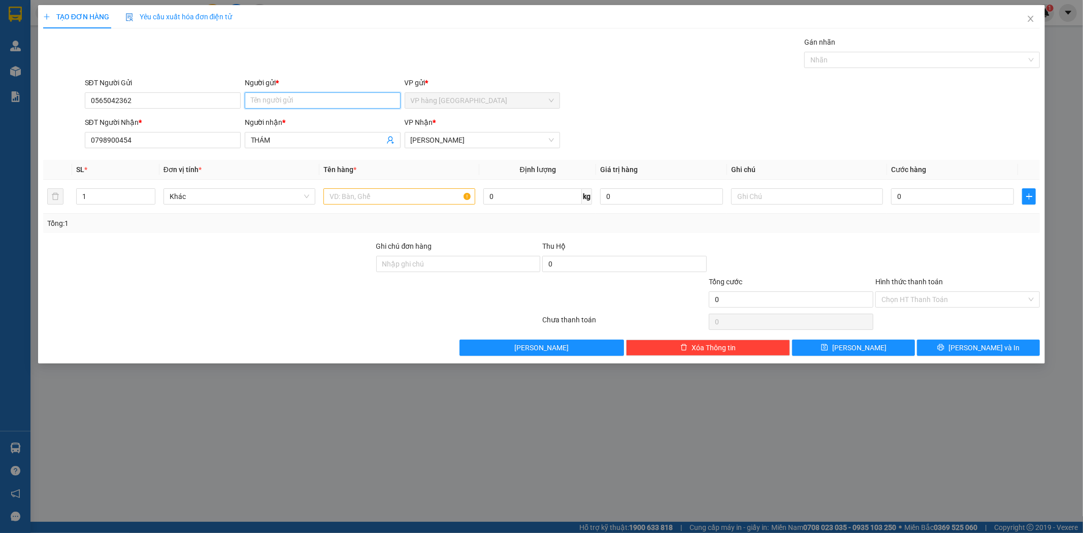
click at [272, 98] on input "Người gửi *" at bounding box center [323, 100] width 156 height 16
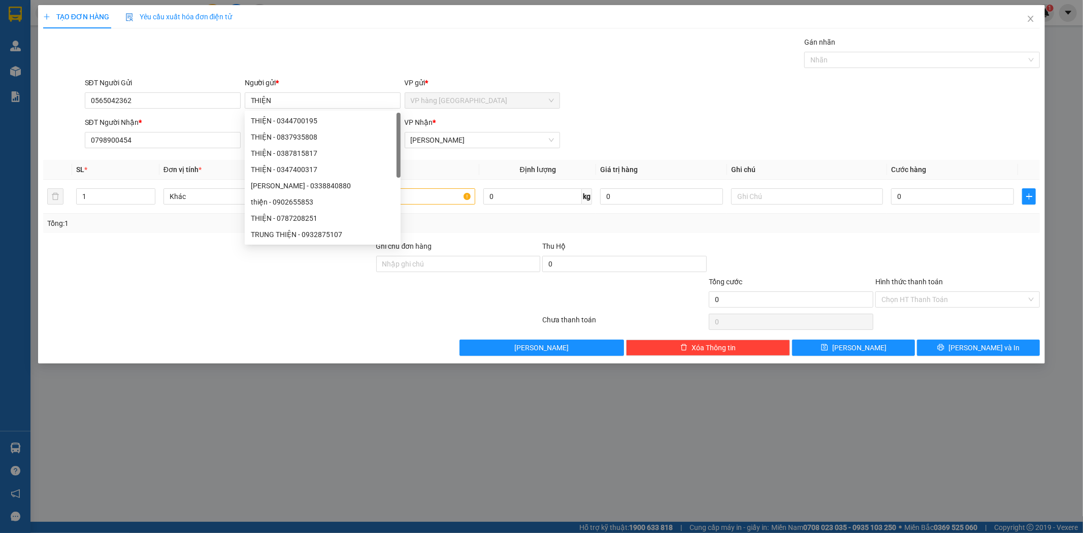
drag, startPoint x: 782, startPoint y: 116, endPoint x: 676, endPoint y: 190, distance: 129.5
click at [777, 116] on form "SĐT Người Gửi 0565042362 Người gửi * THIỆN VP gửi * VP hàng Nha Trang SĐT Người…" at bounding box center [542, 114] width 998 height 75
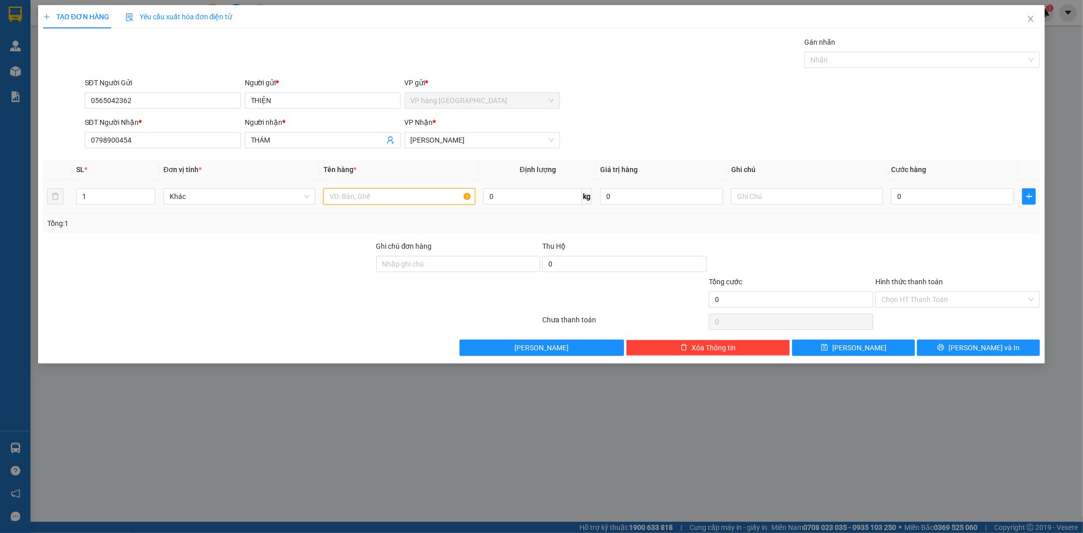
click at [435, 201] on input "text" at bounding box center [400, 196] width 152 height 16
click at [941, 196] on input "0" at bounding box center [952, 196] width 123 height 16
click at [879, 127] on div "SĐT Người Nhận * 0798900454 Người nhận * THÁM VP Nhận * Phạm Ngũ Lão" at bounding box center [563, 135] width 960 height 36
click at [943, 297] on input "Hình thức thanh toán" at bounding box center [954, 299] width 145 height 15
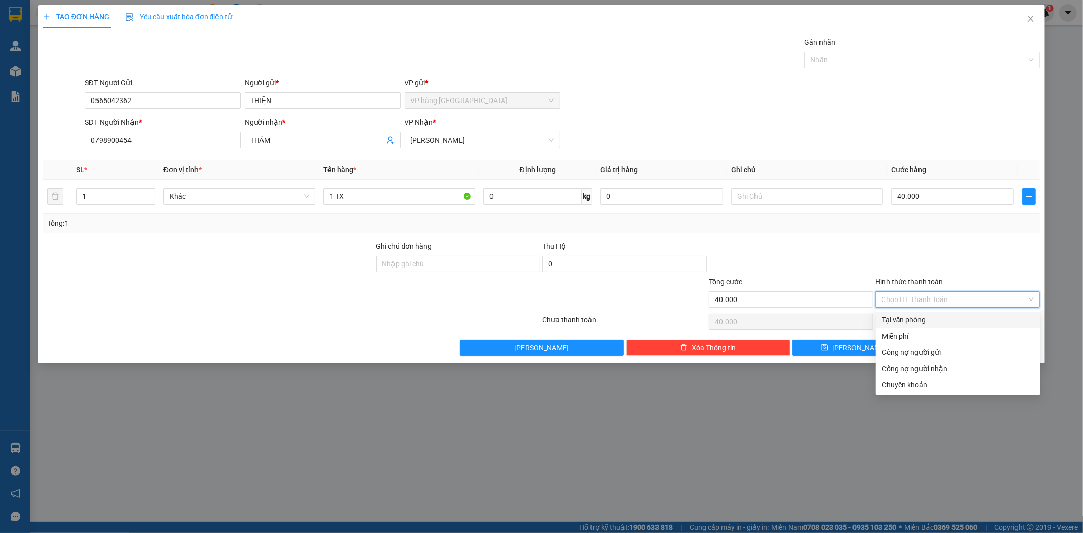
click at [932, 318] on div "Tại văn phòng" at bounding box center [958, 319] width 152 height 11
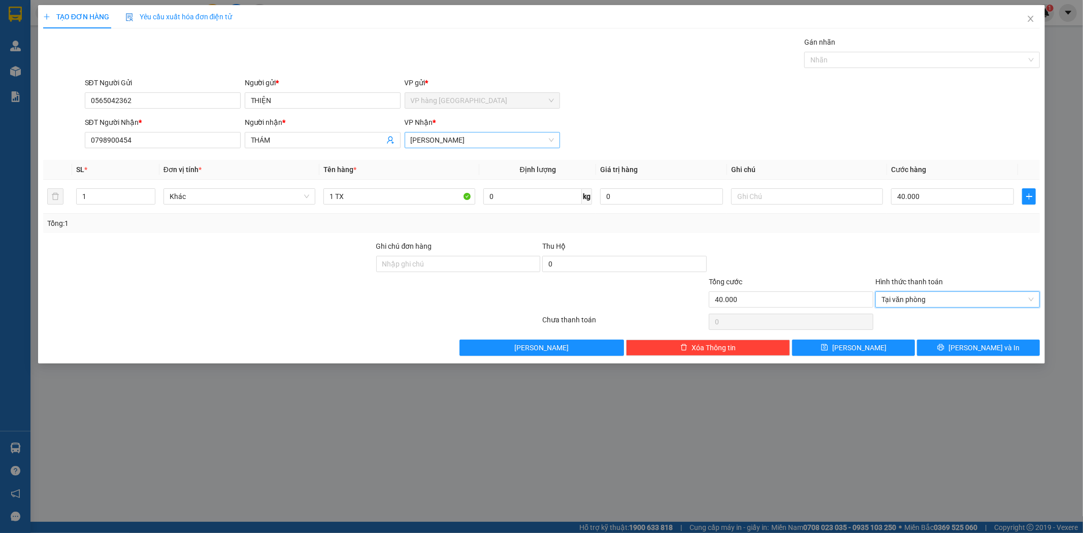
click at [503, 144] on span "[PERSON_NAME]" at bounding box center [483, 140] width 144 height 15
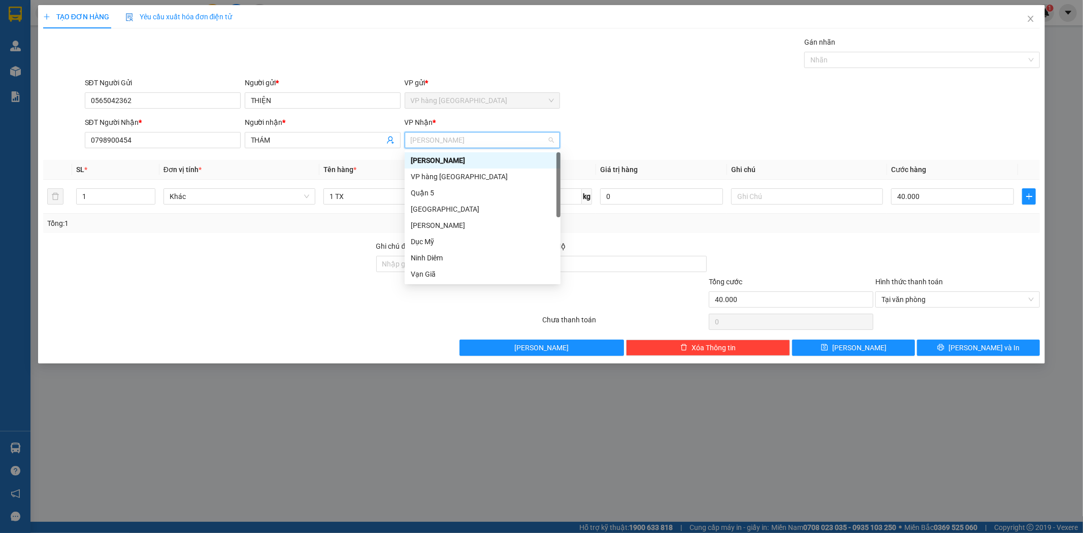
click at [503, 144] on span "[PERSON_NAME]" at bounding box center [483, 140] width 144 height 15
click at [693, 124] on div "SĐT Người Nhận * 0798900454 Người nhận * THÁM VP Nhận * Phạm Ngũ Lão" at bounding box center [563, 135] width 960 height 36
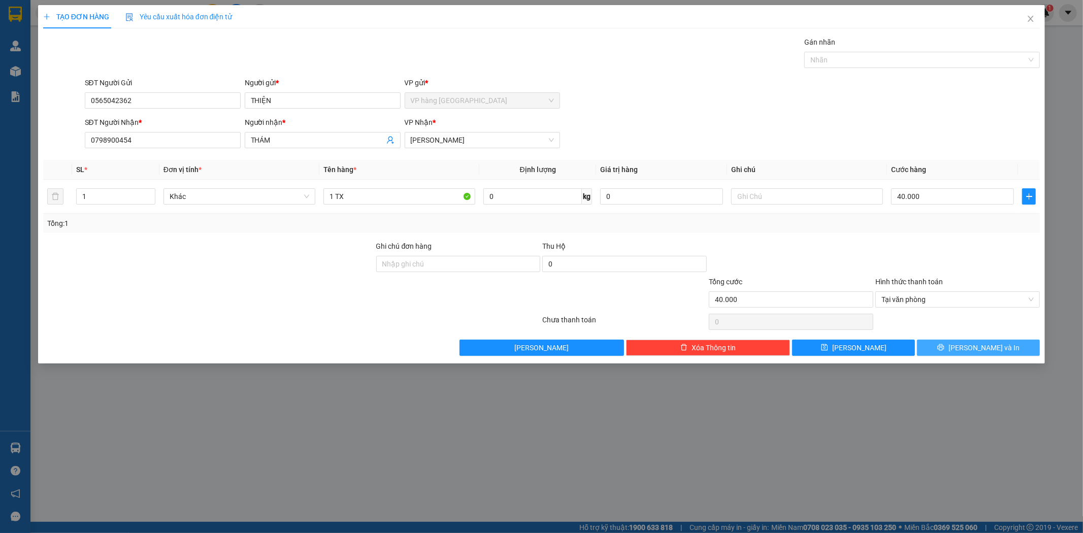
click at [945, 344] on icon "printer" at bounding box center [941, 347] width 7 height 7
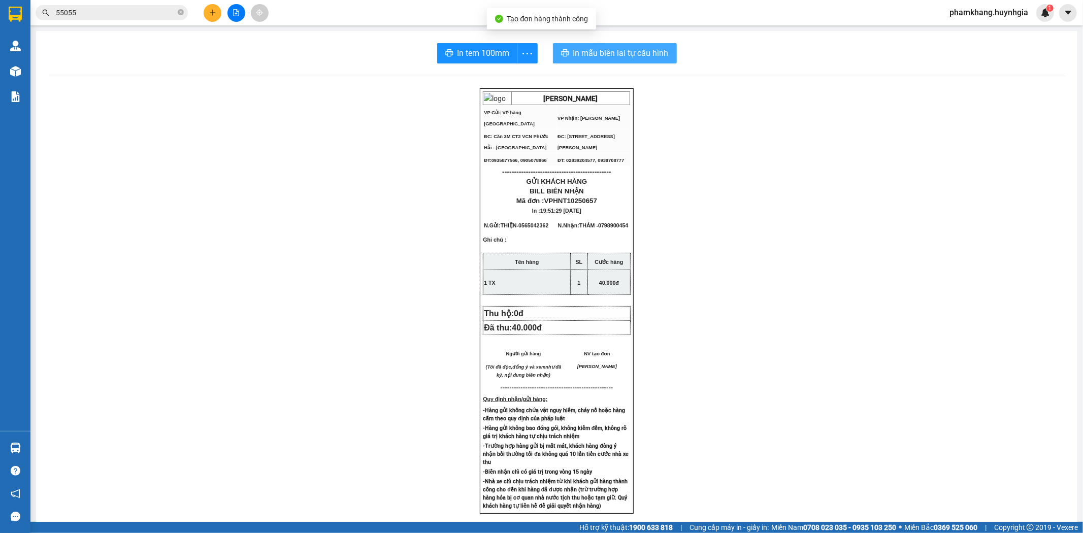
click at [602, 58] on span "In mẫu biên lai tự cấu hình" at bounding box center [620, 53] width 95 height 13
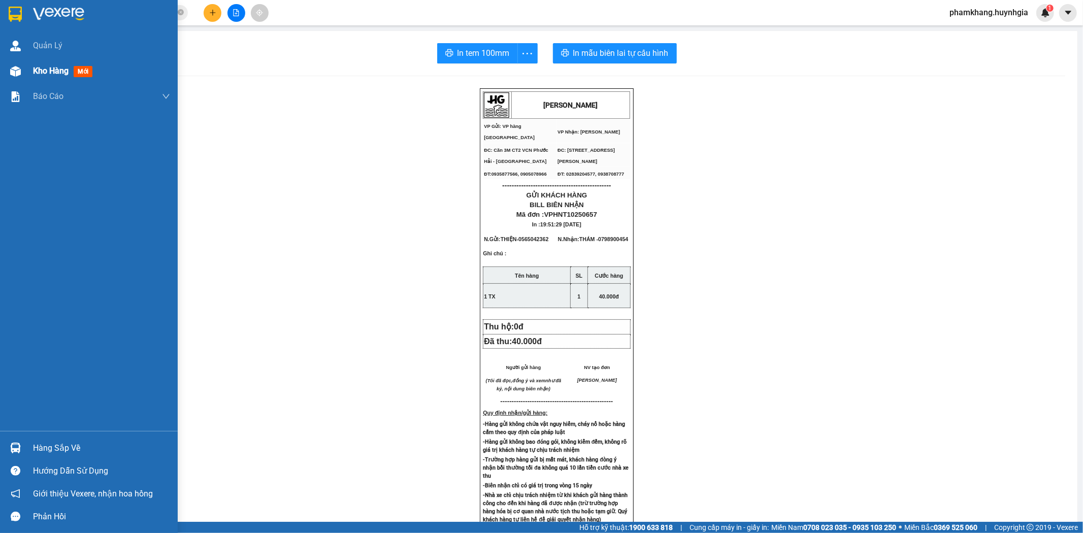
click at [4, 74] on div "Kho hàng mới" at bounding box center [89, 70] width 178 height 25
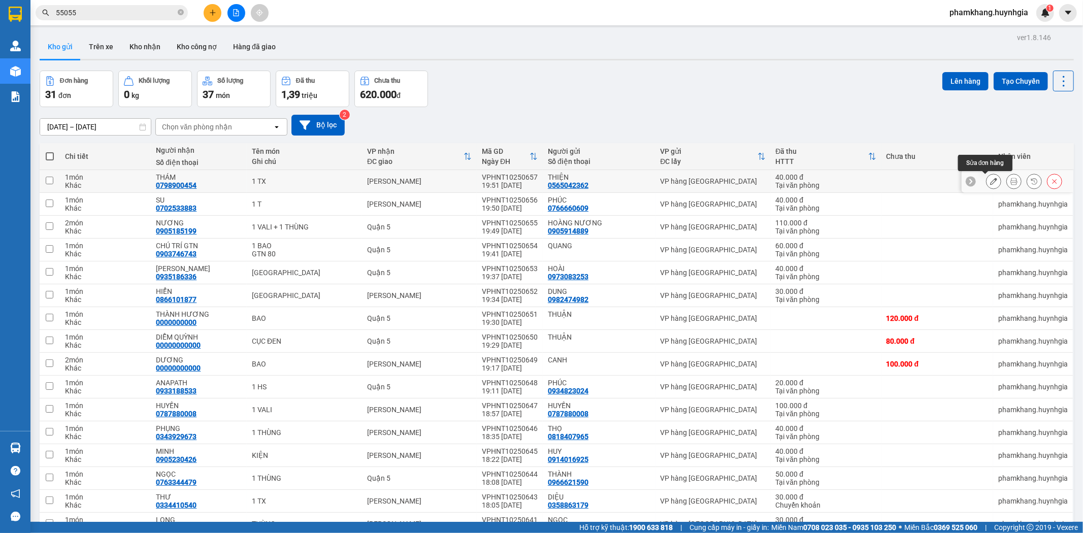
click at [990, 183] on icon at bounding box center [993, 181] width 7 height 7
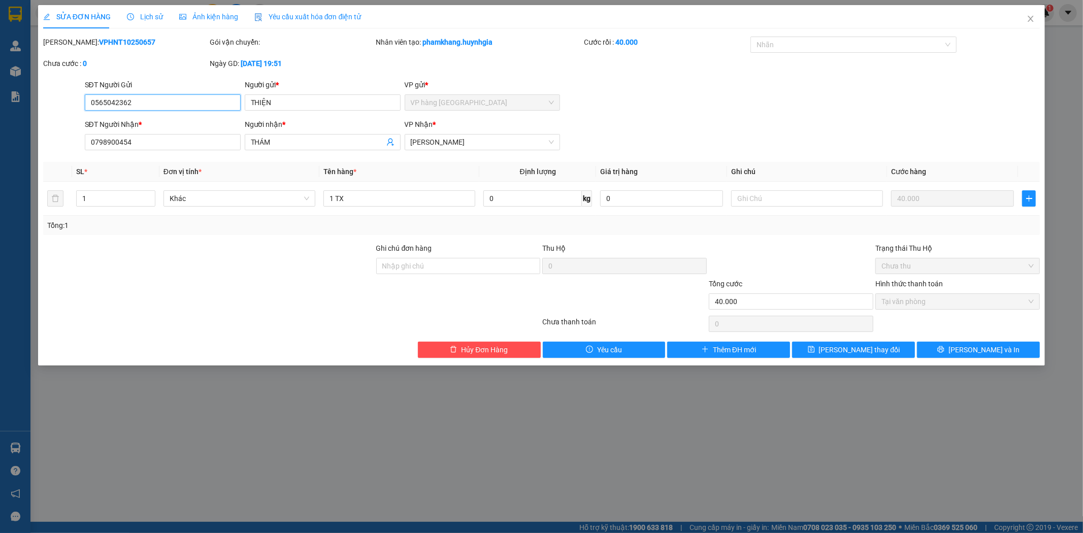
click at [160, 107] on input "0565042362" at bounding box center [163, 102] width 156 height 16
click at [299, 92] on div "Người gửi *" at bounding box center [323, 86] width 156 height 15
click at [300, 98] on input "THIỆN" at bounding box center [323, 102] width 156 height 16
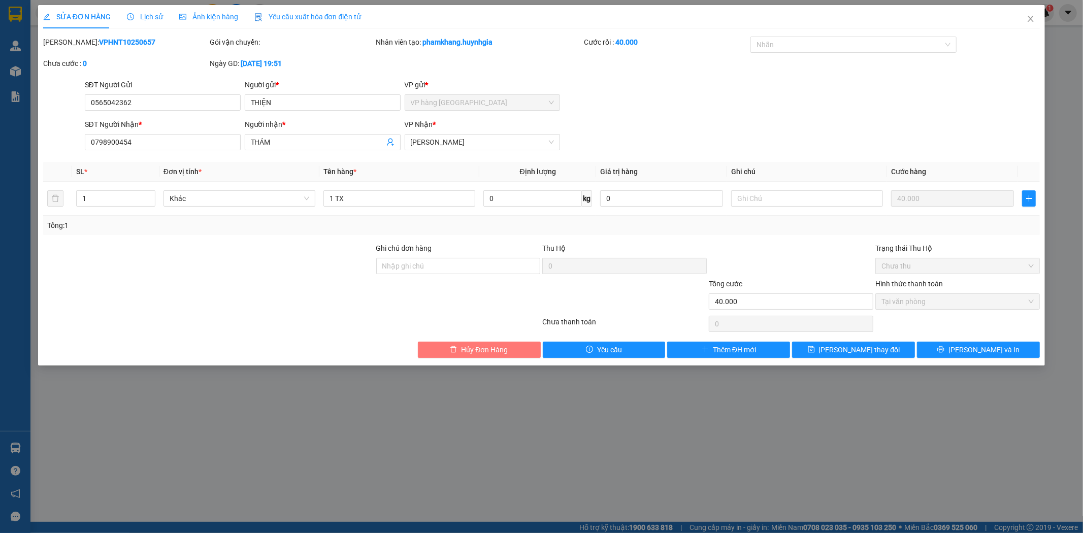
click at [498, 352] on span "Hủy Đơn Hàng" at bounding box center [484, 349] width 47 height 11
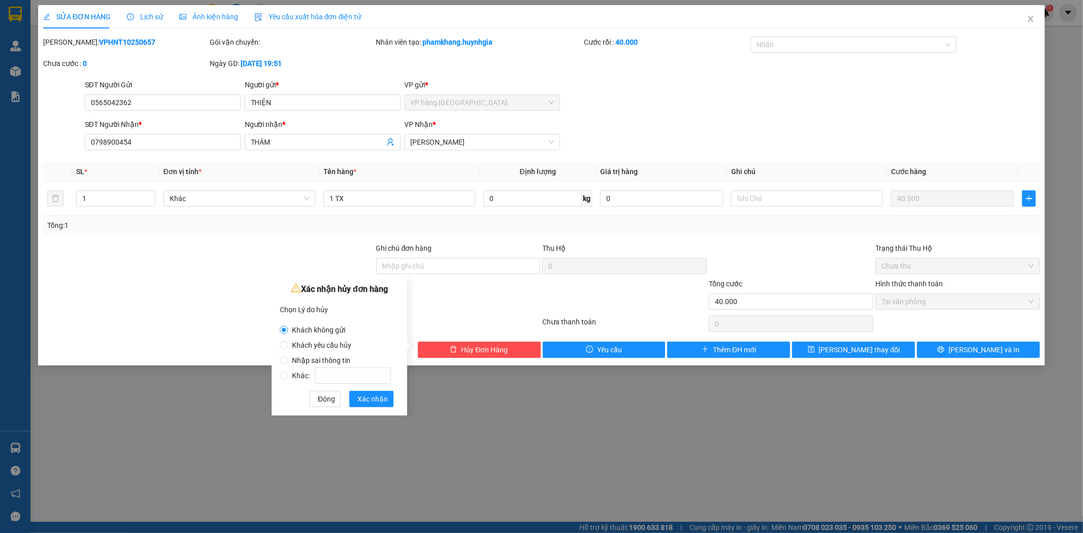
click at [342, 357] on span "Nhập sai thông tin" at bounding box center [321, 361] width 67 height 8
click at [288, 357] on input "Nhập sai thông tin" at bounding box center [284, 361] width 8 height 8
click at [369, 399] on span "Xác nhận" at bounding box center [373, 399] width 30 height 11
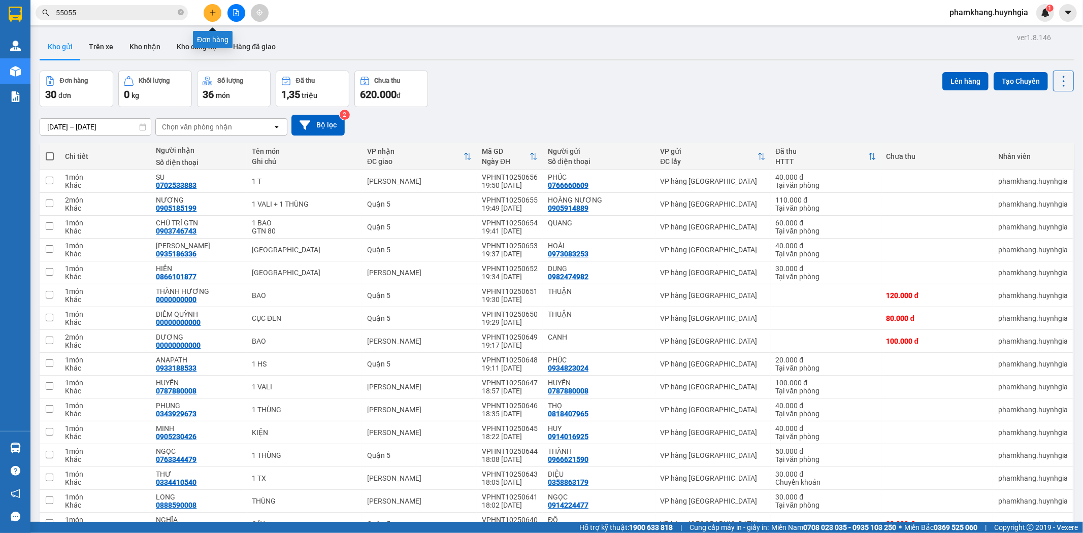
click at [217, 16] on button at bounding box center [213, 13] width 18 height 18
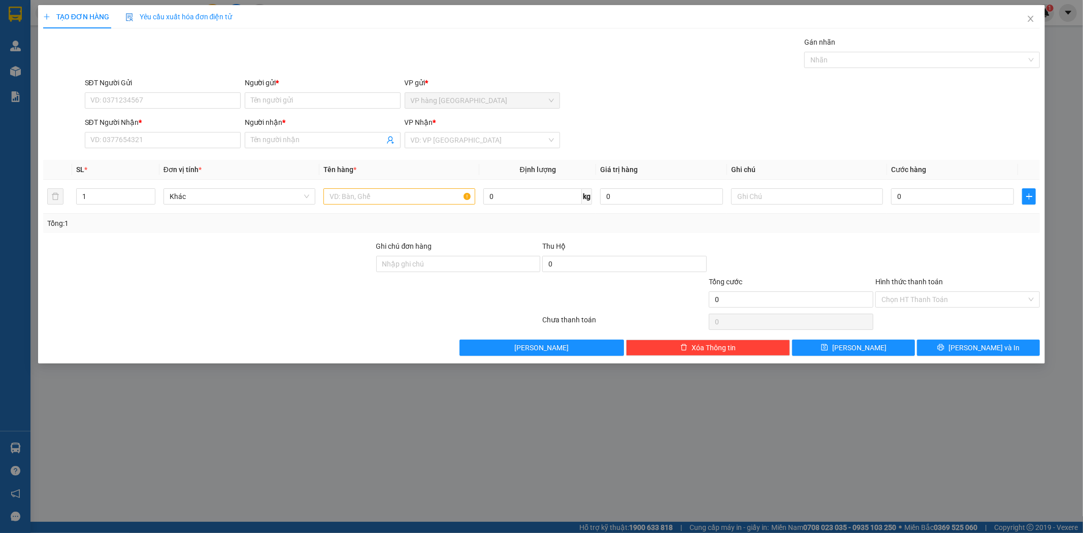
click at [511, 131] on div "VP Nhận *" at bounding box center [483, 124] width 156 height 15
click at [510, 141] on input "search" at bounding box center [479, 140] width 137 height 15
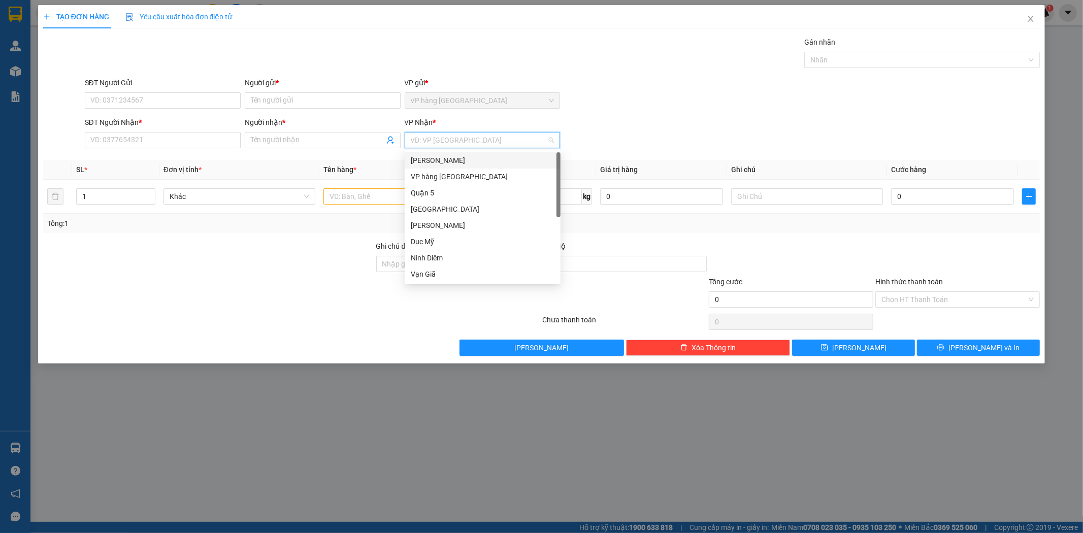
click at [442, 155] on div "[PERSON_NAME]" at bounding box center [483, 160] width 144 height 11
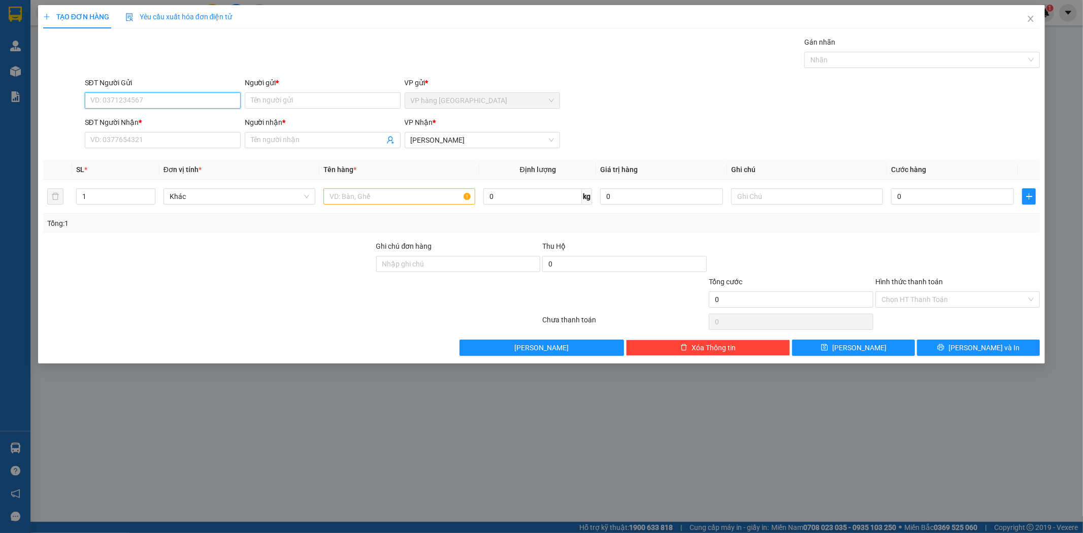
click at [197, 98] on input "SĐT Người Gửi" at bounding box center [163, 100] width 156 height 16
click at [144, 104] on input "SĐT Người Gửi" at bounding box center [163, 100] width 156 height 16
click at [964, 303] on input "Hình thức thanh toán" at bounding box center [954, 299] width 145 height 15
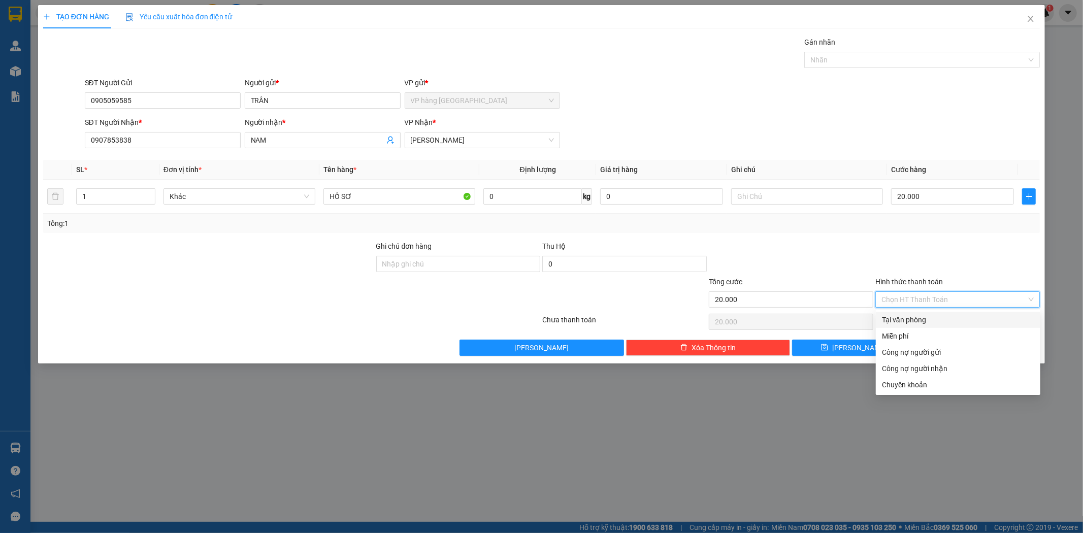
click at [952, 313] on div "Tại văn phòng" at bounding box center [958, 320] width 165 height 16
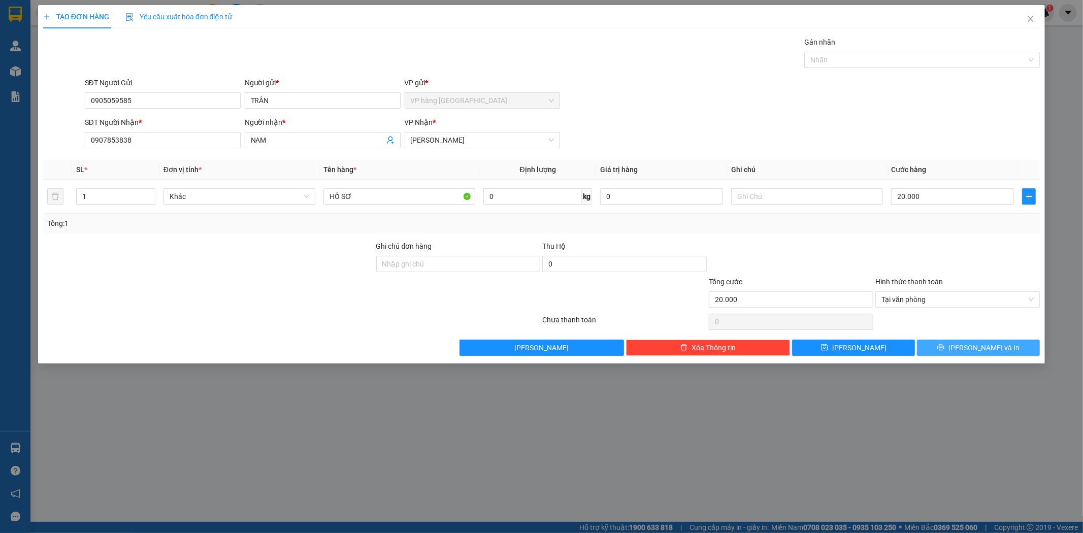
click at [944, 344] on button "Lưu và In" at bounding box center [978, 348] width 123 height 16
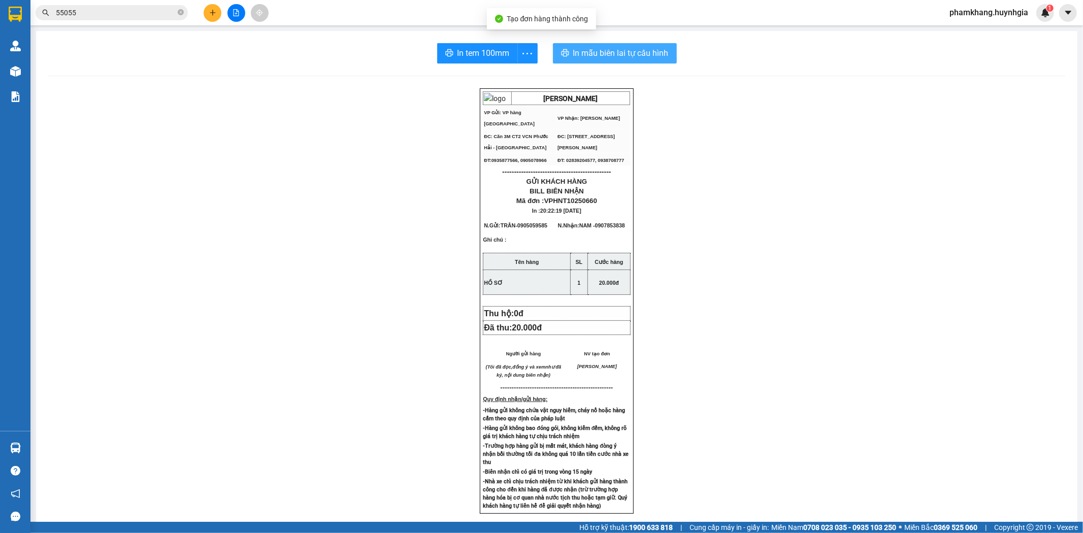
click at [615, 61] on button "In mẫu biên lai tự cấu hình" at bounding box center [615, 53] width 124 height 20
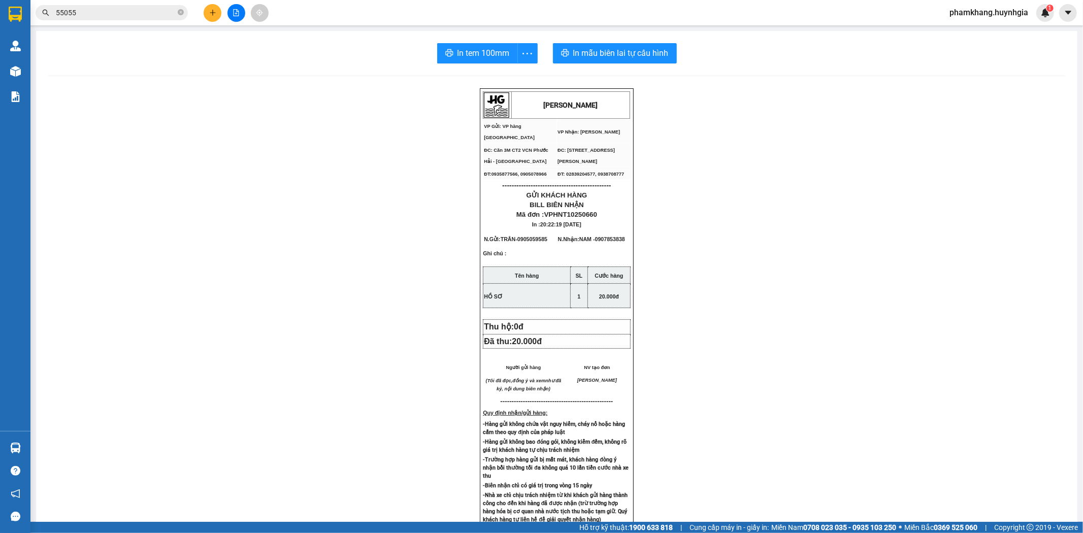
click at [464, 41] on div "In tem 100mm In mẫu biên lai tự cấu hình HUỲNH GIA VP Gửi: VP hàng Nha Trang V…" at bounding box center [557, 410] width 1042 height 759
click at [465, 58] on span "In tem 100mm" at bounding box center [484, 53] width 52 height 13
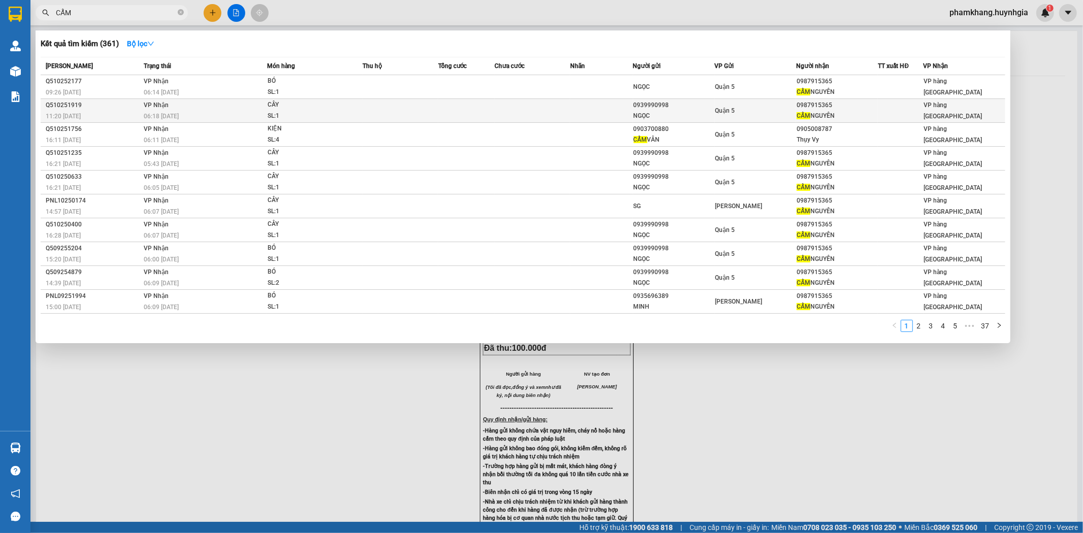
type input "CẨM"
click at [871, 117] on div "CẨM NGUYÊN" at bounding box center [837, 116] width 81 height 11
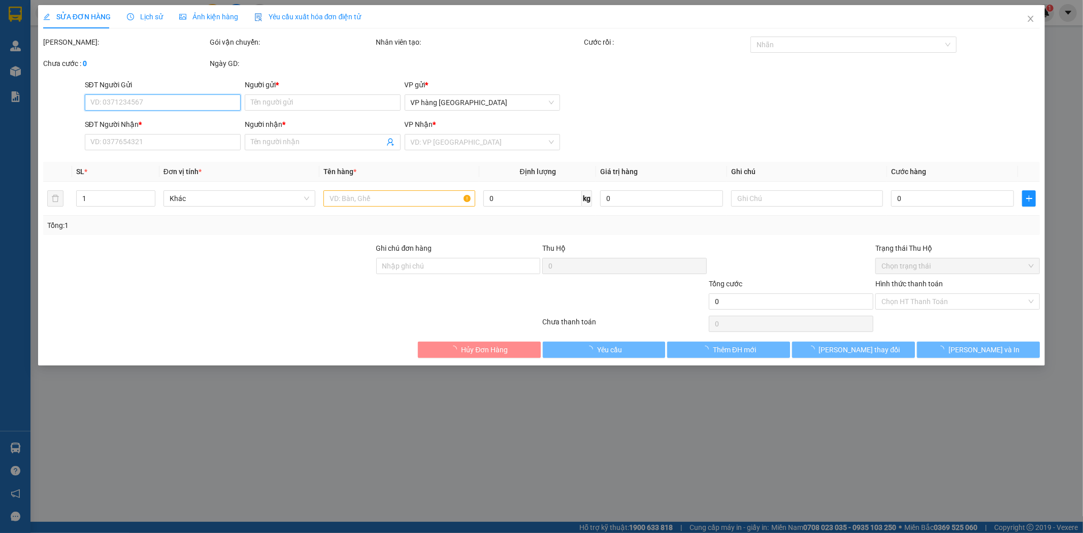
type input "0939990998"
type input "NGỌC"
type input "0987915365"
type input "CẨM NGUYÊN"
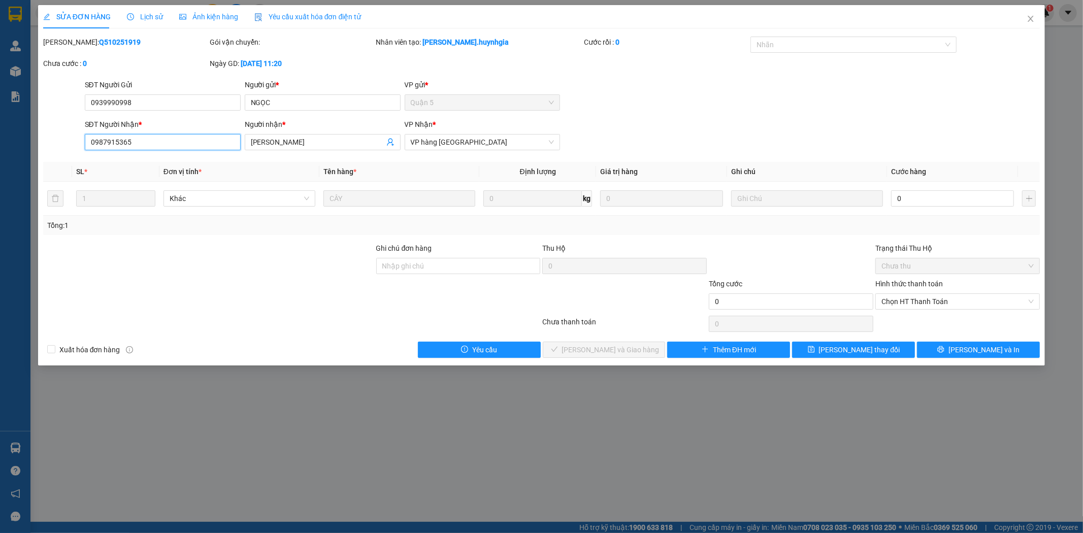
click at [178, 139] on input "0987915365" at bounding box center [163, 142] width 156 height 16
click at [308, 140] on input "CẨM NGUYÊN" at bounding box center [318, 142] width 134 height 11
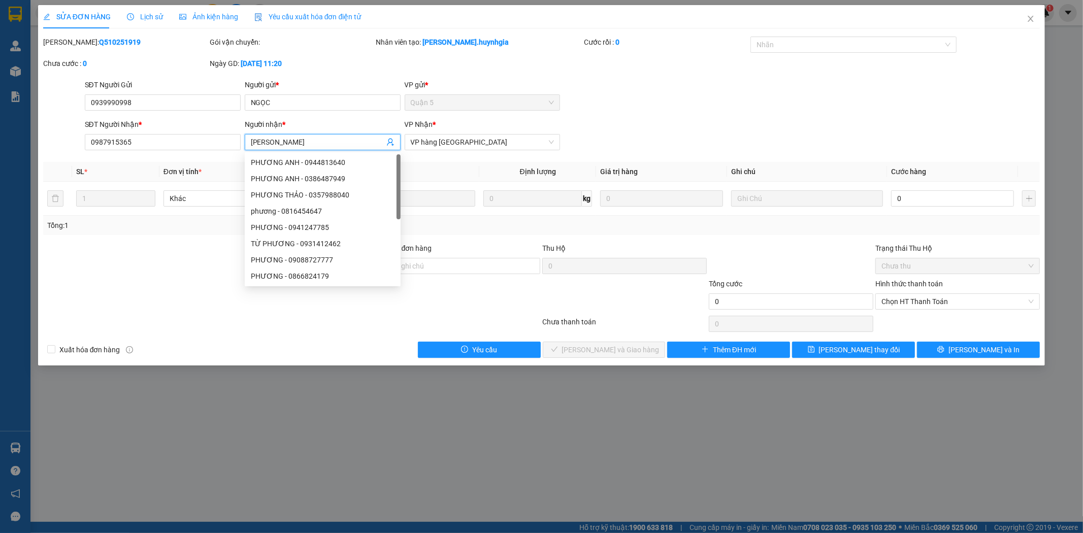
click at [308, 140] on input "CẨM NGUYÊN" at bounding box center [318, 142] width 134 height 11
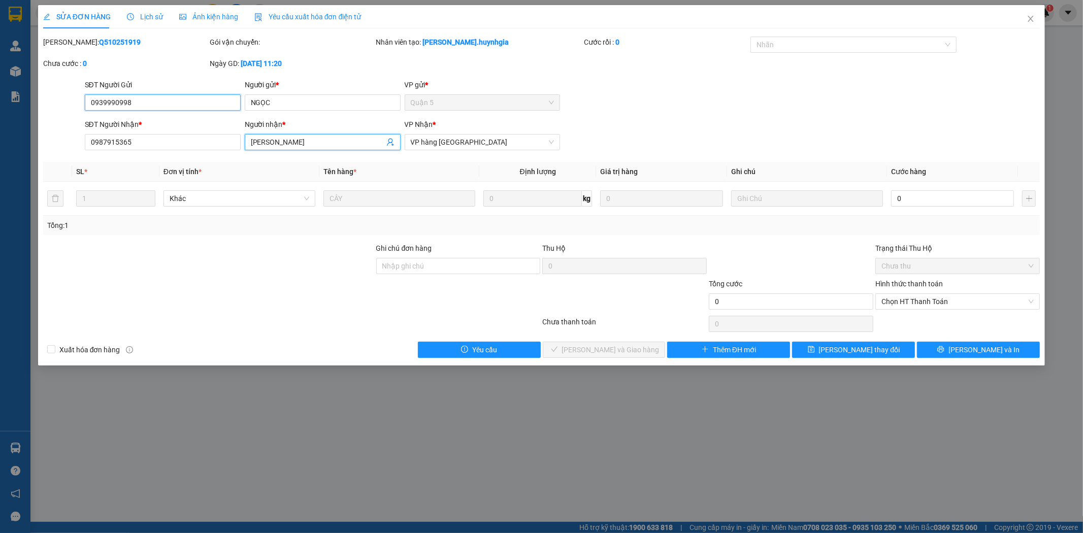
click at [166, 106] on input "0939990998" at bounding box center [163, 102] width 156 height 16
click at [318, 97] on input "NGỌC" at bounding box center [323, 102] width 156 height 16
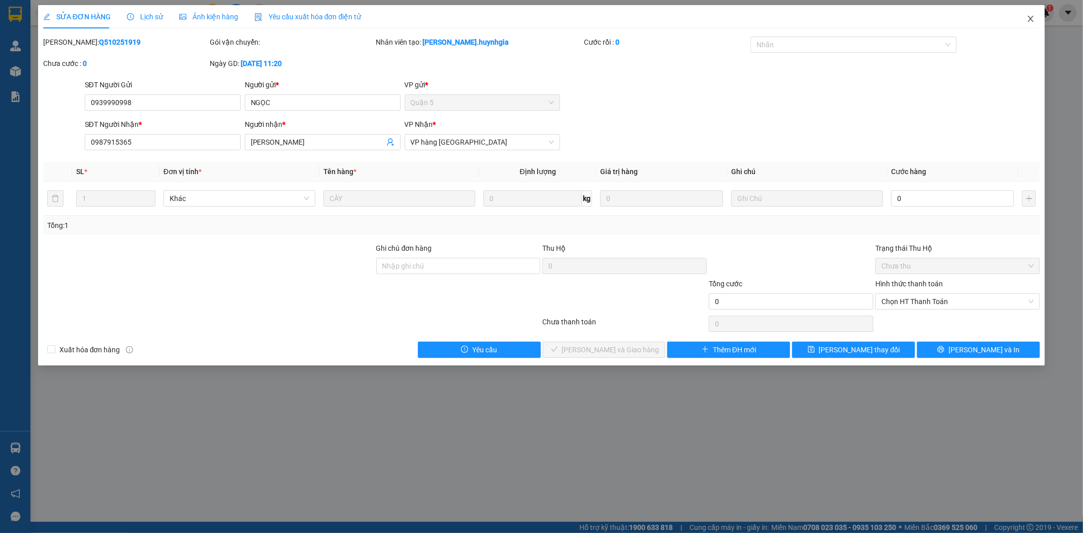
click at [1021, 17] on span "Close" at bounding box center [1031, 19] width 28 height 28
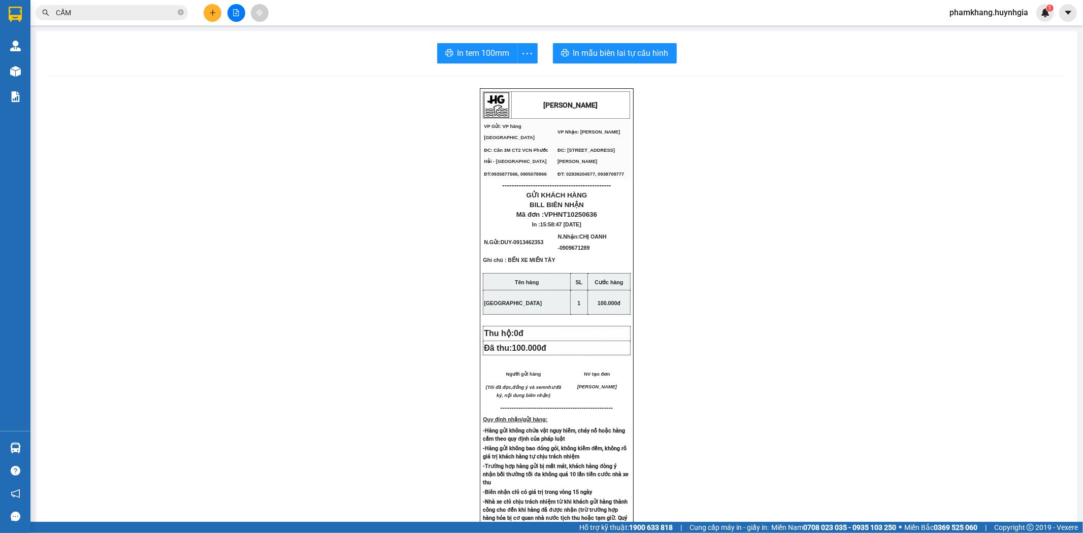
click at [209, 11] on icon "plus" at bounding box center [212, 12] width 7 height 7
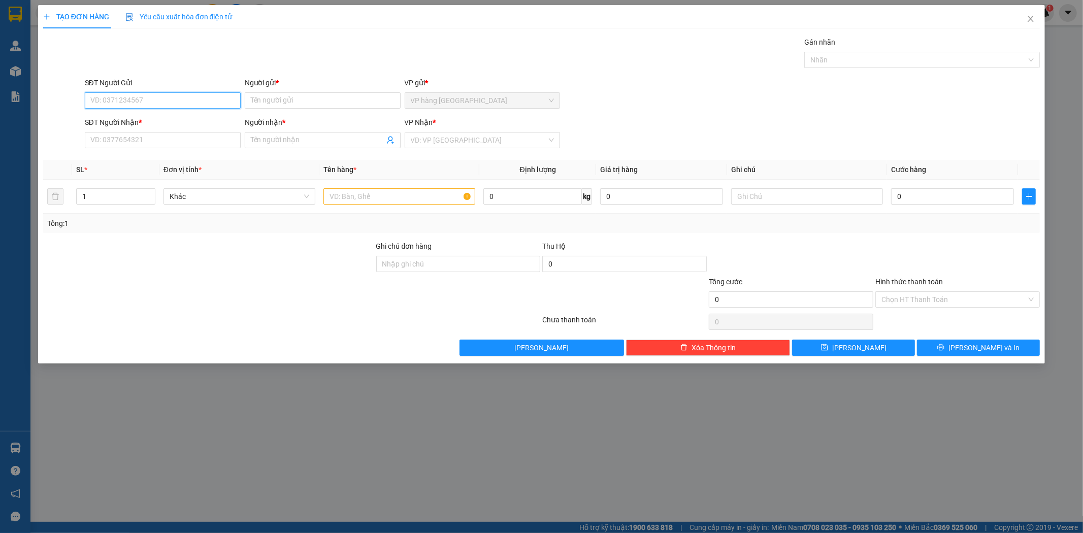
click at [153, 100] on input "SĐT Người Gửi" at bounding box center [163, 100] width 156 height 16
paste input "0565042362"
type input "0565042362"
click at [305, 106] on input "Người gửi *" at bounding box center [323, 100] width 156 height 16
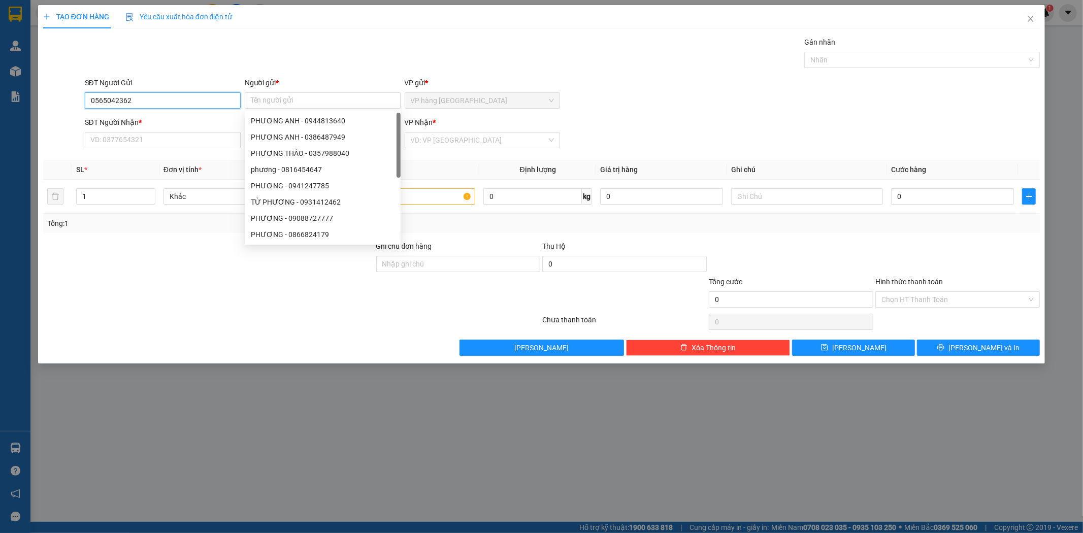
click at [135, 105] on input "0565042362" at bounding box center [163, 100] width 156 height 16
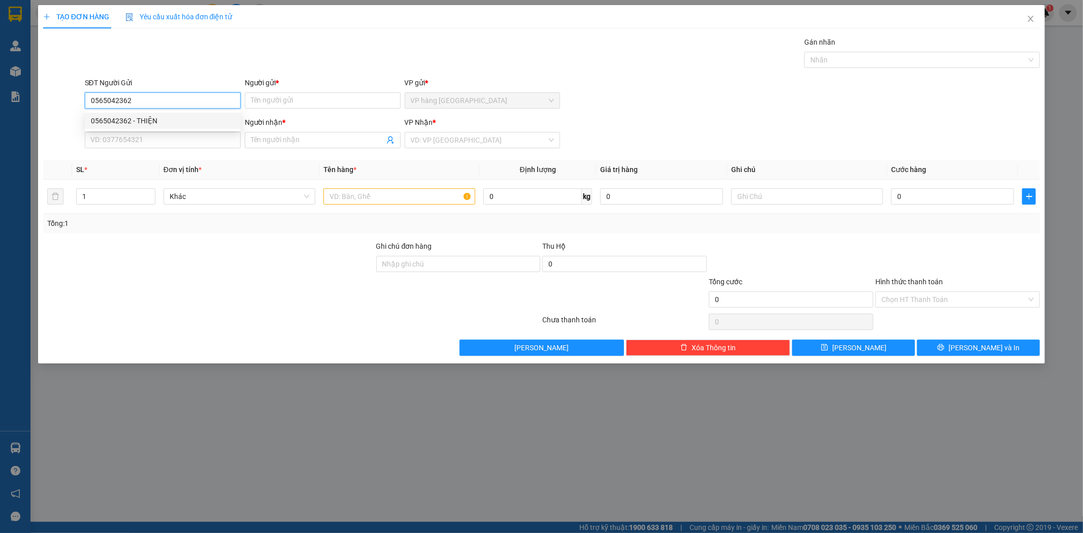
click at [143, 114] on div "0565042362 - THIỆN" at bounding box center [163, 121] width 156 height 16
type input "THIỆN"
type input "0798900454"
type input "THÁM"
click at [360, 190] on input "text" at bounding box center [400, 196] width 152 height 16
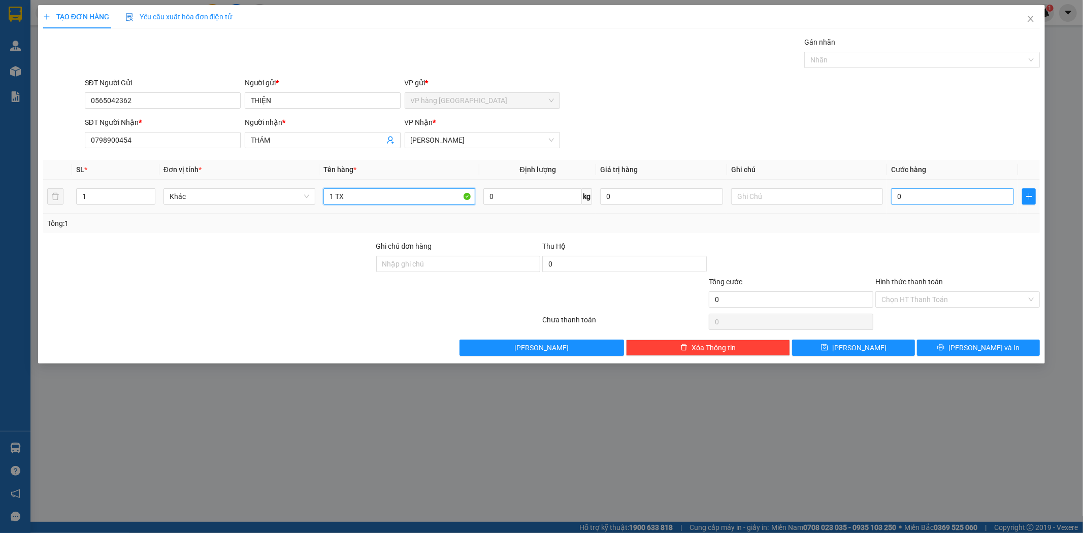
type input "1 TX"
click at [913, 196] on input "0" at bounding box center [952, 196] width 123 height 16
type input "4"
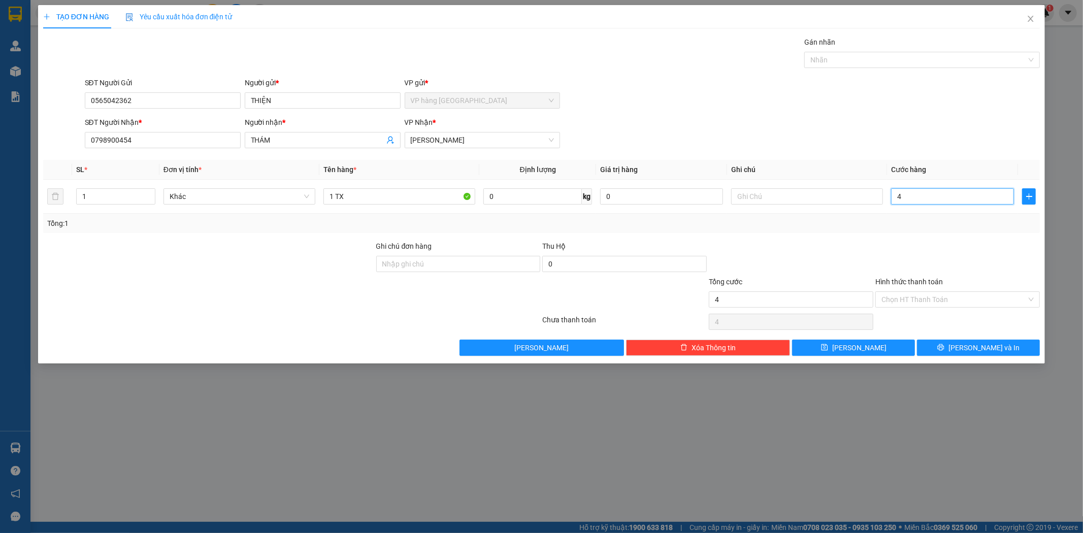
type input "40"
type input "40.000"
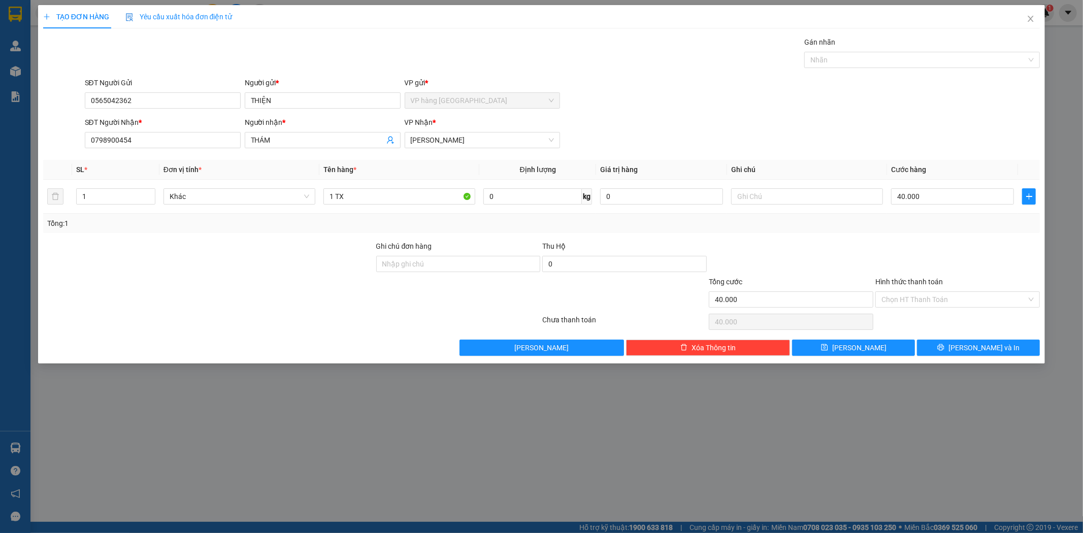
click at [892, 125] on div "SĐT Người Nhận * 0798900454 Người nhận * THÁM VP Nhận * Phạm Ngũ Lão" at bounding box center [563, 135] width 960 height 36
click at [950, 303] on input "Hình thức thanh toán" at bounding box center [954, 299] width 145 height 15
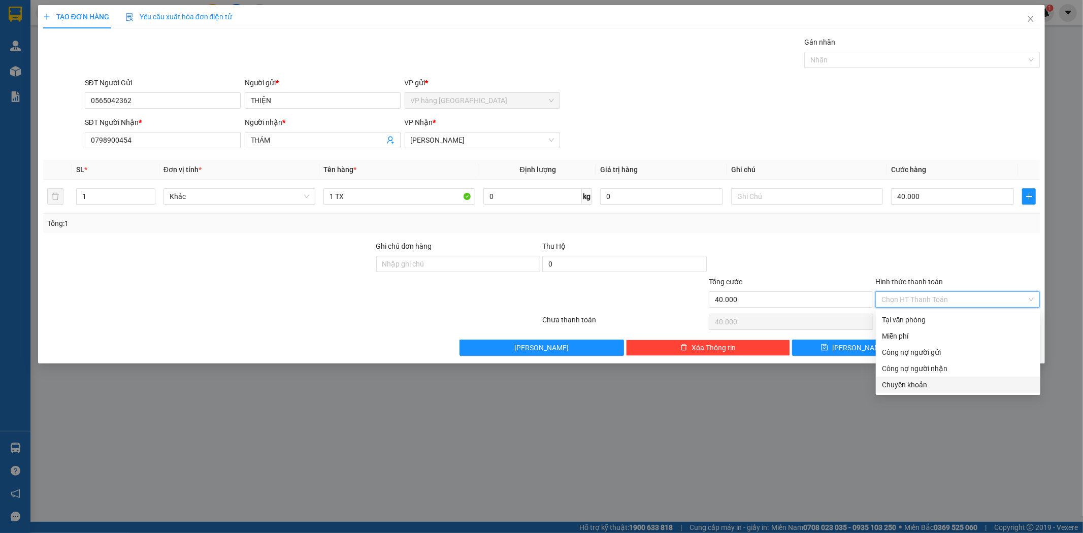
click at [939, 382] on div "Chuyển khoản" at bounding box center [958, 384] width 152 height 11
type input "0"
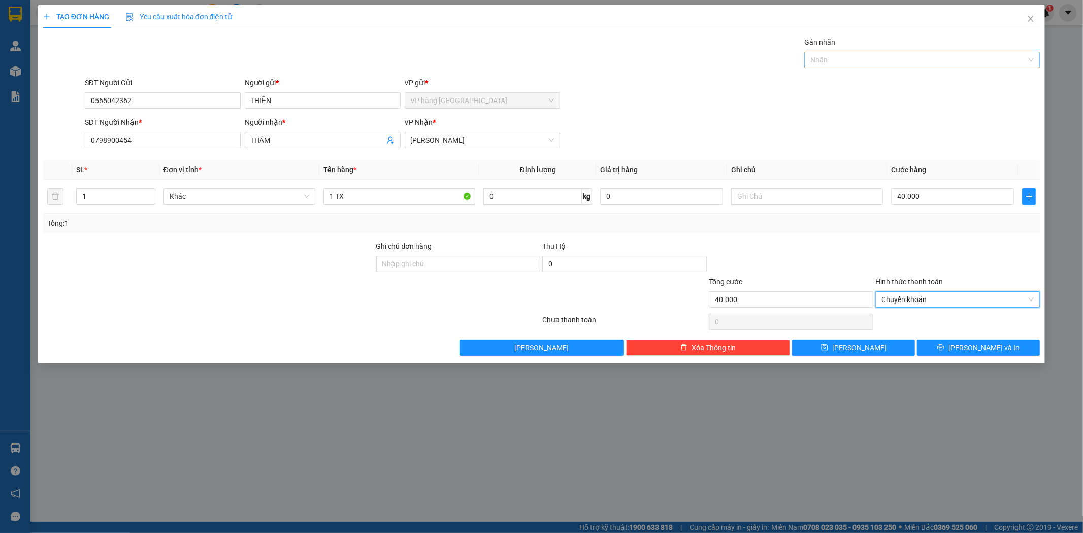
click at [885, 67] on div "Nhãn" at bounding box center [923, 60] width 236 height 16
click at [885, 79] on div "CHUYỂN KHOẢN" at bounding box center [922, 80] width 223 height 11
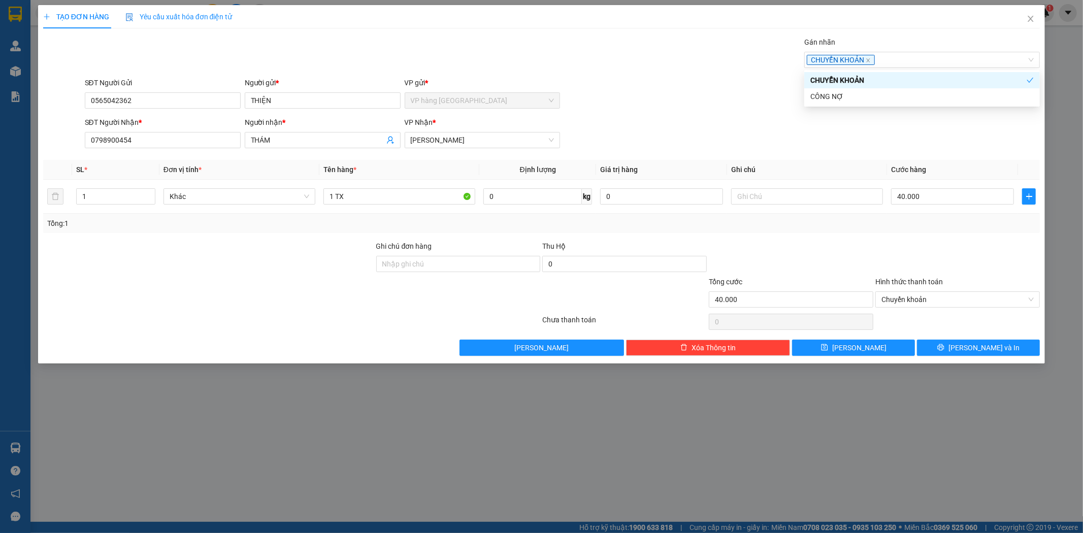
click at [886, 137] on div "SĐT Người Nhận * 0798900454 Người nhận * THÁM VP Nhận * Phạm Ngũ Lão" at bounding box center [563, 135] width 960 height 36
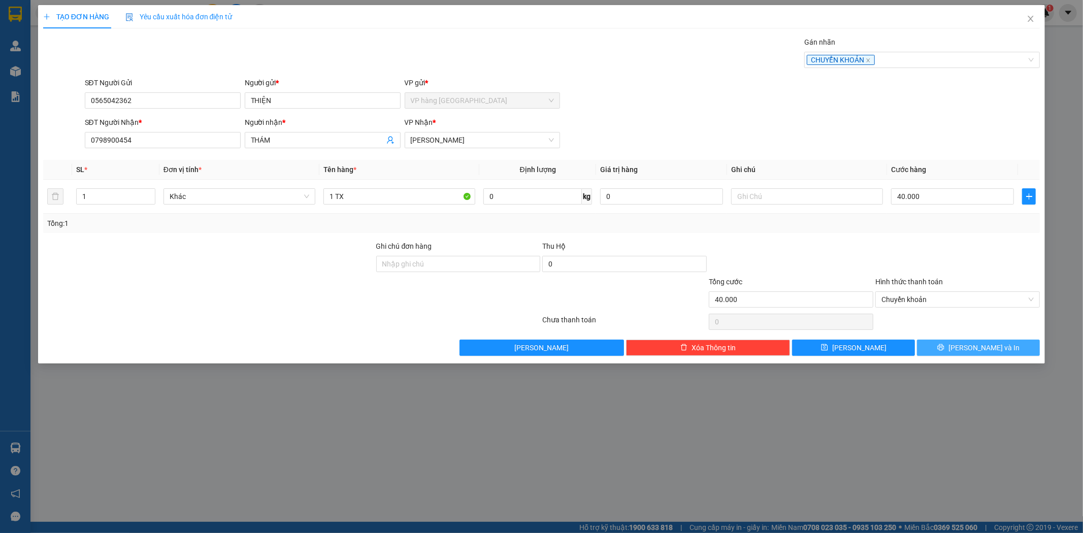
click at [989, 347] on span "Lưu và In" at bounding box center [984, 347] width 71 height 11
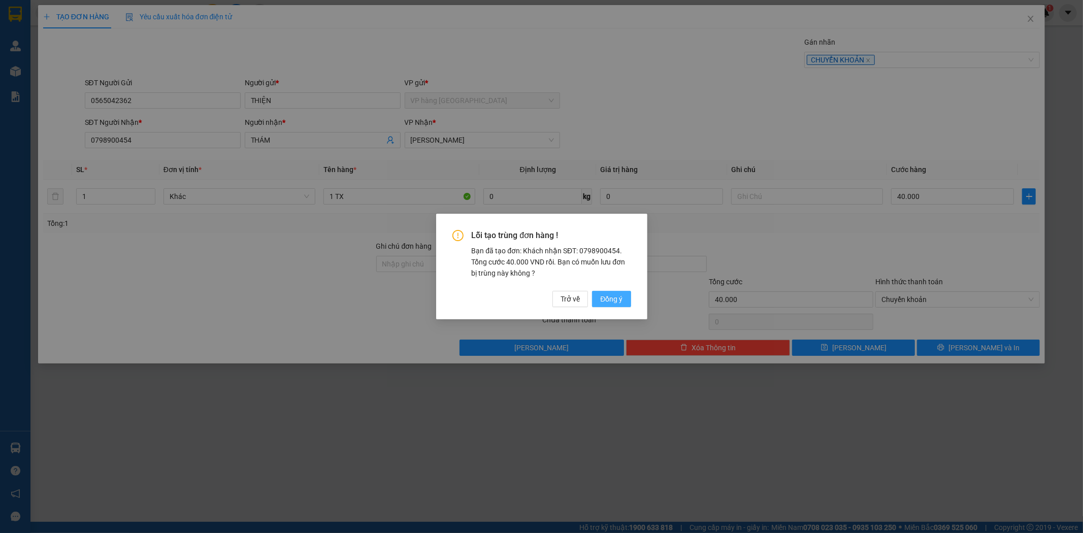
click at [611, 297] on span "Đồng ý" at bounding box center [611, 299] width 22 height 11
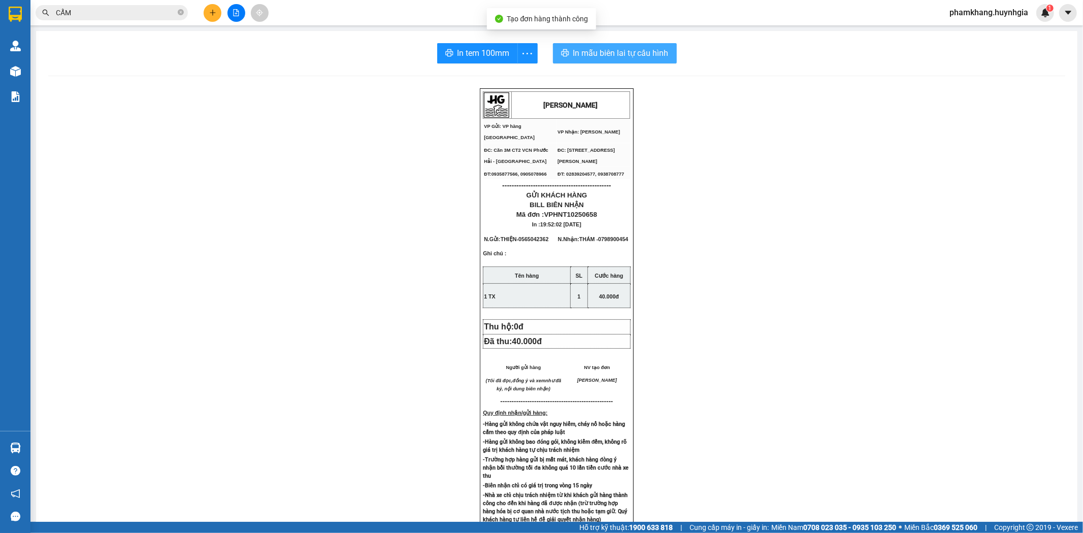
click at [603, 57] on span "In mẫu biên lai tự cấu hình" at bounding box center [620, 53] width 95 height 13
click at [475, 52] on span "In tem 100mm" at bounding box center [484, 53] width 52 height 13
click at [207, 17] on button at bounding box center [213, 13] width 18 height 18
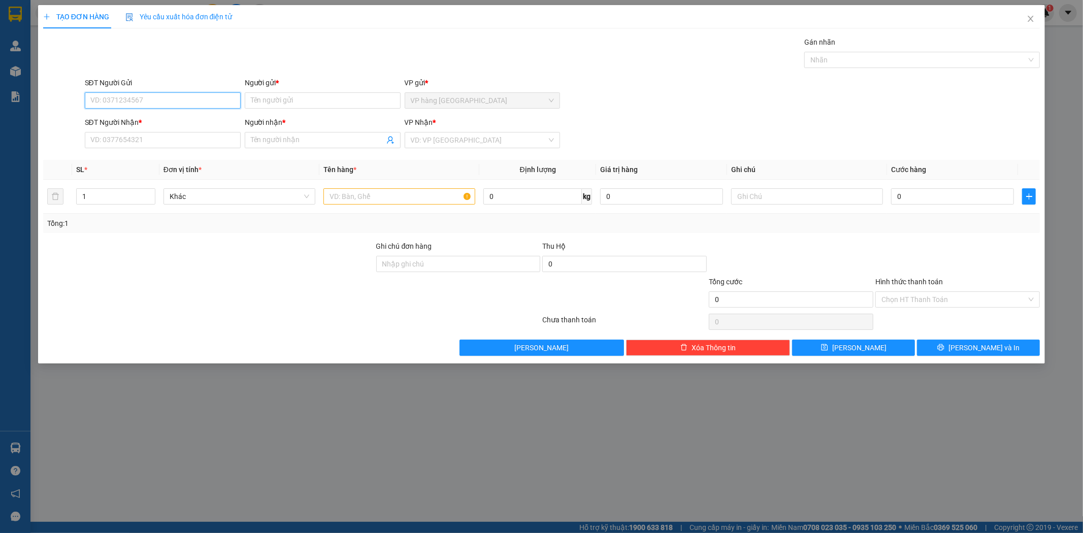
click at [185, 105] on input "SĐT Người Gửi" at bounding box center [163, 100] width 156 height 16
type input "0333058476"
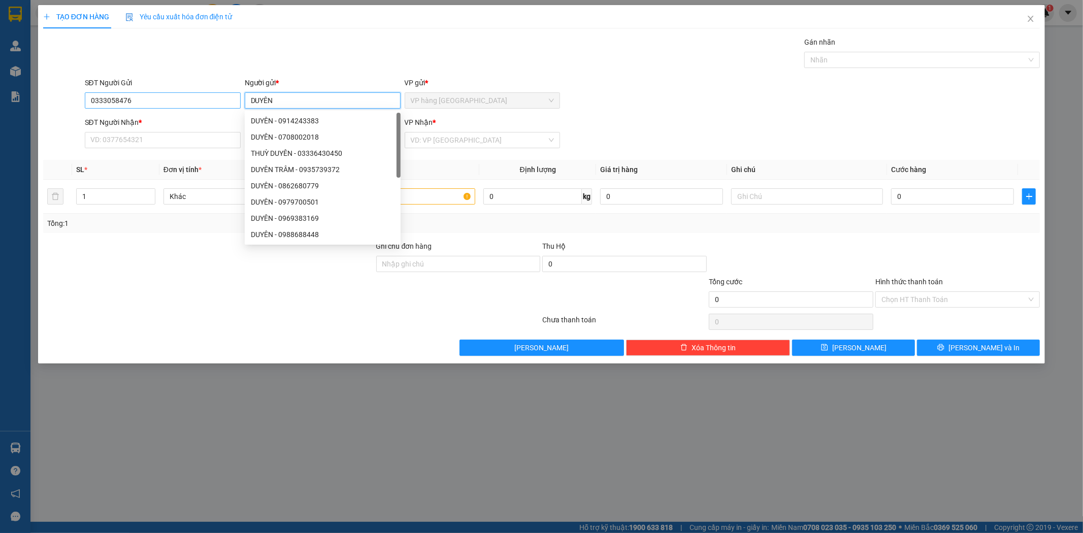
type input "DUYÊN"
click at [176, 107] on input "0333058476" at bounding box center [163, 100] width 156 height 16
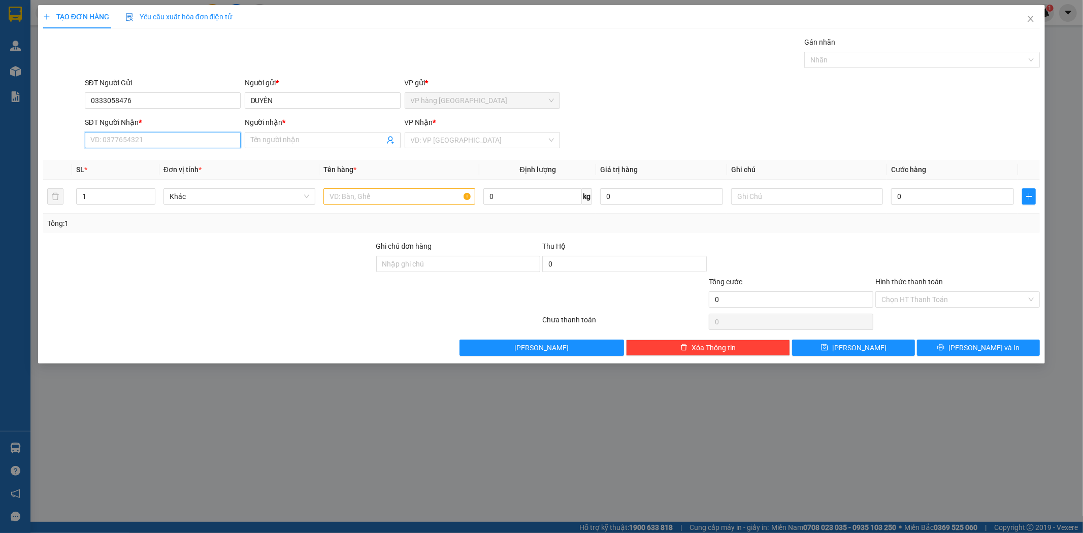
click at [180, 144] on input "SĐT Người Nhận *" at bounding box center [163, 140] width 156 height 16
paste input "0333058476"
type input "0333058476"
click at [282, 103] on input "DUYÊN" at bounding box center [323, 100] width 156 height 16
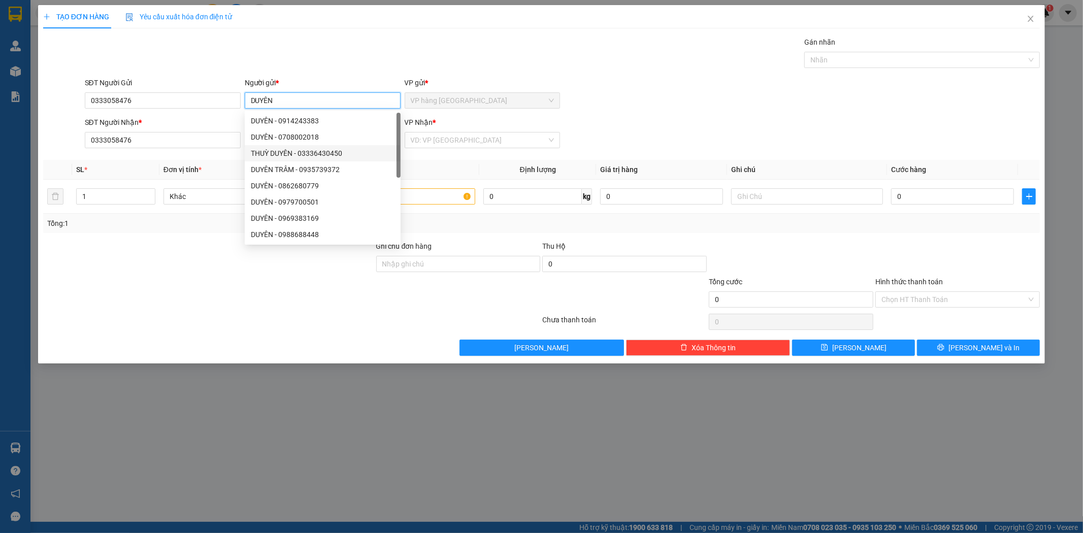
click at [266, 139] on div "DUYÊN - 0708002018" at bounding box center [323, 137] width 144 height 11
type input "0708002018"
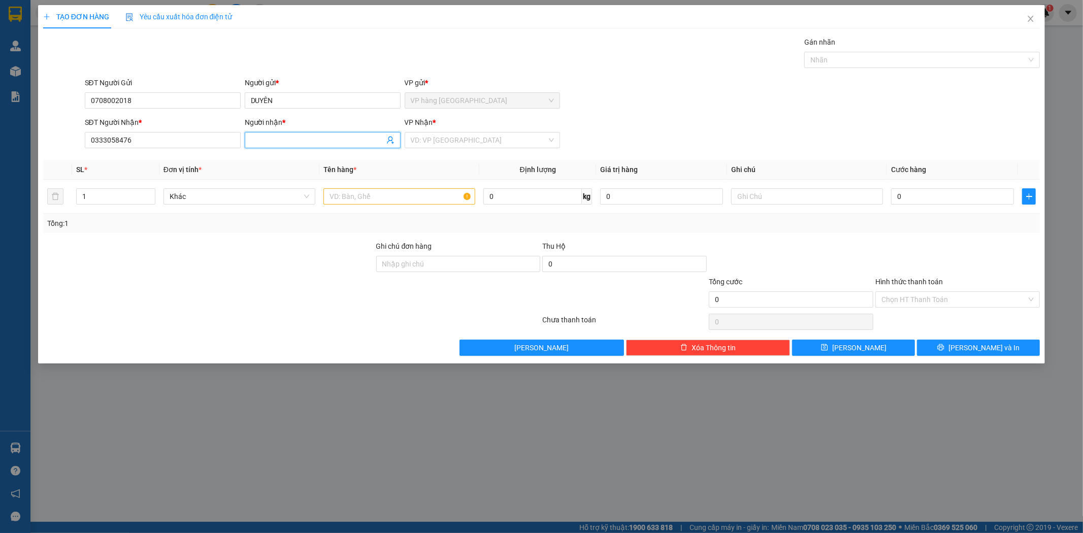
click at [298, 140] on input "Người nhận *" at bounding box center [318, 140] width 134 height 11
paste input "DUYÊN"
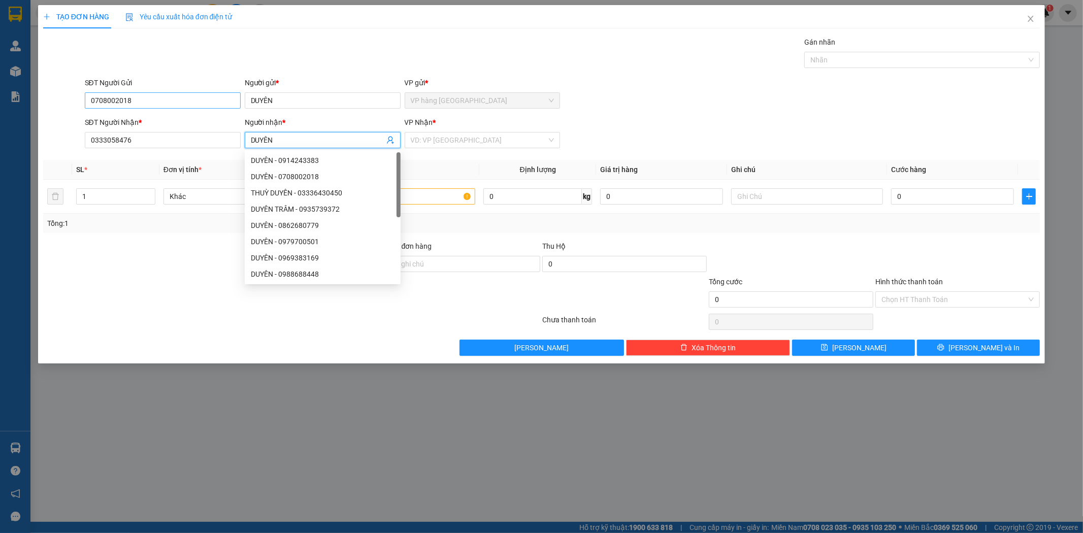
type input "DUYÊN"
click at [178, 98] on input "0708002018" at bounding box center [163, 100] width 156 height 16
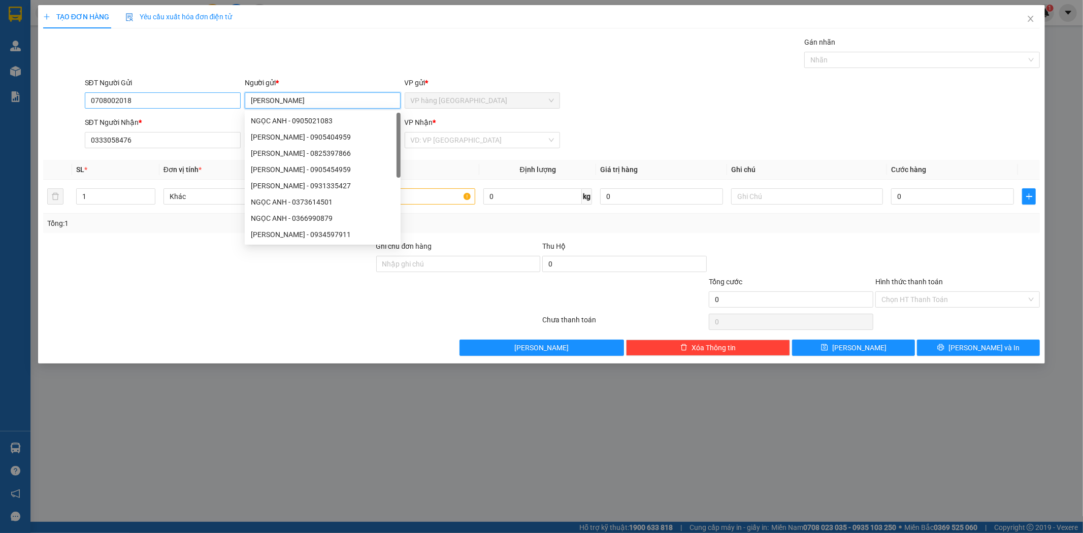
type input "[PERSON_NAME]"
click at [178, 98] on input "0708002018" at bounding box center [163, 100] width 156 height 16
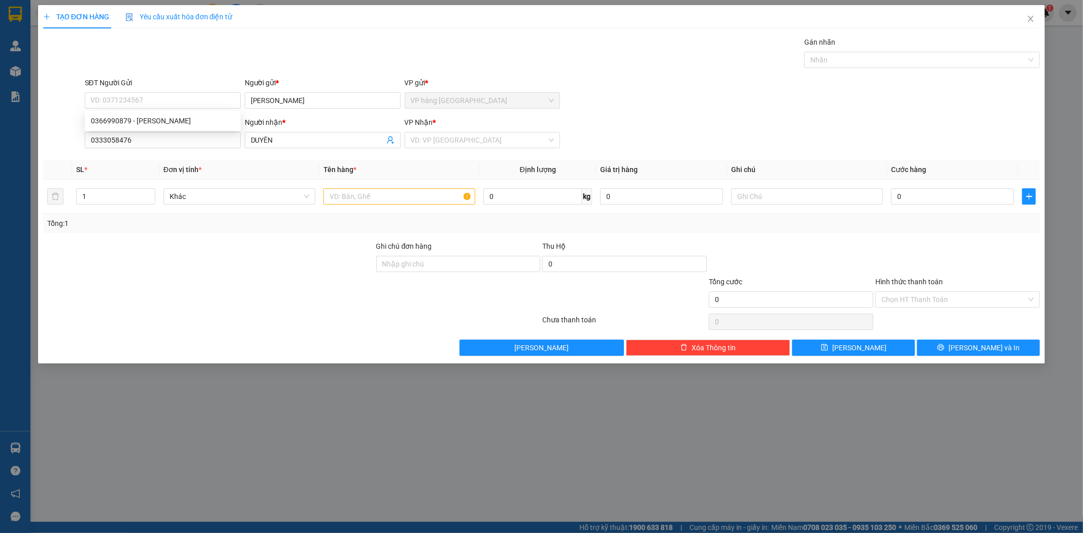
click at [710, 113] on form "SĐT Người Gửi VD: 0371234567 Người gửi * NGỌC ANH VP gửi * VP hàng Nha Trang SĐ…" at bounding box center [542, 114] width 998 height 75
click at [213, 97] on input "SĐT Người Gửi" at bounding box center [163, 100] width 156 height 16
click at [156, 118] on div "0366990879 - NGỌC ANH" at bounding box center [163, 120] width 144 height 11
type input "0366990879"
click at [711, 72] on div "Transit Pickup Surcharge Ids Transit Deliver Surcharge Ids Transit Deliver Surc…" at bounding box center [542, 196] width 998 height 319
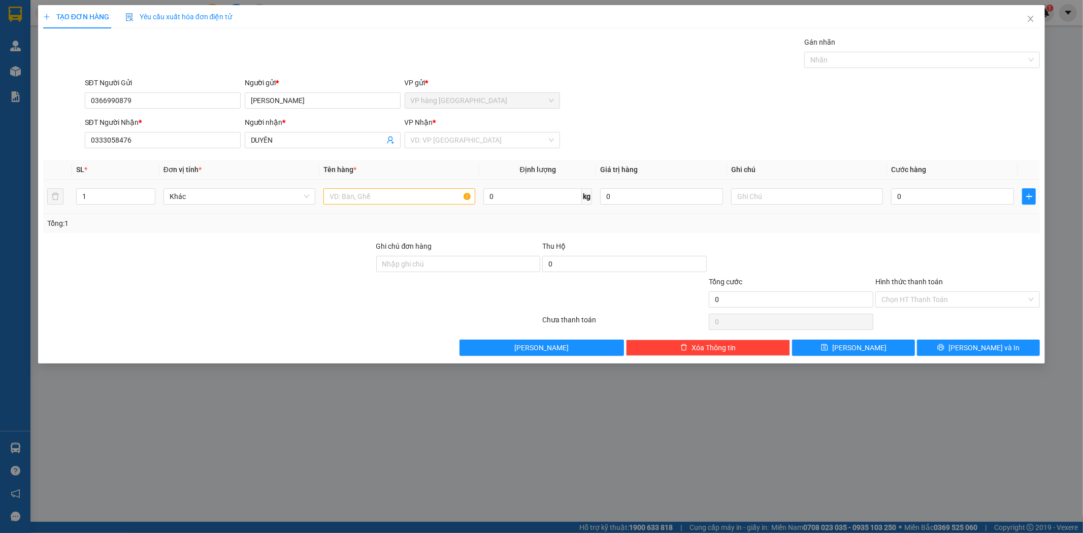
click at [400, 188] on div at bounding box center [400, 196] width 152 height 20
click at [402, 202] on input "text" at bounding box center [400, 196] width 152 height 16
type input "1 TX"
click at [982, 200] on input "0" at bounding box center [952, 196] width 123 height 16
type input "3"
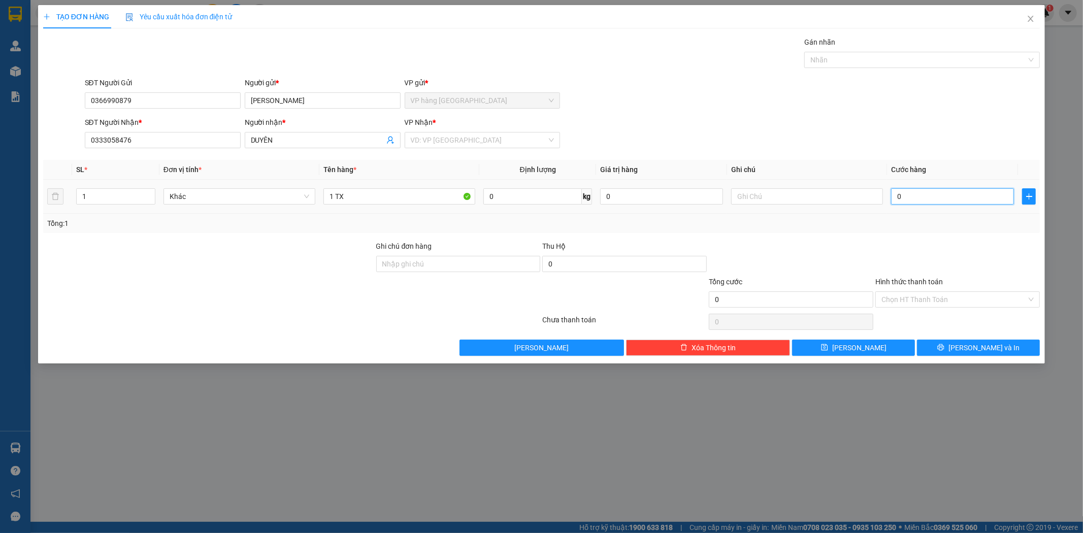
type input "3"
type input "30"
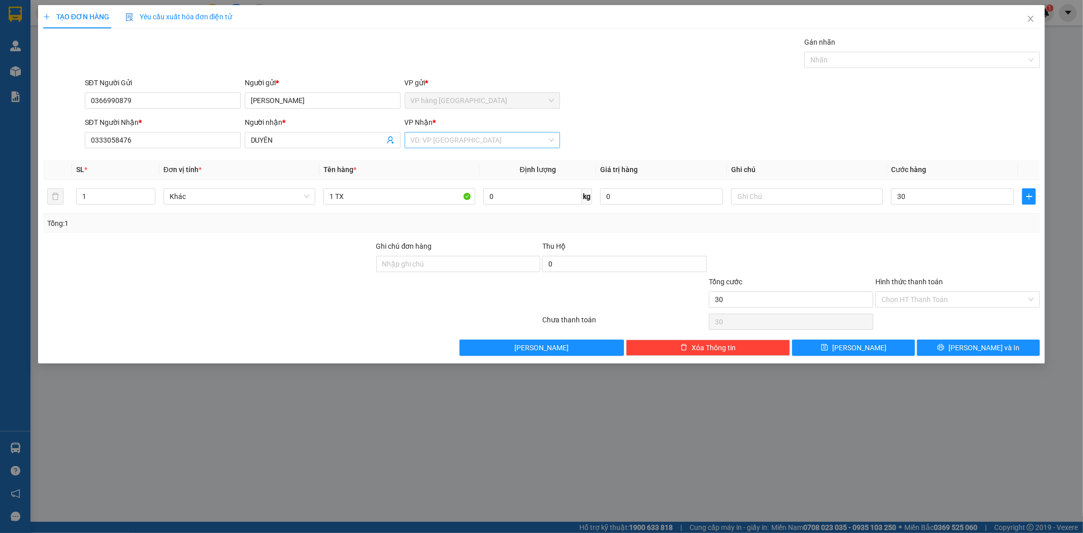
type input "30.000"
click at [483, 135] on input "search" at bounding box center [479, 140] width 137 height 15
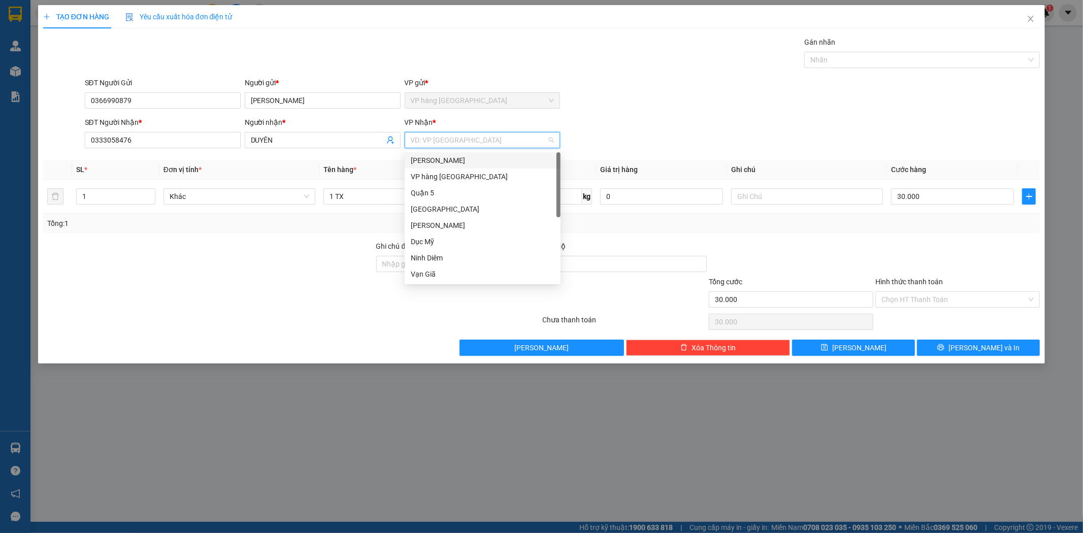
drag, startPoint x: 476, startPoint y: 164, endPoint x: 489, endPoint y: 168, distance: 12.7
click at [476, 164] on div "[PERSON_NAME]" at bounding box center [483, 160] width 144 height 11
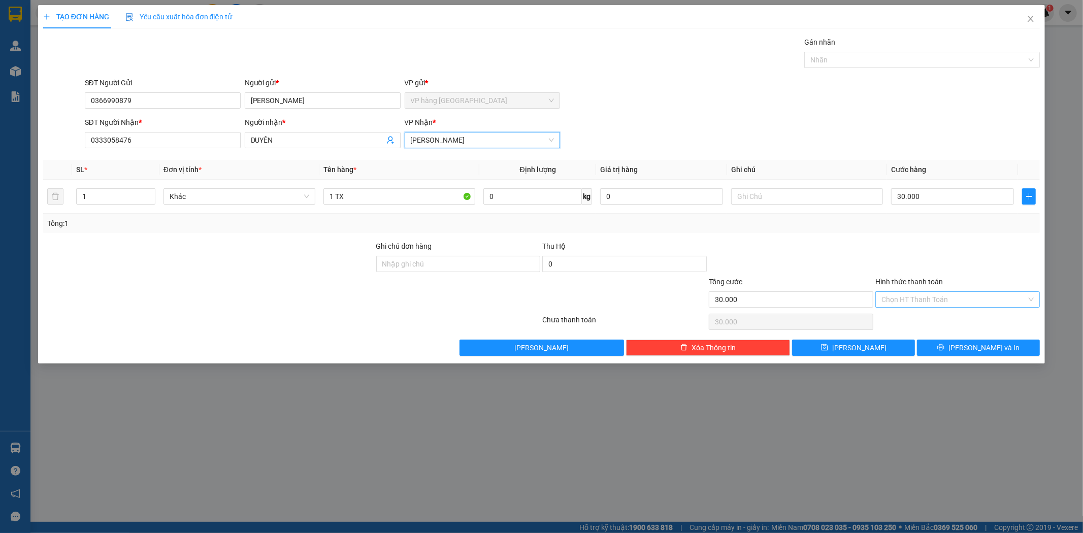
click at [928, 301] on input "Hình thức thanh toán" at bounding box center [954, 299] width 145 height 15
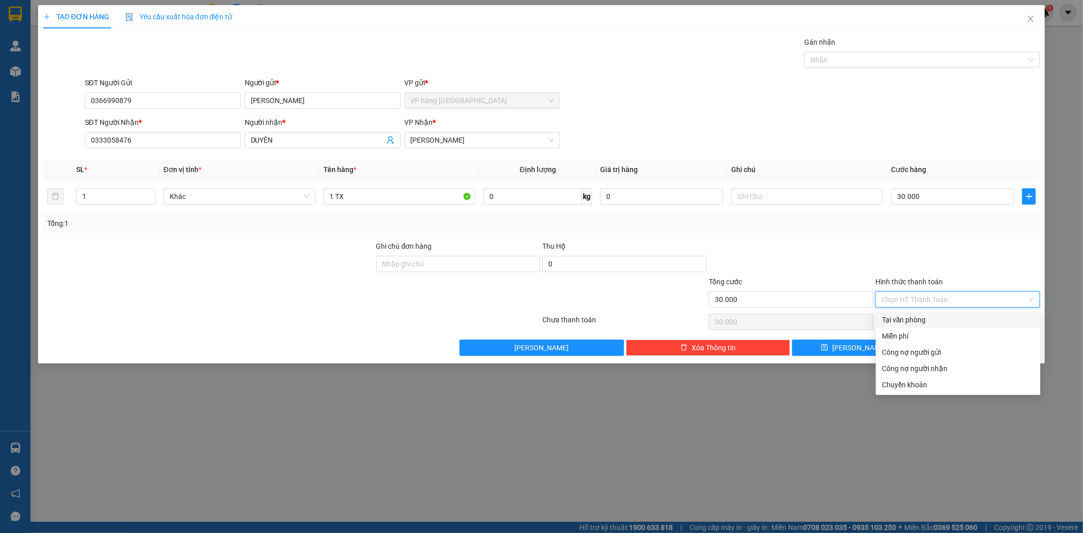
click at [930, 315] on div "Tại văn phòng" at bounding box center [958, 319] width 152 height 11
type input "0"
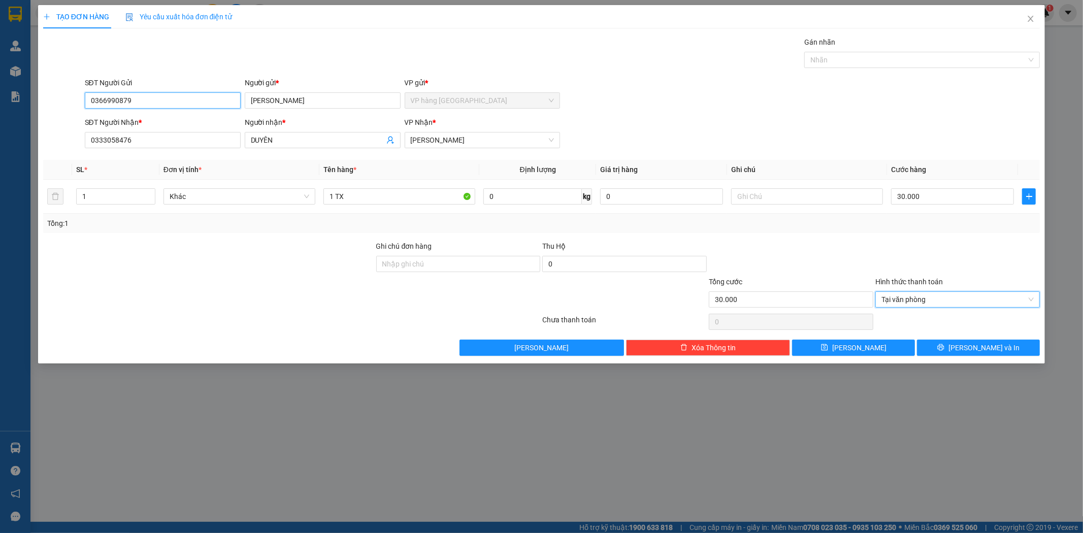
click at [147, 98] on input "0366990879" at bounding box center [163, 100] width 156 height 16
click at [278, 57] on div "Gán nhãn Nhãn" at bounding box center [563, 55] width 960 height 36
click at [979, 354] on button "Lưu và In" at bounding box center [978, 348] width 123 height 16
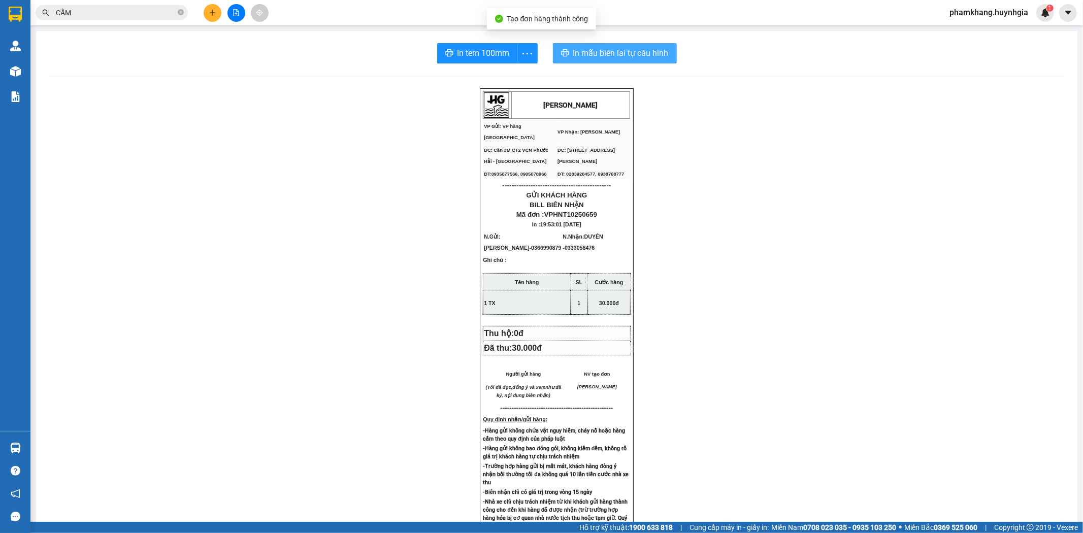
click at [639, 57] on span "In mẫu biên lai tự cấu hình" at bounding box center [620, 53] width 95 height 13
click at [477, 63] on button "In tem 100mm" at bounding box center [477, 53] width 81 height 20
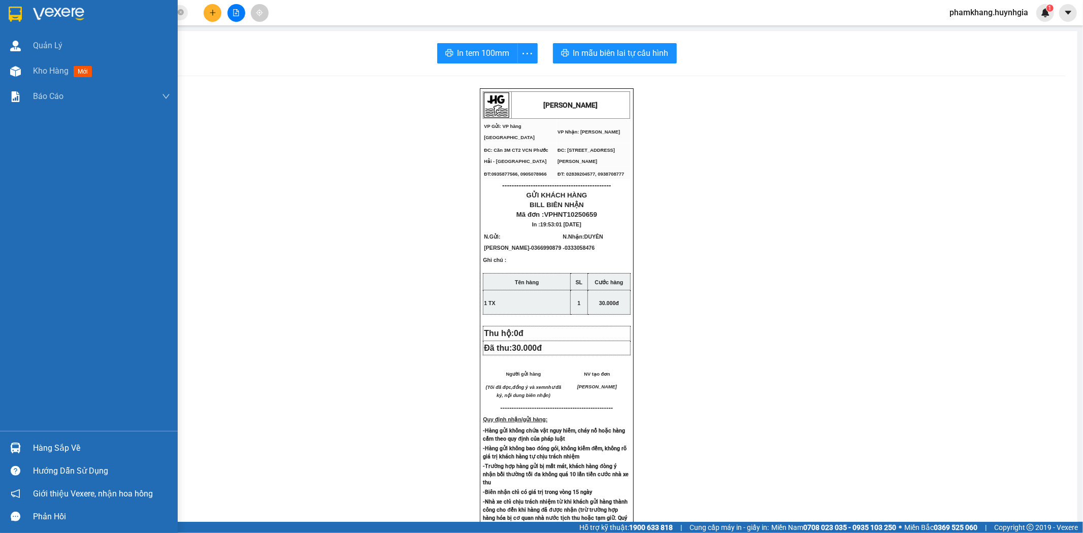
click at [19, 72] on img at bounding box center [15, 71] width 11 height 11
